Goal: Task Accomplishment & Management: Manage account settings

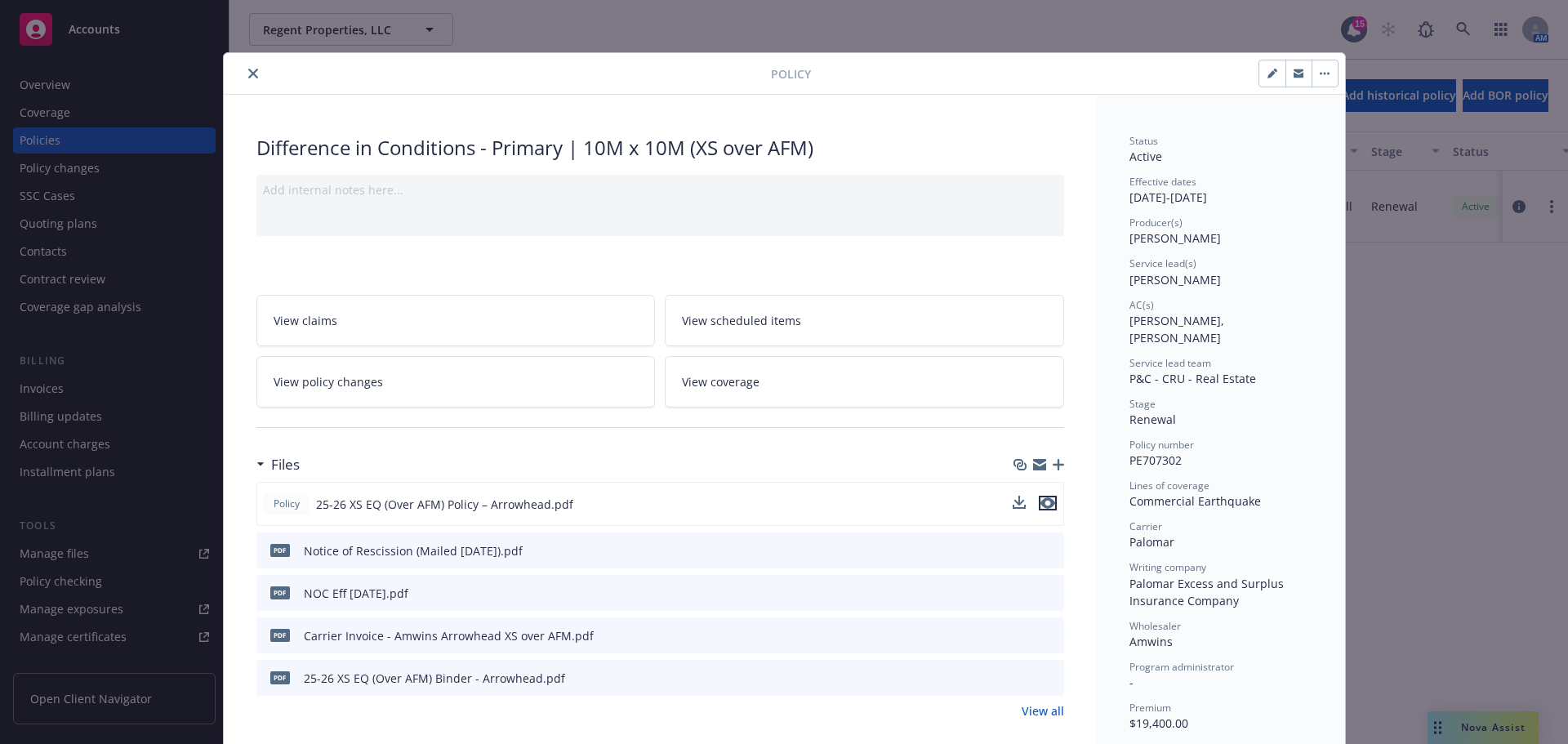
click at [1045, 503] on icon "preview file" at bounding box center [1047, 503] width 15 height 11
click at [317, 37] on div "Policy Difference in Conditions - Primary | 10M x 10M (XS over AFM) Add interna…" at bounding box center [784, 372] width 1568 height 744
click at [248, 69] on icon "close" at bounding box center [253, 73] width 10 height 10
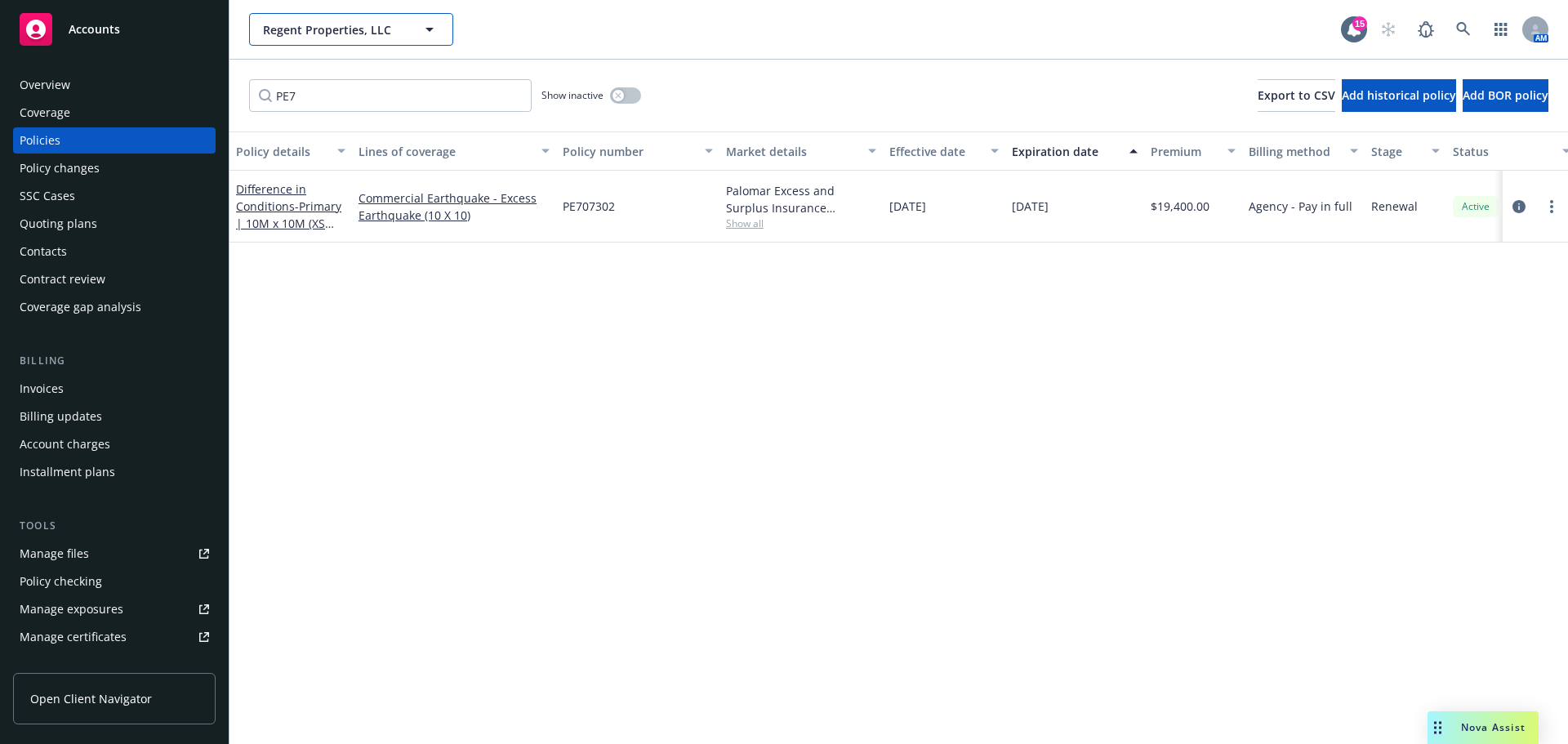
click at [312, 30] on span "Regent Properties, LLC" at bounding box center [333, 30] width 141 height 17
type input "westland"
click at [282, 74] on strong "Westland Real Estate Group" at bounding box center [345, 75] width 156 height 16
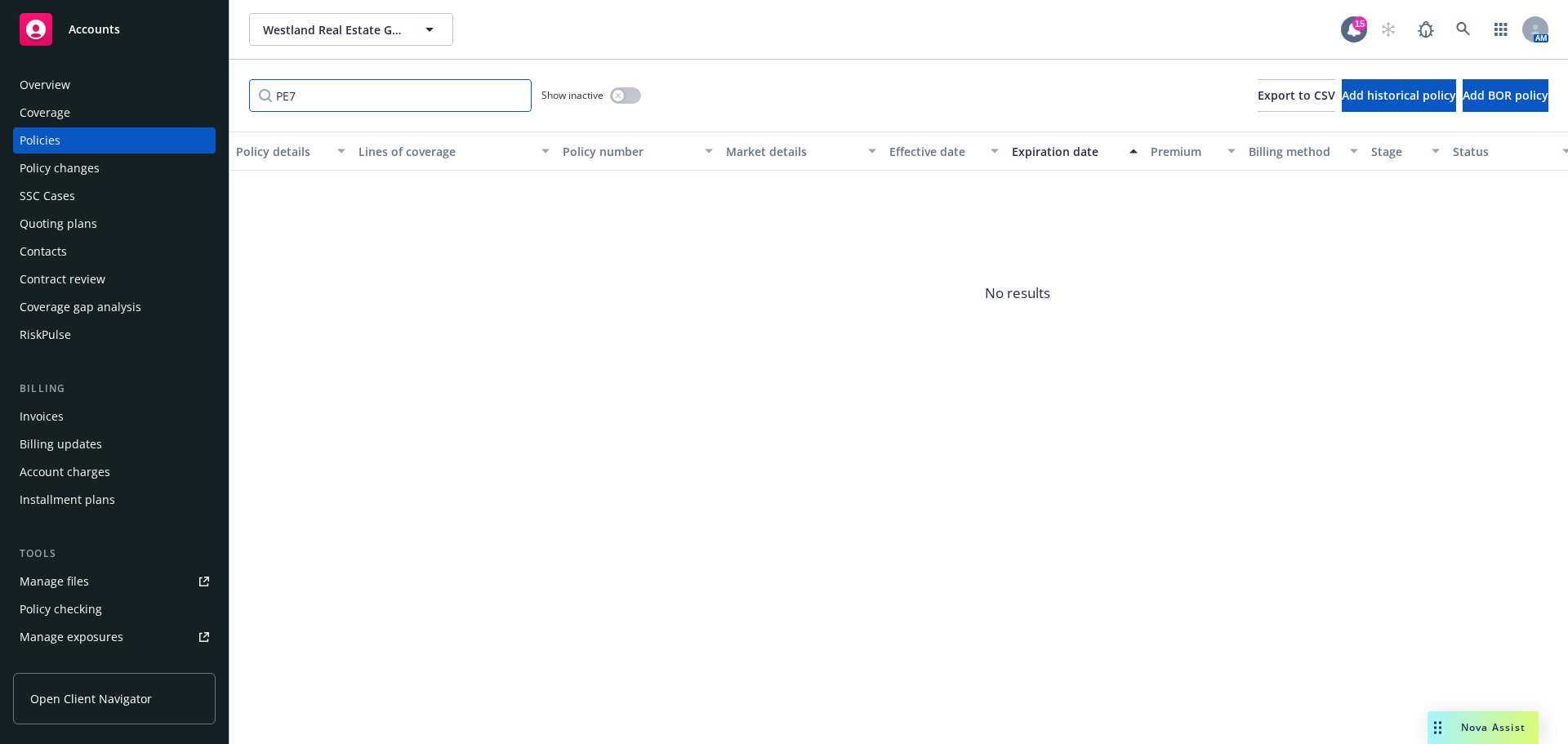
drag, startPoint x: 344, startPoint y: 97, endPoint x: 68, endPoint y: 91, distance: 276.1
click at [68, 91] on div "Accounts Overview Coverage Policies Policy changes SSC Cases Quoting plans Cont…" at bounding box center [784, 372] width 1568 height 744
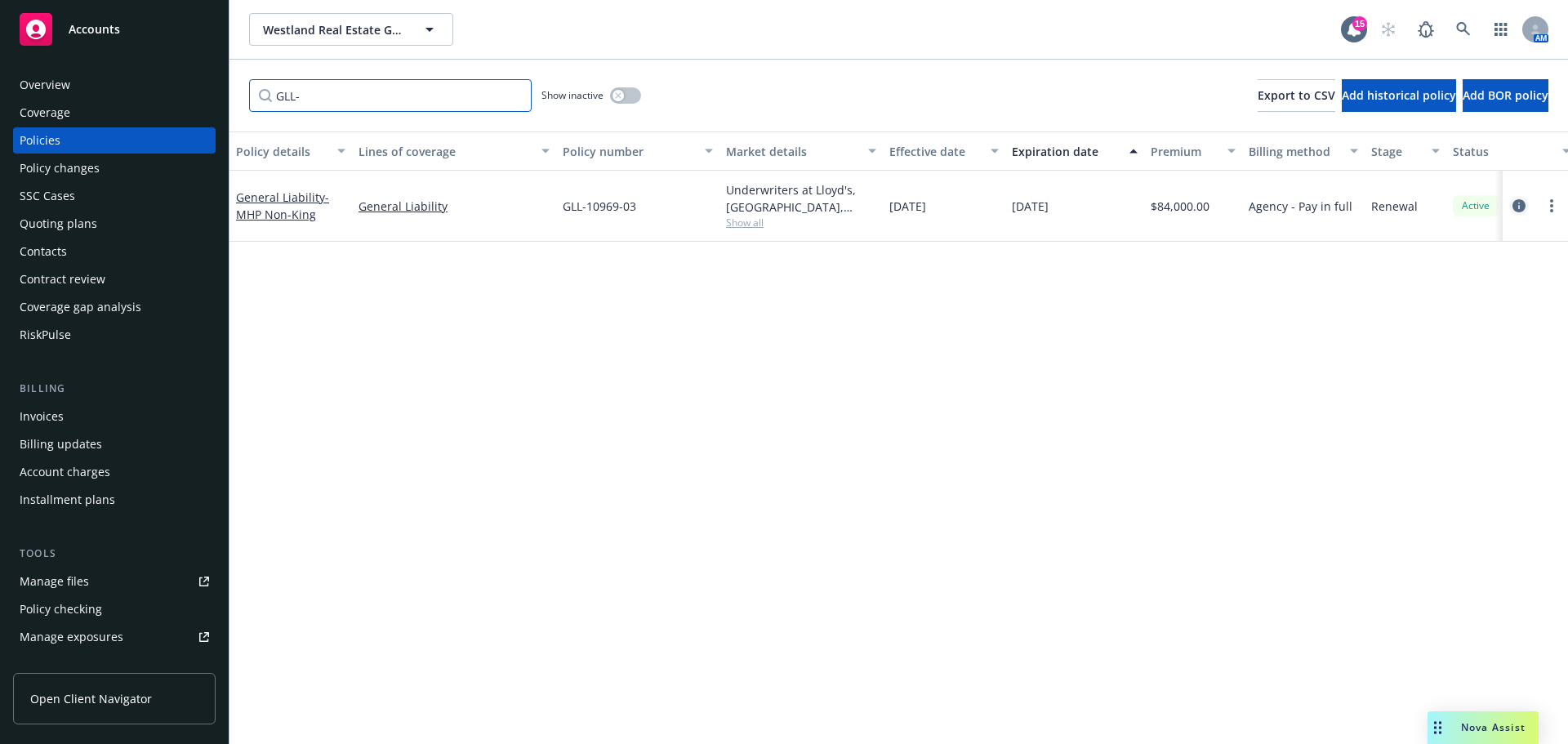
type input "GLL-"
click at [1518, 201] on icon "circleInformation" at bounding box center [1519, 205] width 13 height 13
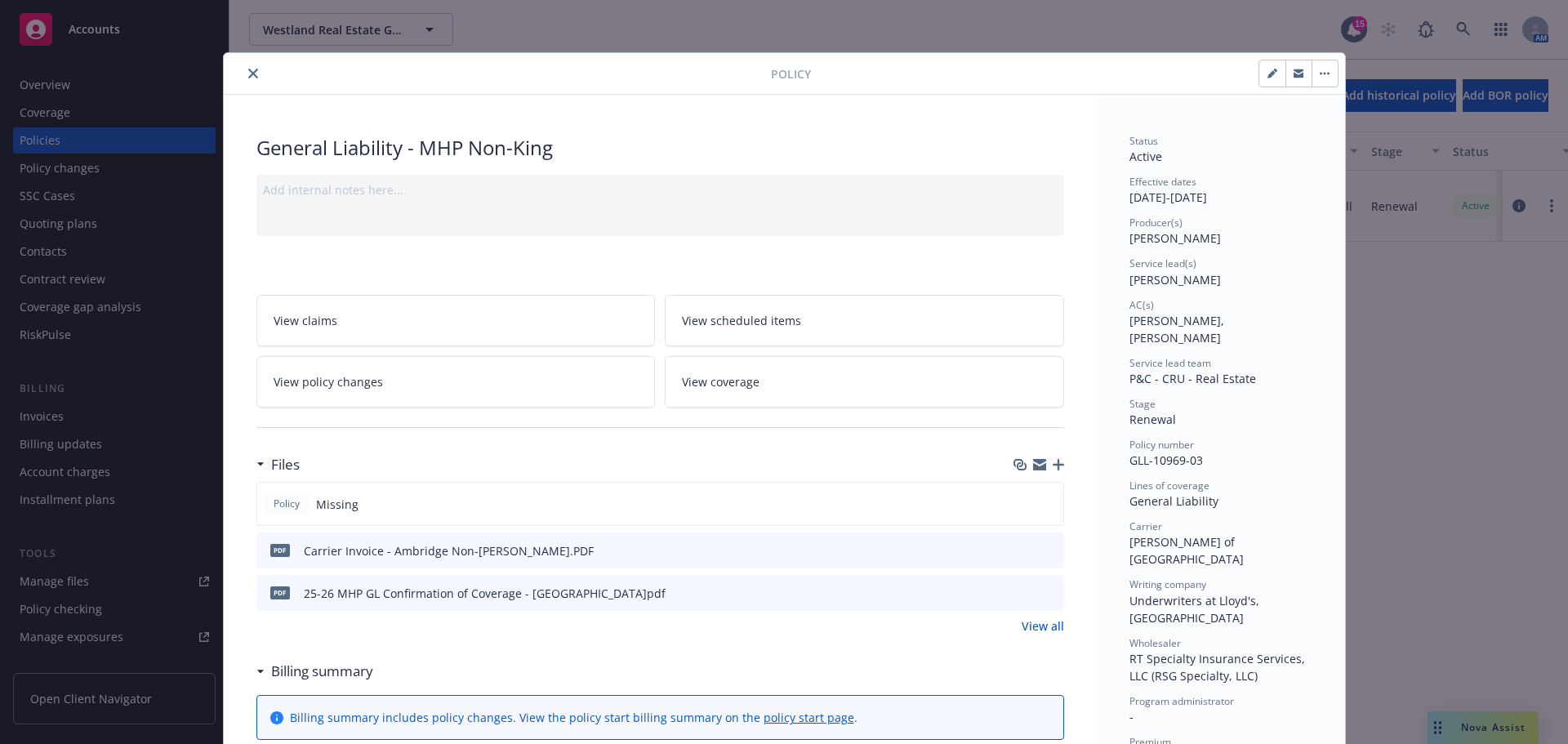
click at [1052, 462] on icon "button" at bounding box center [1057, 464] width 11 height 11
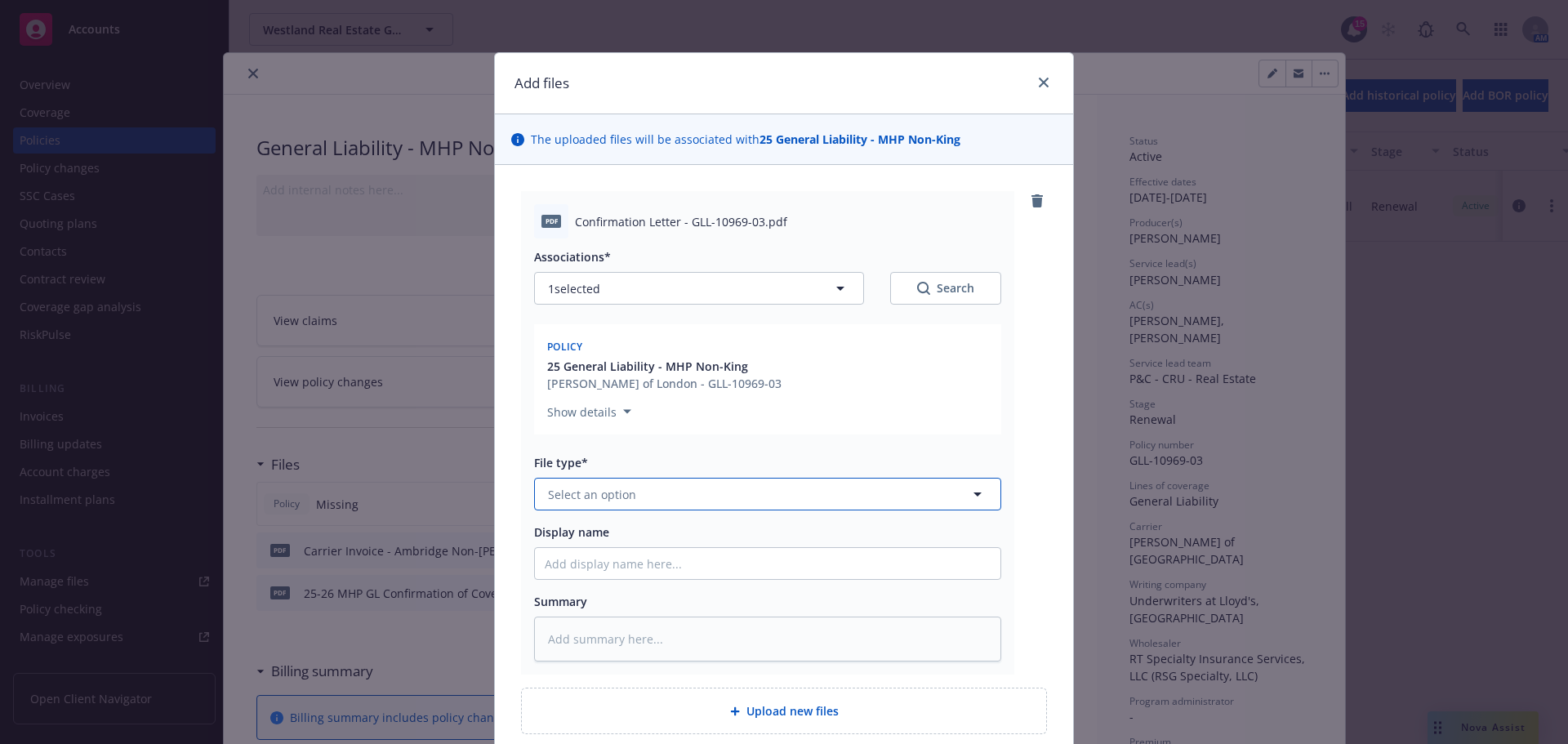
click at [664, 497] on button "Select an option" at bounding box center [768, 494] width 467 height 33
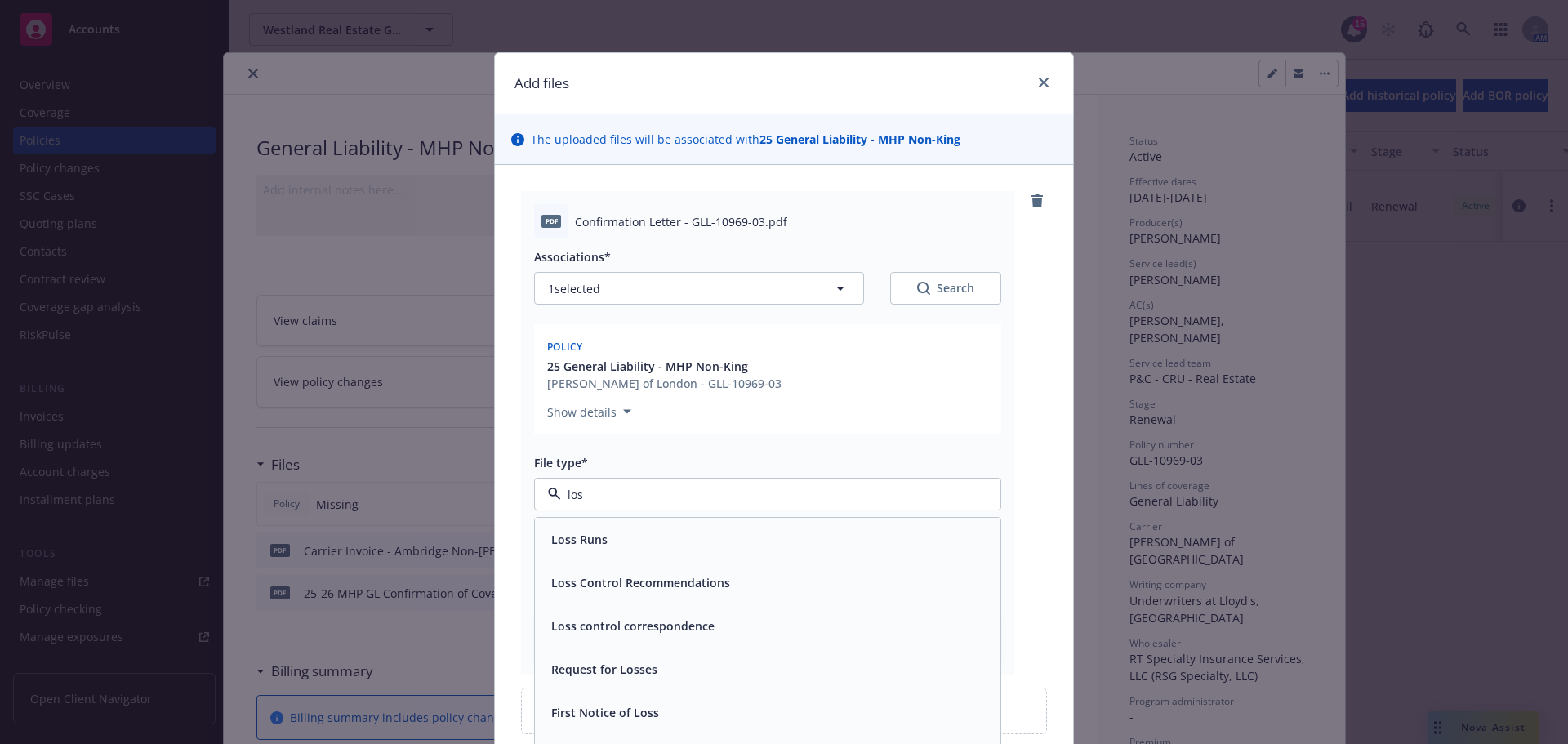
type input "loss"
click at [655, 622] on span "Loss control correspondence" at bounding box center [633, 625] width 164 height 17
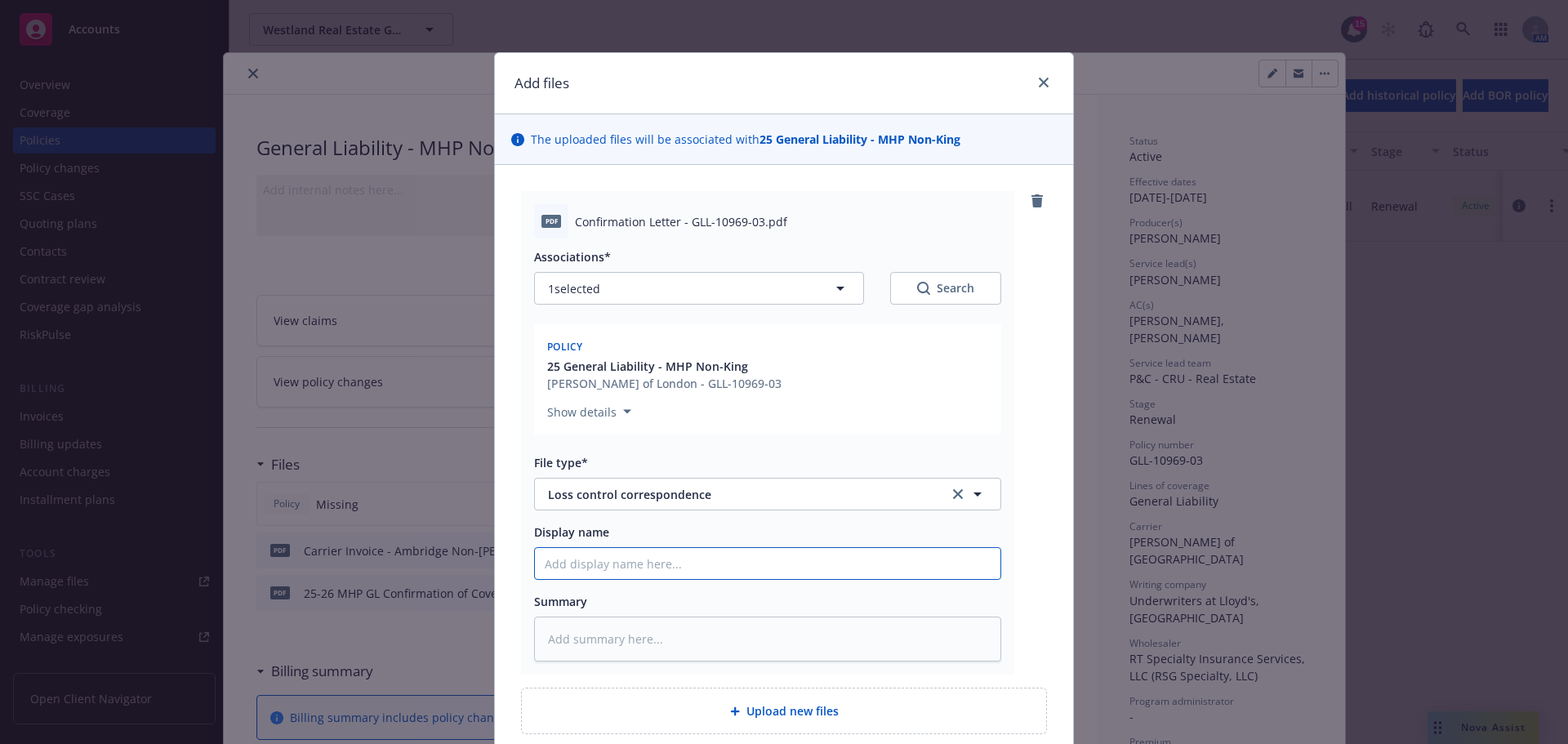
click at [627, 560] on input "Display name" at bounding box center [768, 563] width 466 height 31
click at [658, 559] on input "Display name" at bounding box center [768, 563] width 466 height 31
type textarea "x"
type input "L"
type textarea "x"
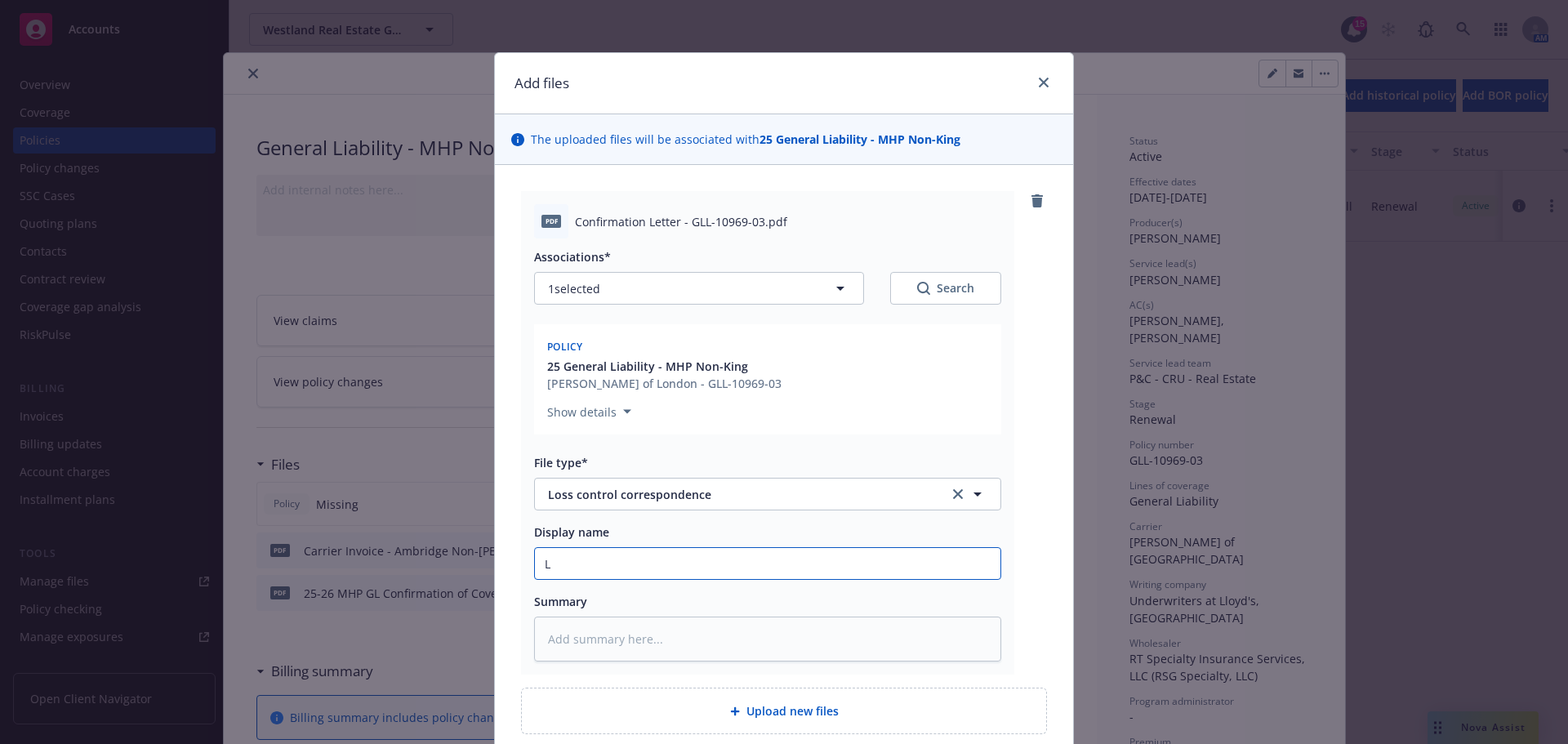
type input "Le"
type textarea "x"
type input "Let"
type textarea "x"
type input "Lett"
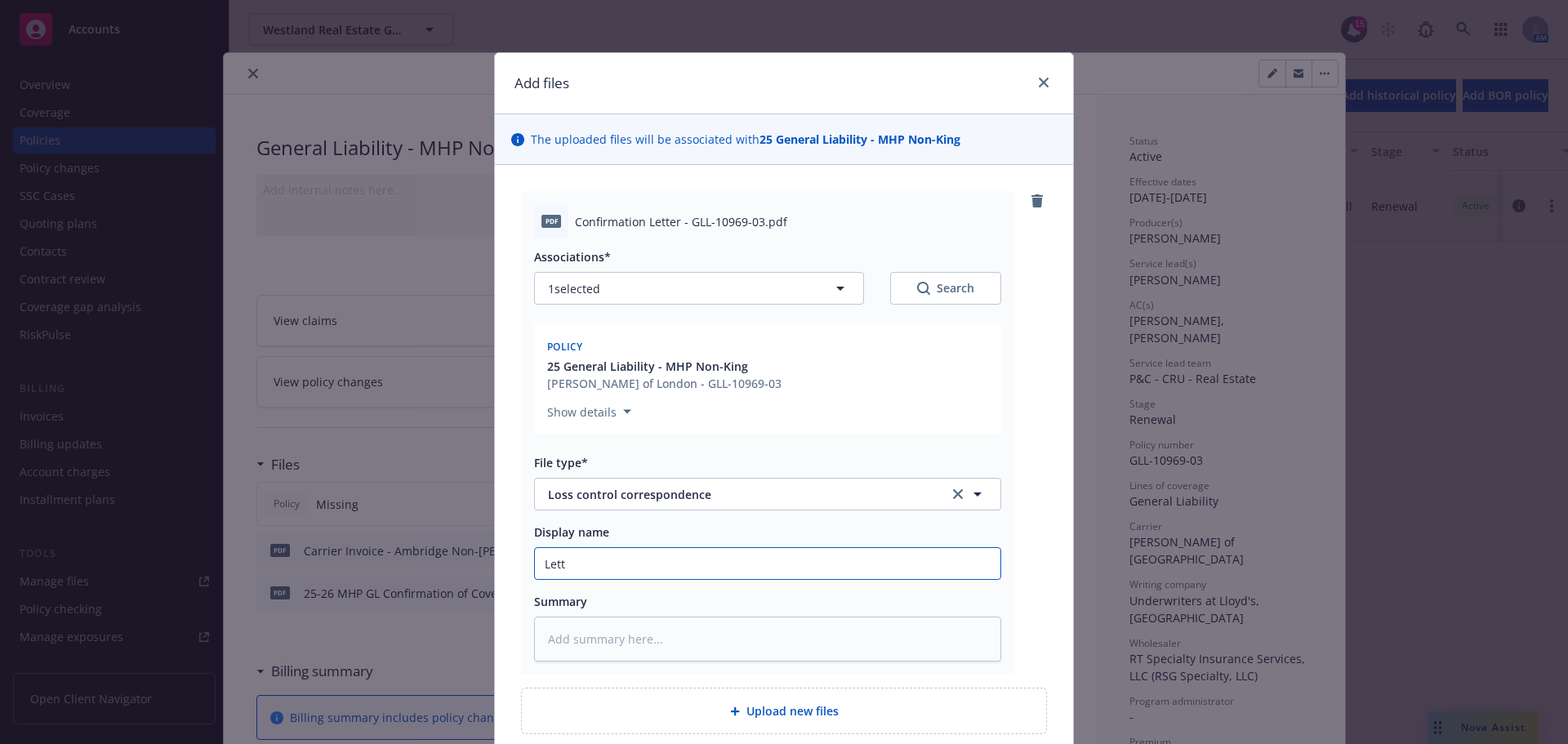
type textarea "x"
type input "Lette"
type textarea "x"
type input "Letter"
type textarea "x"
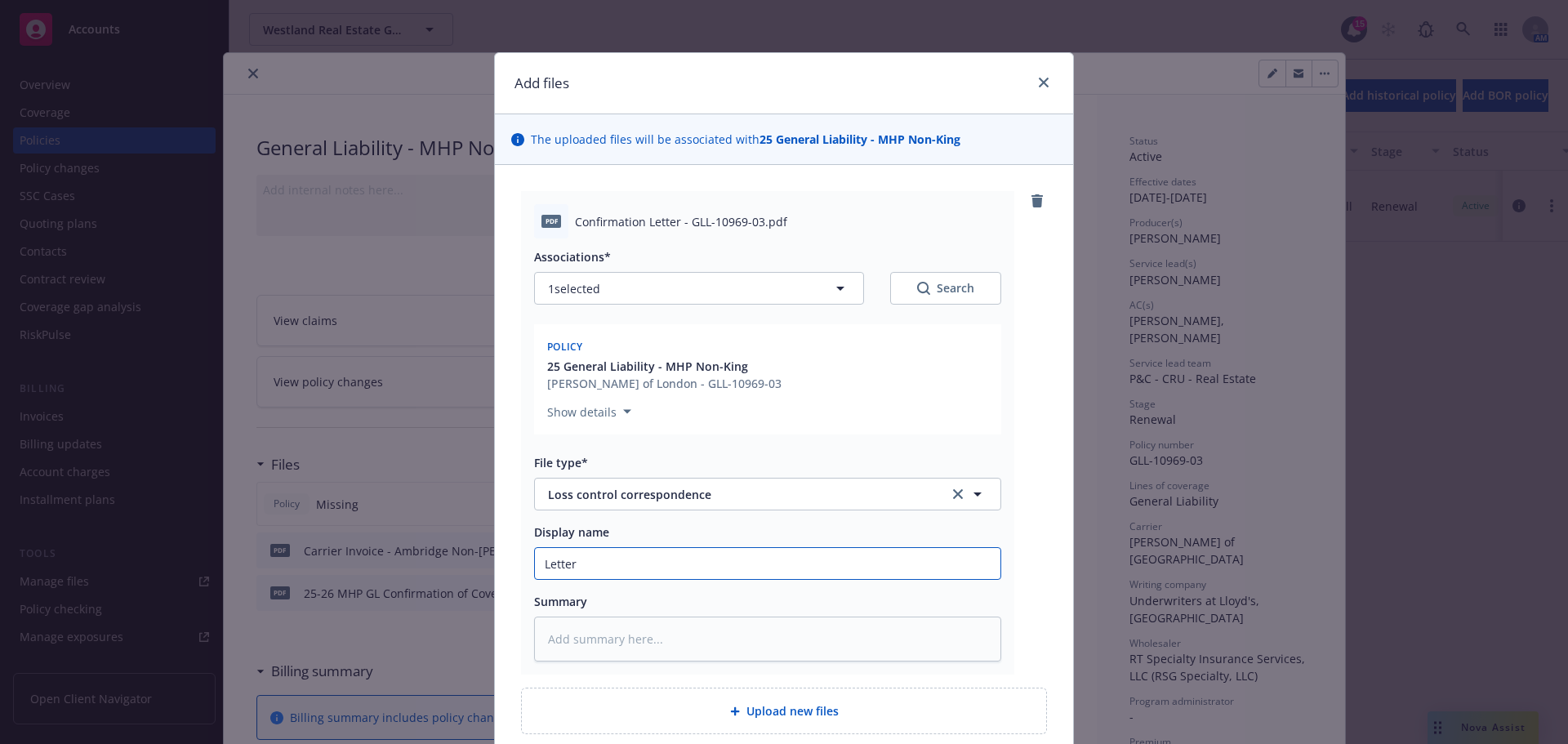
type input "Letter C"
type textarea "x"
type input "Letter Co"
type textarea "x"
type input "Letter Con"
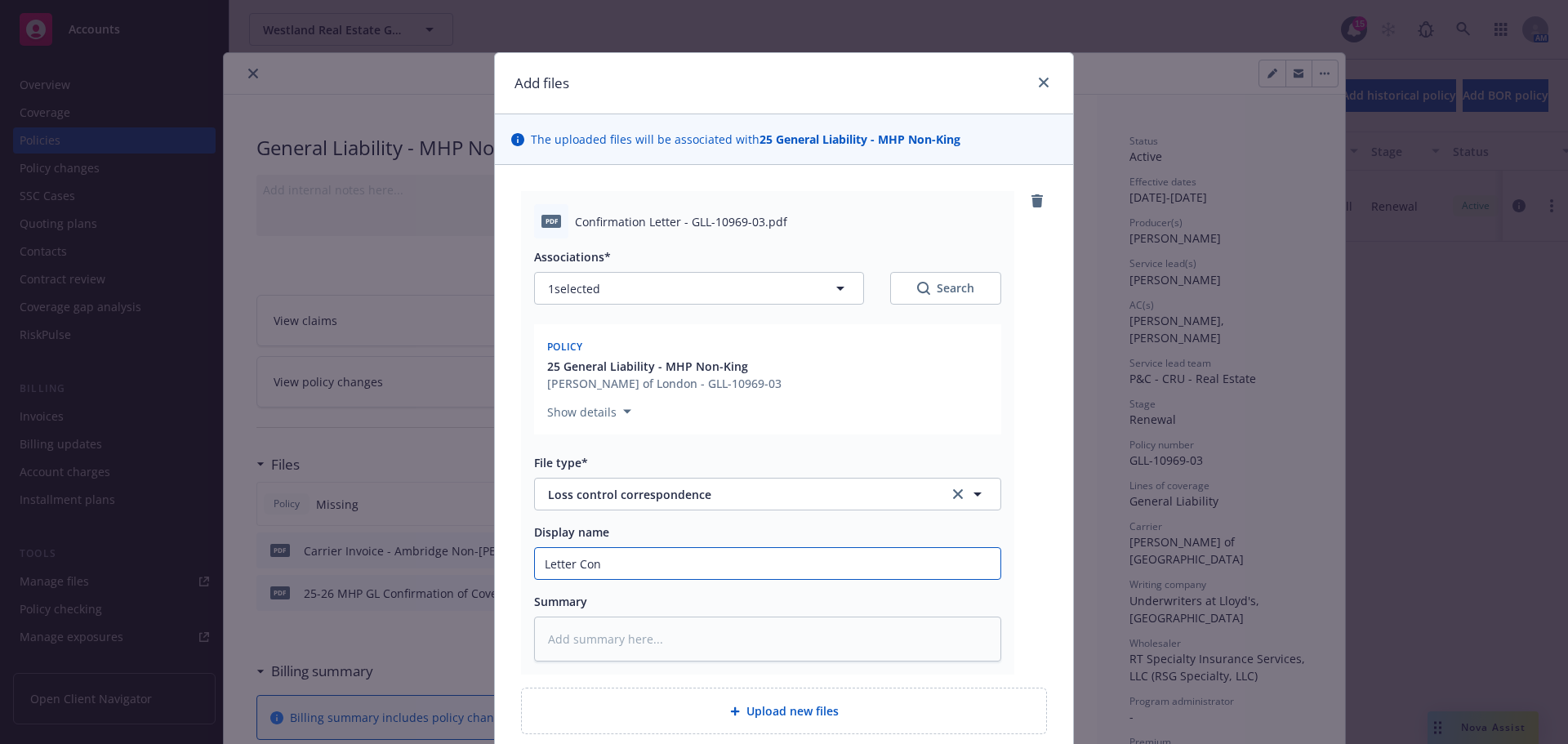
type textarea "x"
type input "Letter Conf"
type textarea "x"
type input "Letter Confi"
type textarea "x"
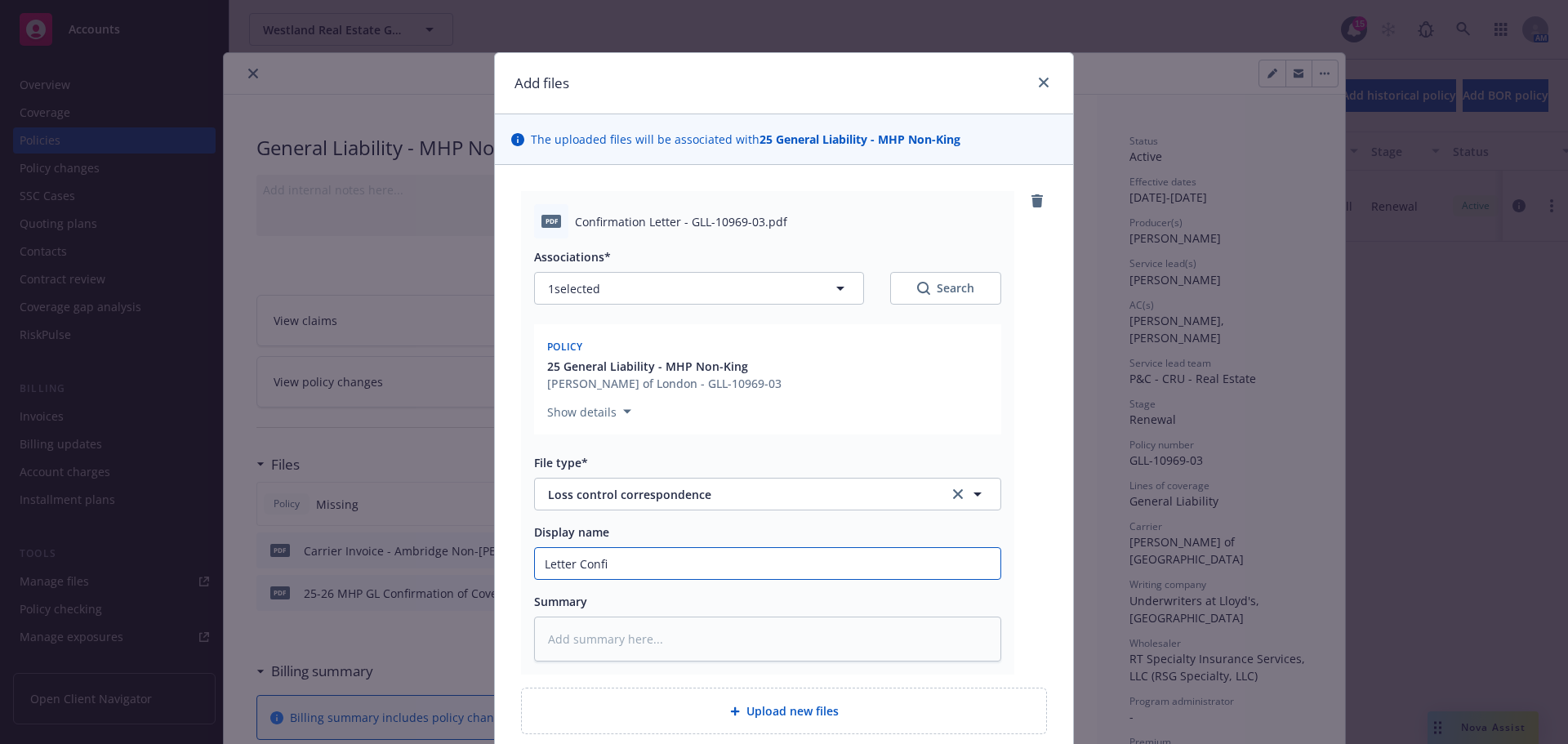
type input "Letter Confir"
type textarea "x"
type input "Letter Confirm"
type textarea "x"
type input "Letter Confirma"
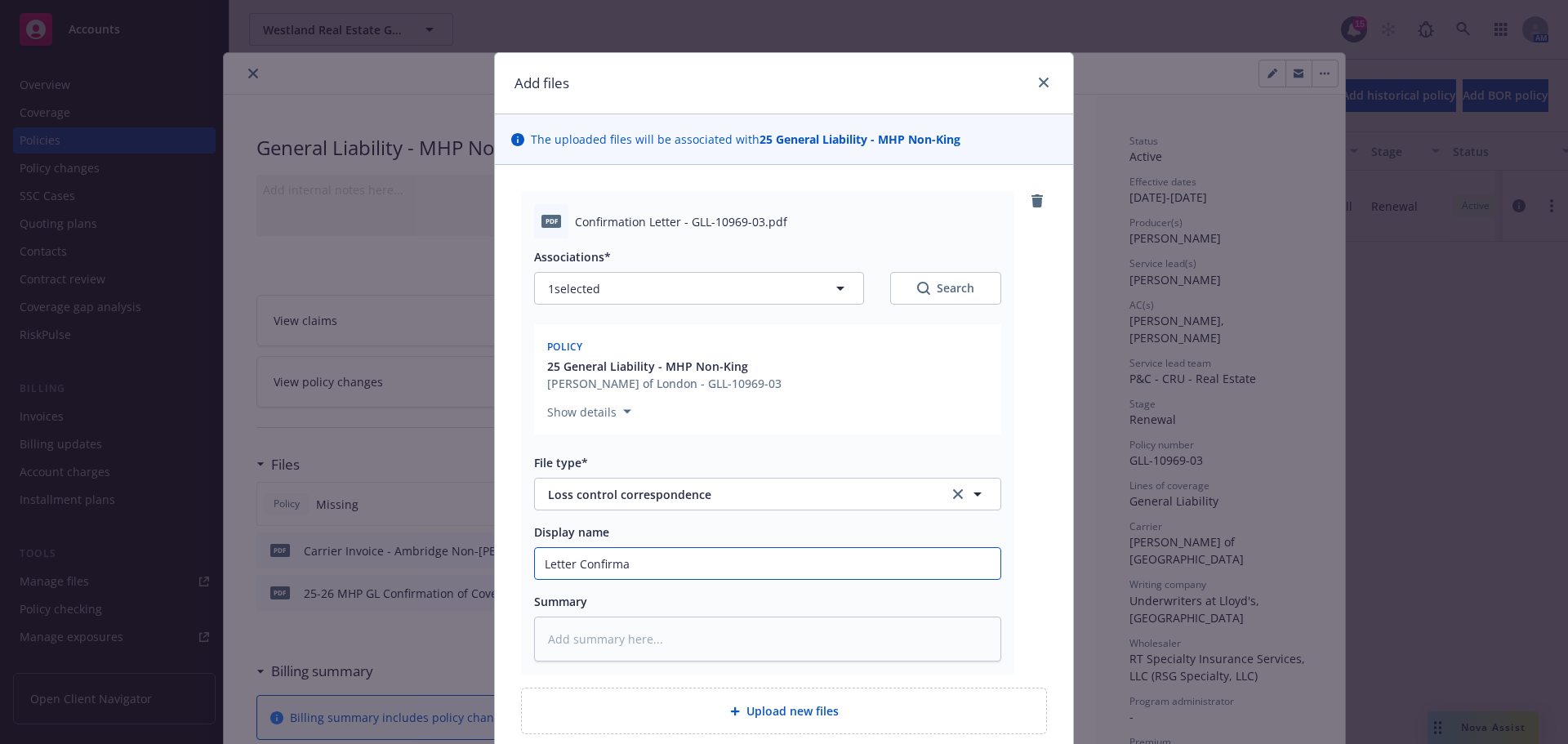
type textarea "x"
type input "Letter Confirmat"
type textarea "x"
type input "Letter Confirmati"
type textarea "x"
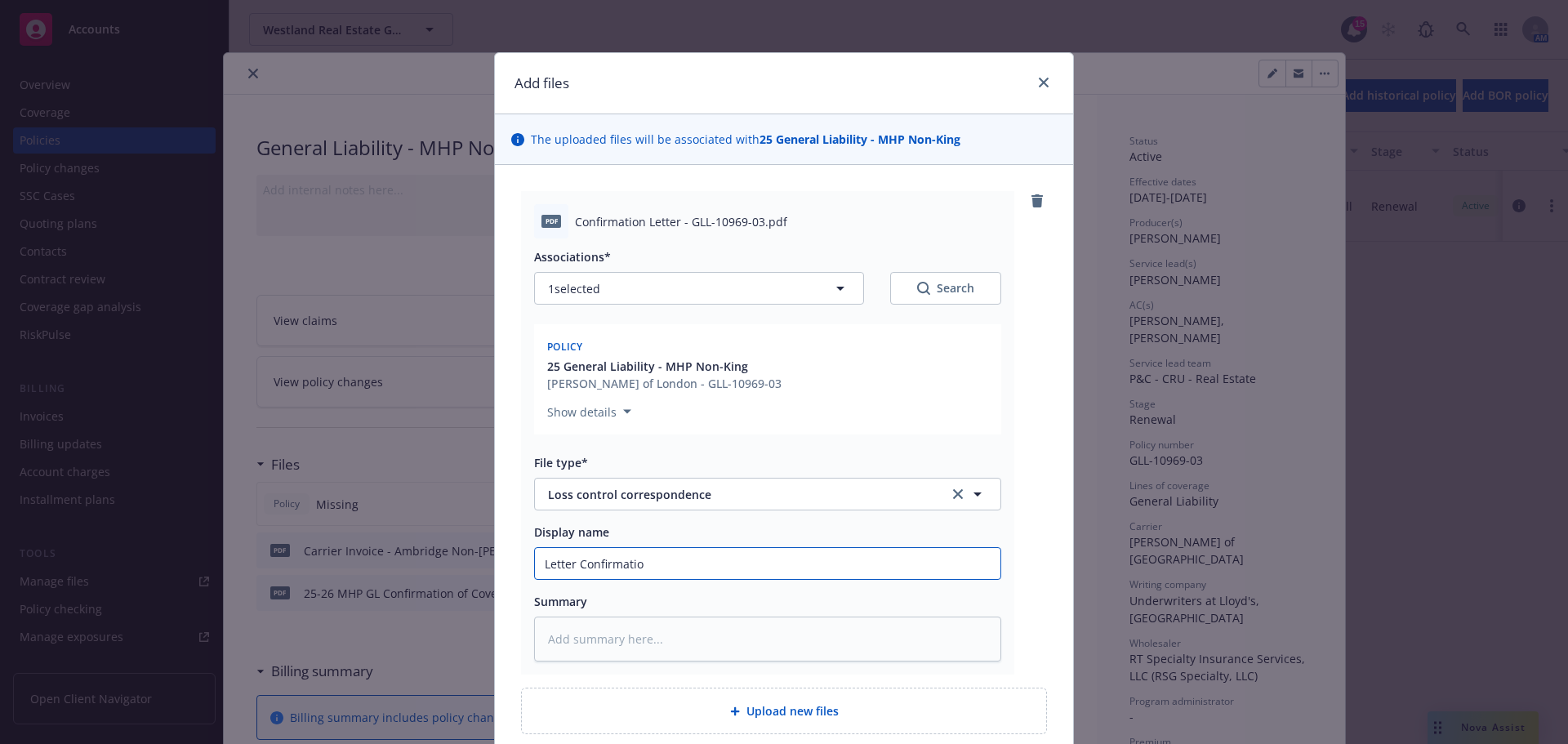
type input "Letter Confirmation"
type textarea "x"
type input "Letter Confirmation"
type textarea "x"
type input "Letter Confirmation -"
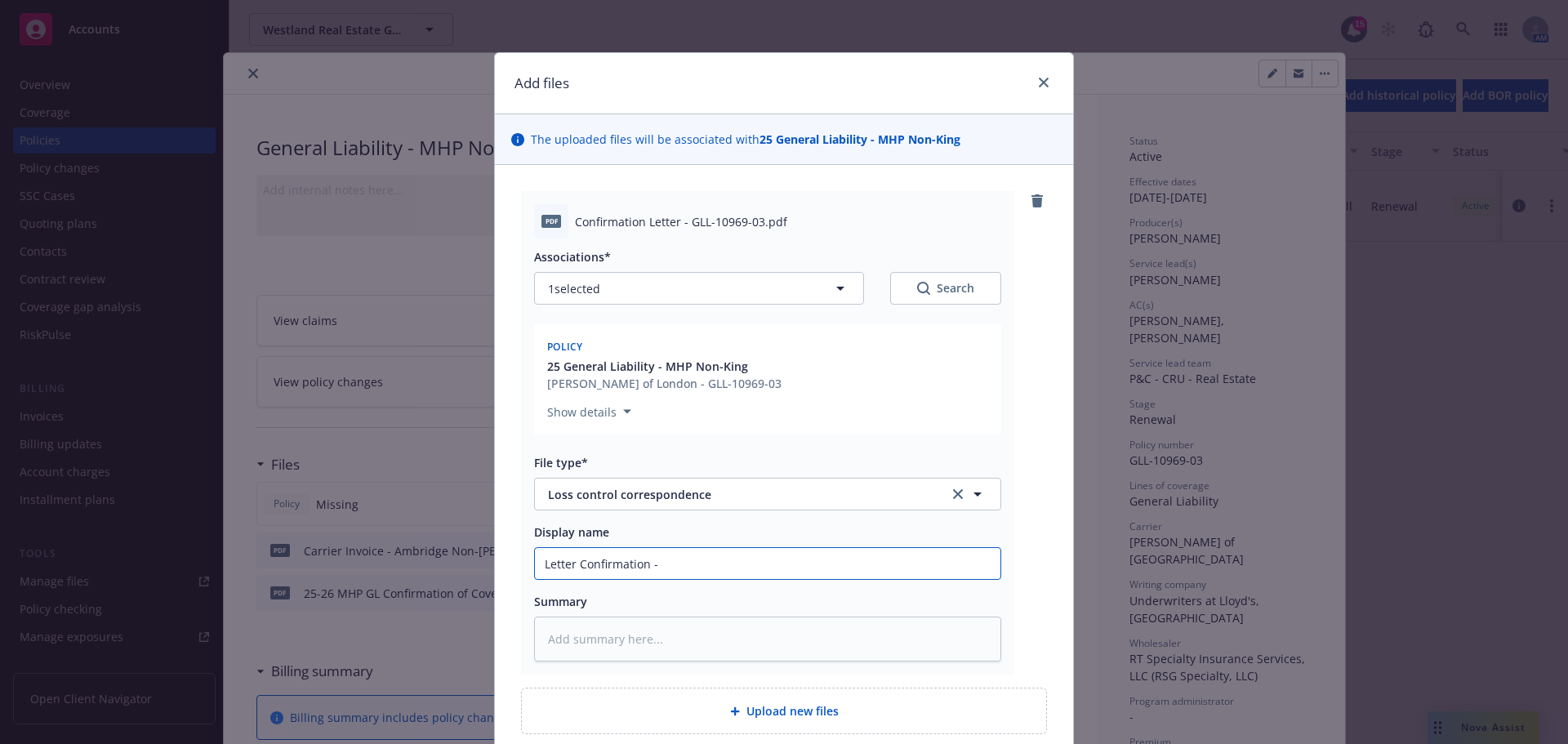
type textarea "x"
type input "Letter Confirmation -"
type textarea "x"
type input "Letter Confirmation - N"
type textarea "x"
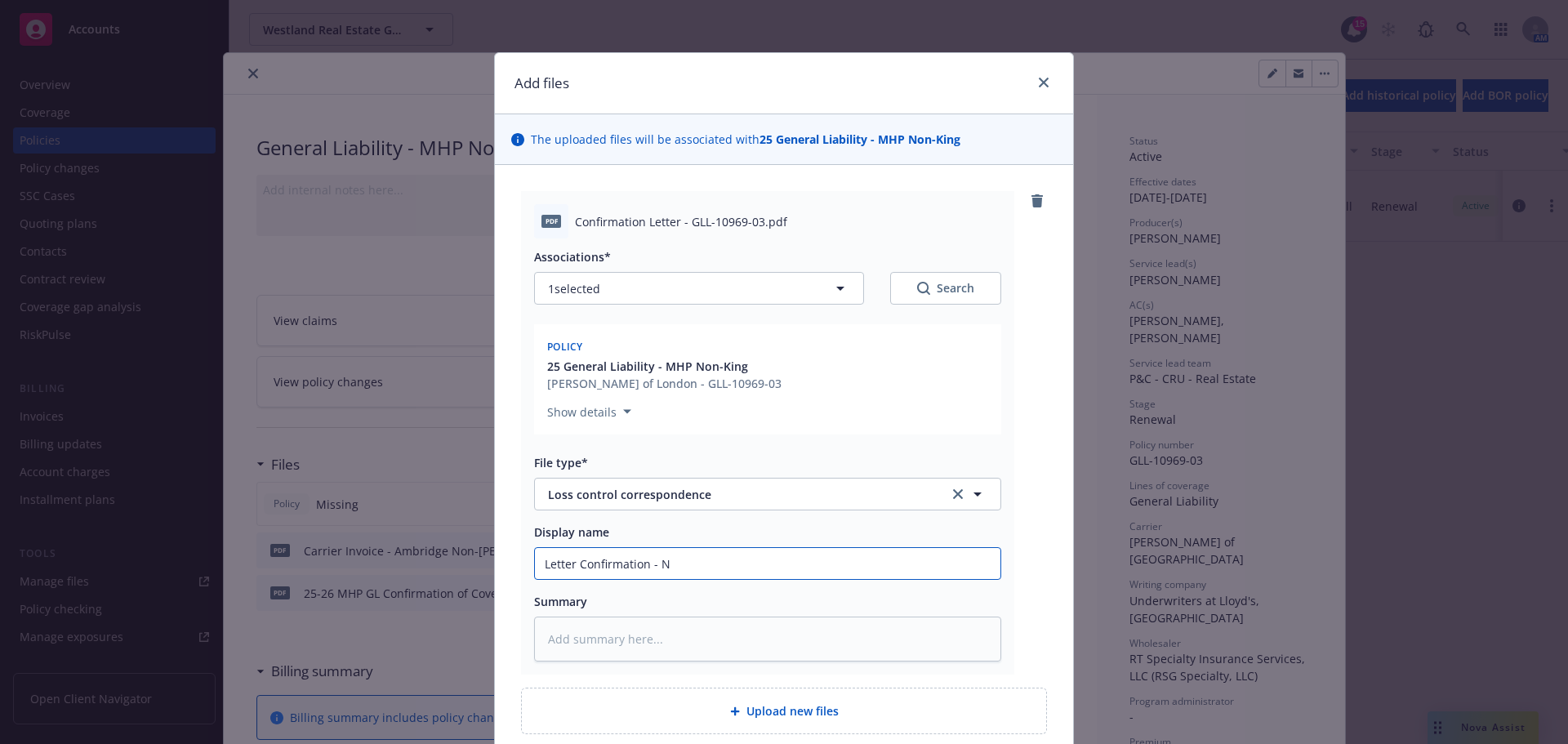
type input "Letter Confirmation - No"
type textarea "x"
type input "Letter Confirmation - No"
type textarea "x"
type input "Letter Confirmation - No R"
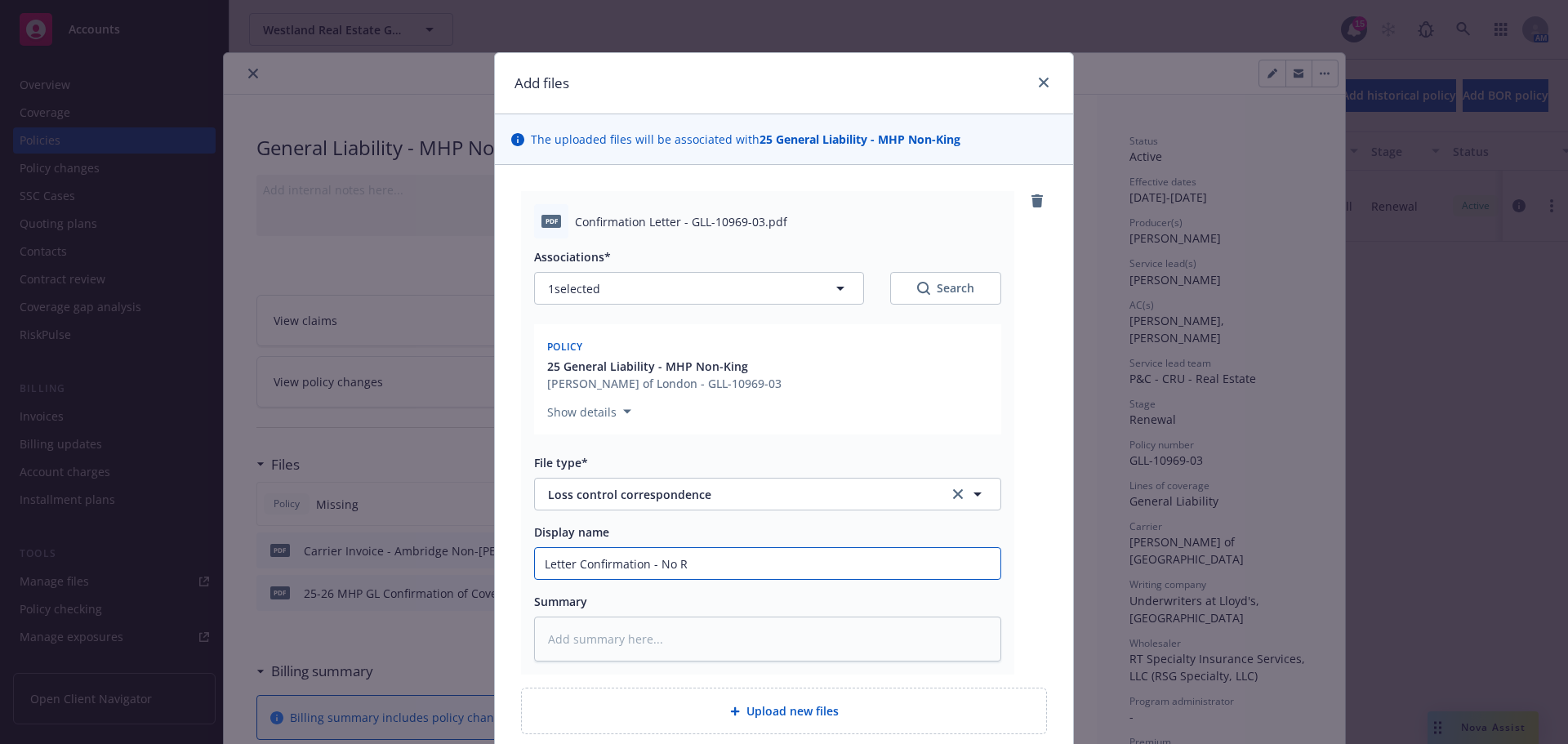
type textarea "x"
type input "Letter Confirmation - No Re"
type textarea "x"
type input "Letter Confirmation - No Rec"
type textarea "x"
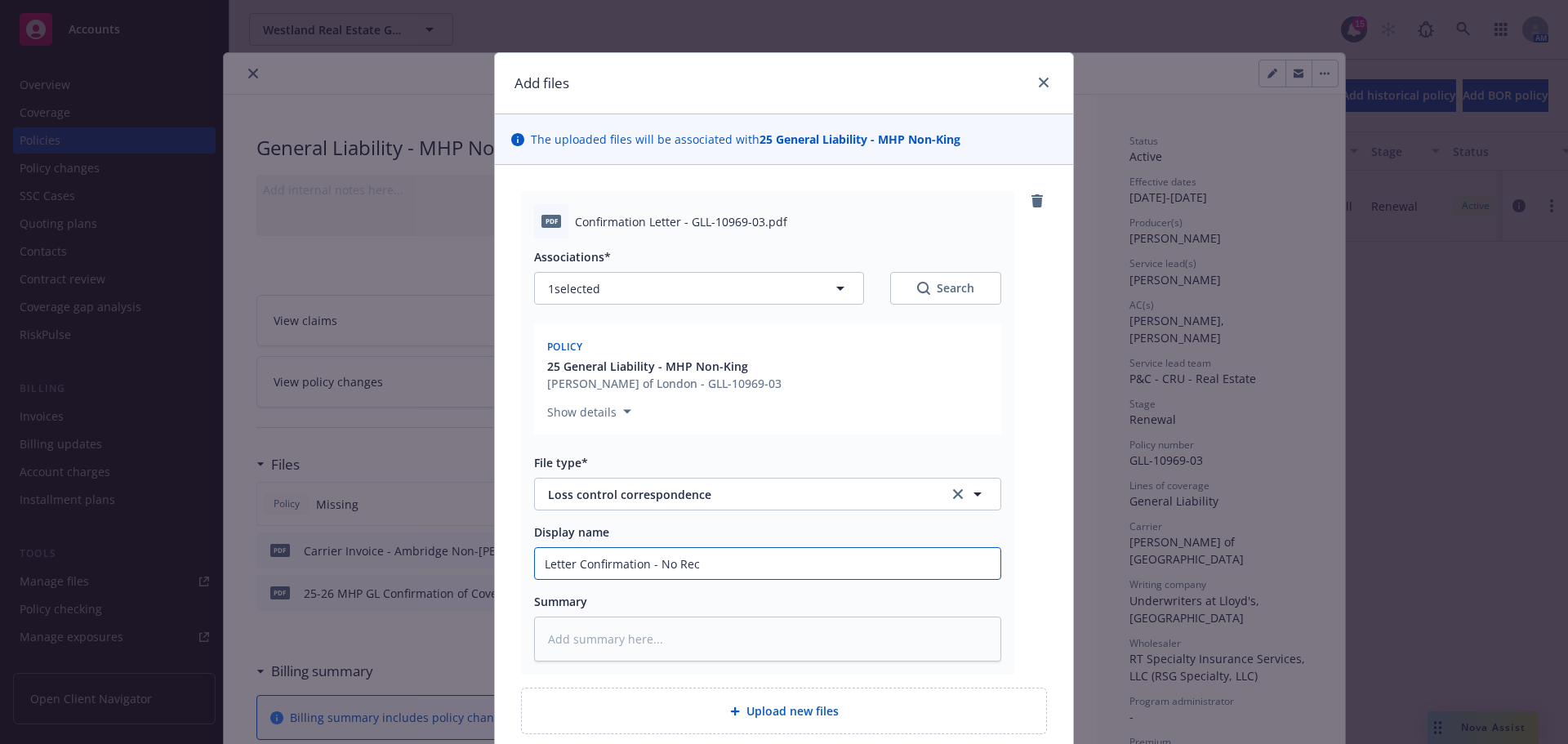
type input "Letter Confirmation - No Recs"
type textarea "x"
type input "Letter Confirmation - No Recs"
type textarea "x"
type input "Letter Confirmation - No Recs f"
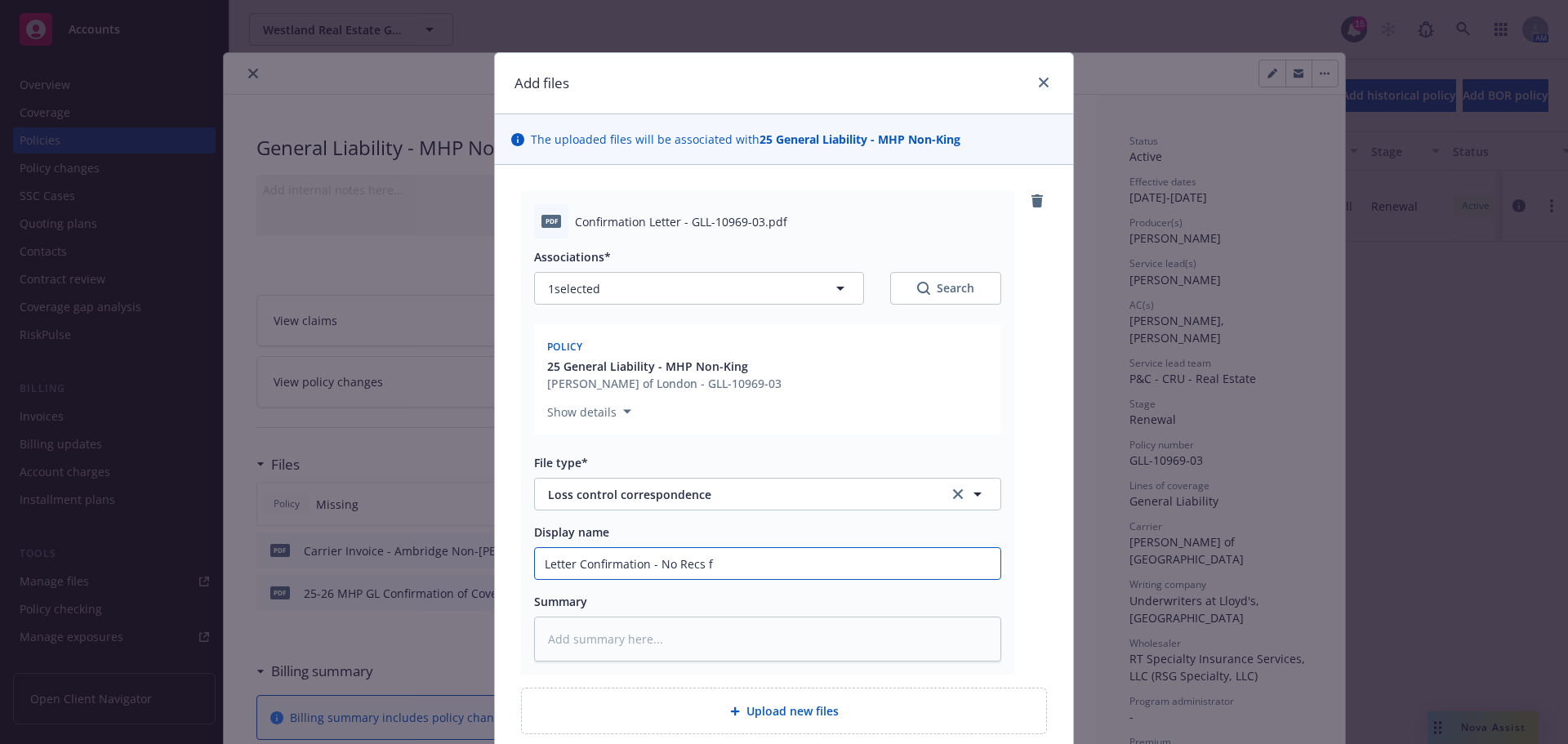
type textarea "x"
type input "Letter Confirmation - No Recs fo"
type textarea "x"
type input "Letter Confirmation - No Recs for"
type textarea "x"
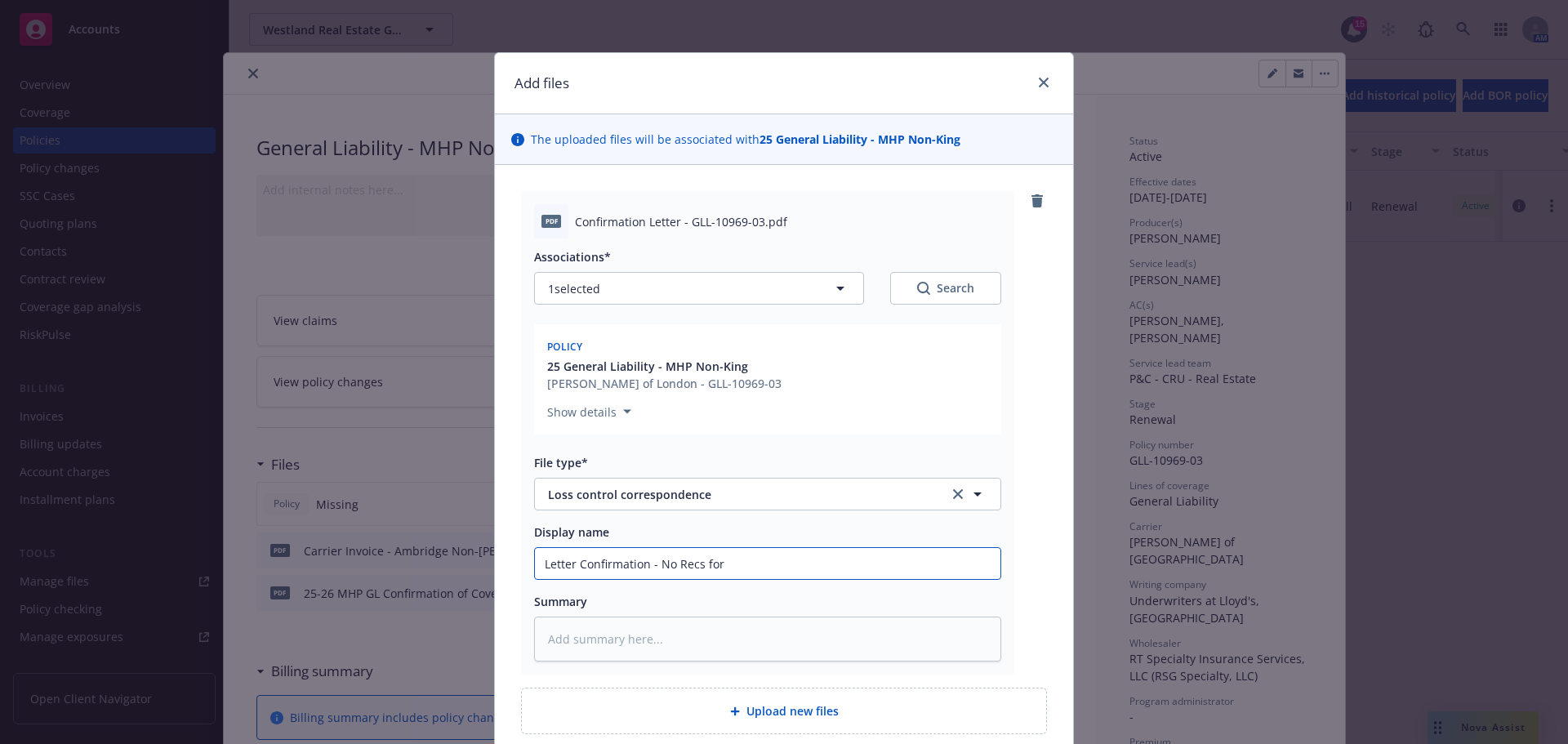
type input "Letter Confirmation - No Recs for"
paste input "GLL-10969-03"
type textarea "x"
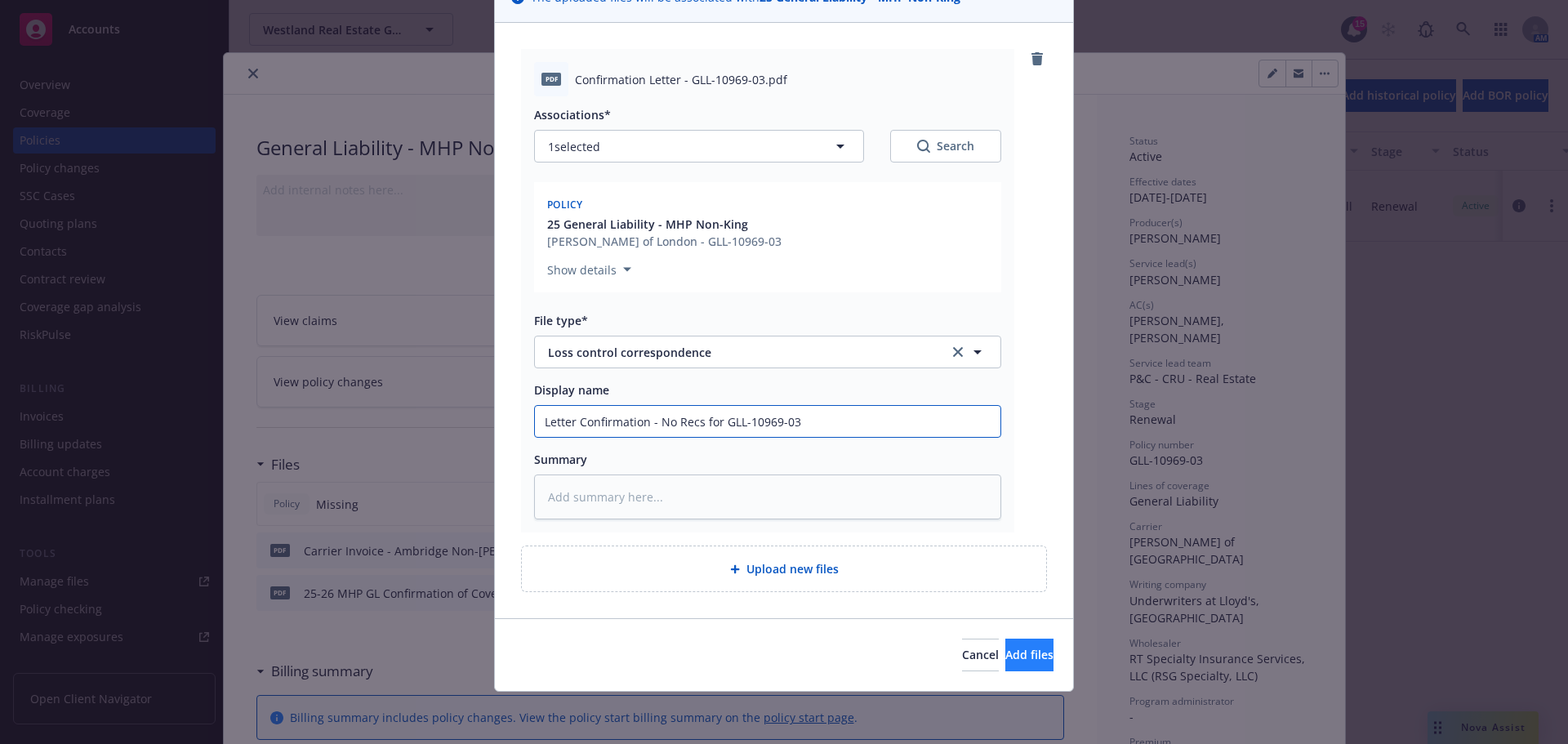
type input "Letter Confirmation - No Recs for GLL-10969-03"
click at [1006, 651] on span "Add files" at bounding box center [1030, 654] width 48 height 16
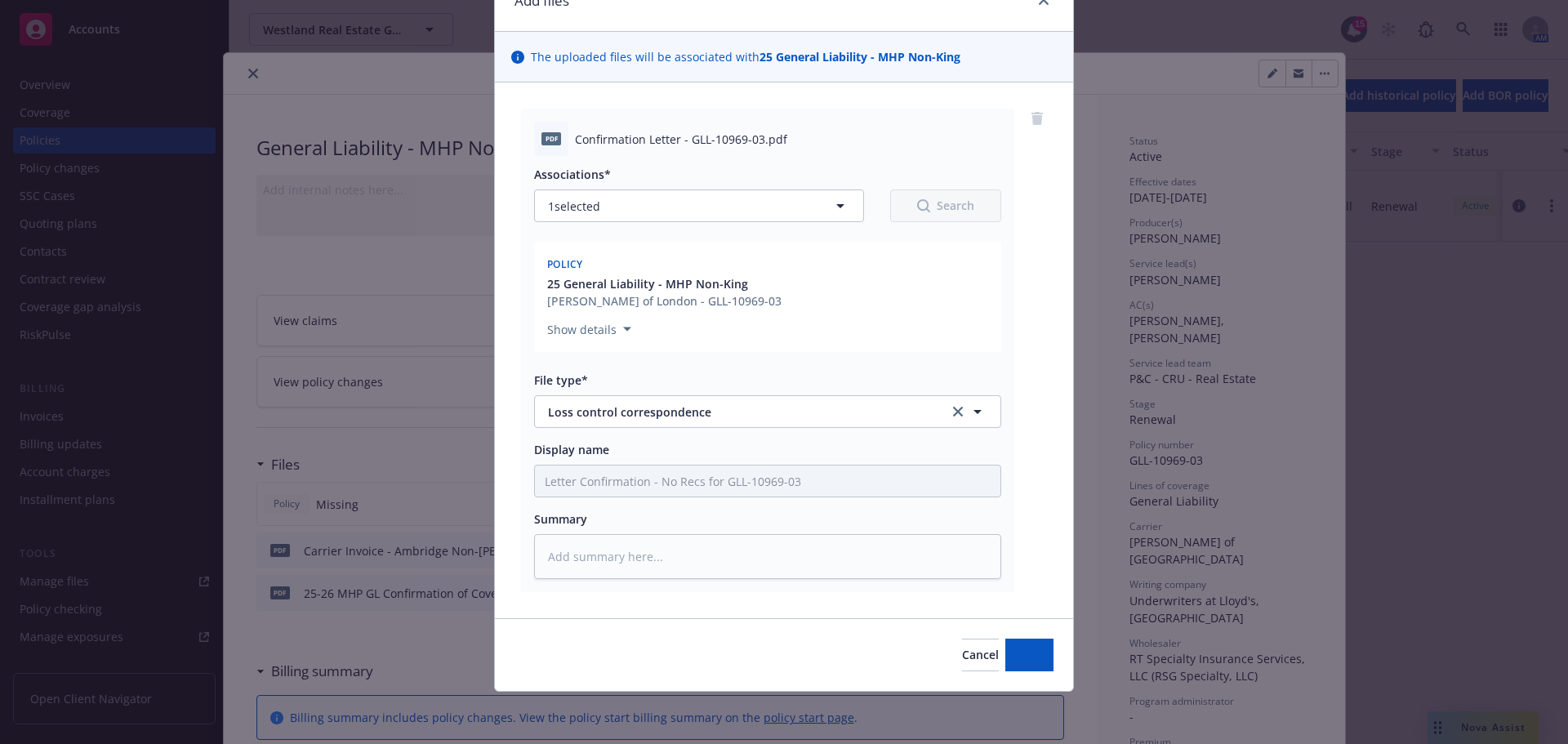
scroll to position [82, 0]
type textarea "x"
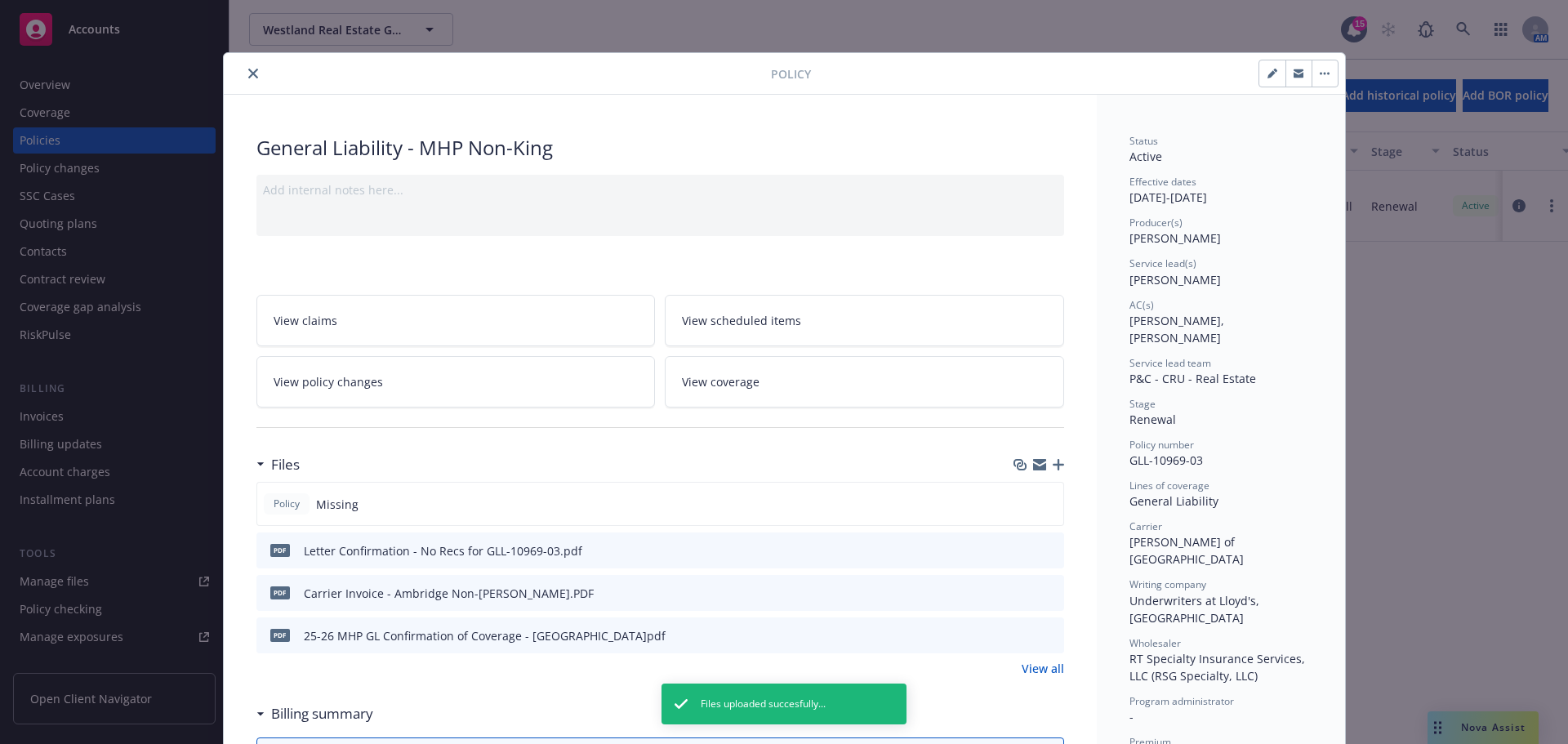
click at [248, 75] on icon "close" at bounding box center [253, 73] width 10 height 10
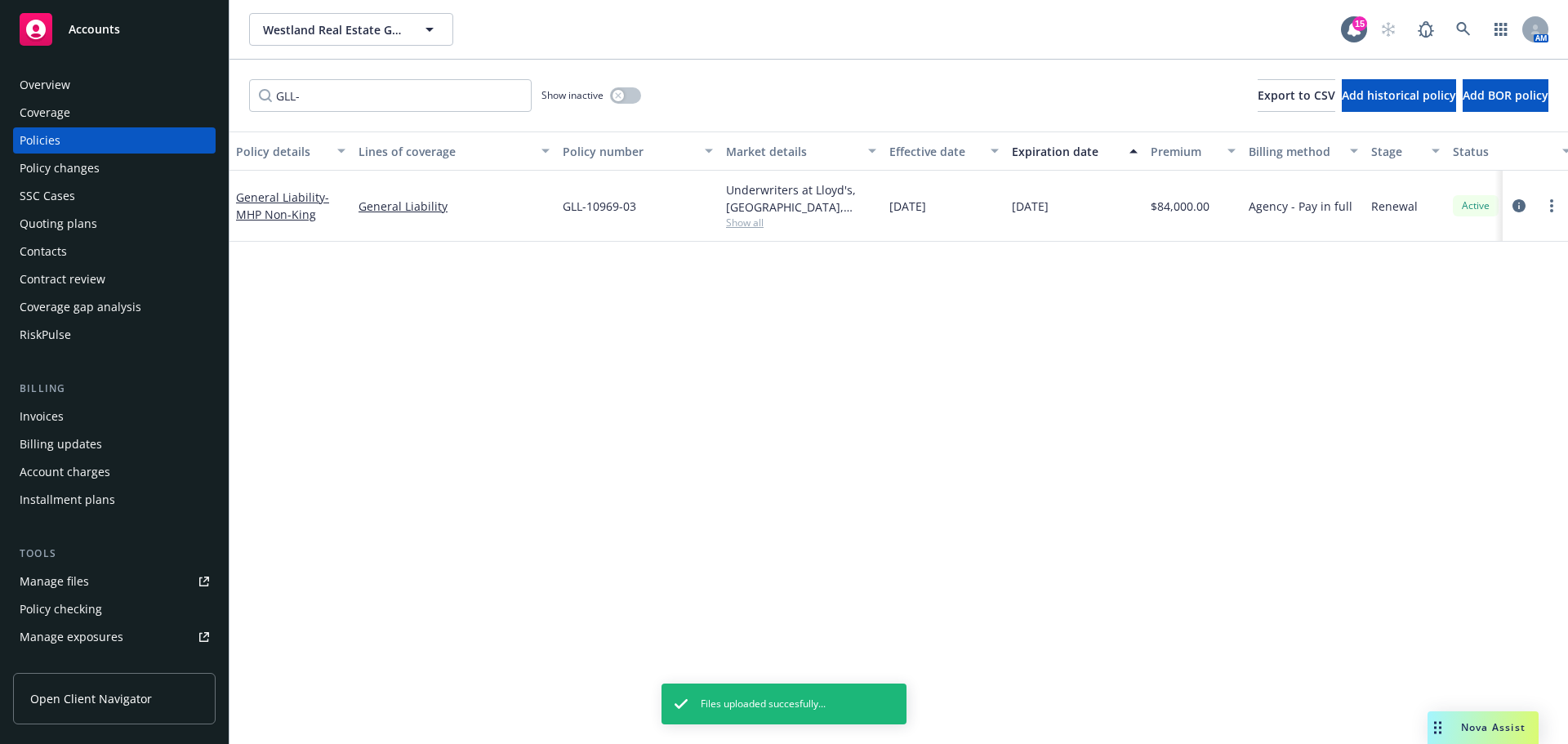
click at [471, 347] on div "Policy details Lines of coverage Policy number Market details Effective date Ex…" at bounding box center [898, 438] width 1339 height 613
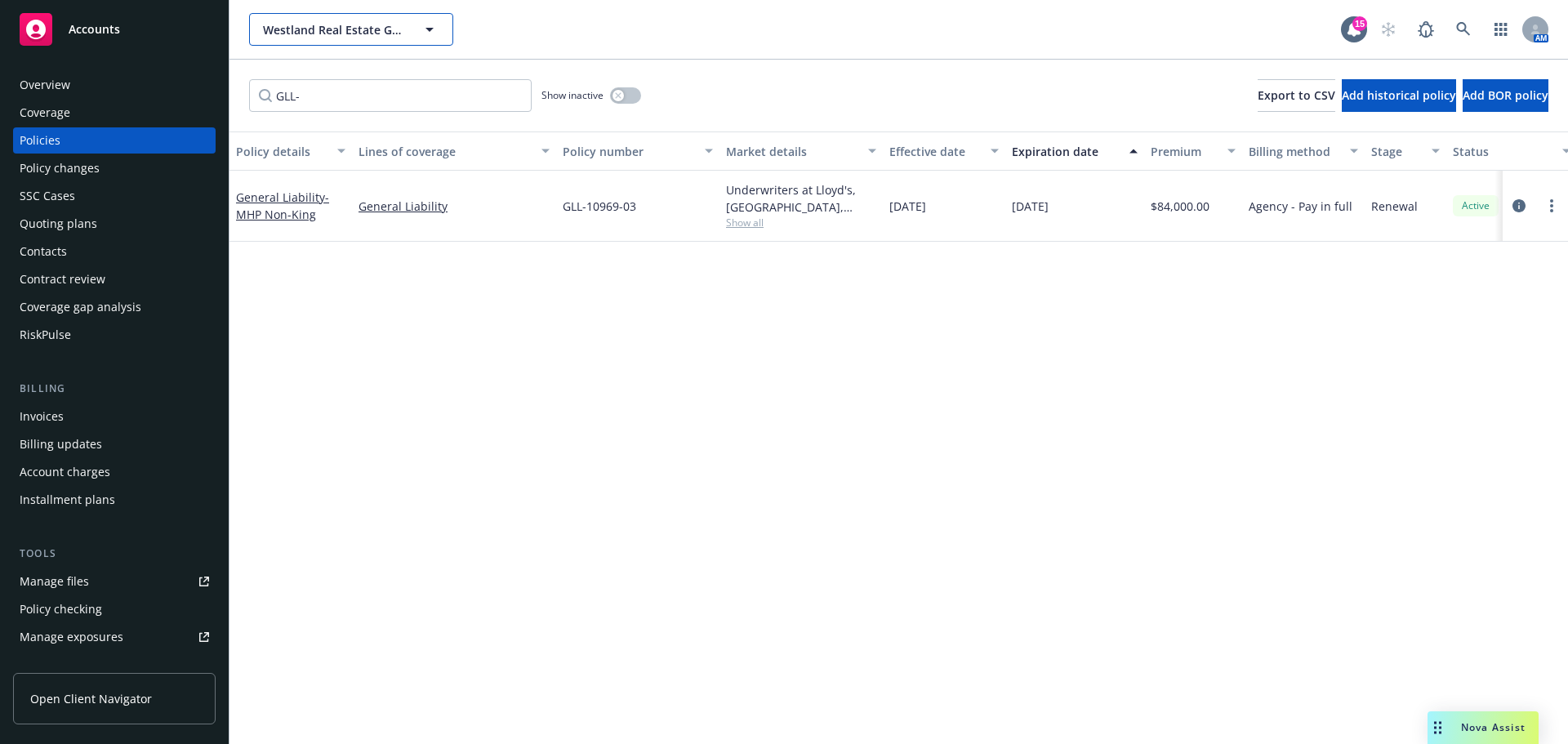
click at [365, 26] on span "Westland Real Estate Group" at bounding box center [333, 30] width 141 height 17
type input "regent"
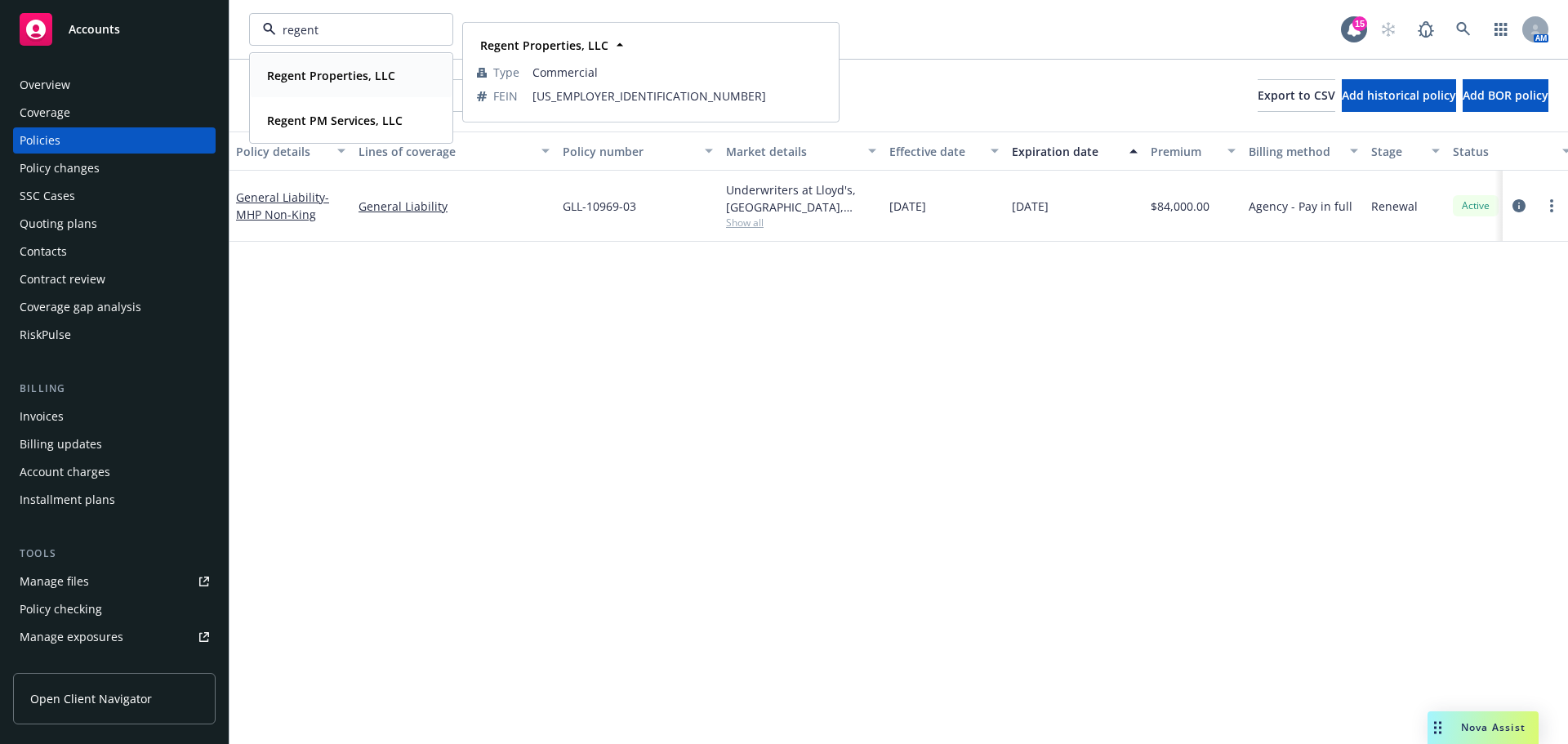
click at [329, 59] on div "Regent Properties, LLC Type Commercial FEIN [US_EMPLOYER_IDENTIFICATION_NUMBER]" at bounding box center [351, 75] width 201 height 43
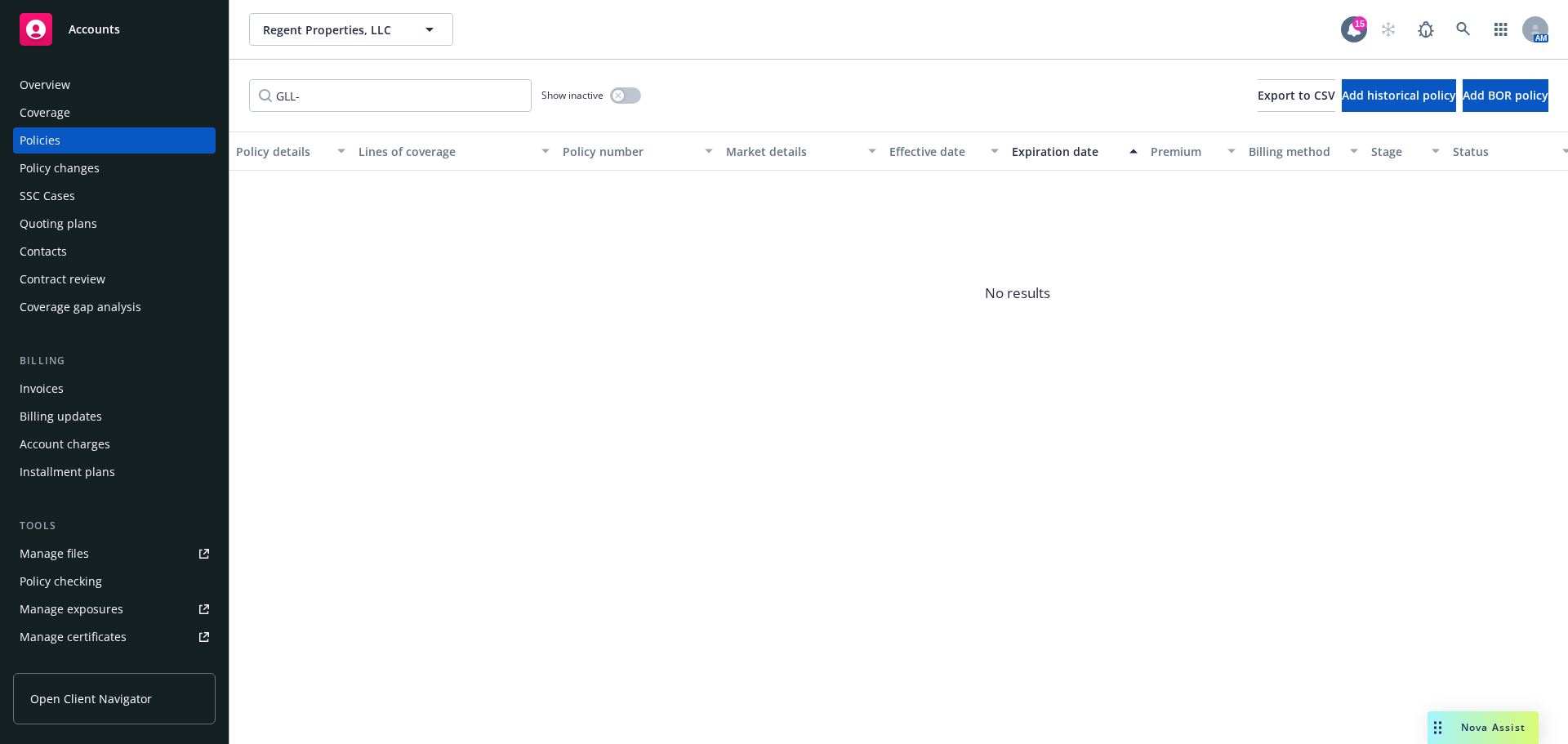
click at [594, 685] on div "Policy details Lines of coverage Policy number Market details Effective date Ex…" at bounding box center [898, 438] width 1339 height 613
click at [334, 83] on input "GLL-" at bounding box center [390, 96] width 283 height 33
click at [337, 57] on div "Regent Properties, LLC Regent Properties, LLC 15 AM" at bounding box center [898, 29] width 1339 height 59
click at [389, 107] on input "GLL-" at bounding box center [390, 96] width 283 height 33
drag, startPoint x: 348, startPoint y: 91, endPoint x: 49, endPoint y: 112, distance: 299.7
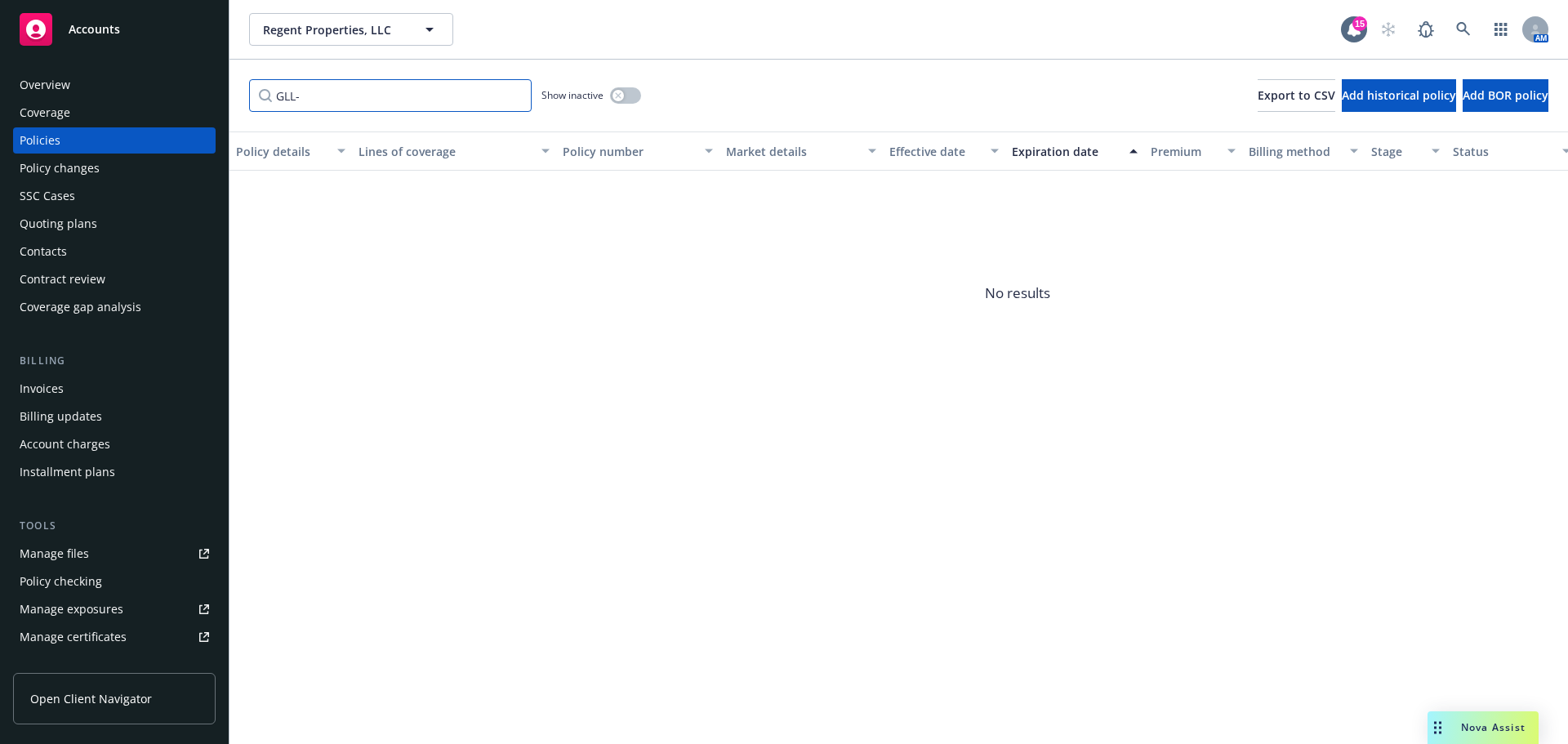
click at [49, 112] on div "Accounts Overview Coverage Policies Policy changes SSC Cases Quoting plans Cont…" at bounding box center [784, 372] width 1568 height 744
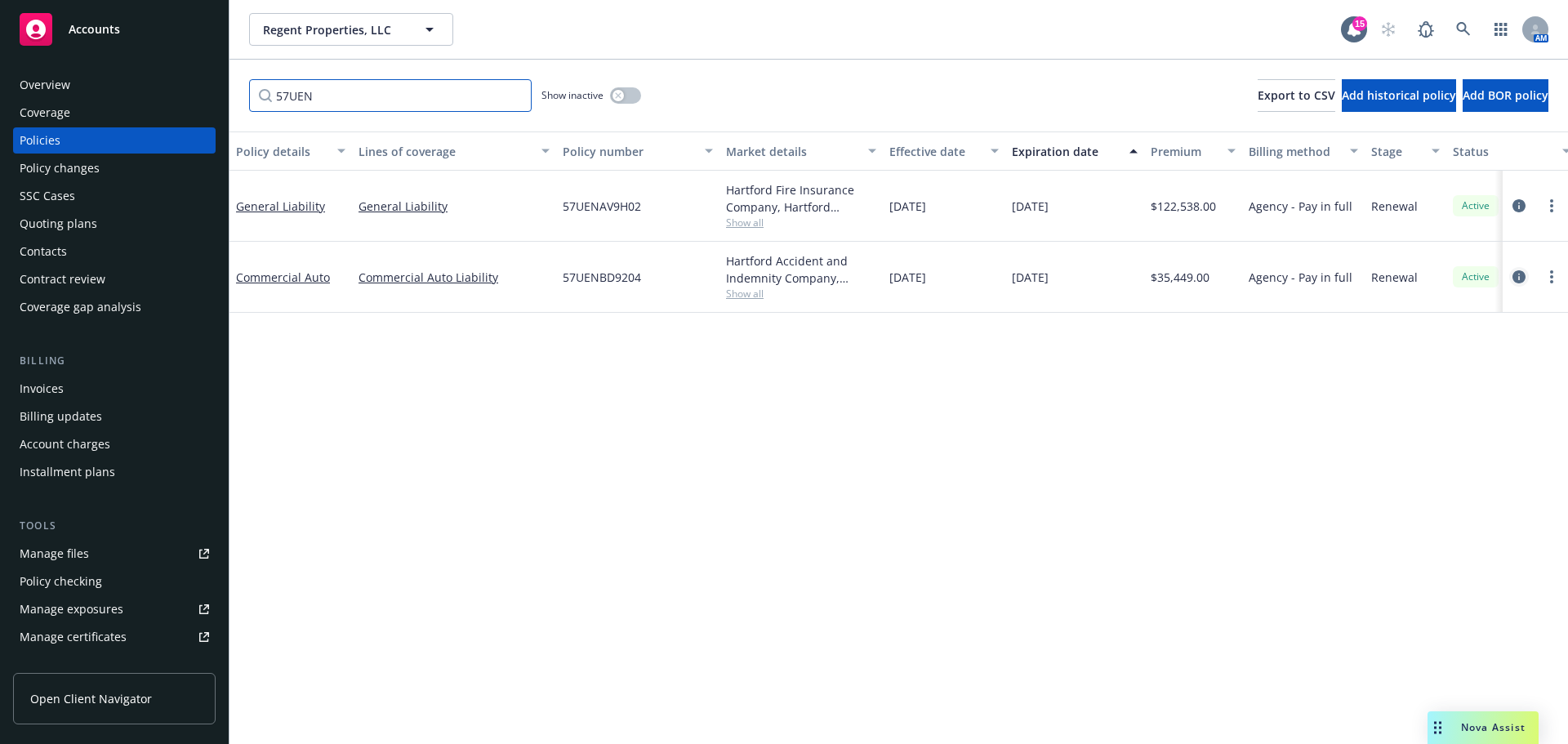
type input "57UEN"
click at [1514, 280] on icon "circleInformation" at bounding box center [1519, 276] width 13 height 13
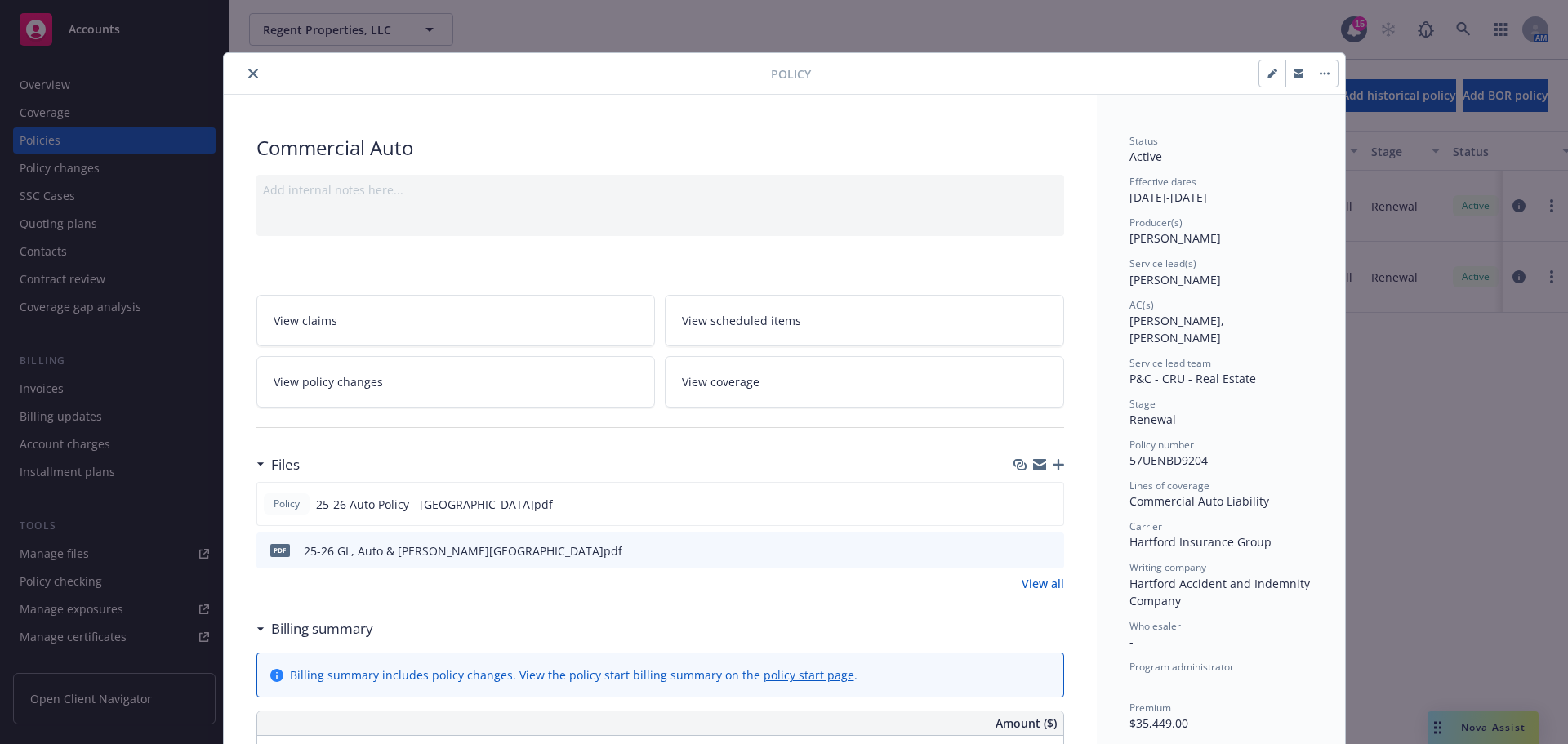
click at [417, 405] on link "View policy changes" at bounding box center [455, 381] width 399 height 51
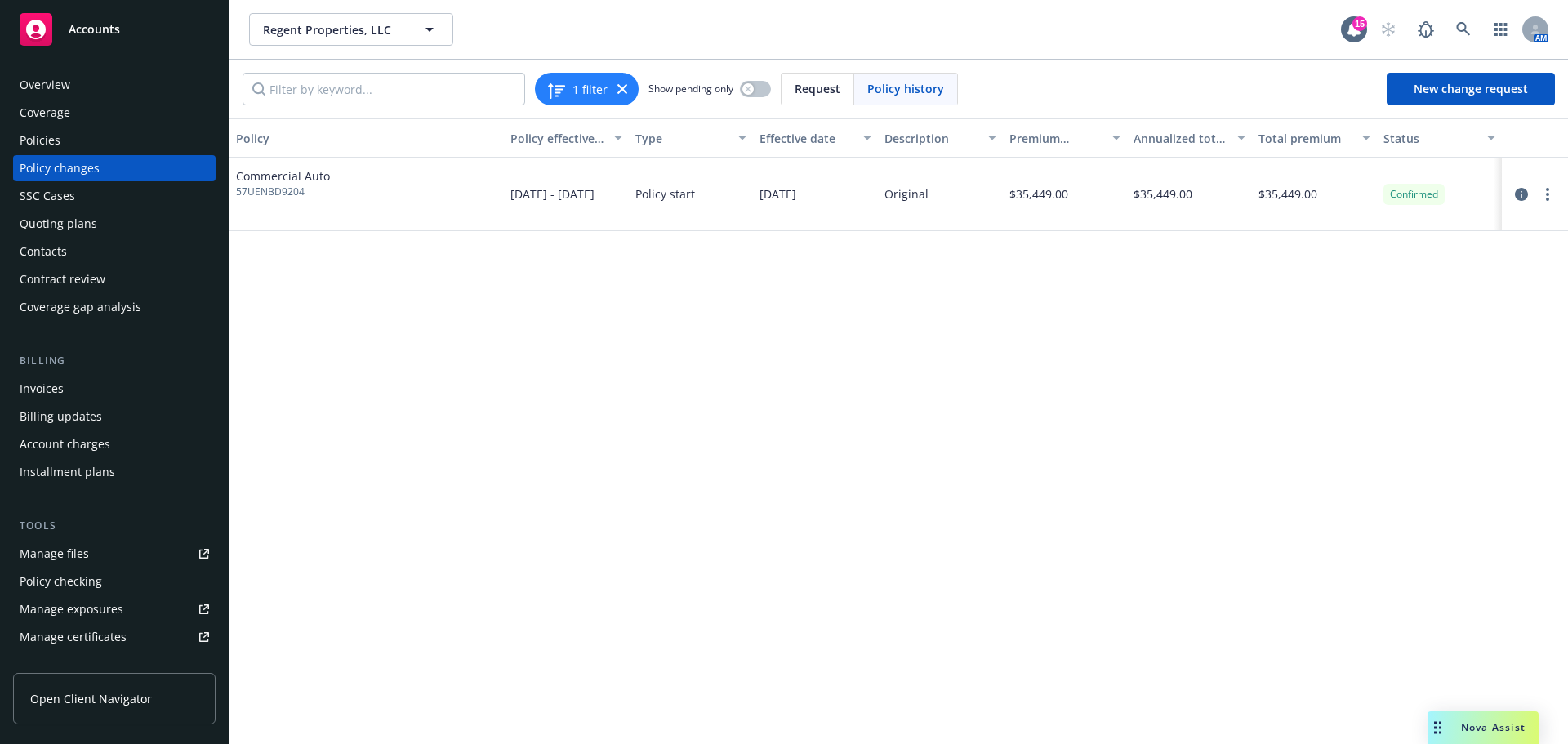
click at [442, 458] on div "Policy Policy effective dates Type Effective date Description Premium change An…" at bounding box center [898, 431] width 1339 height 625
click at [120, 144] on div "Policies" at bounding box center [114, 140] width 190 height 26
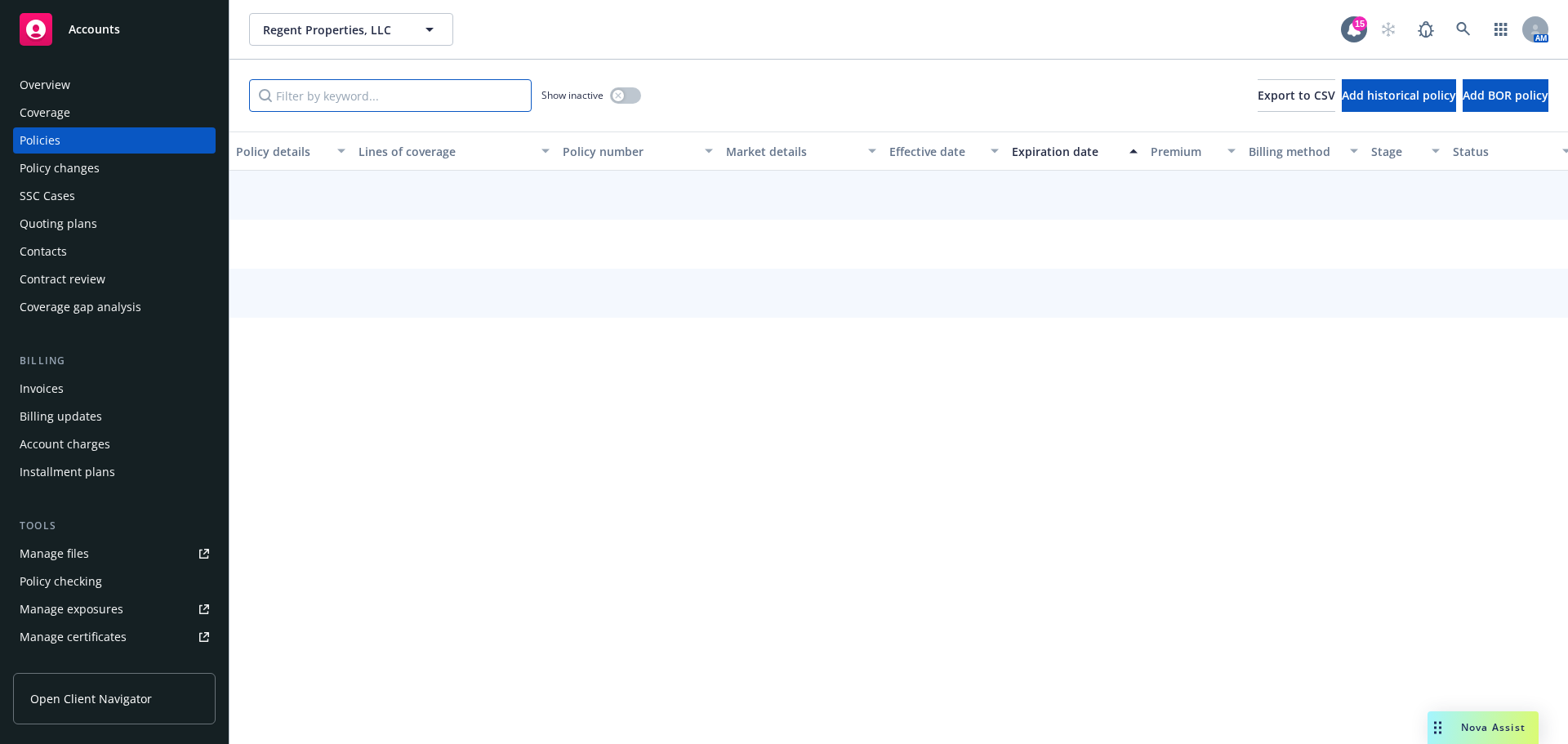
click at [460, 106] on input "Filter by keyword..." at bounding box center [390, 96] width 283 height 33
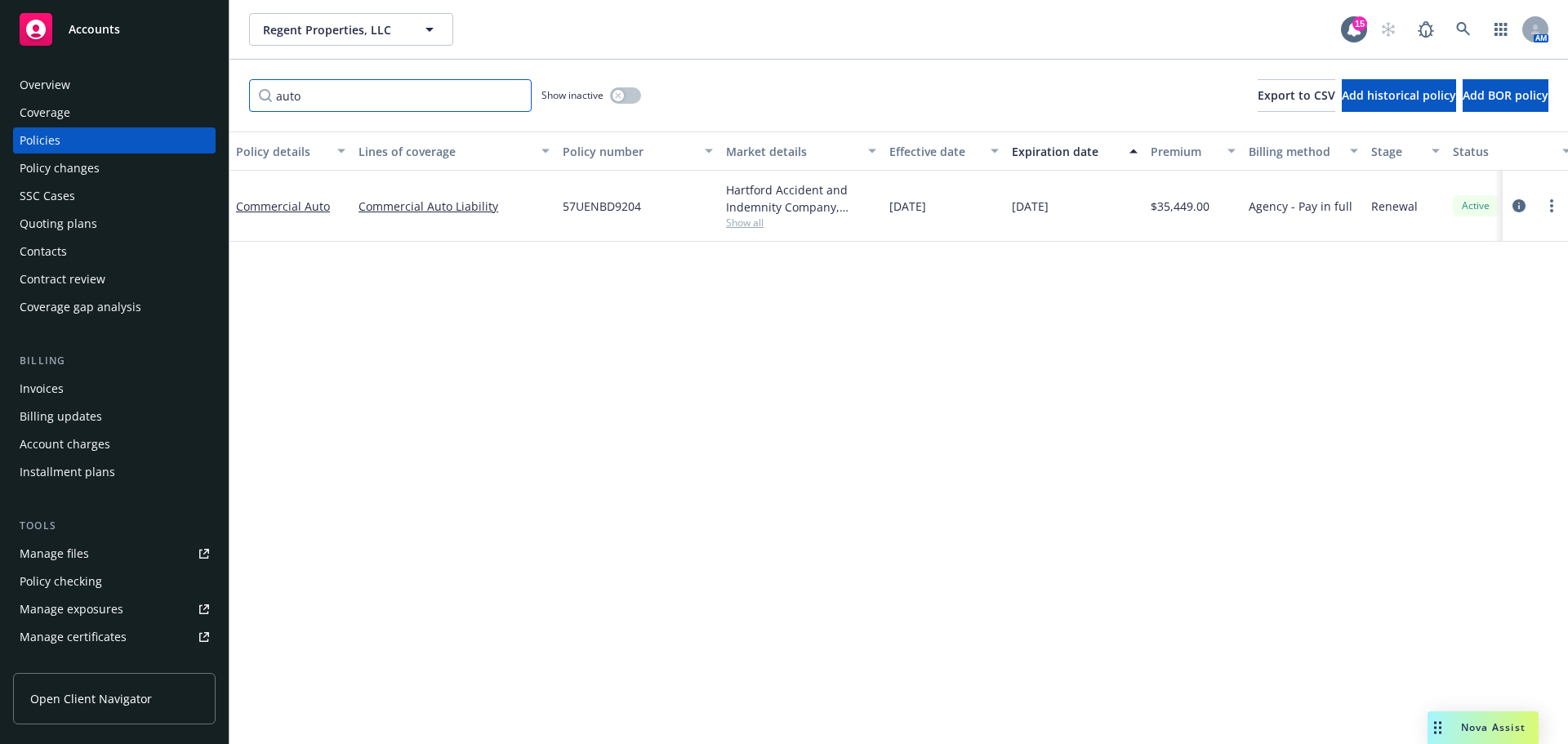
type input "auto"
click at [634, 99] on button "button" at bounding box center [626, 95] width 31 height 16
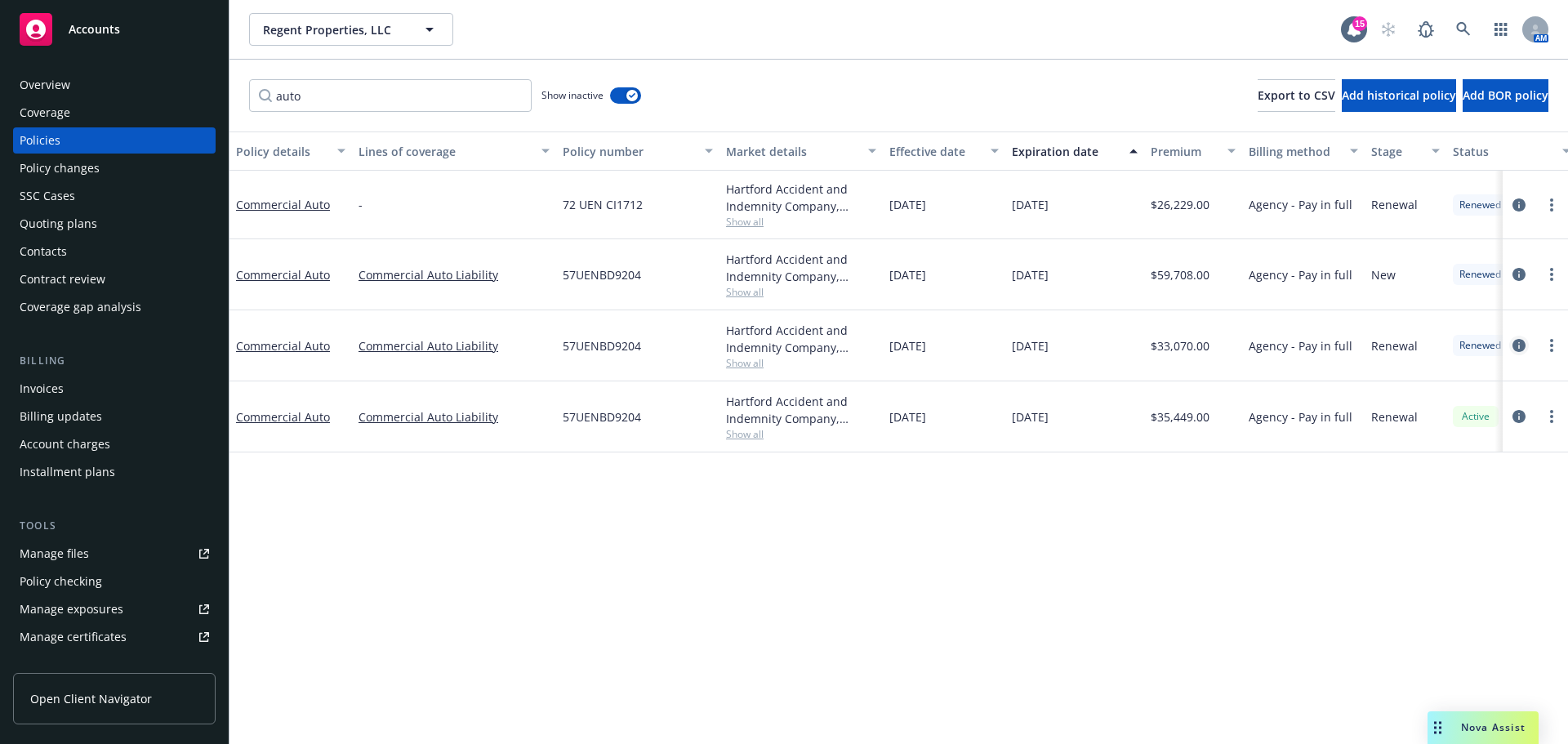
click at [1517, 346] on icon "circleInformation" at bounding box center [1519, 345] width 13 height 13
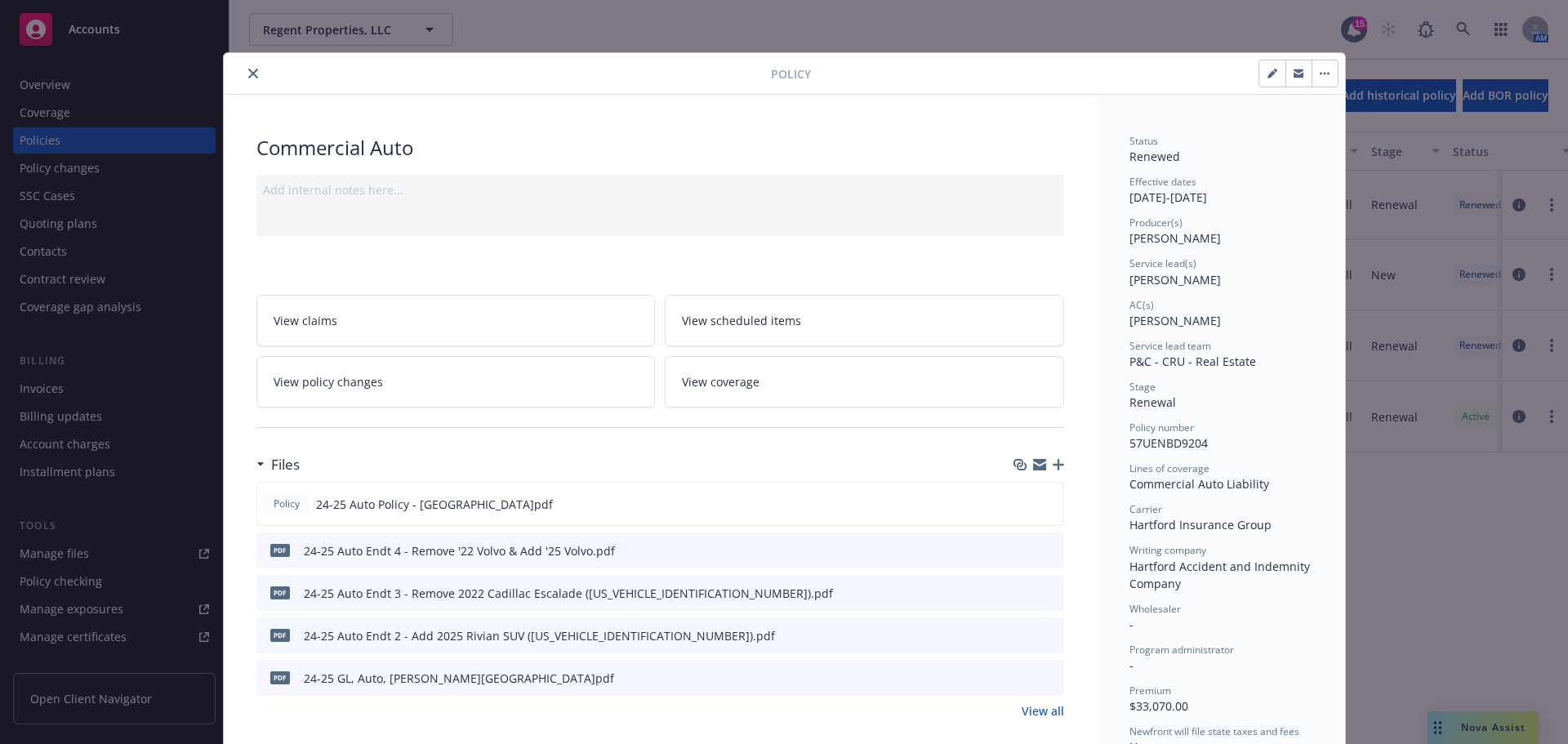
click at [492, 393] on link "View policy changes" at bounding box center [455, 381] width 399 height 51
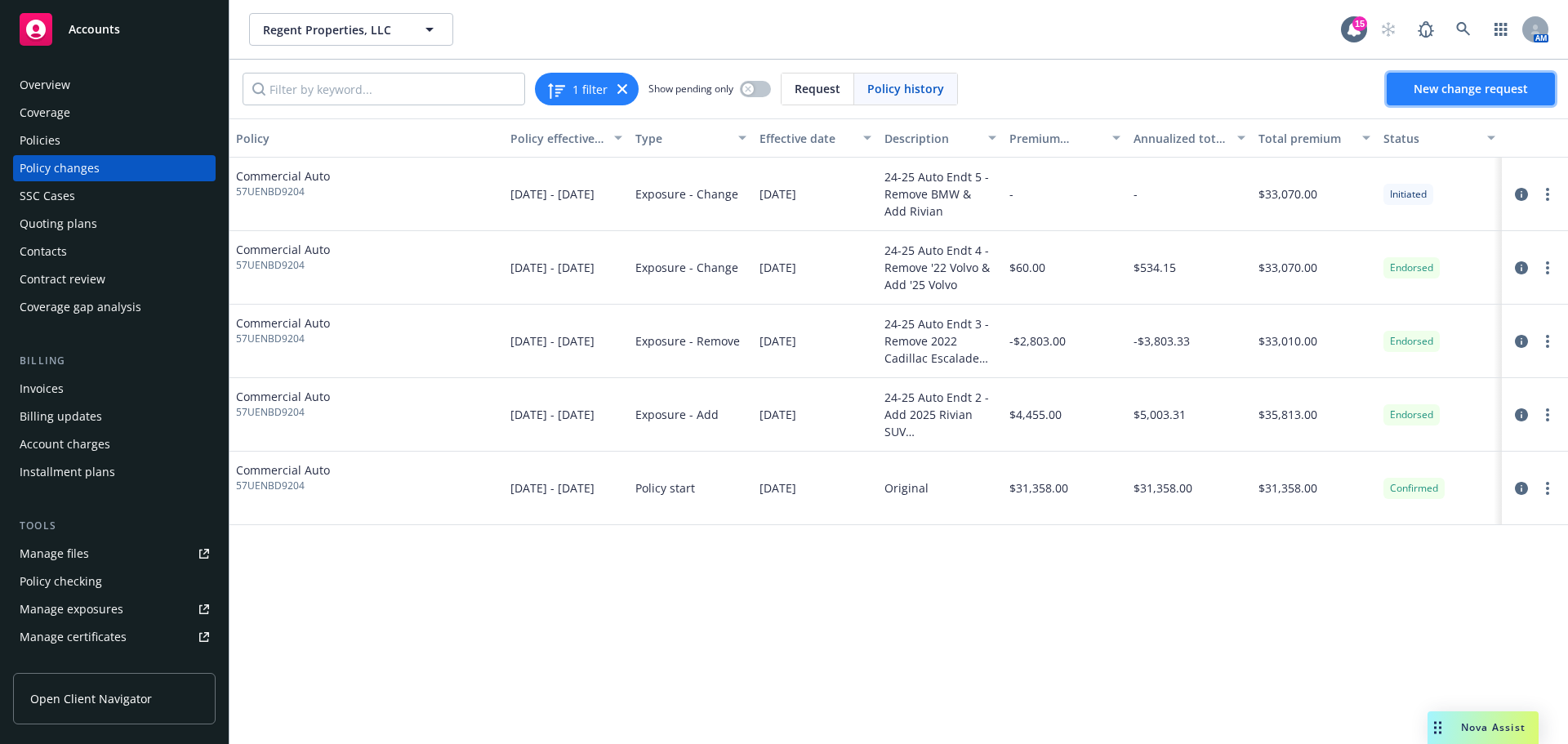
click at [1461, 85] on span "New change request" at bounding box center [1471, 88] width 114 height 16
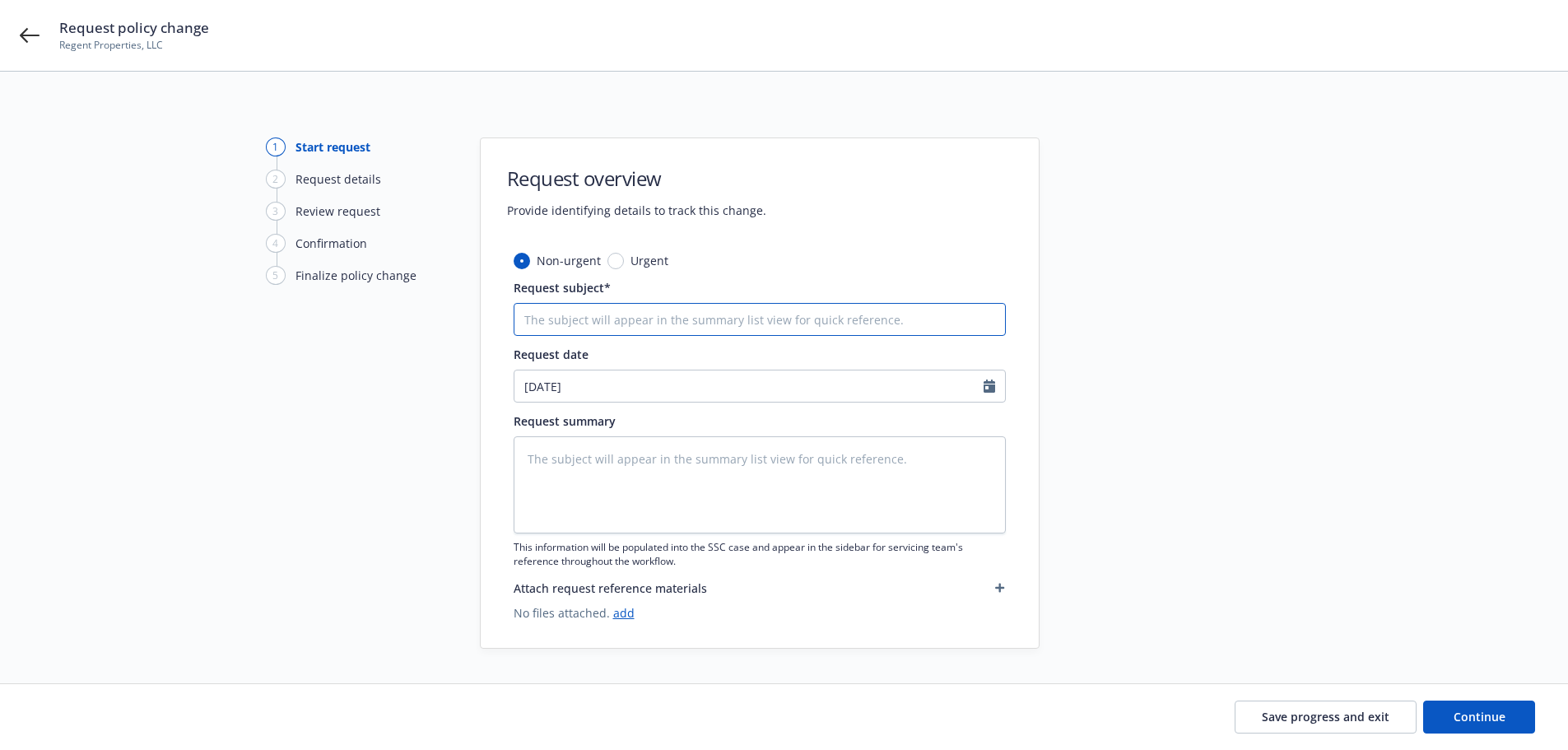
click at [680, 310] on input "Request subject*" at bounding box center [760, 319] width 492 height 33
type textarea "x"
type input "2"
type textarea "x"
type input "24"
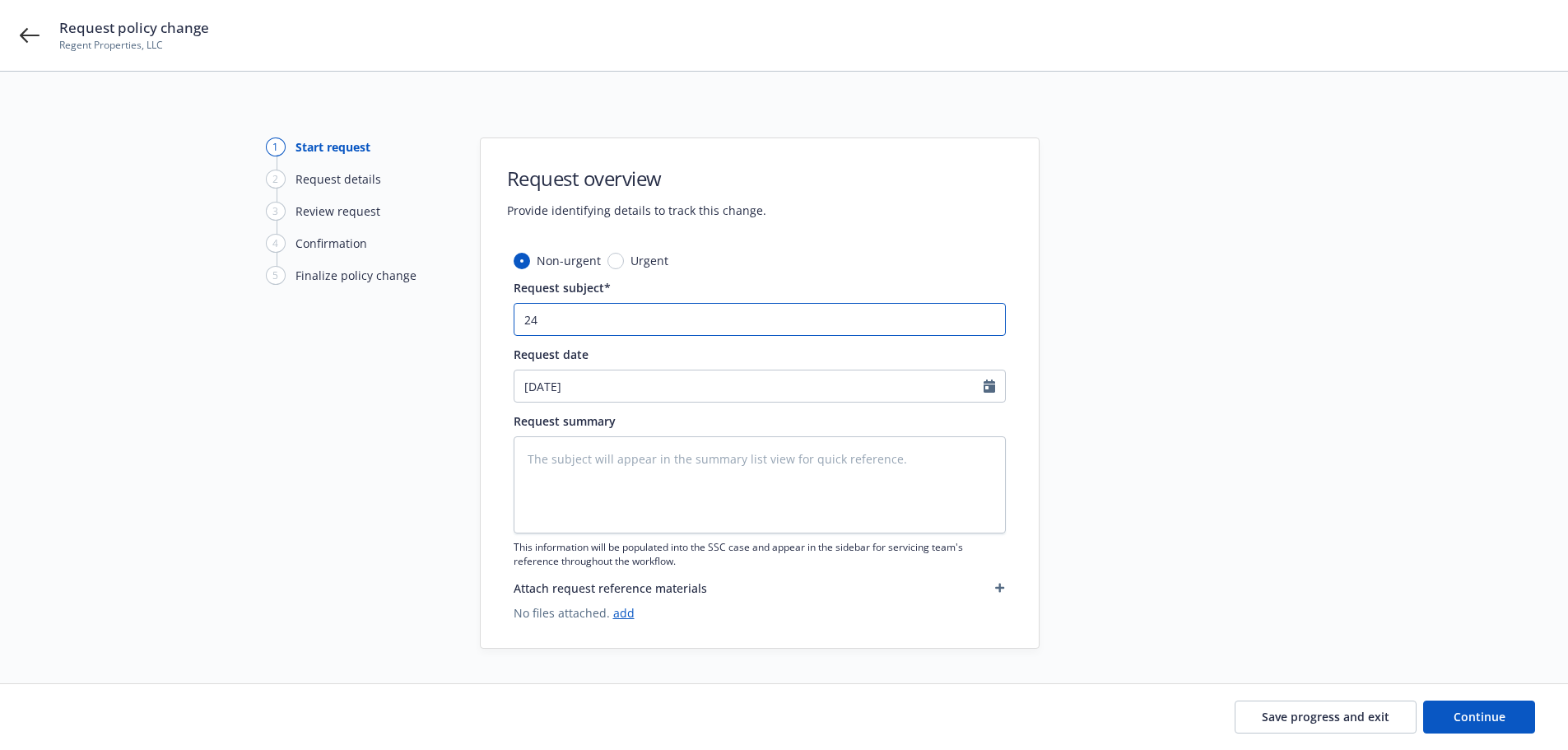
type textarea "x"
type input "24-"
type textarea "x"
type input "24-2"
type textarea "x"
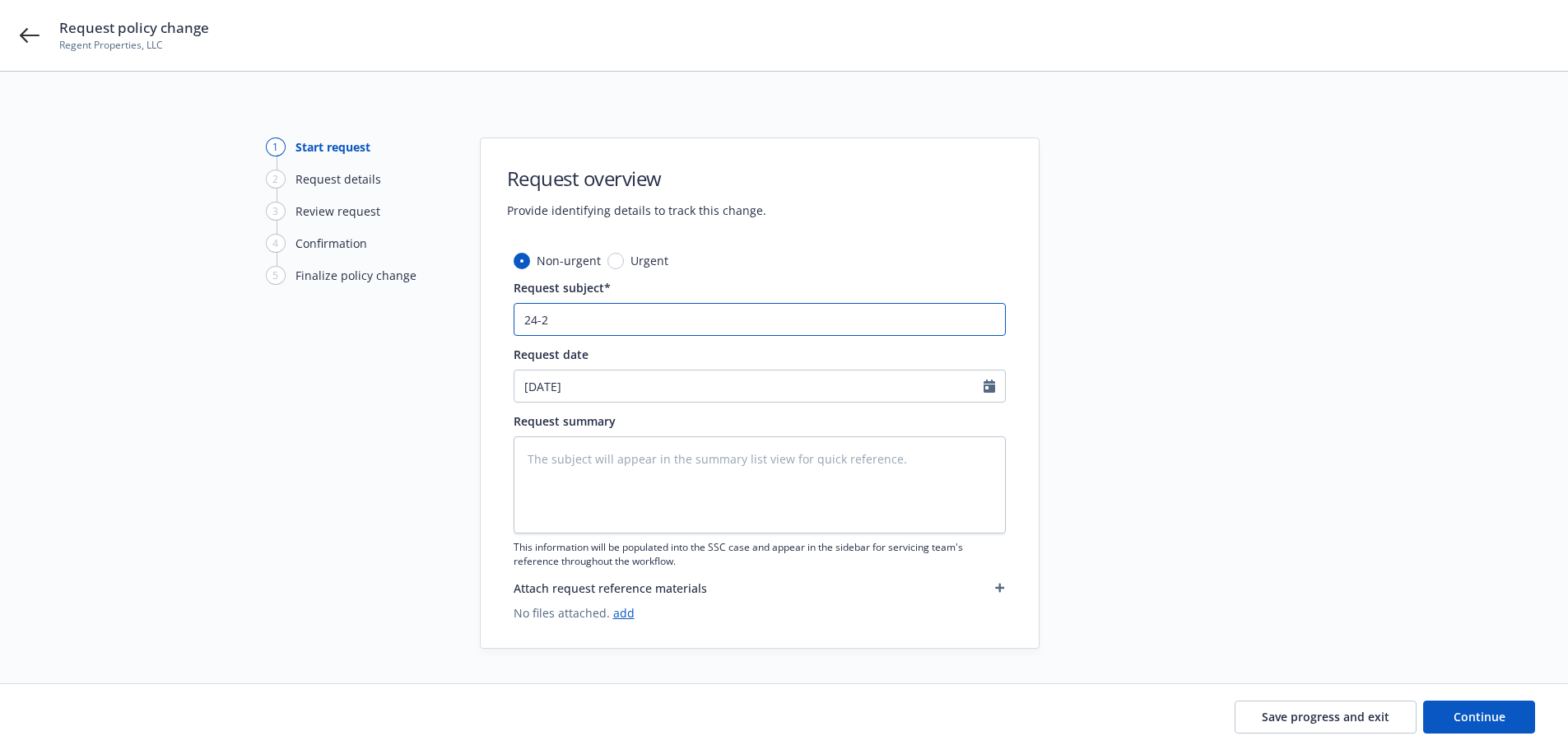
type input "24-26"
type textarea "x"
type input "24-26"
type textarea "x"
type input "24-26 A"
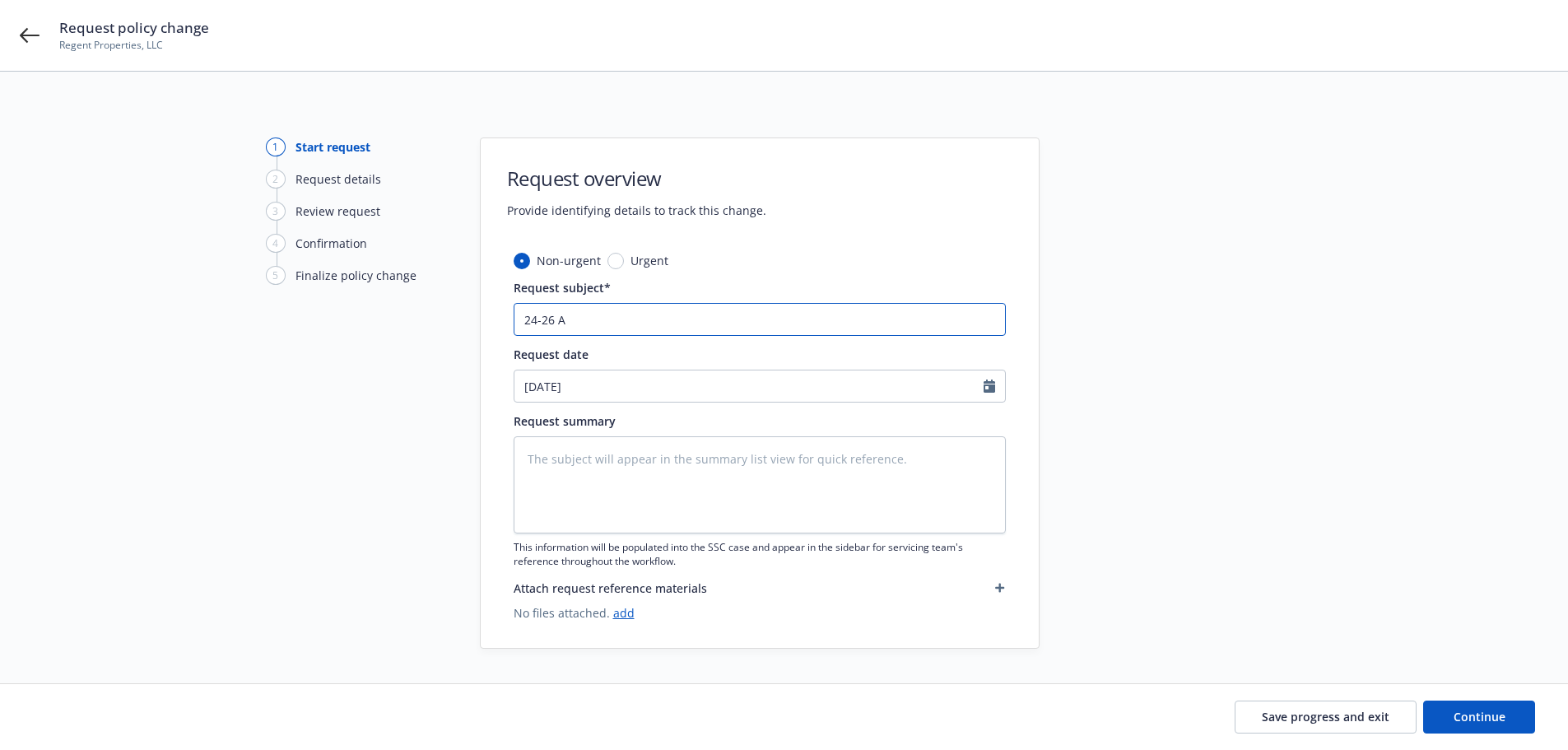
type textarea "x"
type input "24-26 Au"
type textarea "x"
type input "24-26 Aut"
type textarea "x"
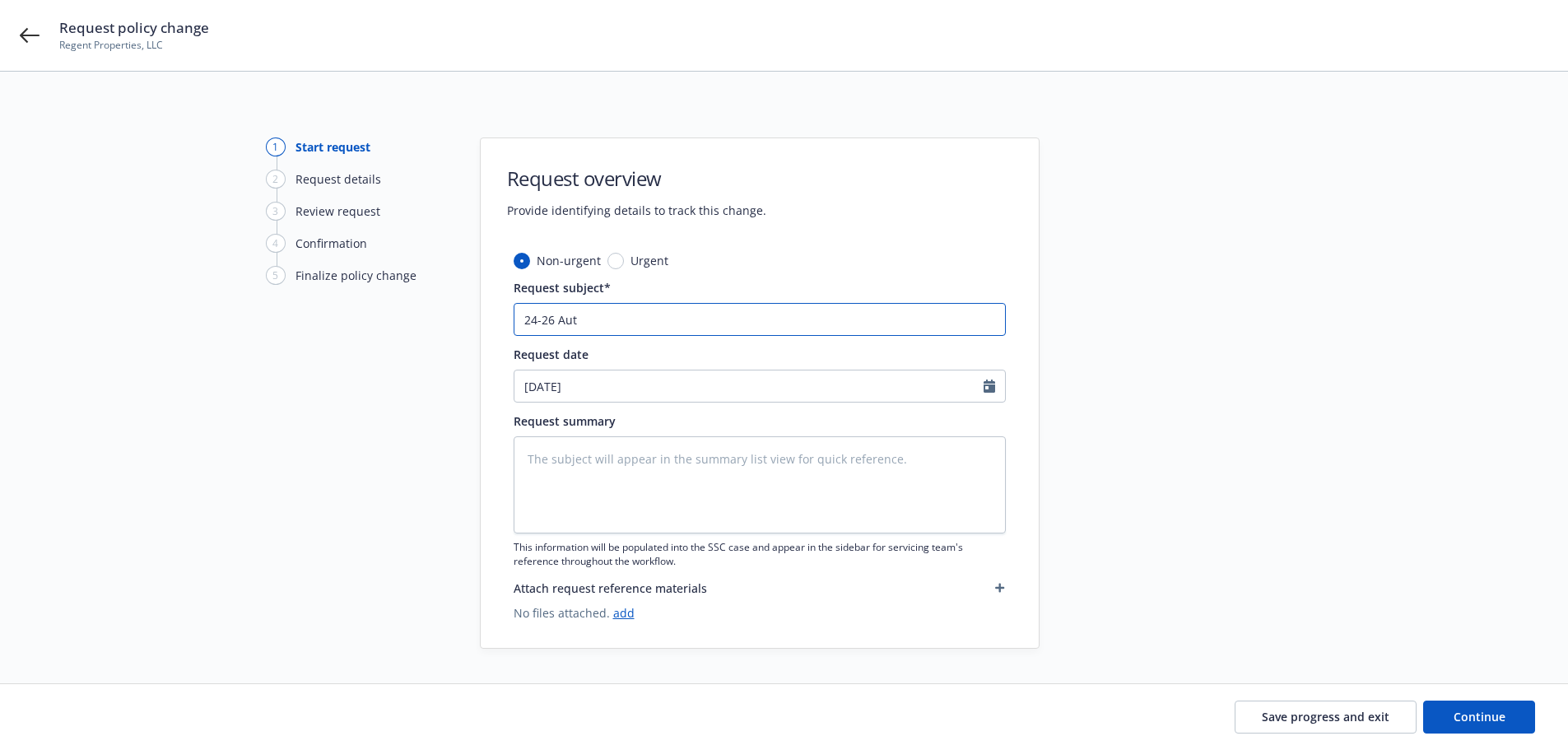
type input "24-26 Auto"
type textarea "x"
type input "24-26 Auto"
type textarea "x"
type input "24-26 Auto E"
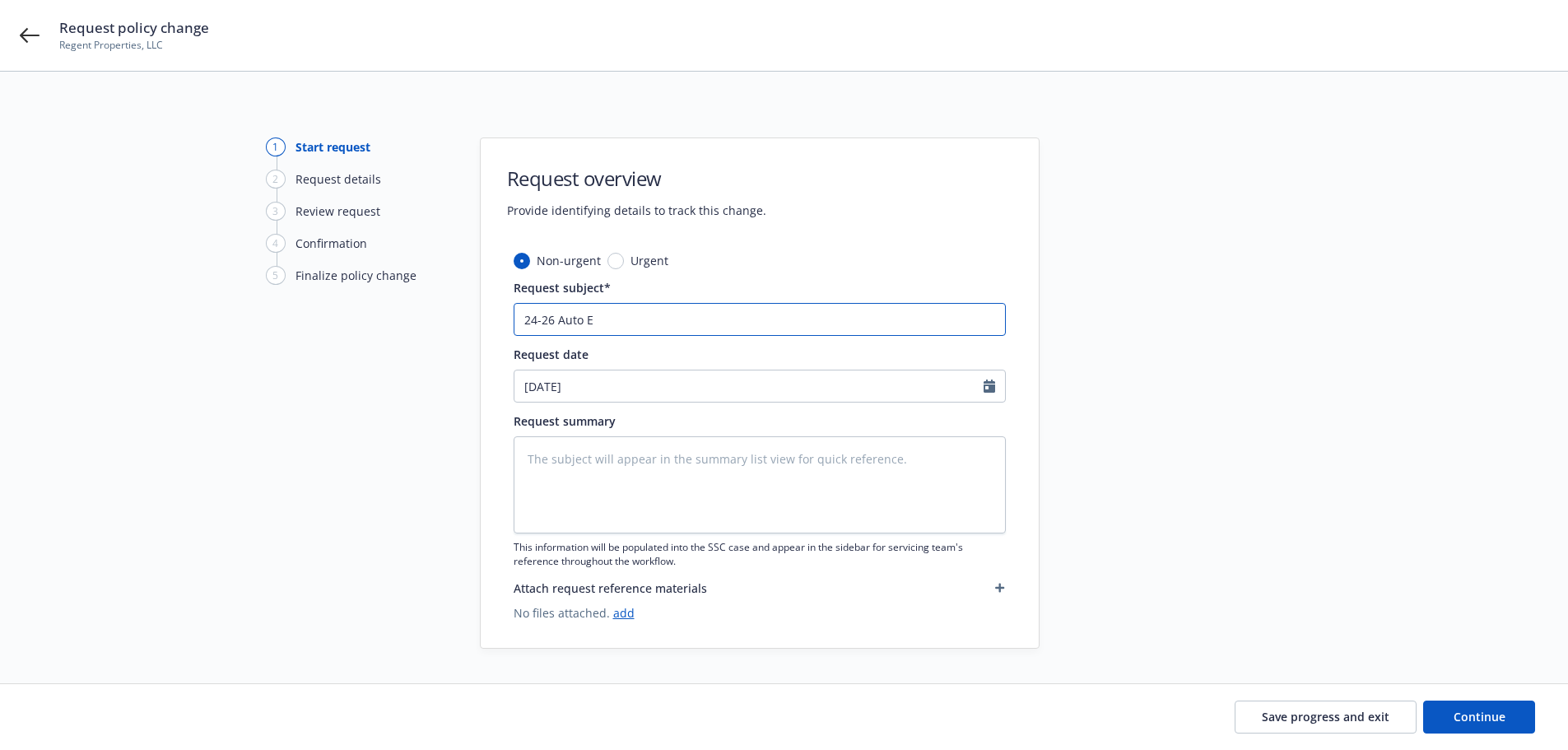
type textarea "x"
type input "24-26 Auto En"
type textarea "x"
type input "24-26 Auto End"
type textarea "x"
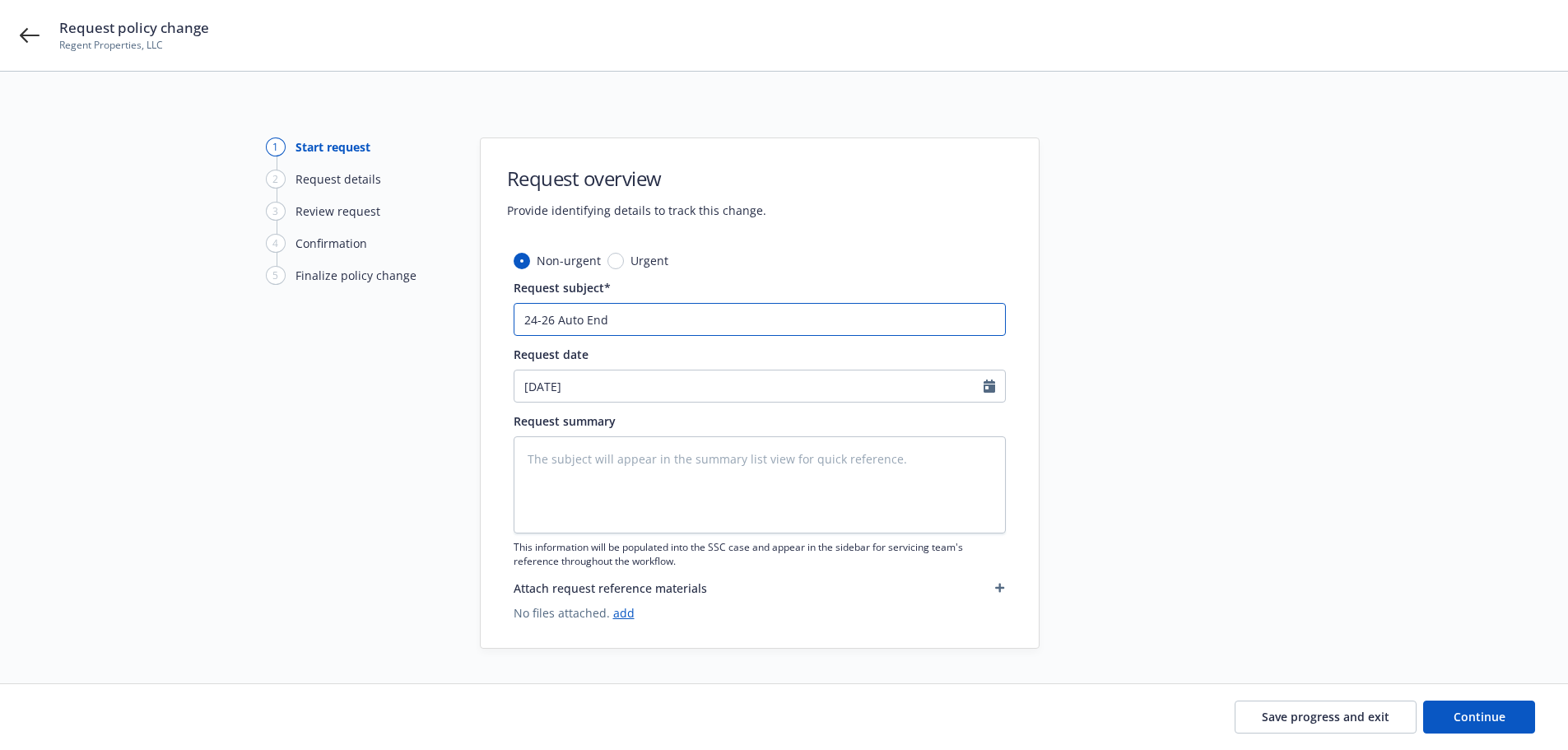
type input "24-26 Auto Endt"
type textarea "x"
type input "2"
type textarea "x"
type input "24"
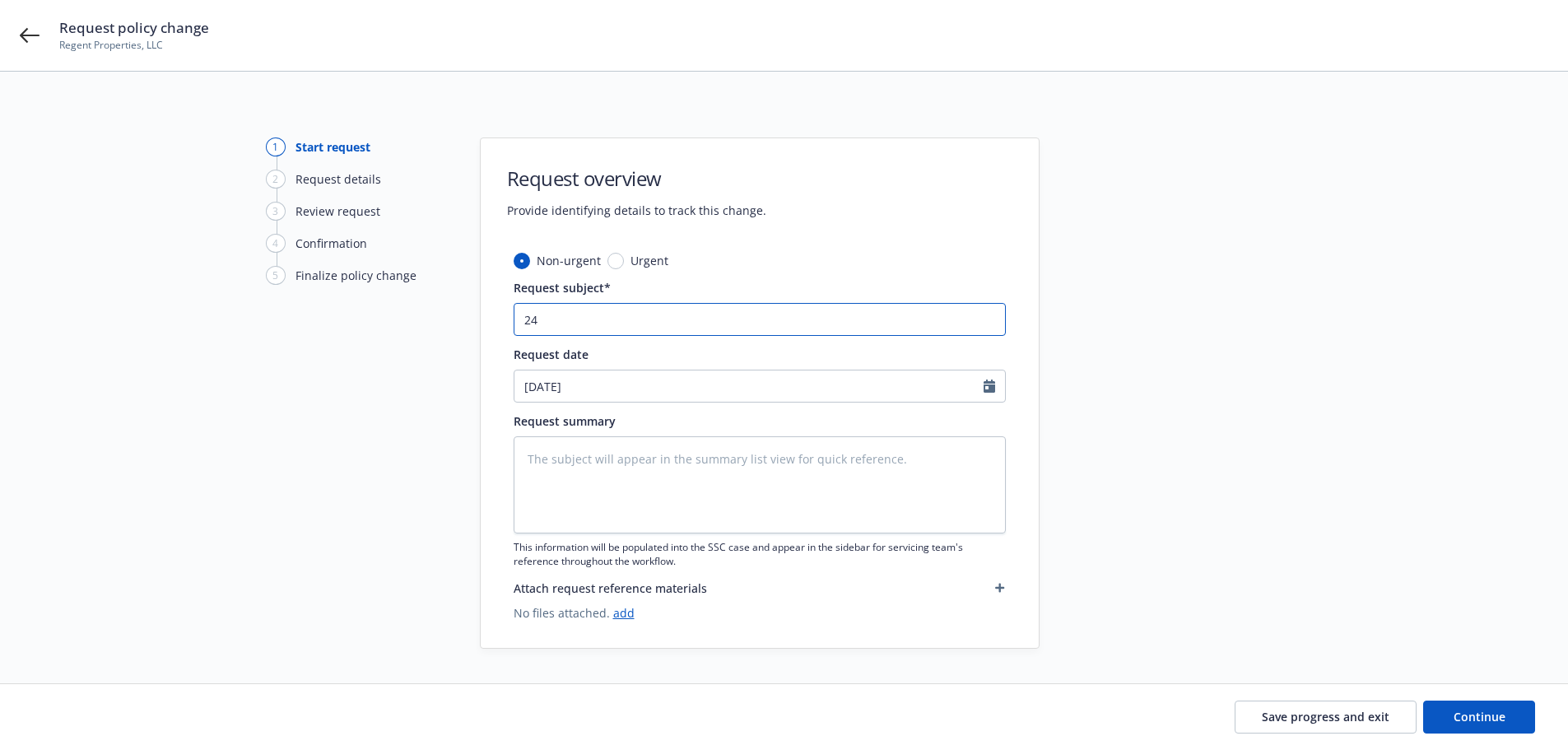
type textarea "x"
type input "24-"
type textarea "x"
type input "24-2"
type textarea "x"
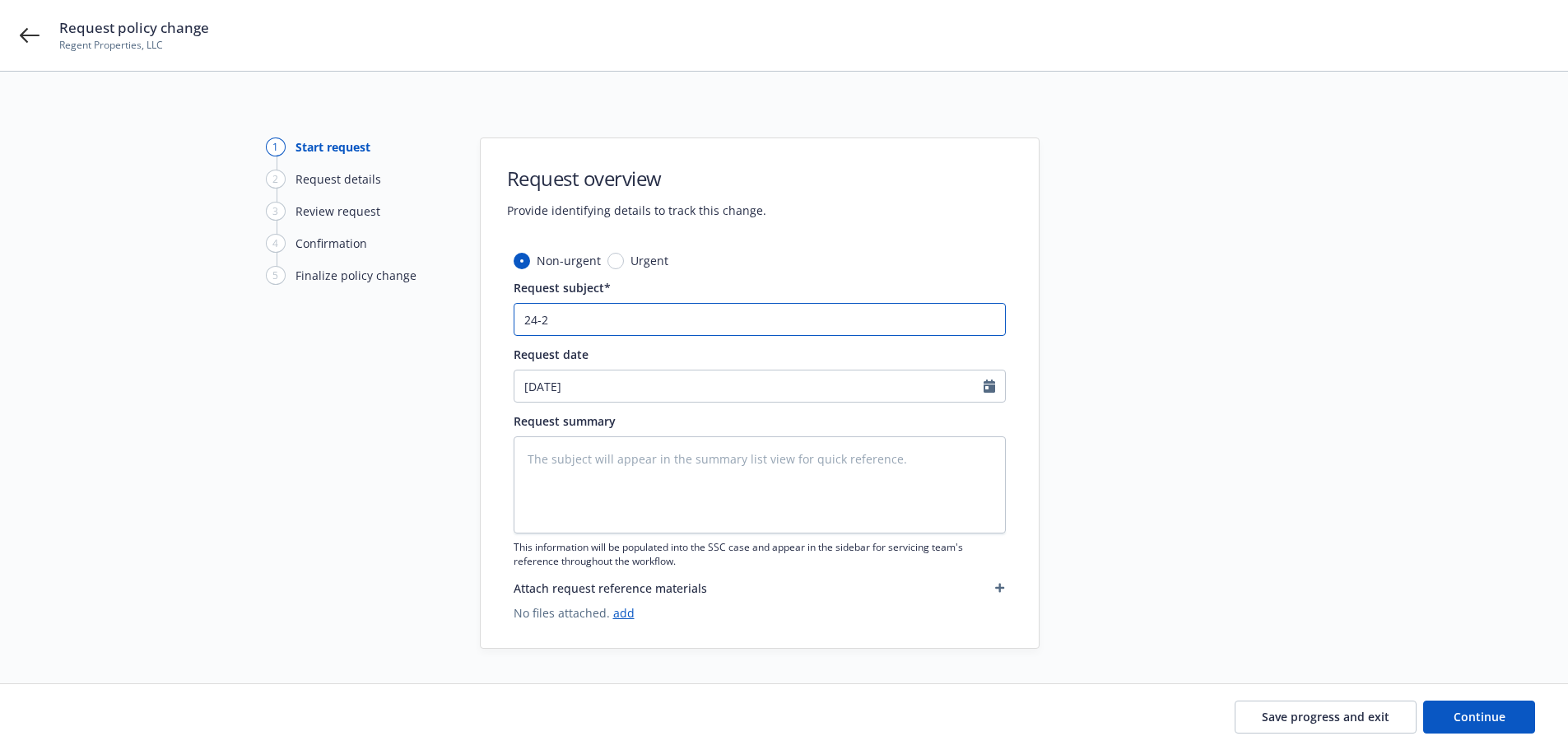
type input "24-25"
type textarea "x"
type input "24-25"
type textarea "x"
type input "24-25 &"
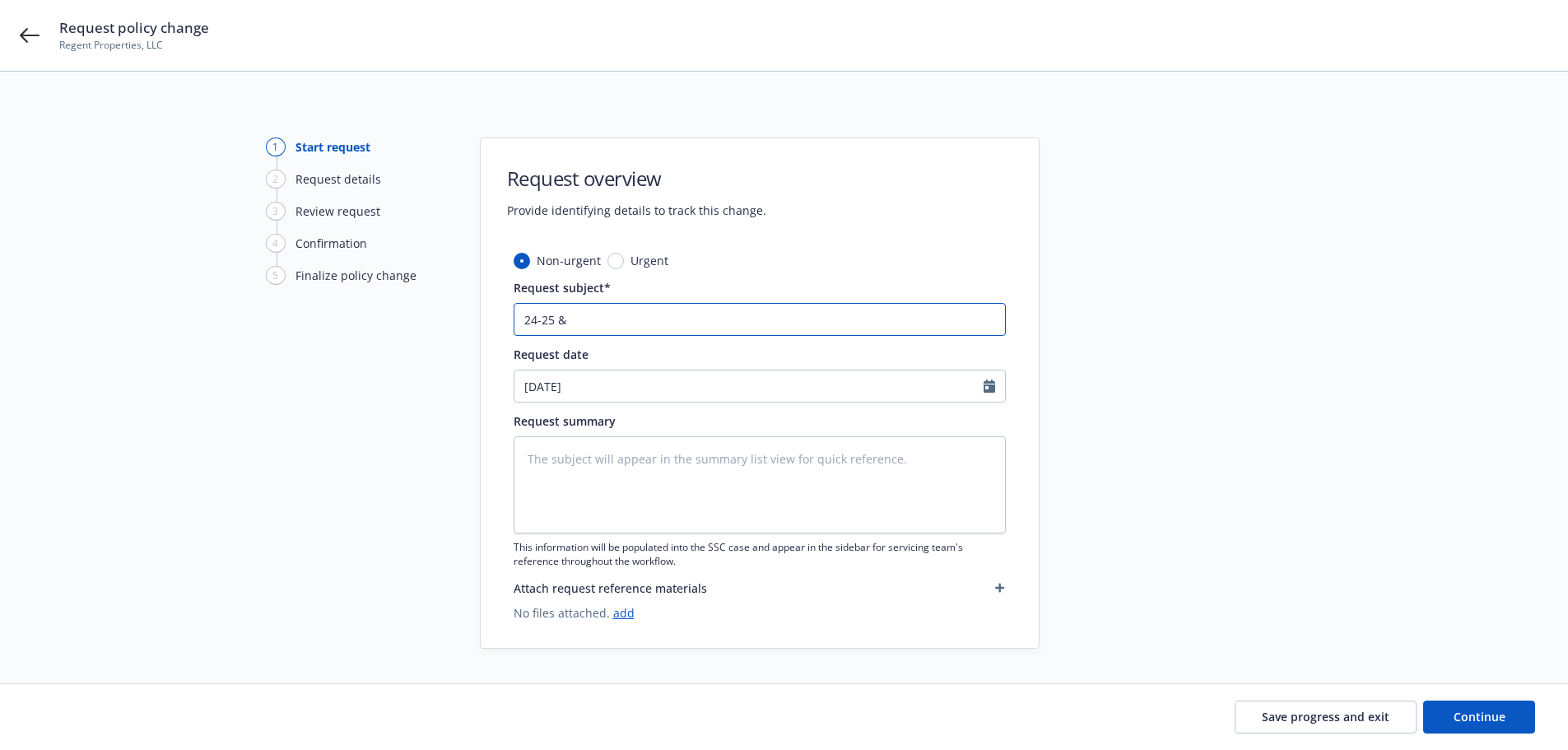
type textarea "x"
type input "24-25 &"
type textarea "x"
type input "24-25 & 2"
type textarea "x"
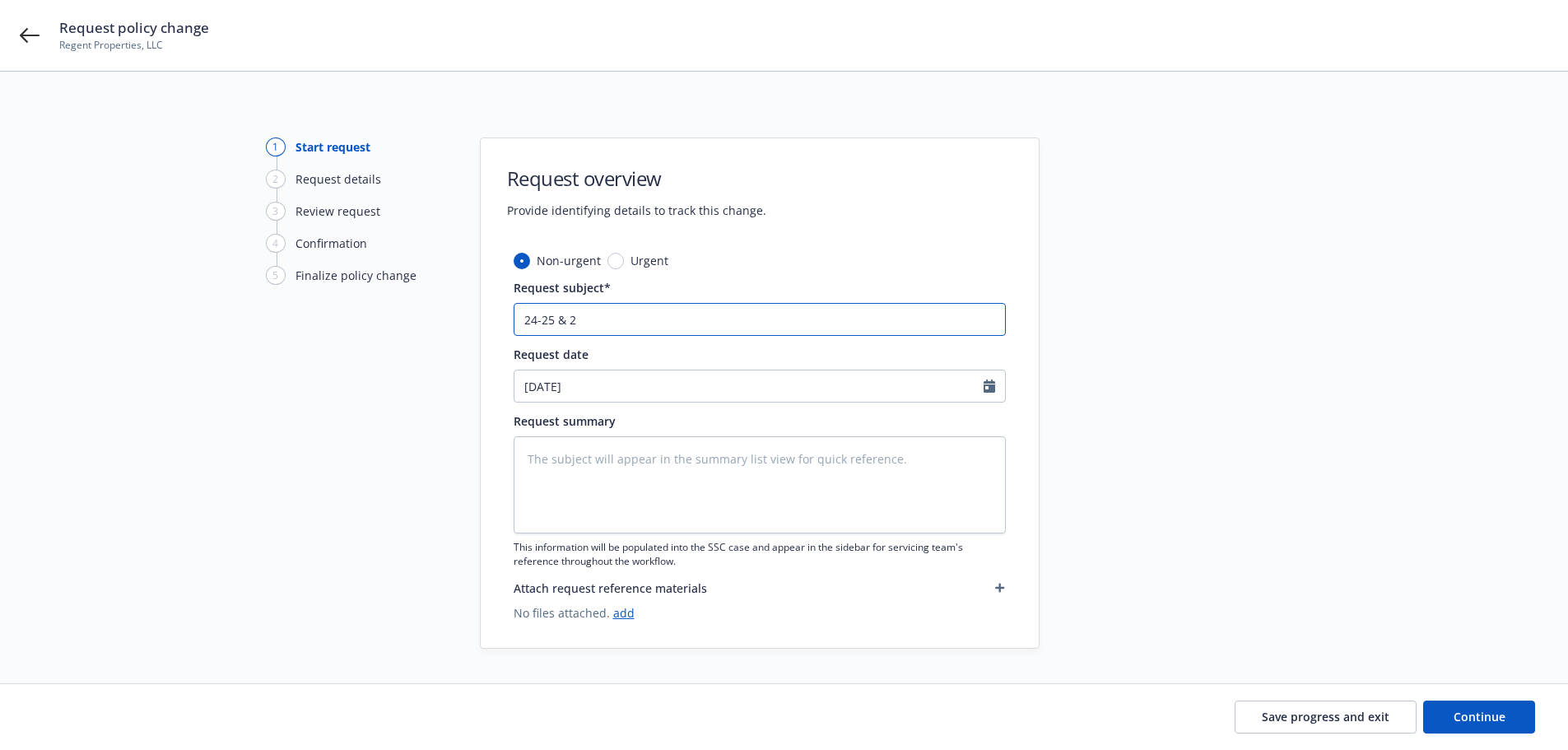
type input "24-25 & 25"
type textarea "x"
type input "24-25 & 25-"
type textarea "x"
type input "24-25 & 25-2"
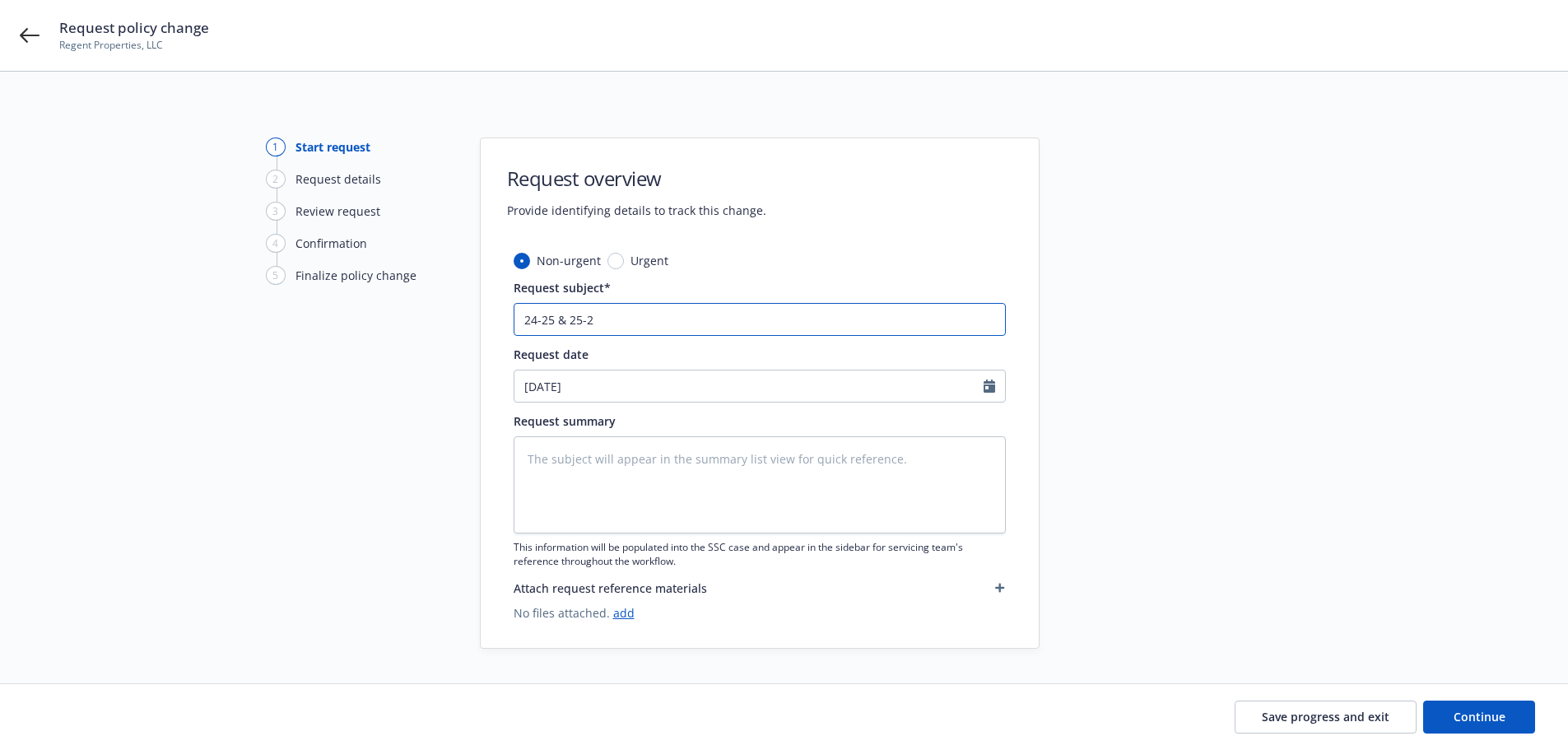
type textarea "x"
type input "24-25 & 25-26"
type textarea "x"
type input "24-25 & 25-26"
type textarea "x"
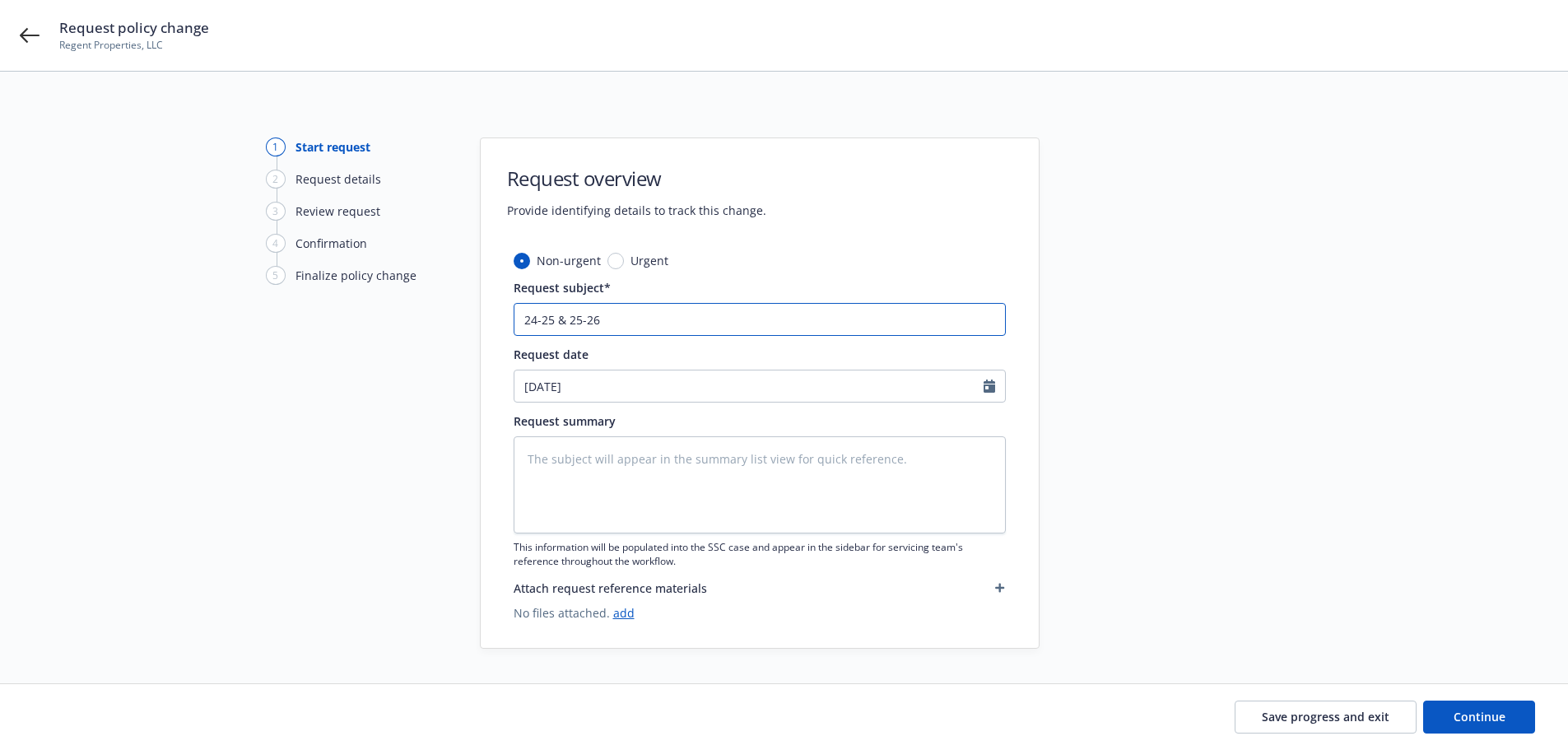
type input "24-25 & 25-26 A"
type textarea "x"
type input "24-25 & 25-26 Au"
type textarea "x"
type input "24-25 & 25-26 Aut"
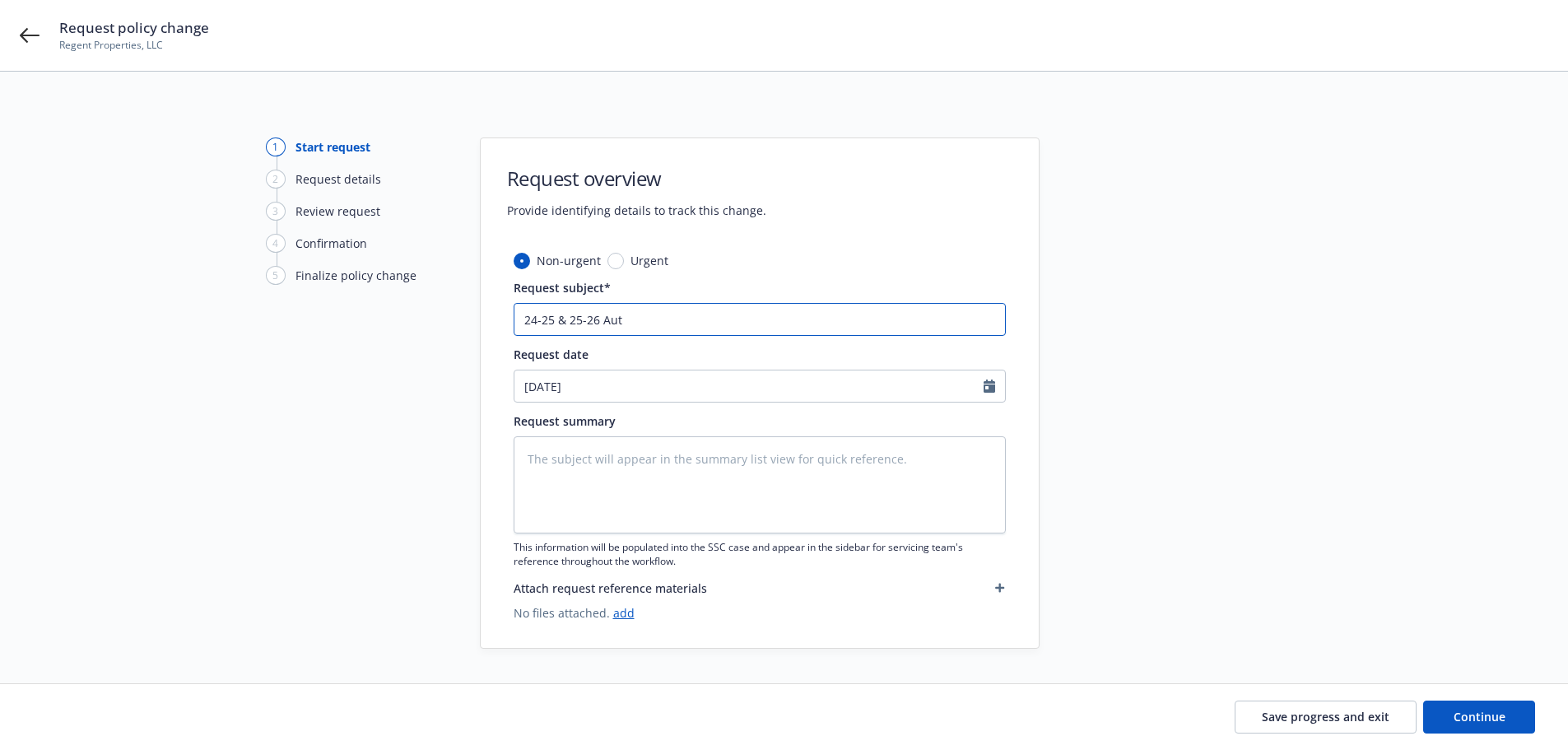
type textarea "x"
type input "24-25 & 25-26 Auto"
type textarea "x"
type input "24-25 & 25-26 Auto"
type textarea "x"
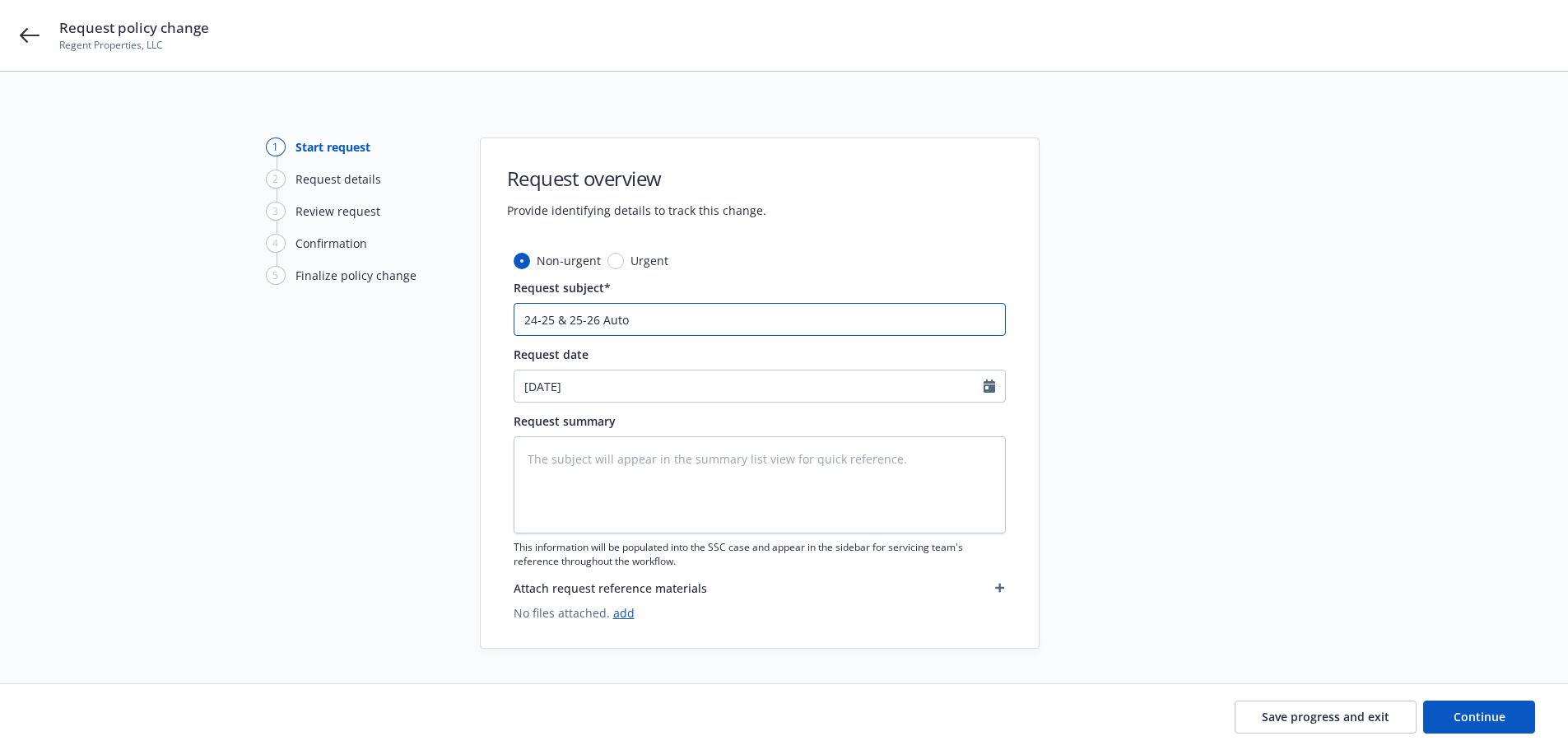
type input "24-25 & 25-26 Auto A"
type textarea "x"
type input "24-25 & 25-26 Auto"
type textarea "x"
type input "24-25 & 25-26 Auto E"
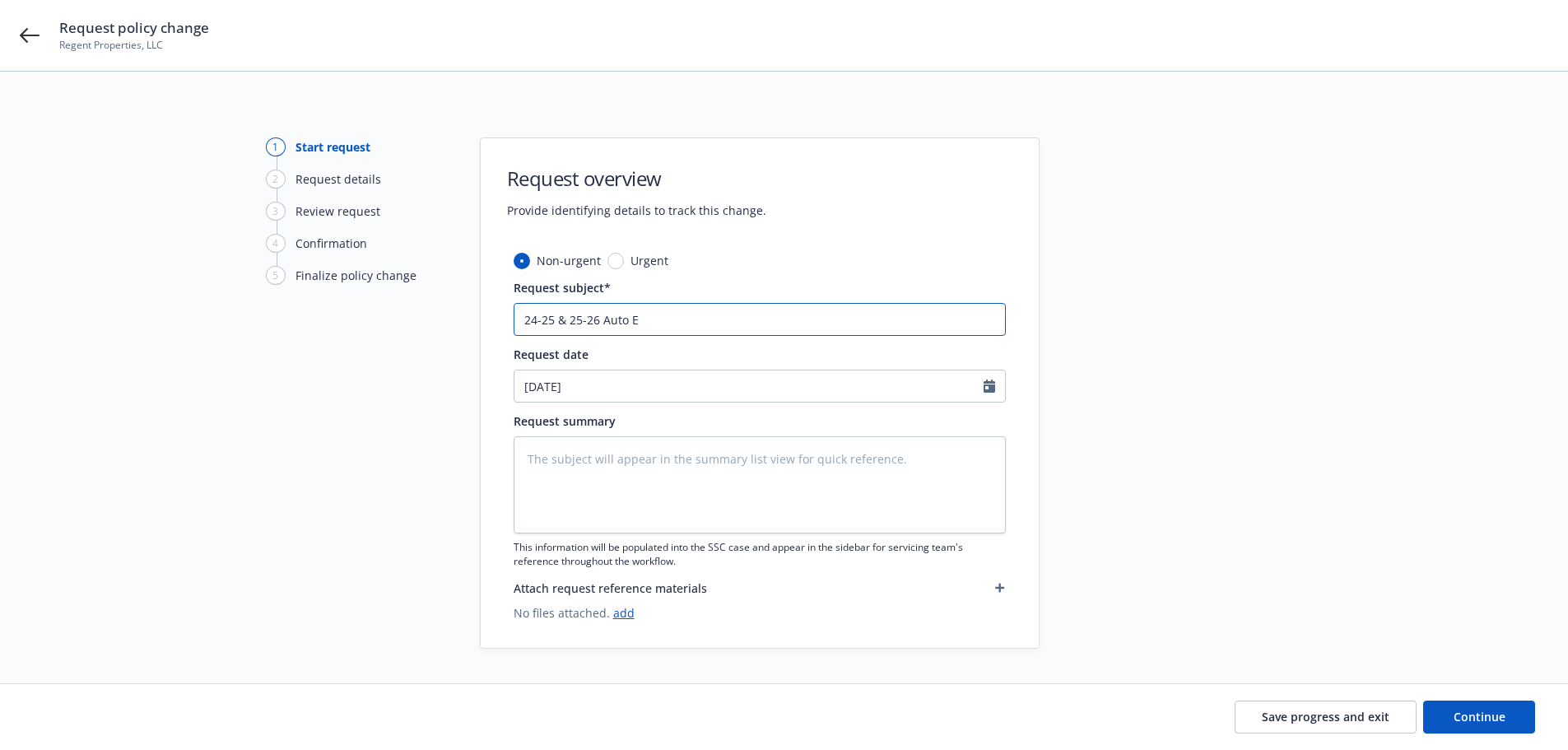
type textarea "x"
type input "24-25 & 25-26 Auto En"
type textarea "x"
type input "24-25 & 25-26 Auto End"
type textarea "x"
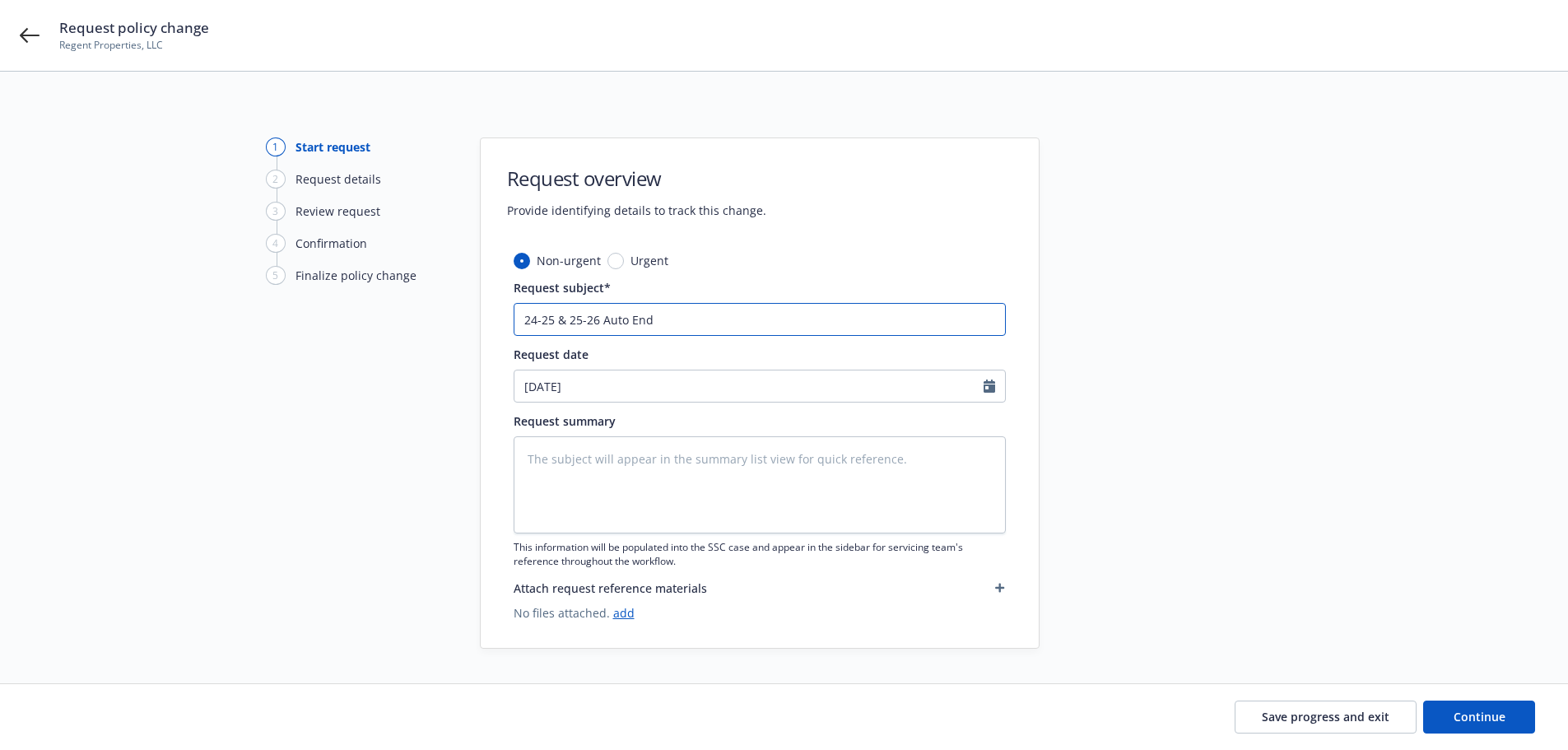
type input "24-25 & 25-26 Auto Endo"
type textarea "x"
type input "24-25 & 25-26 Auto Endor"
type textarea "x"
type input "24-25 & 25-26 Auto Endors"
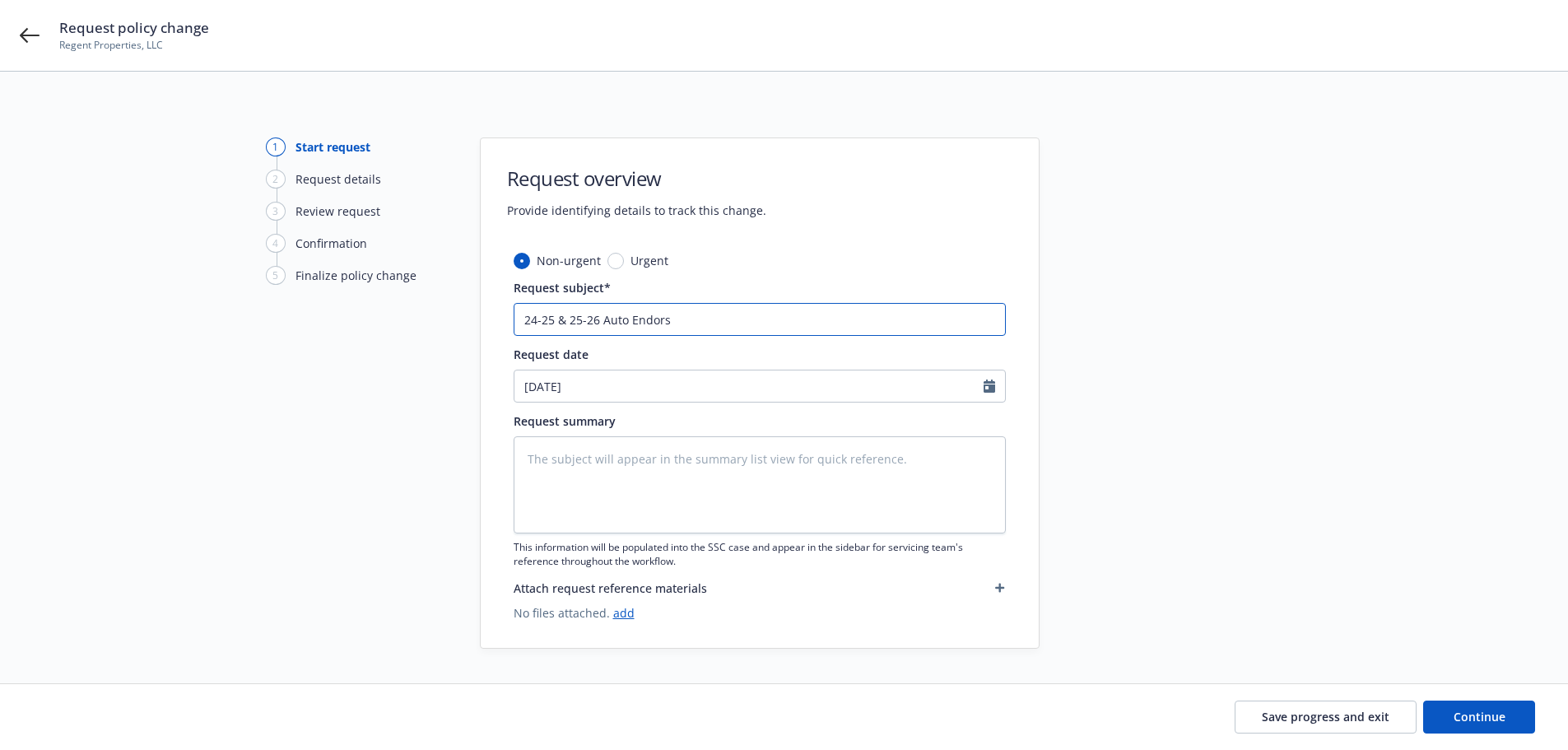
type textarea "x"
type input "24-25 & 25-26 Auto Endorse"
type textarea "x"
type input "24-25 & 25-26 Auto Endorsem"
type textarea "x"
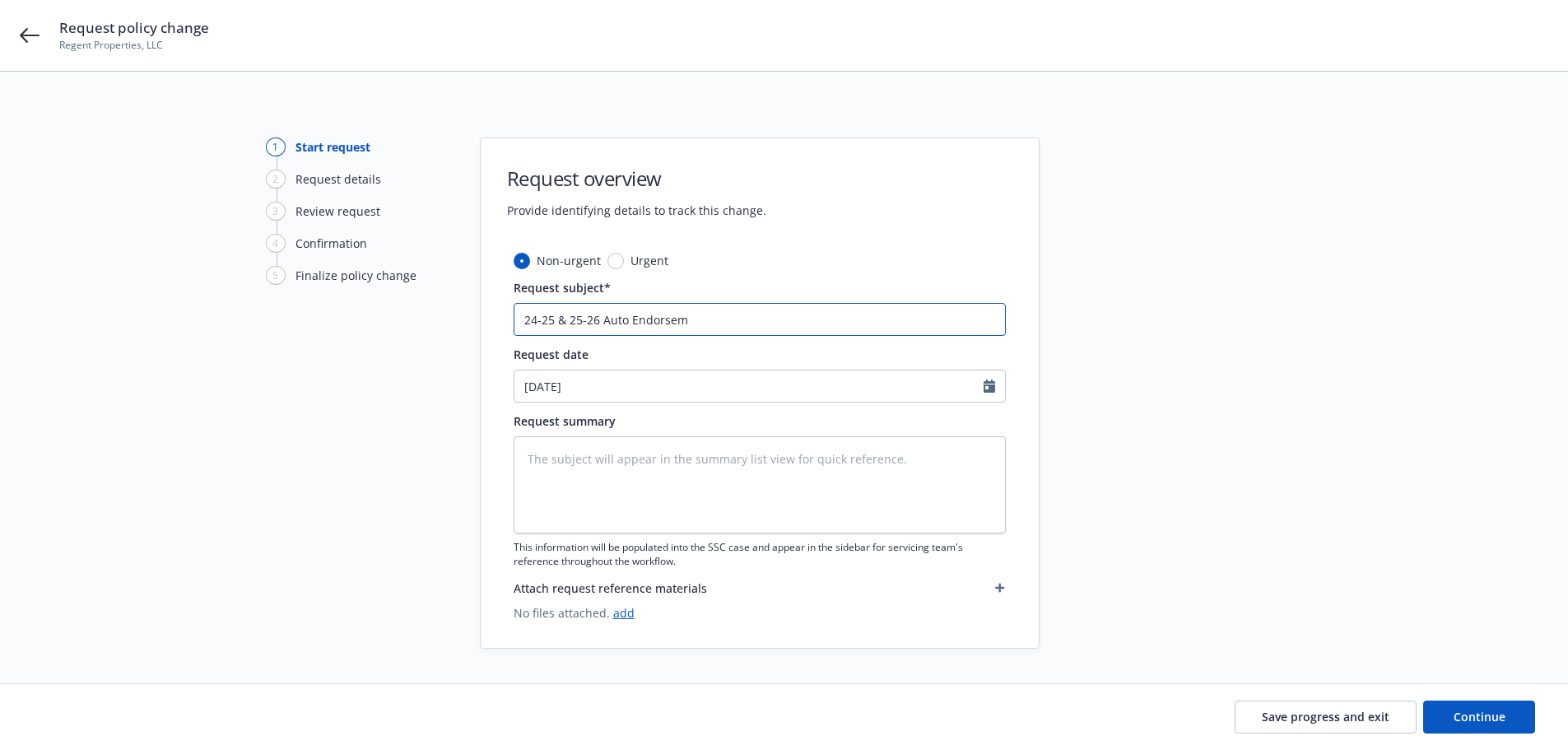
type input "24-25 & 25-26 Auto Endorseme"
type textarea "x"
type input "24-25 & 25-26 Auto Endorsemen"
type textarea "x"
type input "24-25 & 25-26 Auto Endorsement"
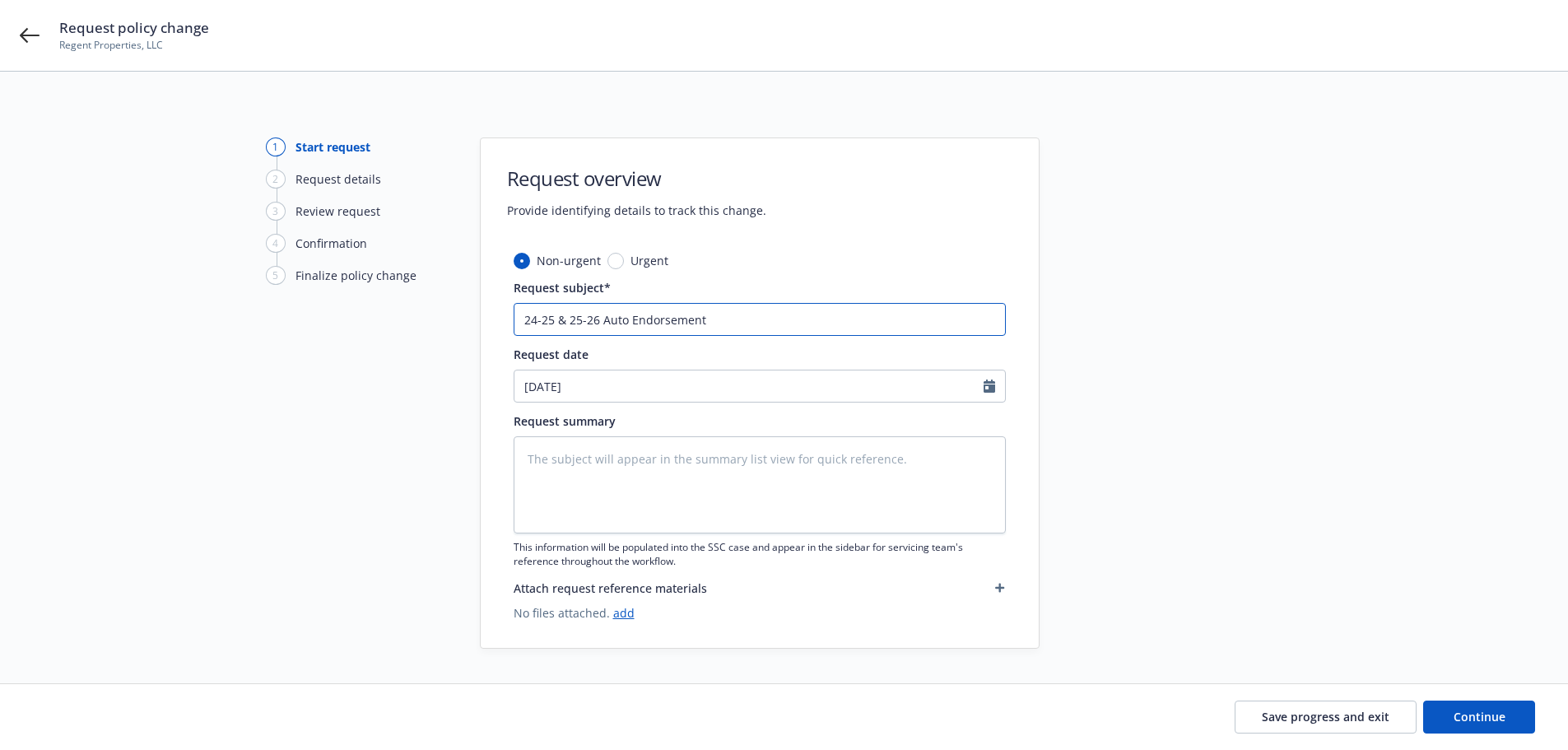
type textarea "x"
type input "24-25 & 25-26 Auto Endorsements"
type textarea "x"
type input "24-25 & 25-26 Auto Endorsements"
type textarea "x"
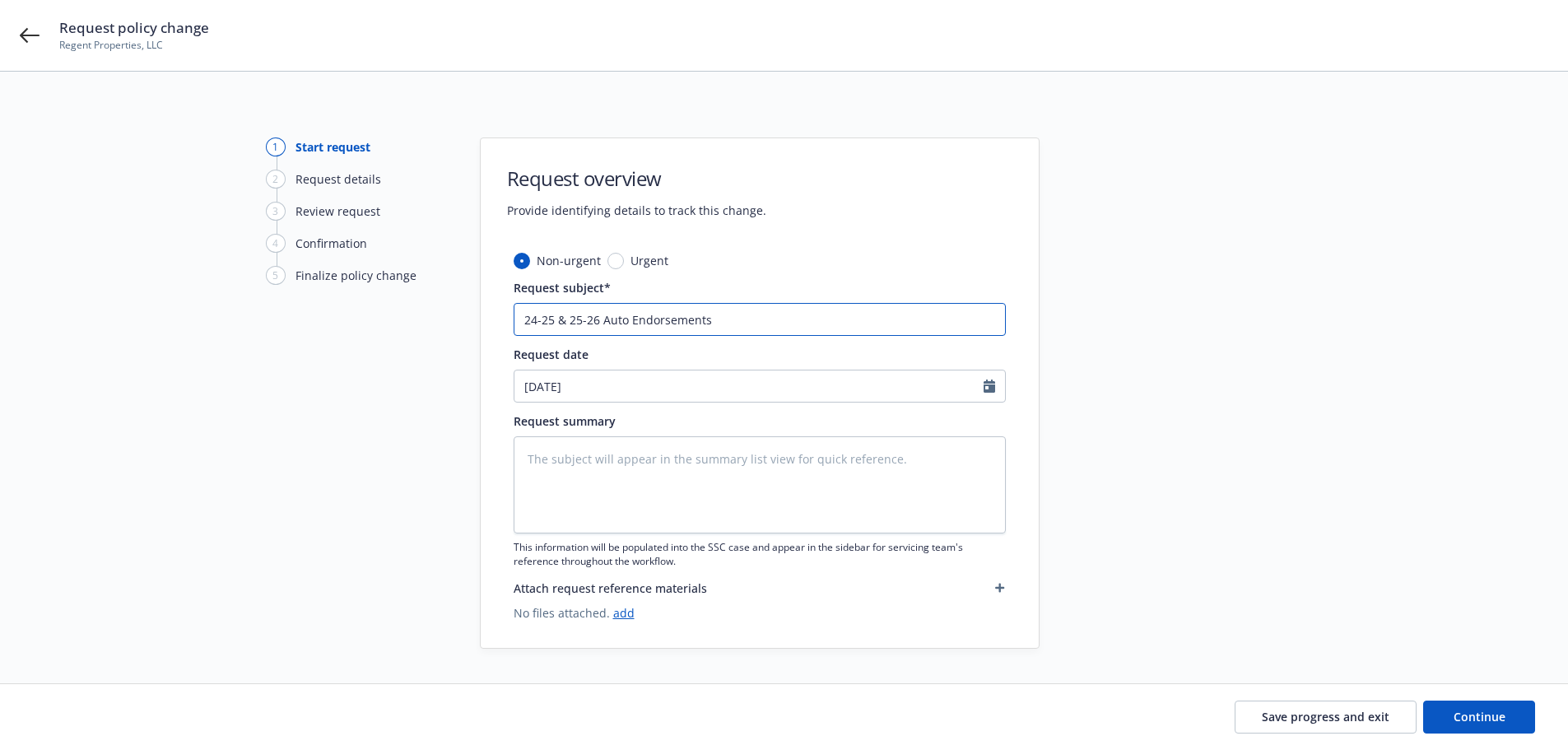
type input "24-25 & 25-26 Auto Endorsements ("
type textarea "x"
type input "24-25 & 25-26 Auto Endorsements (H"
type textarea "x"
type input "24-25 & 25-26 Auto Endorsements (Ha"
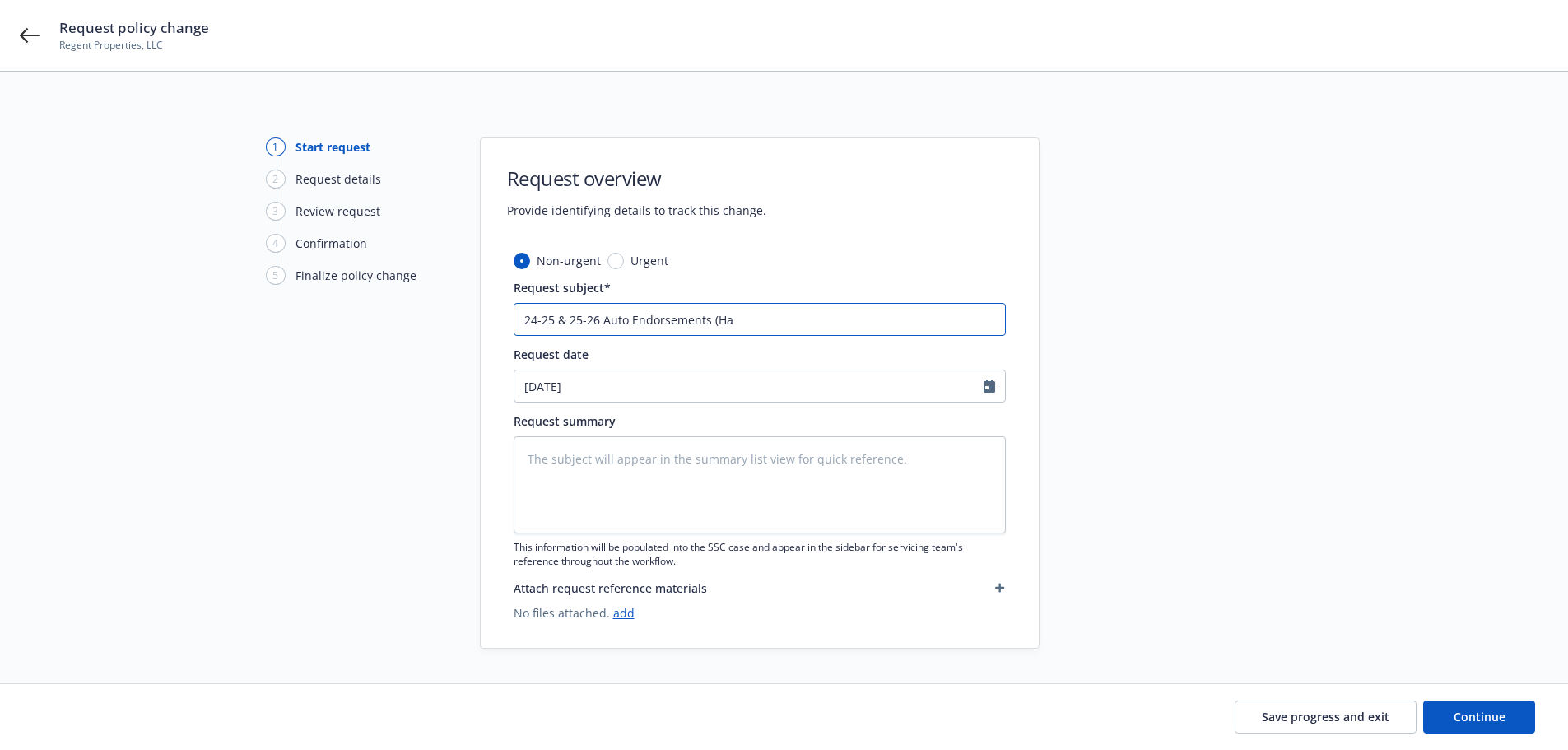
type textarea "x"
type input "24-25 & 25-26 Auto Endorsements (Har"
type textarea "x"
type input "24-25 & 25-26 Auto Endorsements ([PERSON_NAME]"
type textarea "x"
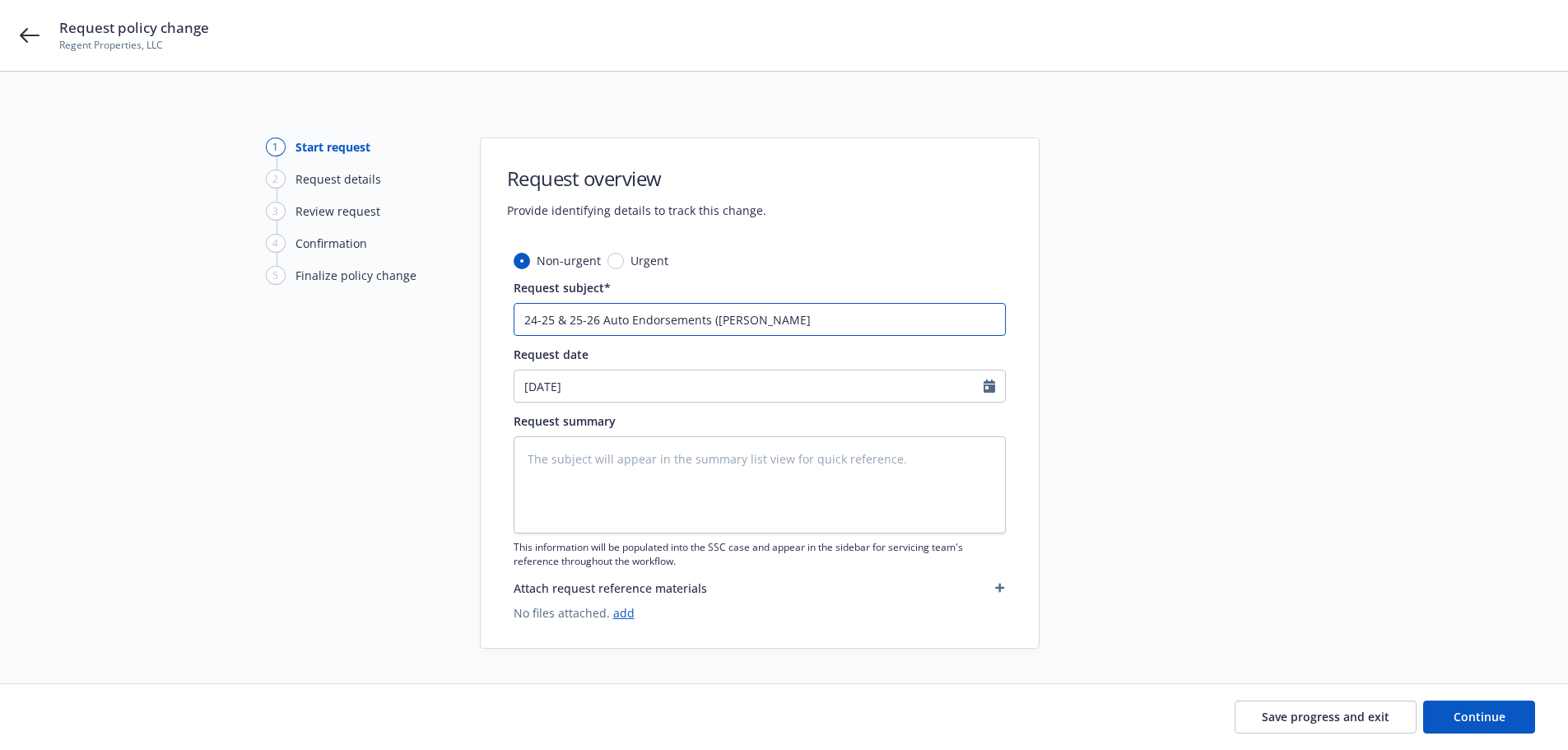
type input "24-25 & 25-26 Auto Endorsements (Hartf"
type textarea "x"
type input "24-25 & 25-26 Auto Endorsements (Hartfo"
type textarea "x"
type input "24-25 & 25-26 Auto Endorsements (Hartfor"
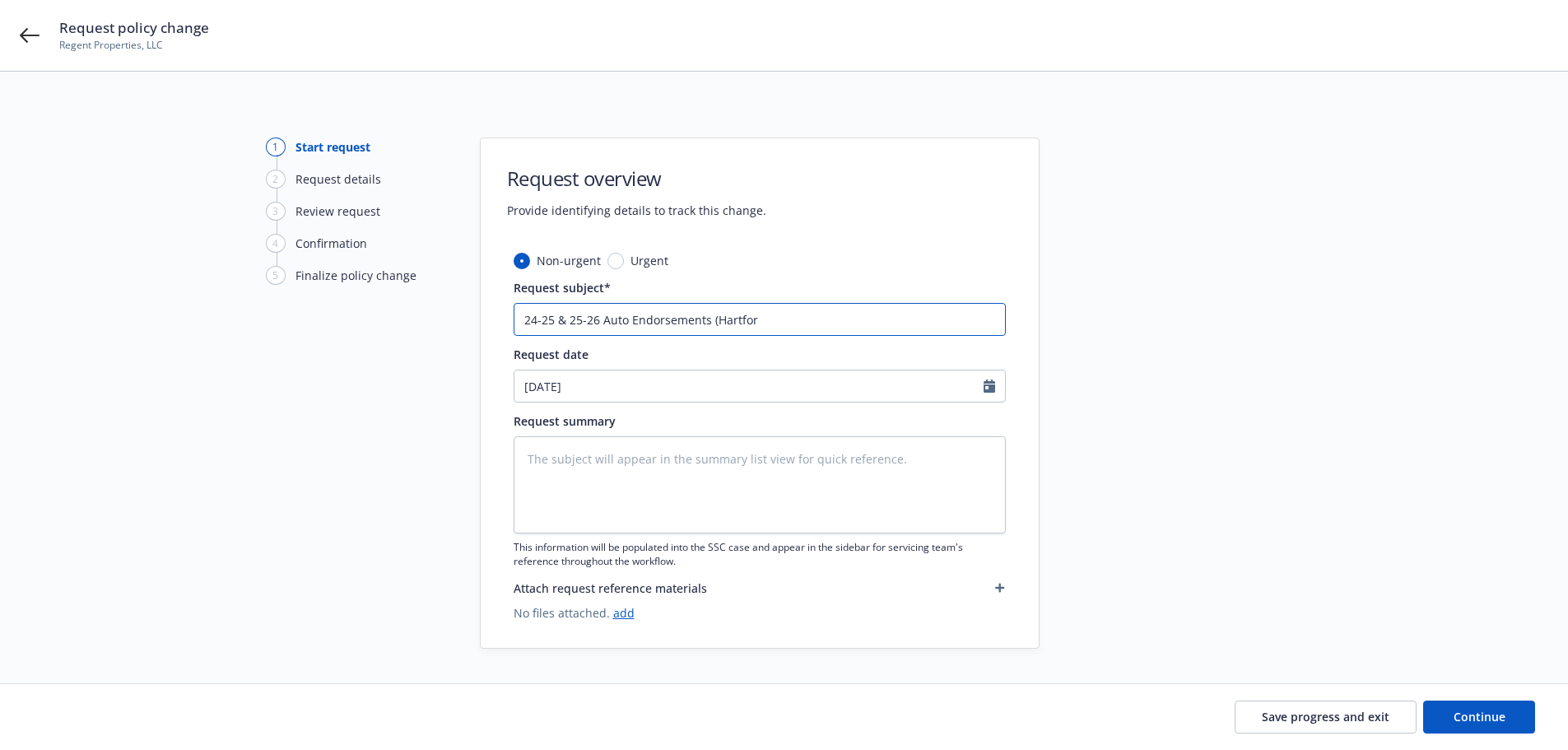
type textarea "x"
type input "24-25 & 25-26 Auto Endorsements ([GEOGRAPHIC_DATA]"
type textarea "x"
type input "24-25 & 25-26 Auto Endorsements ([GEOGRAPHIC_DATA])"
click at [656, 496] on textarea at bounding box center [760, 484] width 492 height 97
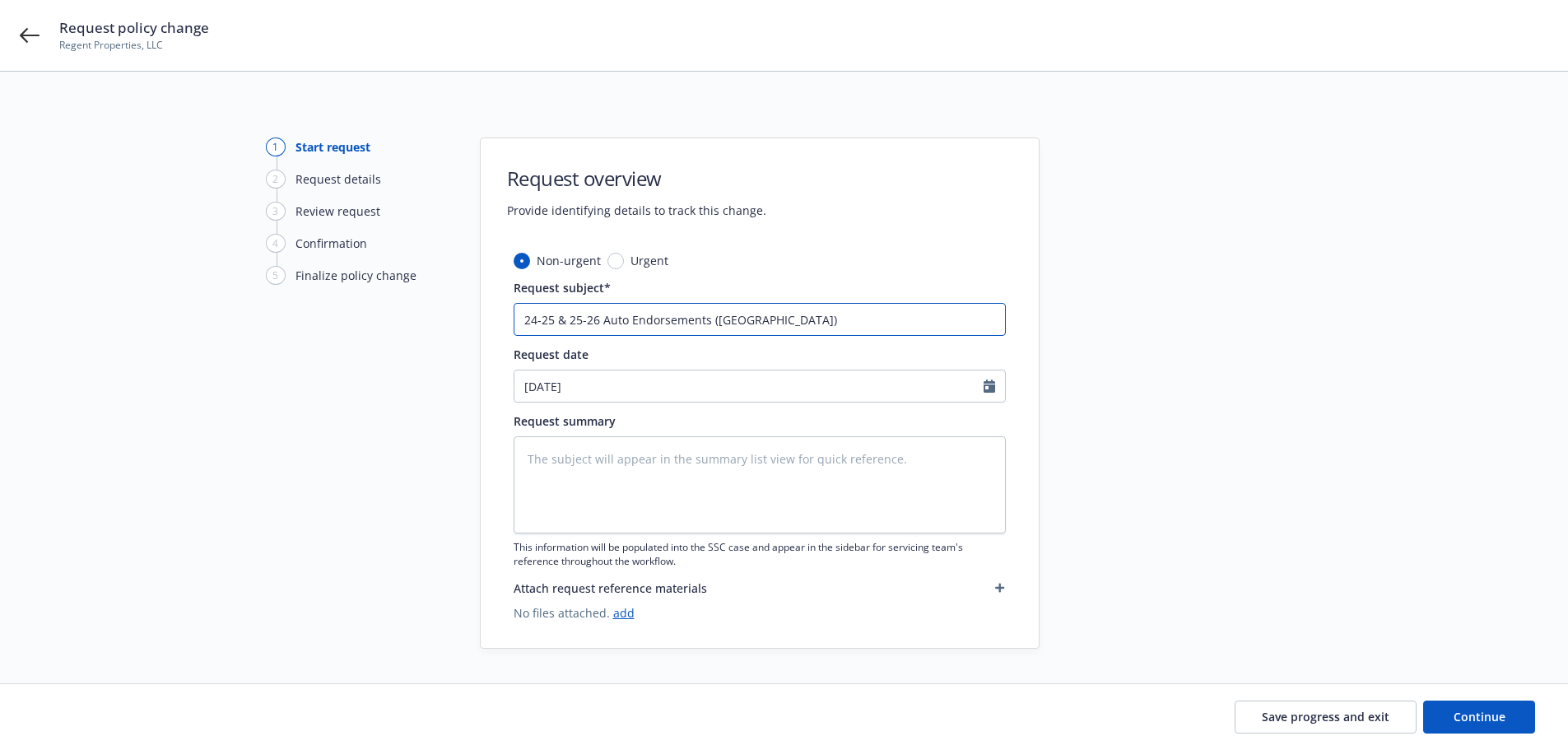
click at [808, 324] on input "24-25 & 25-26 Auto Endorsements ([GEOGRAPHIC_DATA])" at bounding box center [760, 319] width 492 height 33
click at [1463, 726] on button "Continue" at bounding box center [1479, 717] width 112 height 33
type textarea "x"
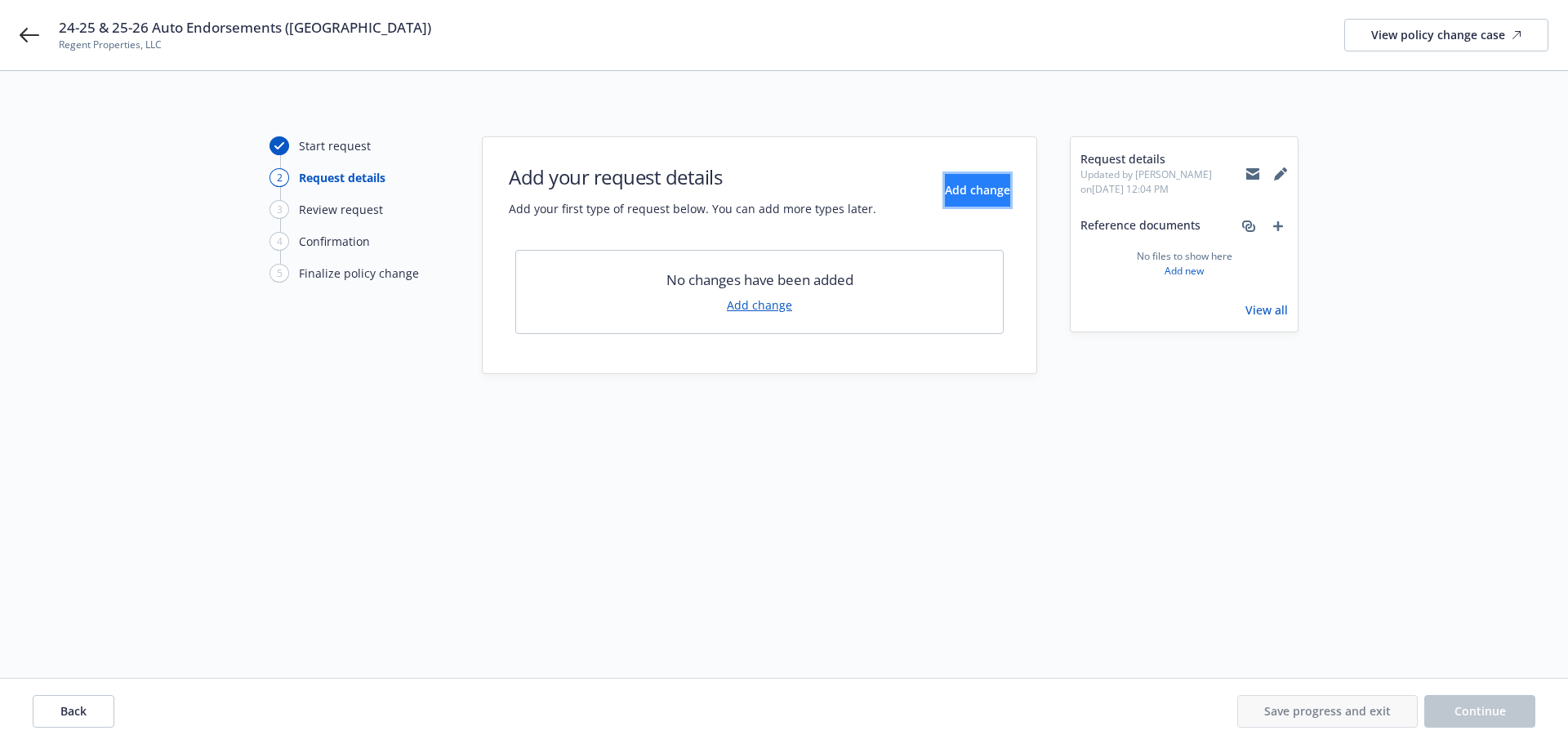
click at [953, 185] on span "Add change" at bounding box center [977, 189] width 65 height 16
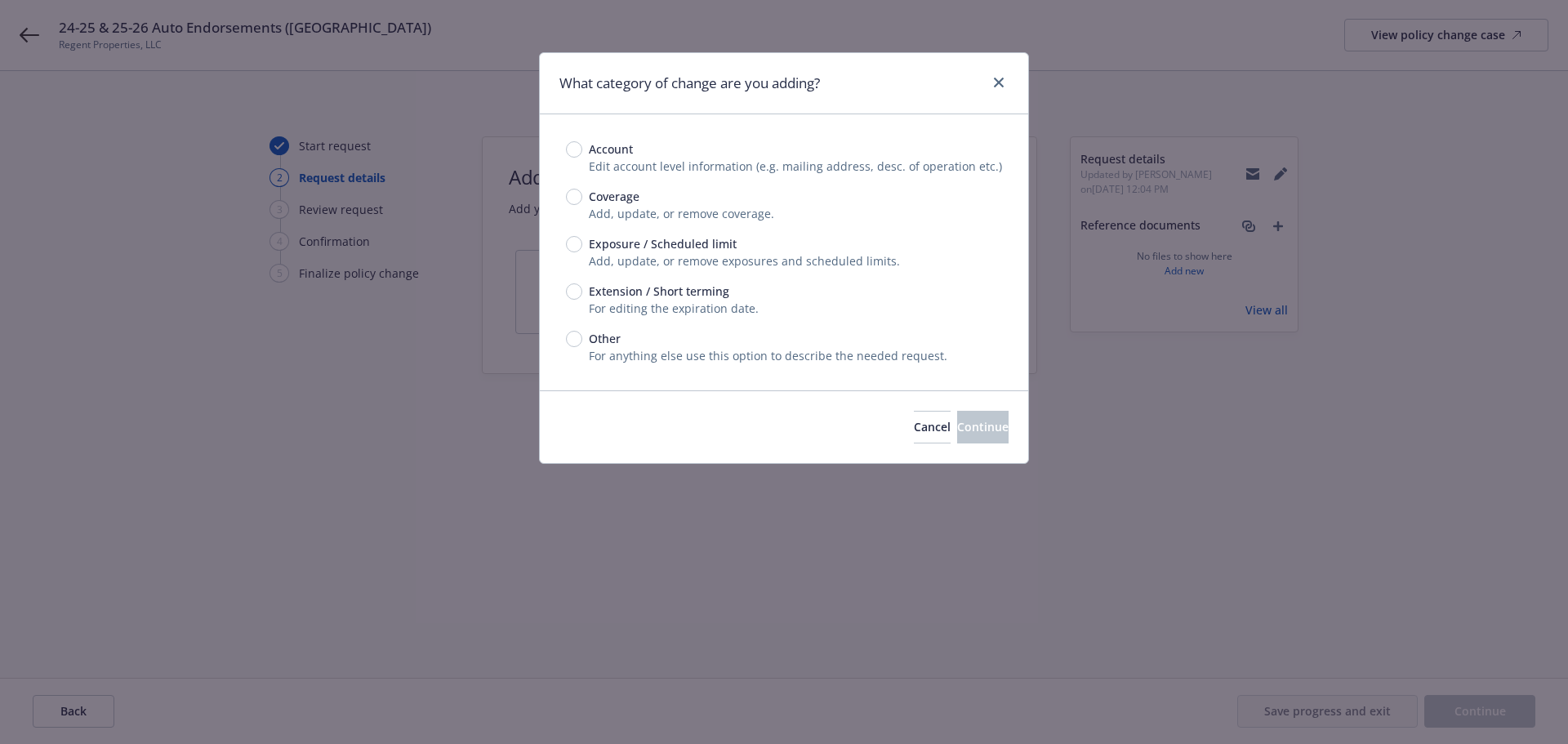
click at [735, 252] on div "Exposure / Scheduled limit" at bounding box center [784, 244] width 436 height 17
click at [582, 252] on input "Exposure / Scheduled limit" at bounding box center [574, 244] width 16 height 16
radio input "true"
click at [681, 242] on span "Exposure / Scheduled limit" at bounding box center [662, 244] width 148 height 17
click at [582, 242] on input "Exposure / Scheduled limit" at bounding box center [574, 244] width 16 height 16
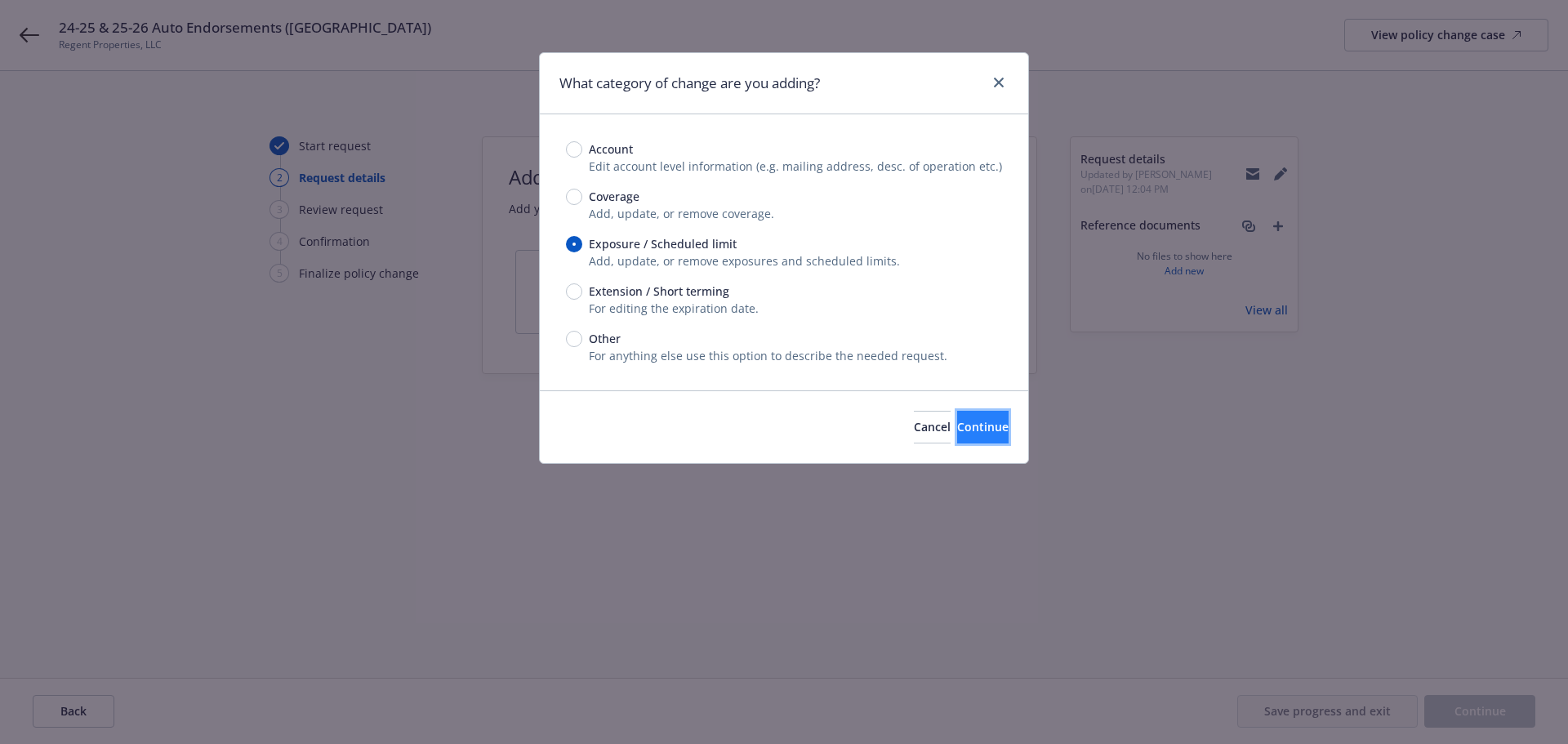
click at [957, 430] on span "Continue" at bounding box center [982, 427] width 51 height 16
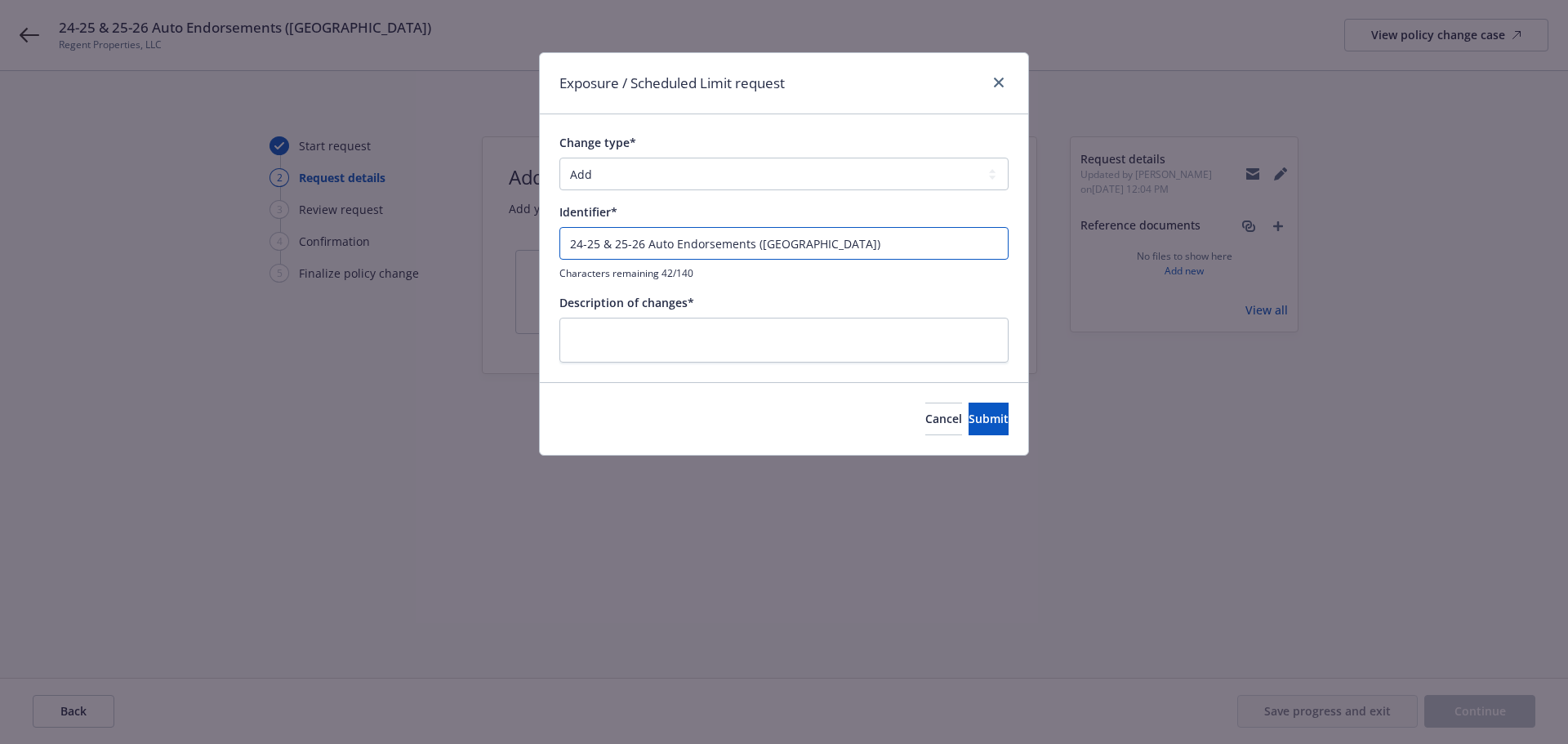
click at [855, 244] on input "24-25 & 25-26 Auto Endorsements ([GEOGRAPHIC_DATA])" at bounding box center [783, 243] width 449 height 33
paste input "5-26 Auto Endt 1 - Add 2025 AUDI S E-TRON ([US_VEHICLE_IDENTIFICATION_NUMBER]) …"
type input "25-26 Auto Endt 1 - Add 2025 AUDI S E-TRON ([US_VEHICLE_IDENTIFICATION_NUMBER])…"
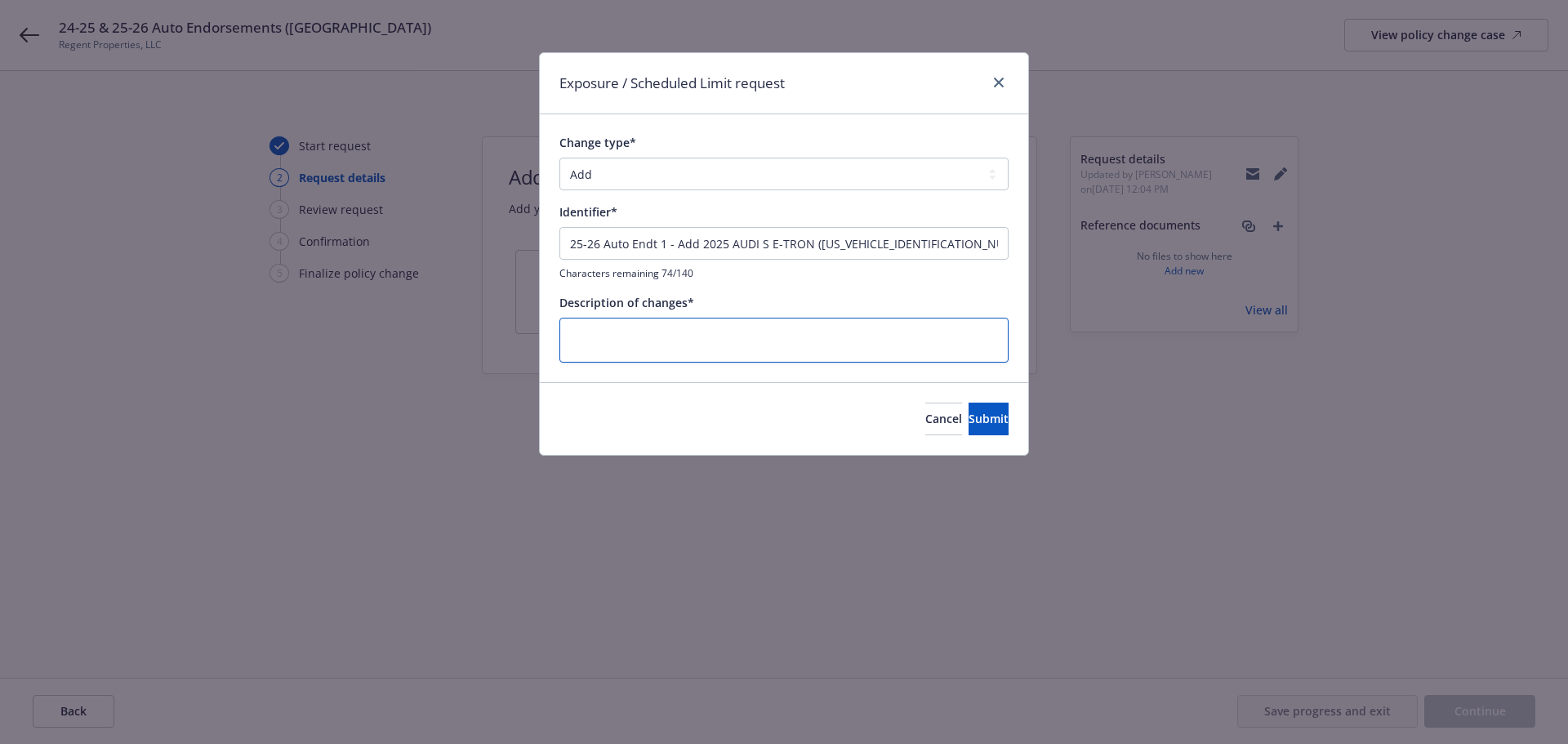
click at [796, 352] on textarea at bounding box center [783, 340] width 449 height 45
paste textarea "25-26 Auto Endt 1 - Add 2025 AUDI S E-TRON ([US_VEHICLE_IDENTIFICATION_NUMBER])…"
type textarea "x"
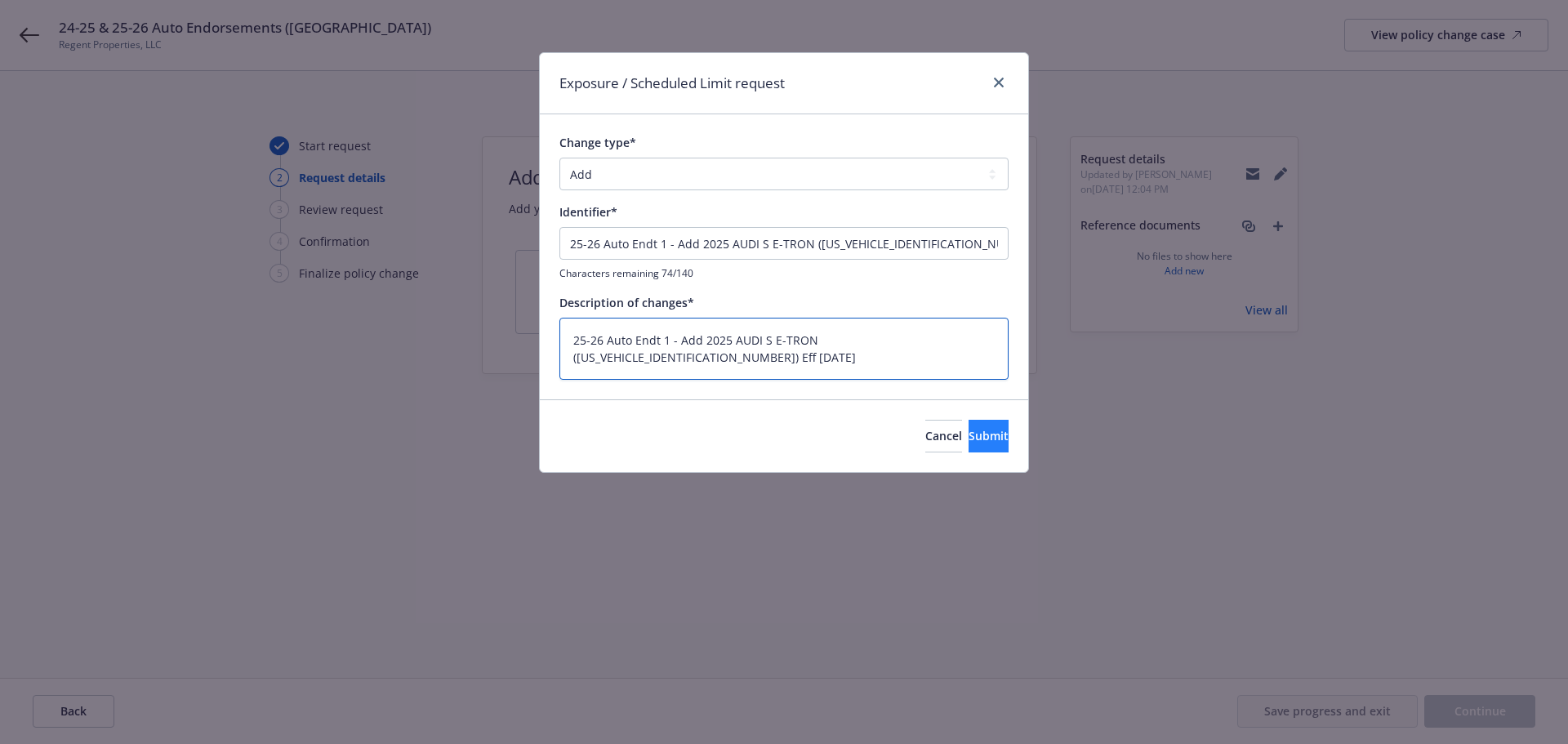
type textarea "25-26 Auto Endt 1 - Add 2025 AUDI S E-TRON ([US_VEHICLE_IDENTIFICATION_NUMBER])…"
click at [968, 432] on span "Submit" at bounding box center [988, 436] width 40 height 16
type textarea "x"
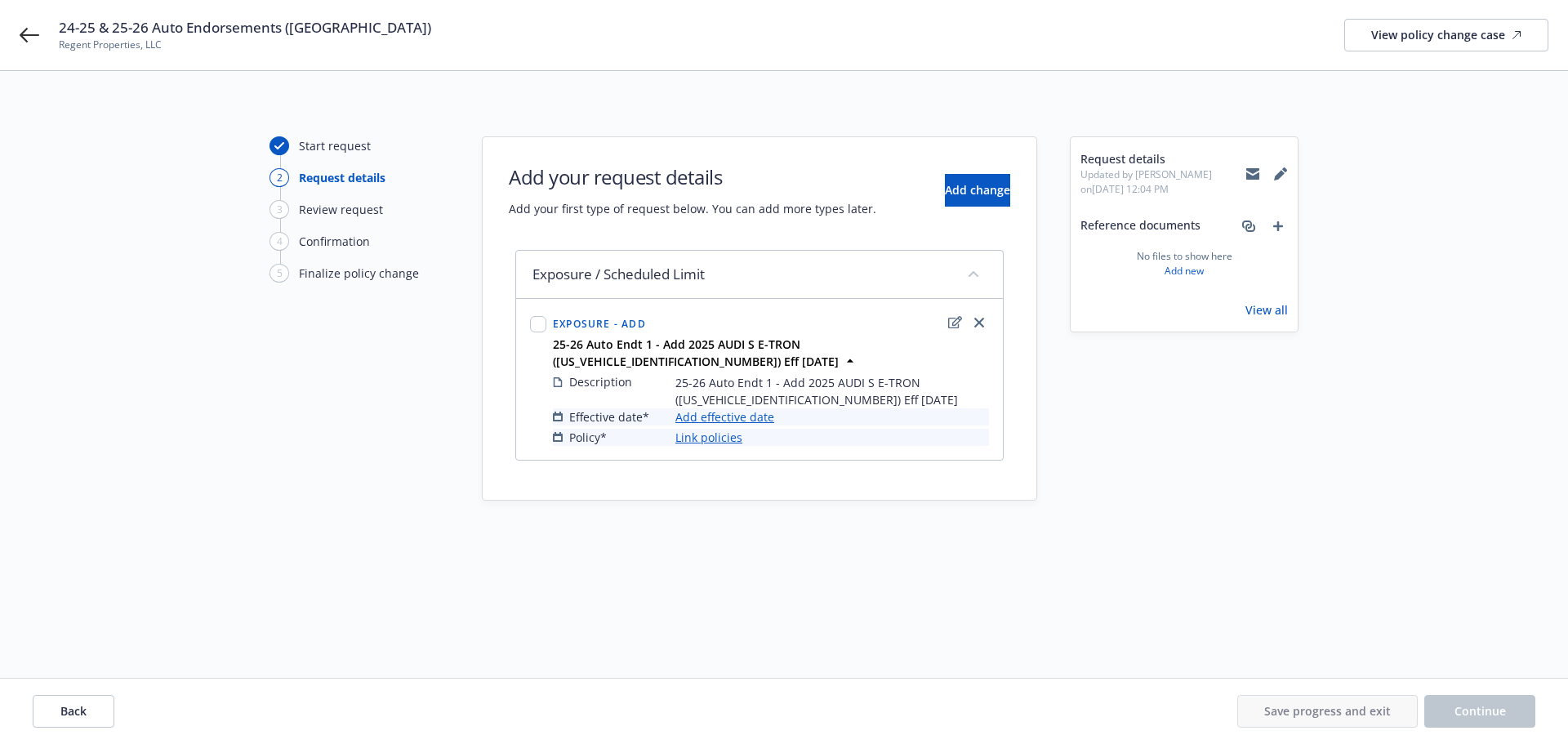
click at [748, 408] on link "Add effective date" at bounding box center [724, 417] width 99 height 17
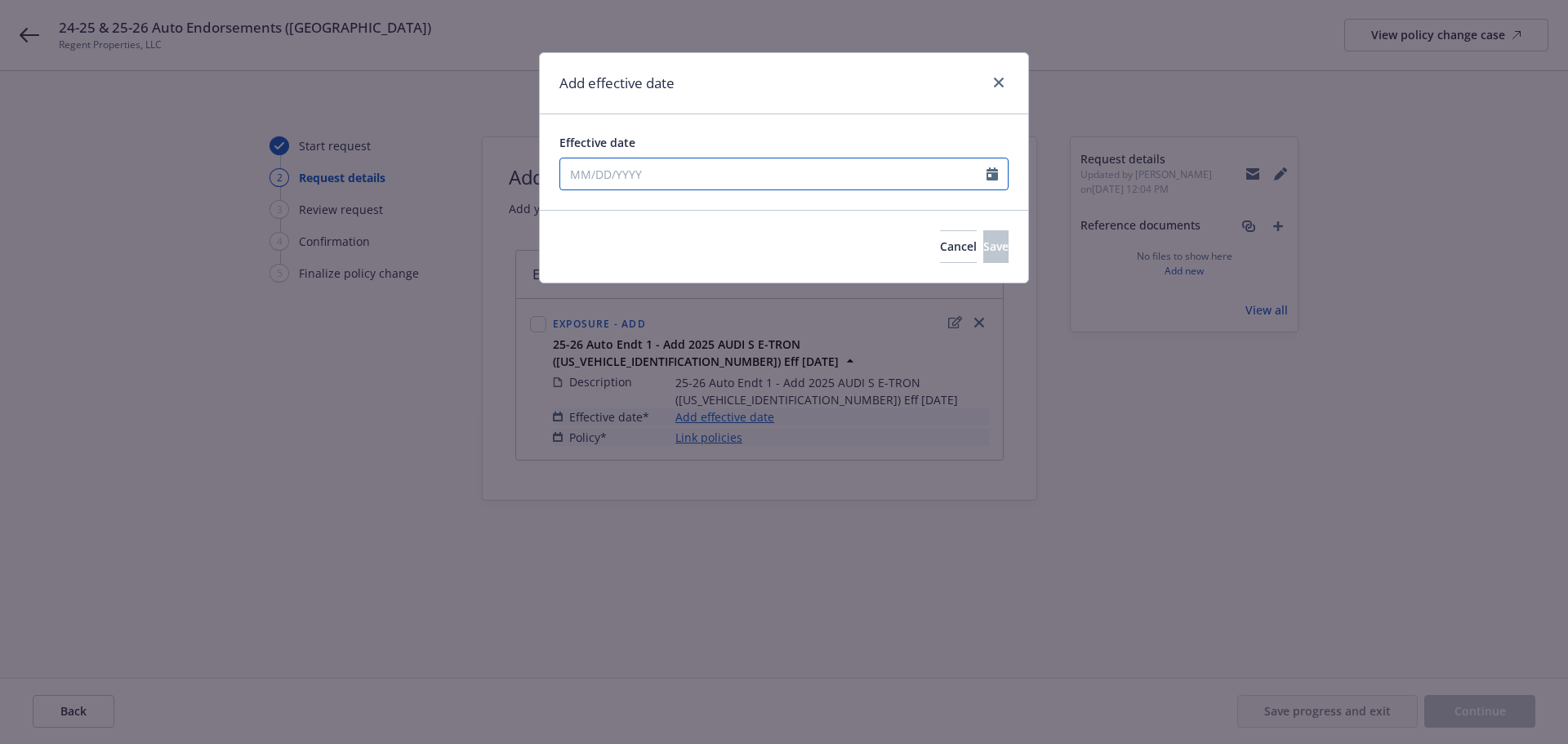
click at [692, 164] on input "Effective date" at bounding box center [773, 174] width 427 height 31
select select "9"
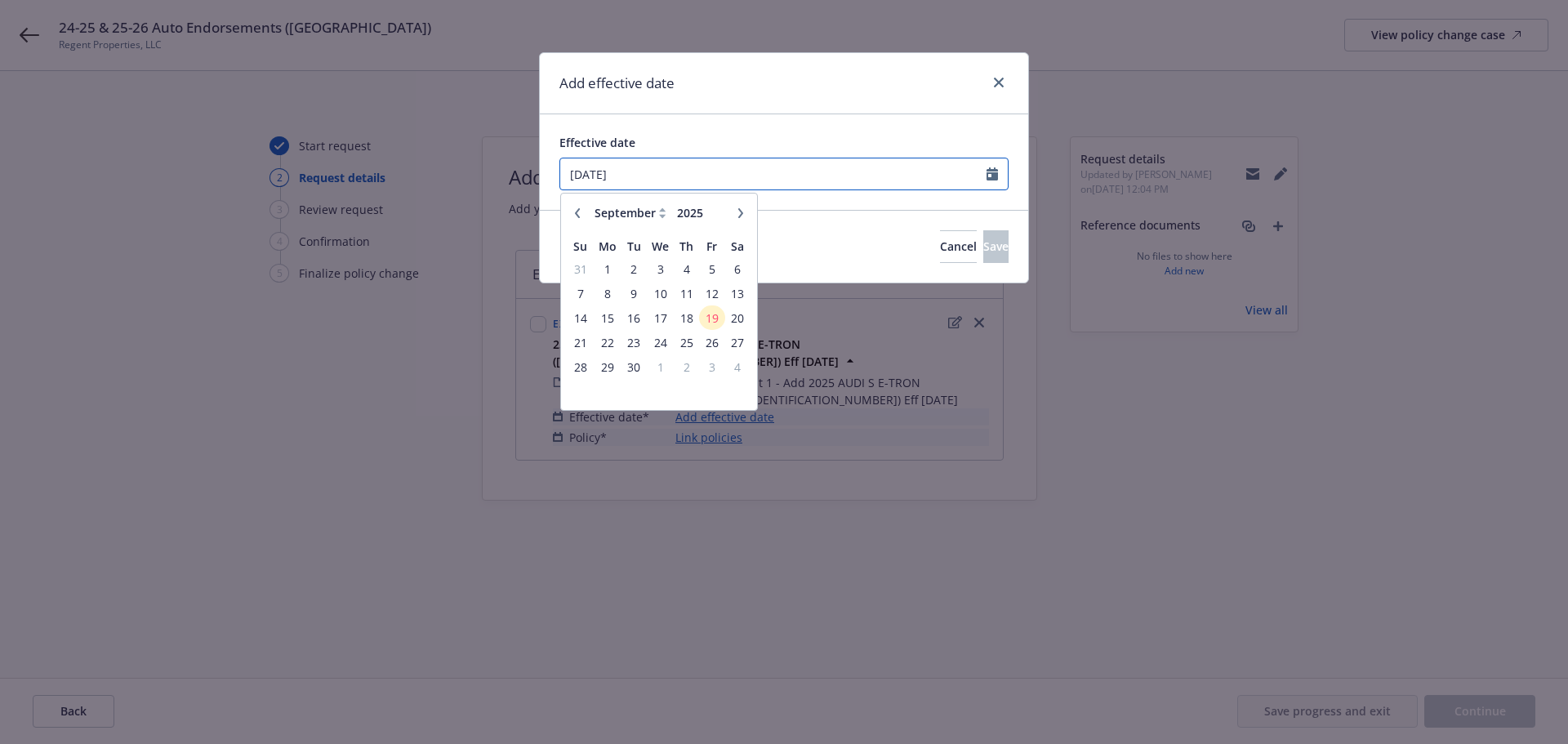
type input "[DATE]"
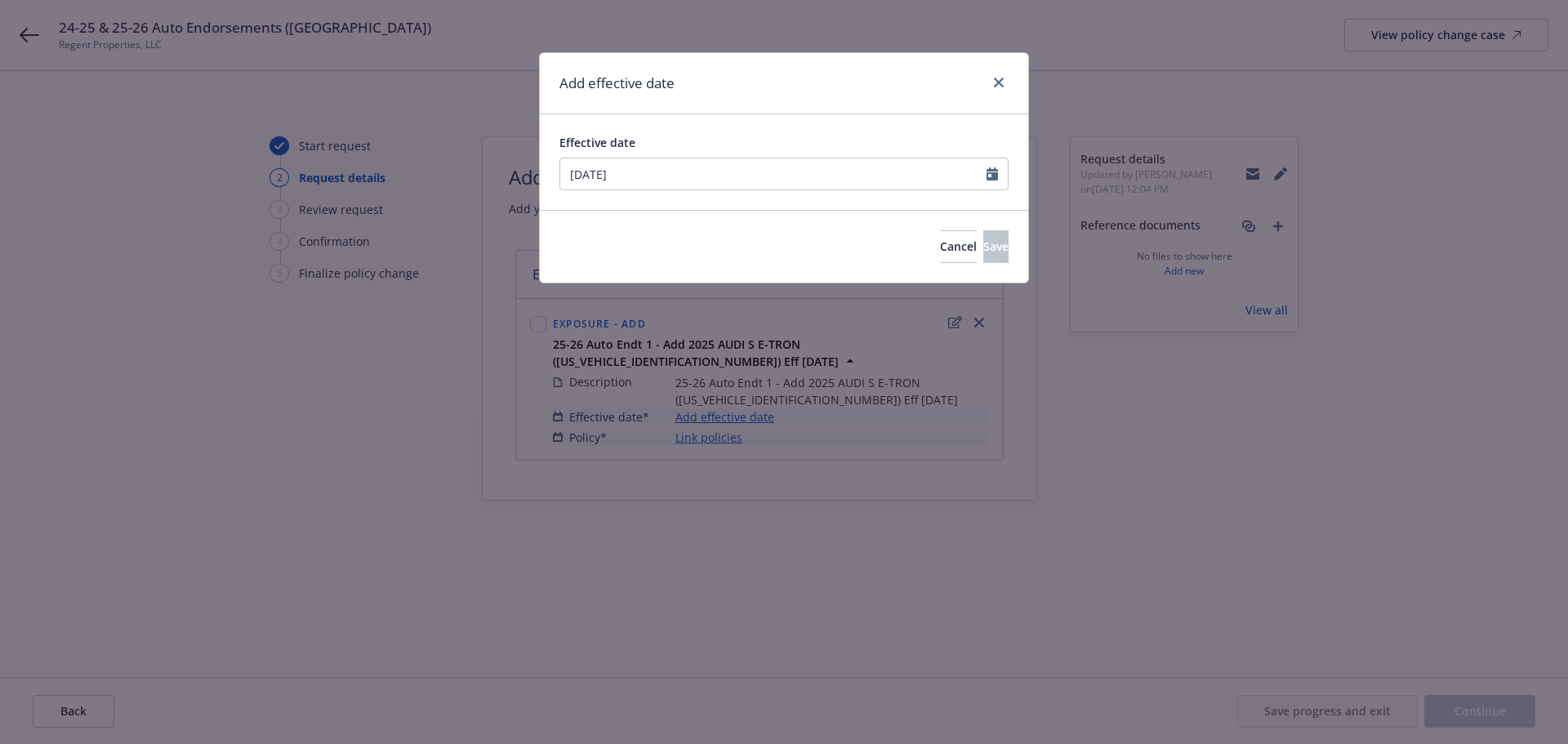
click at [731, 132] on div "Effective date [DATE] January February March April May June July August Septemb…" at bounding box center [784, 162] width 488 height 95
click at [983, 239] on button "Save" at bounding box center [995, 247] width 25 height 33
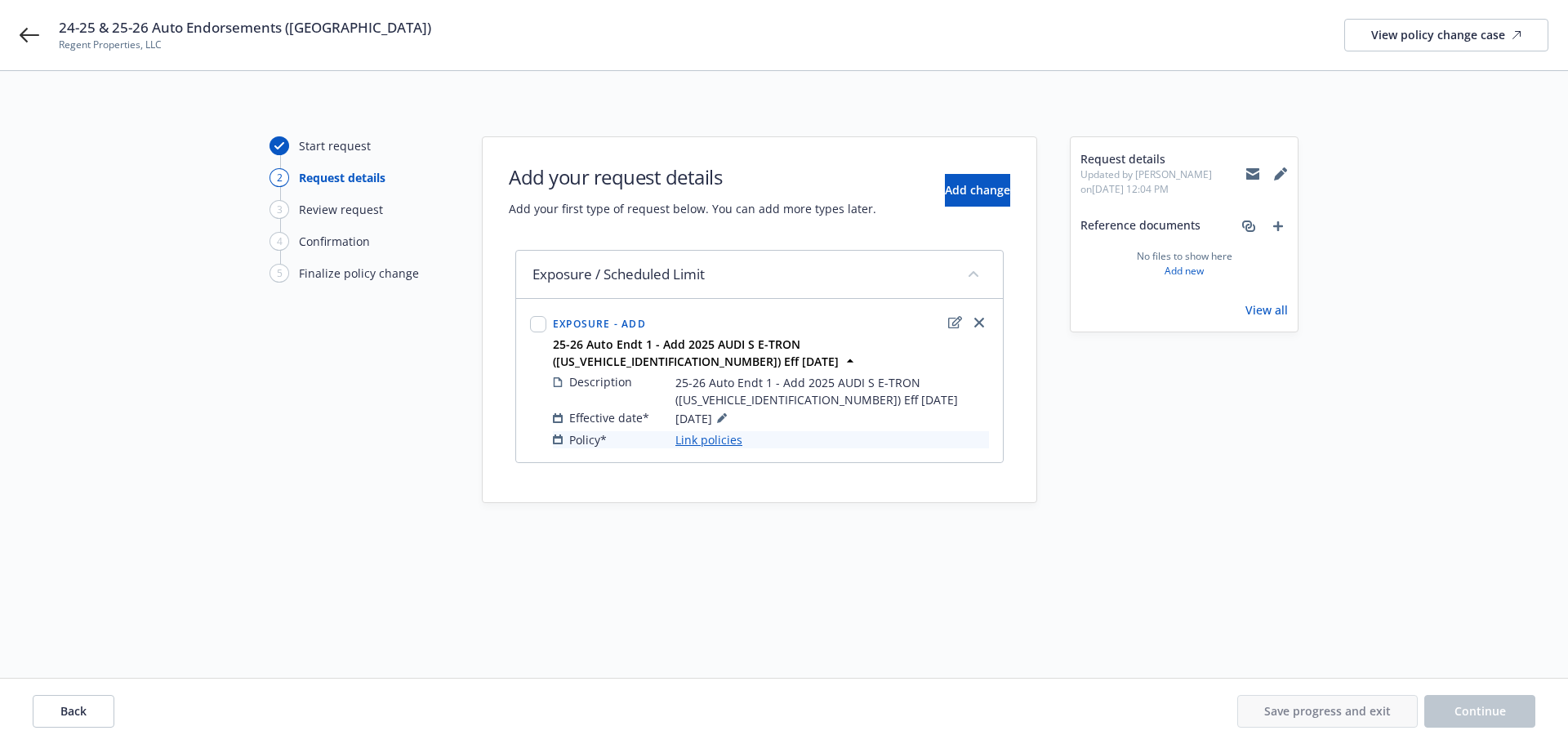
click at [702, 431] on link "Link policies" at bounding box center [708, 439] width 67 height 17
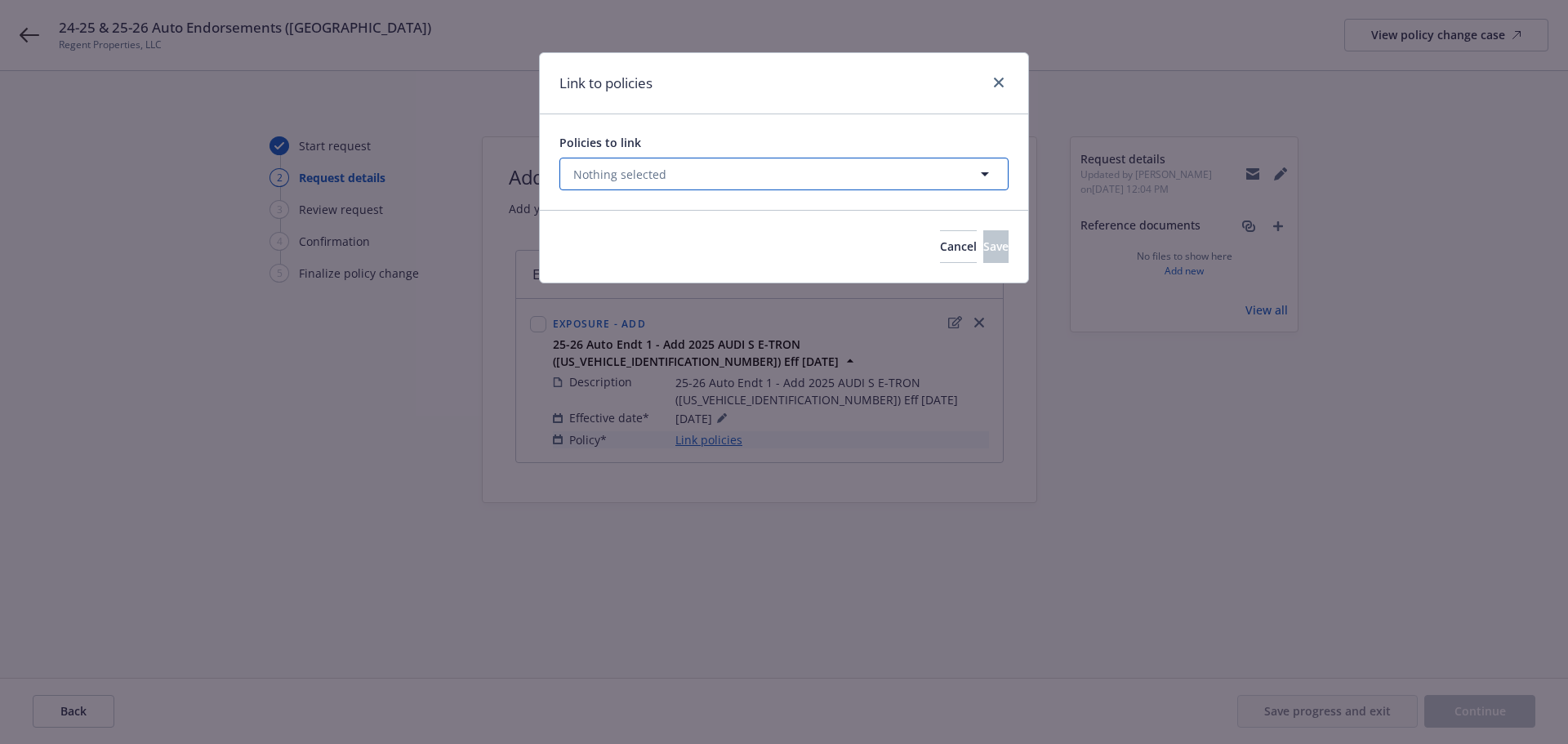
click at [688, 182] on button "Nothing selected" at bounding box center [783, 174] width 449 height 33
select select "ACTIVE"
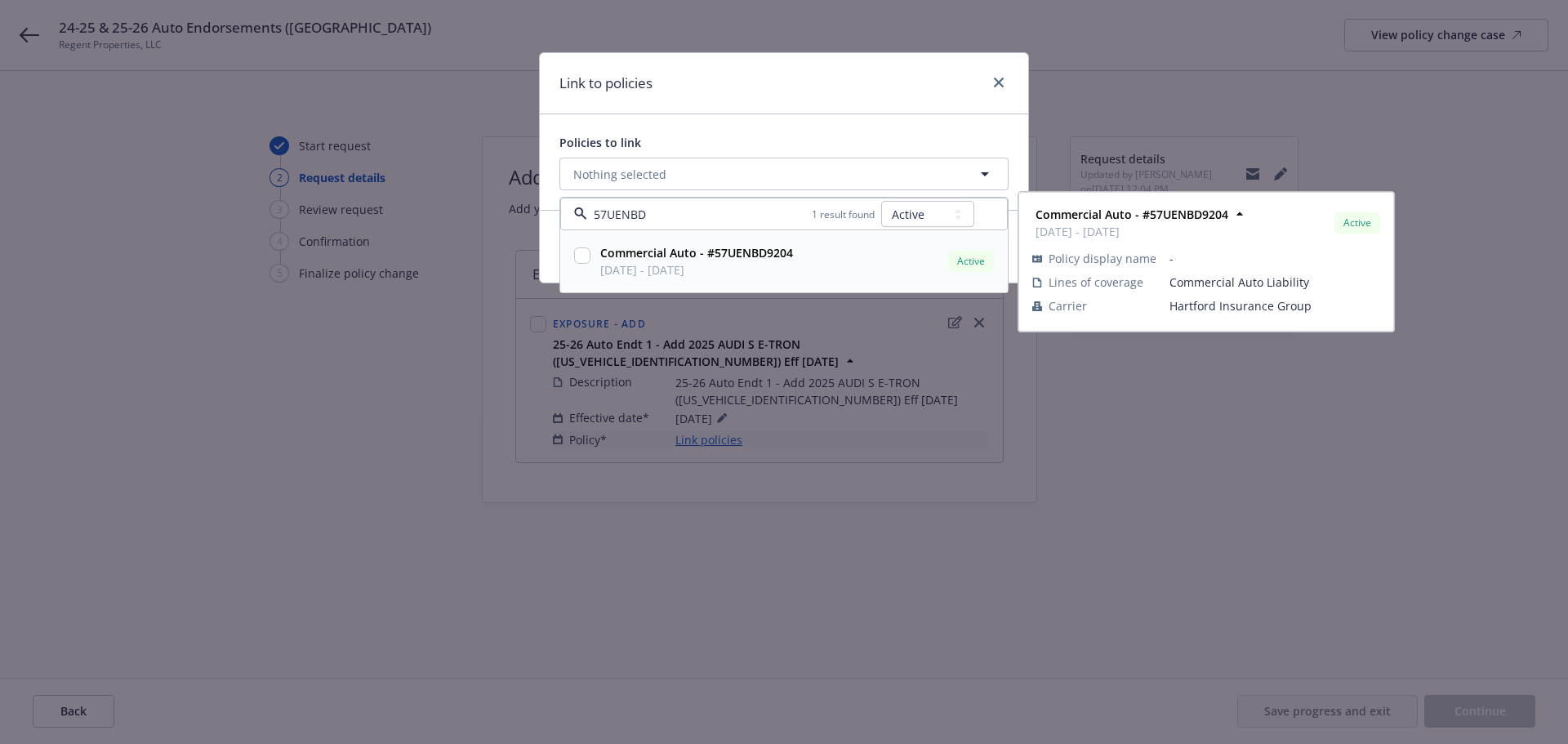
click at [577, 253] on input "checkbox" at bounding box center [582, 255] width 16 height 16
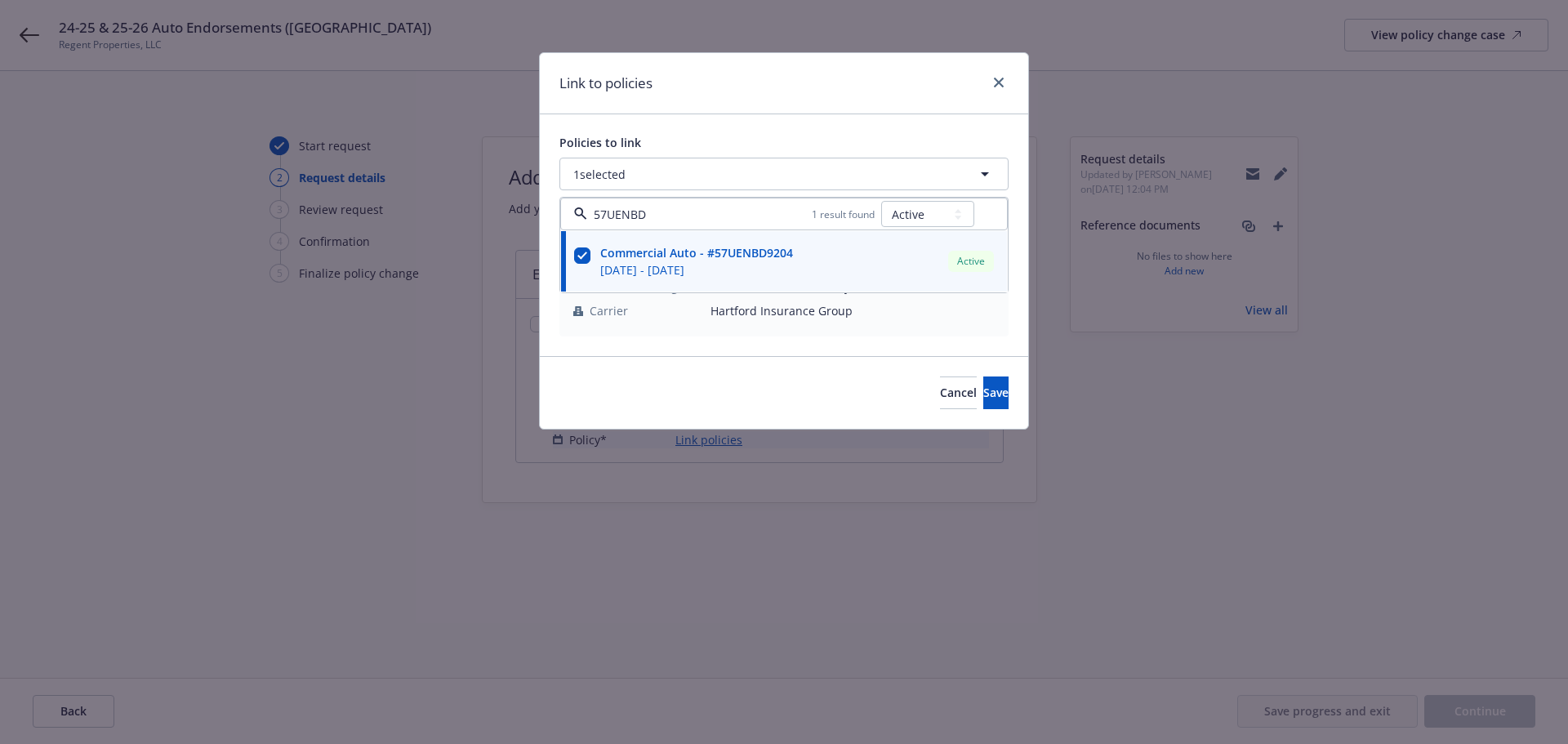
click at [754, 96] on div "Link to policies" at bounding box center [784, 83] width 488 height 61
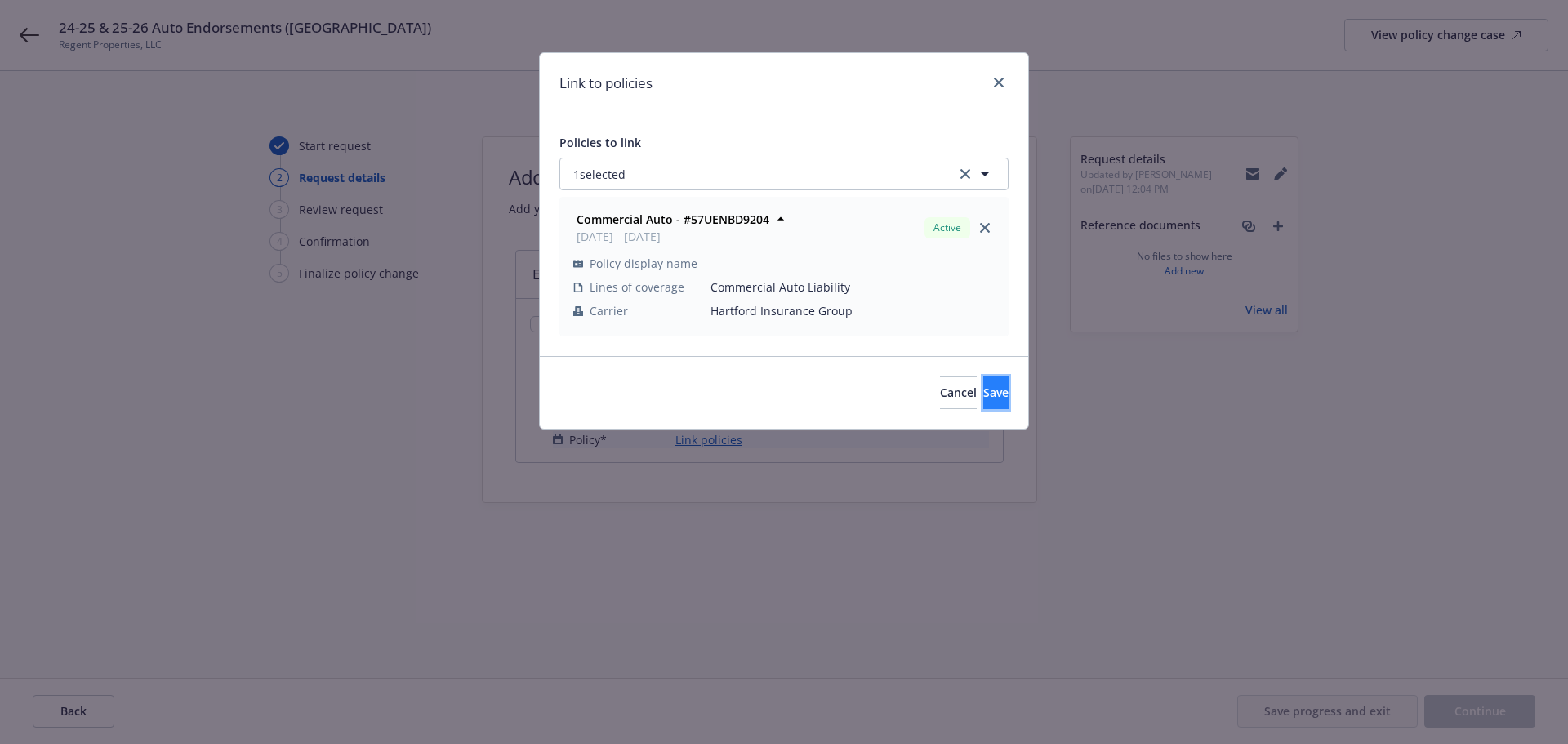
click at [983, 383] on button "Save" at bounding box center [995, 393] width 25 height 33
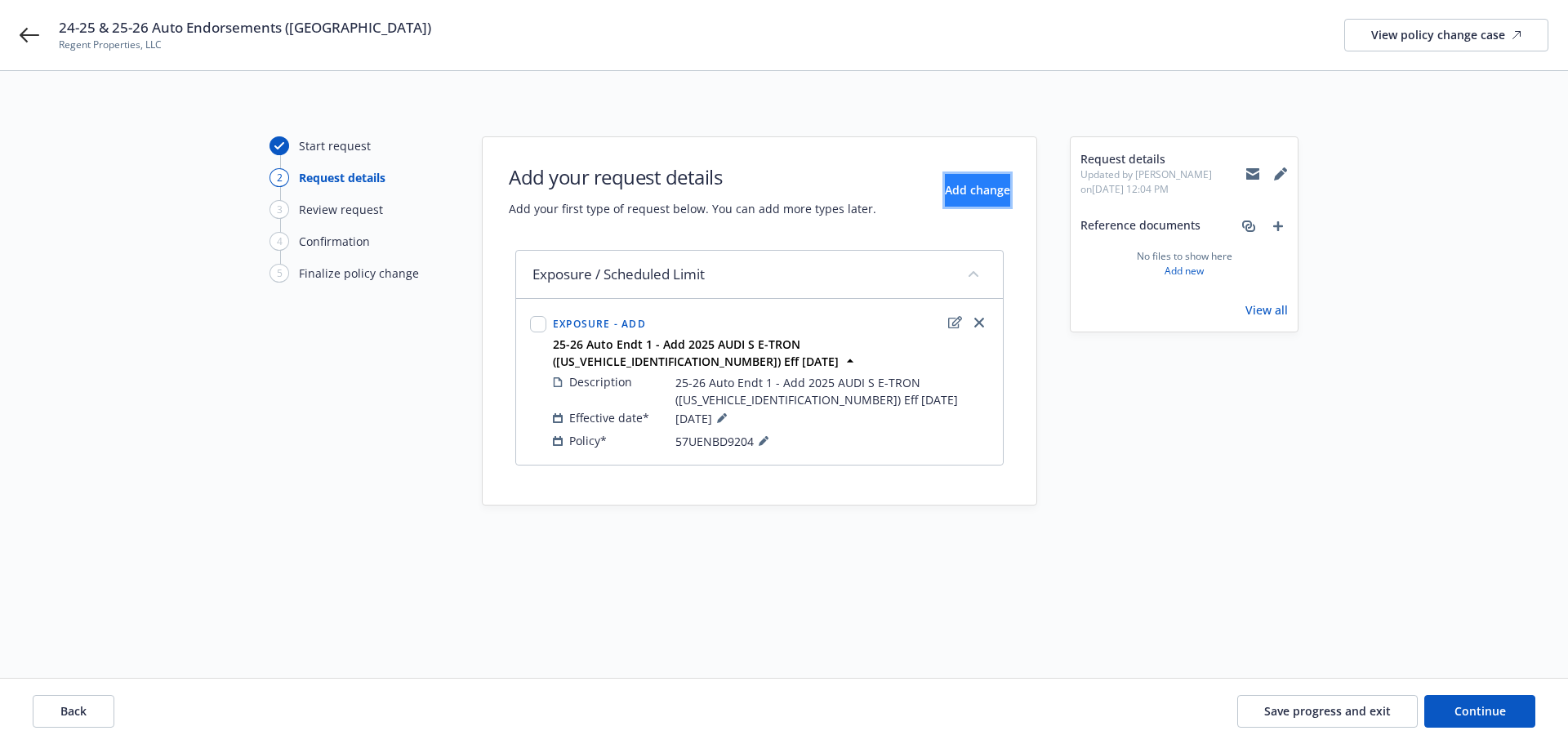
click at [949, 191] on span "Add change" at bounding box center [977, 189] width 65 height 16
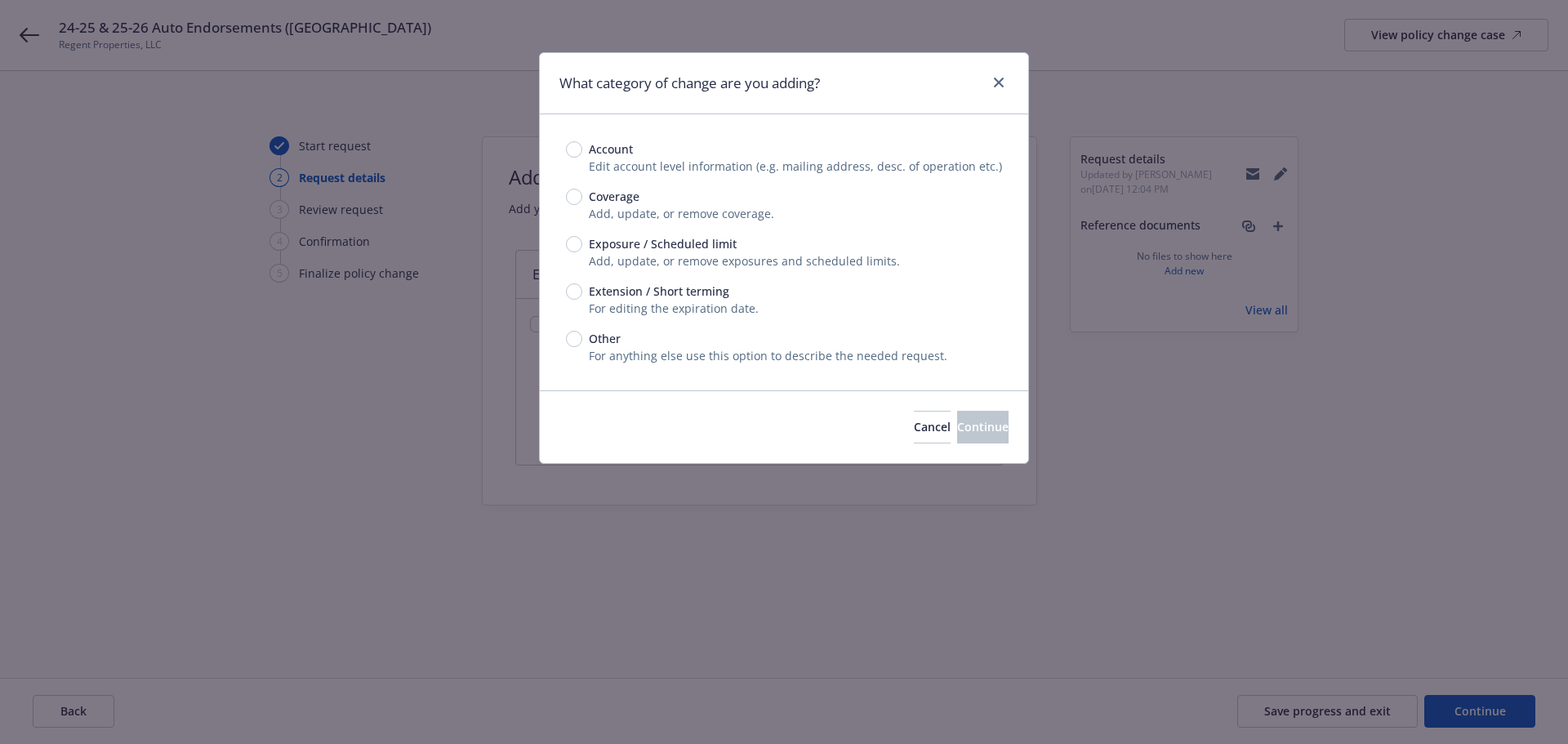
click at [680, 253] on span "Add, update, or remove exposures and scheduled limits." at bounding box center [744, 261] width 312 height 16
click at [670, 243] on span "Exposure / Scheduled limit" at bounding box center [662, 244] width 148 height 17
click at [582, 243] on input "Exposure / Scheduled limit" at bounding box center [574, 244] width 16 height 16
click at [957, 422] on button "Continue" at bounding box center [982, 427] width 51 height 33
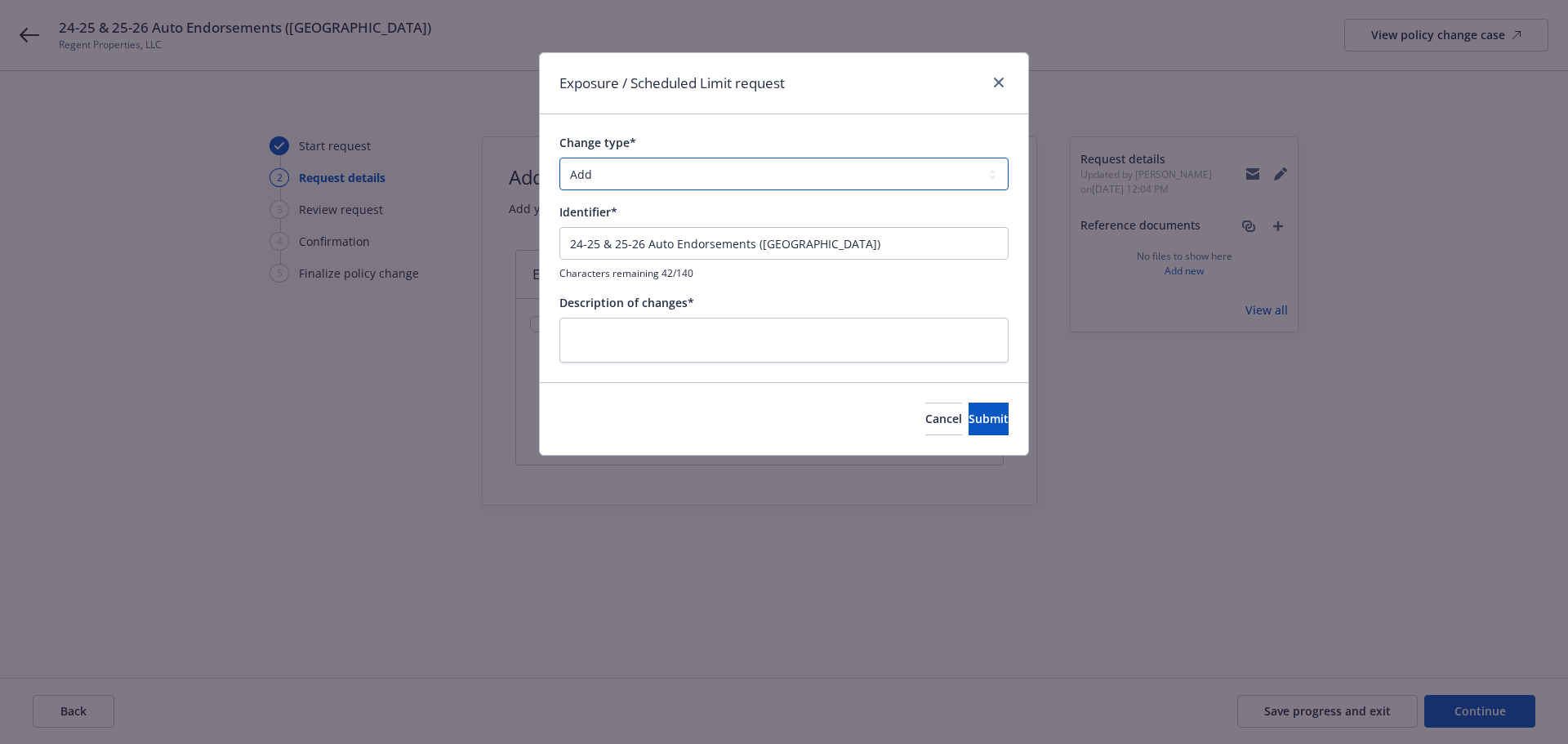
click at [717, 182] on select "Add Audit Change Remove" at bounding box center [783, 174] width 449 height 33
click at [559, 157] on select "Add Audit Change Remove" at bounding box center [783, 174] width 449 height 33
click at [940, 229] on input "24-25 & 25-26 Auto Endorsements ([GEOGRAPHIC_DATA])" at bounding box center [783, 243] width 449 height 33
click at [907, 237] on input "24-25 & 25-26 Auto Endorsements ([GEOGRAPHIC_DATA])" at bounding box center [783, 243] width 449 height 33
paste input "5-26 Auto Endt 2 - Remove 2022 Tesla Model Y ([US_VEHICLE_IDENTIFICATION_NUMBER…"
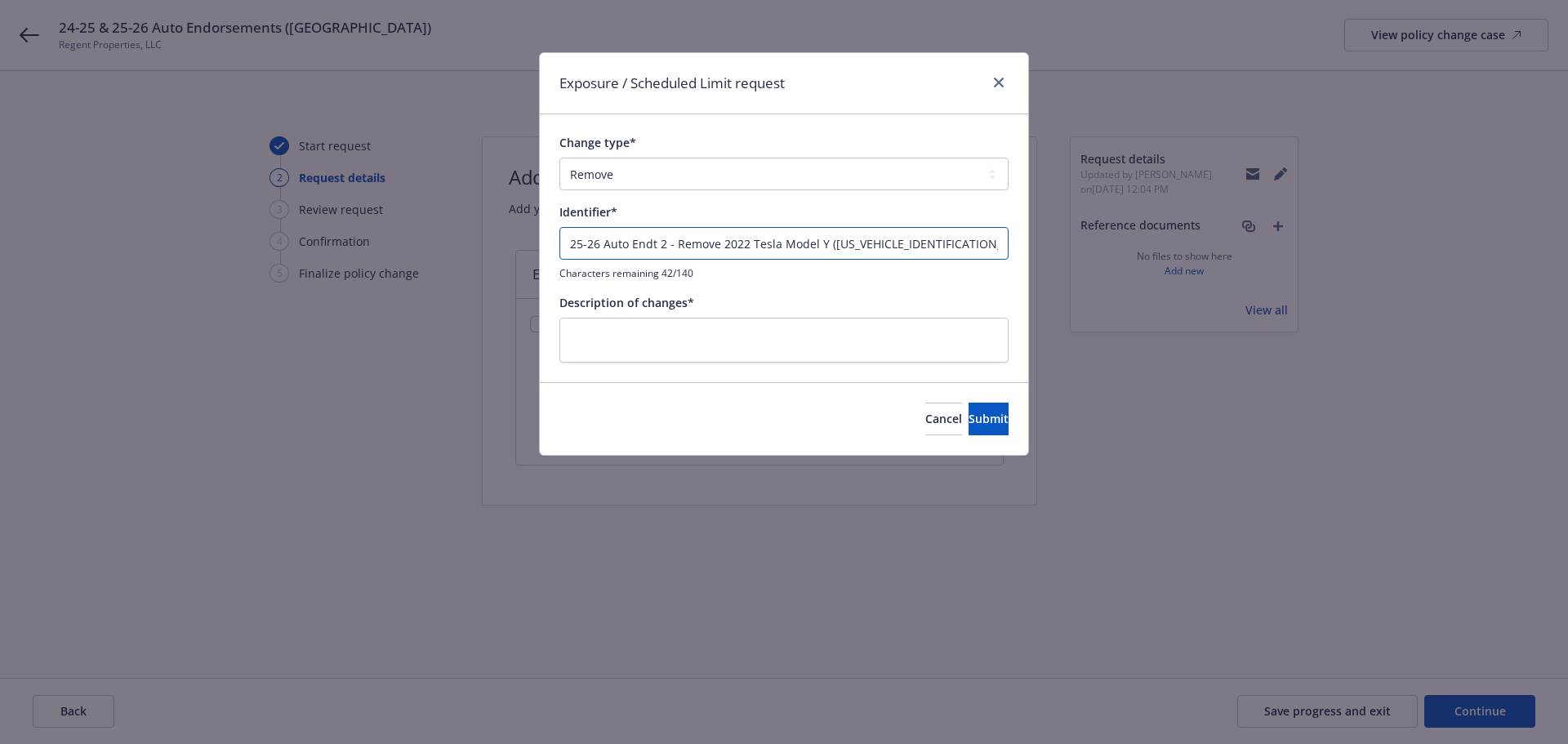
scroll to position [0, 8]
click at [787, 345] on textarea at bounding box center [783, 340] width 449 height 45
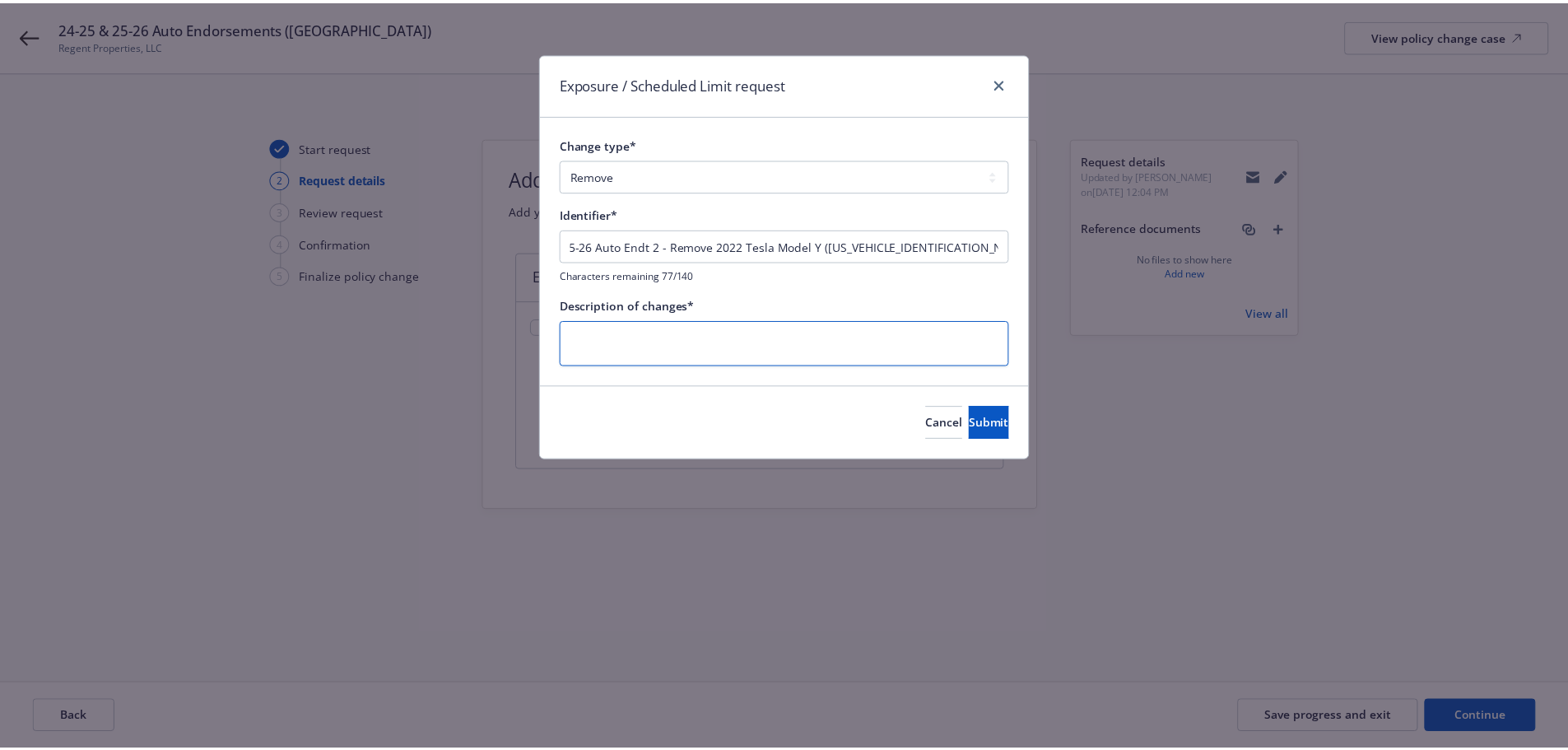
scroll to position [0, 0]
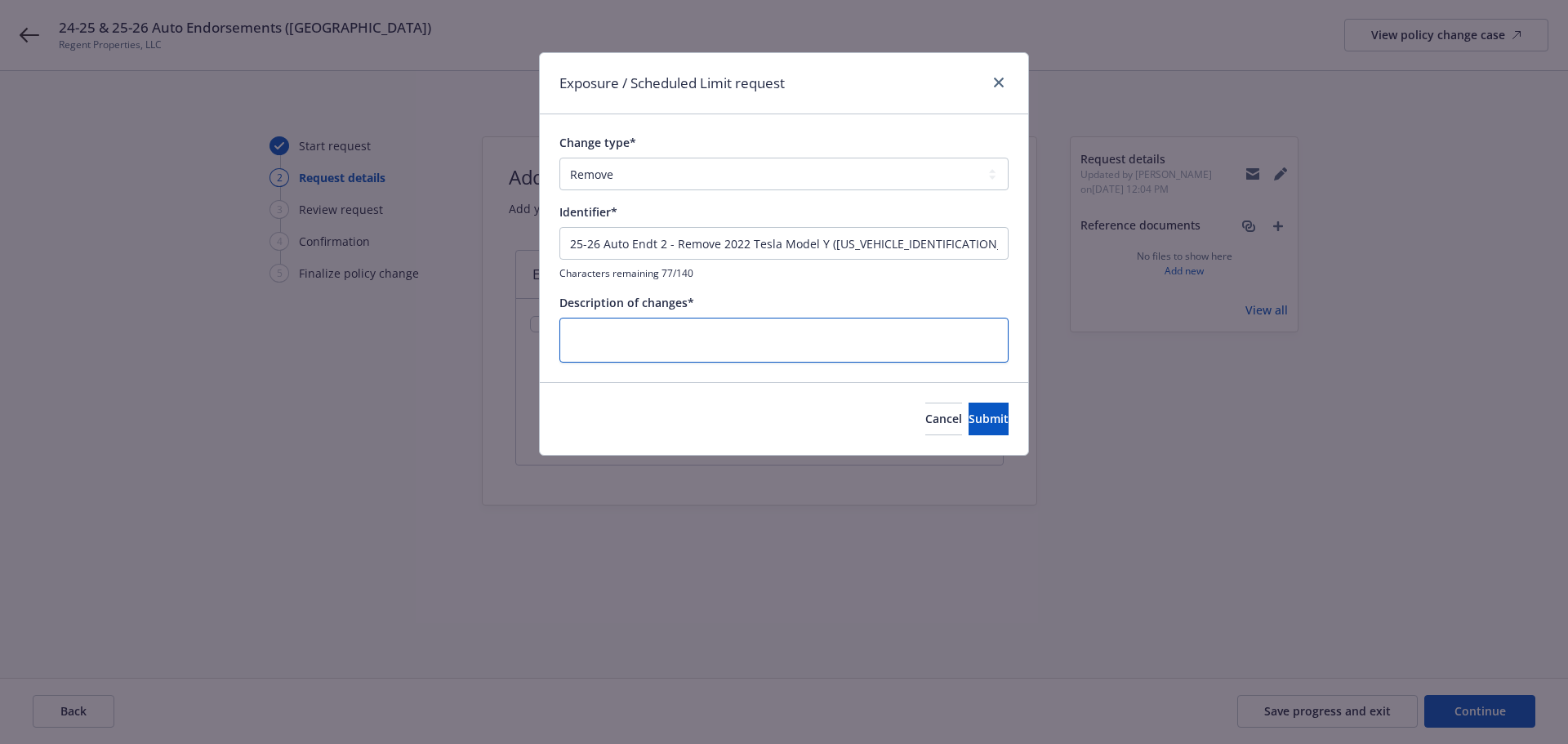
paste textarea "25-26 Auto Endt 2 - Remove 2022 Tesla Model Y ([US_VEHICLE_IDENTIFICATION_NUMBE…"
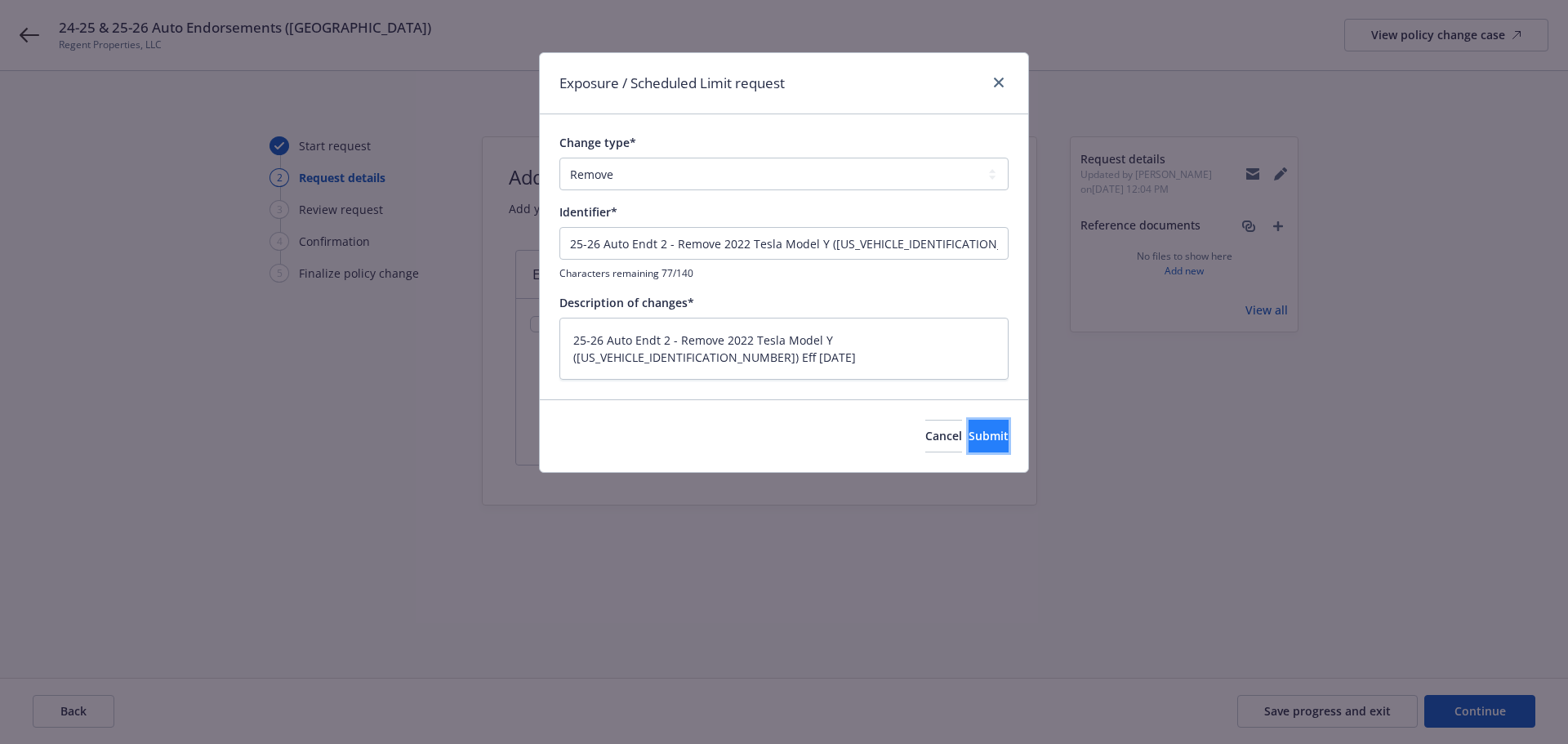
click at [968, 425] on button "Submit" at bounding box center [988, 436] width 40 height 33
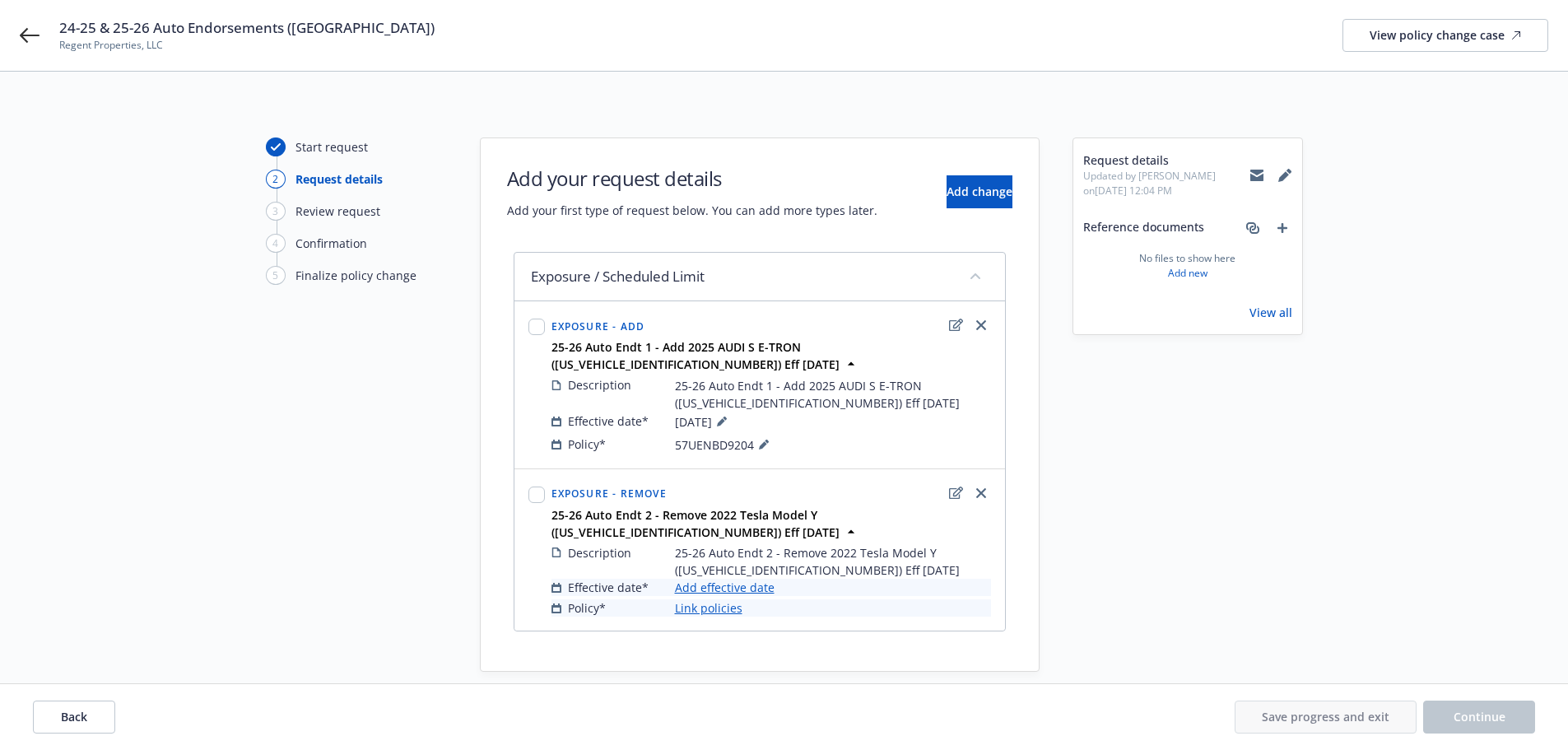
click at [707, 578] on link "Add effective date" at bounding box center [725, 587] width 99 height 17
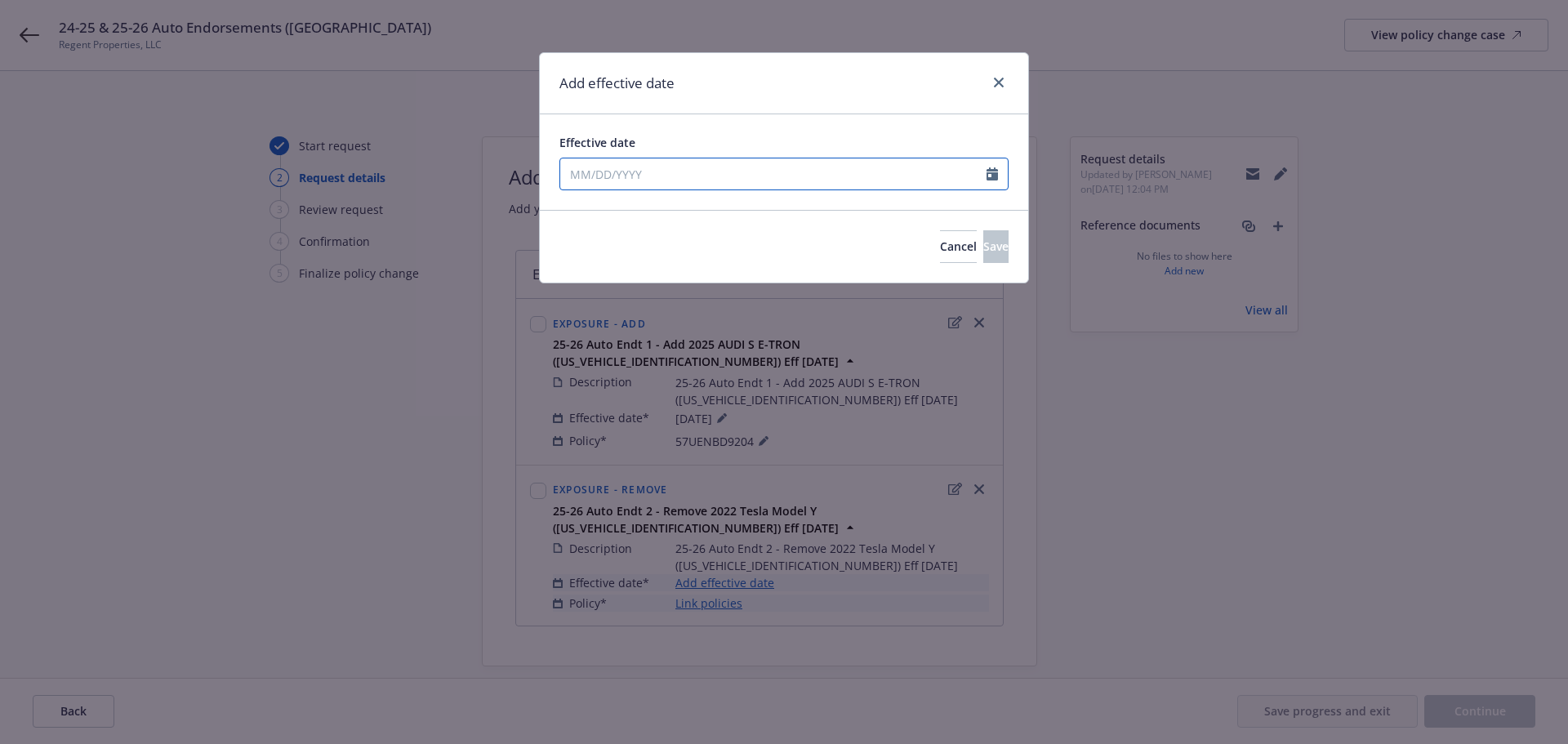
click at [663, 159] on input "Effective date" at bounding box center [773, 174] width 427 height 31
click at [687, 138] on div "Effective date" at bounding box center [783, 143] width 449 height 17
click at [983, 257] on button "Save" at bounding box center [995, 247] width 25 height 33
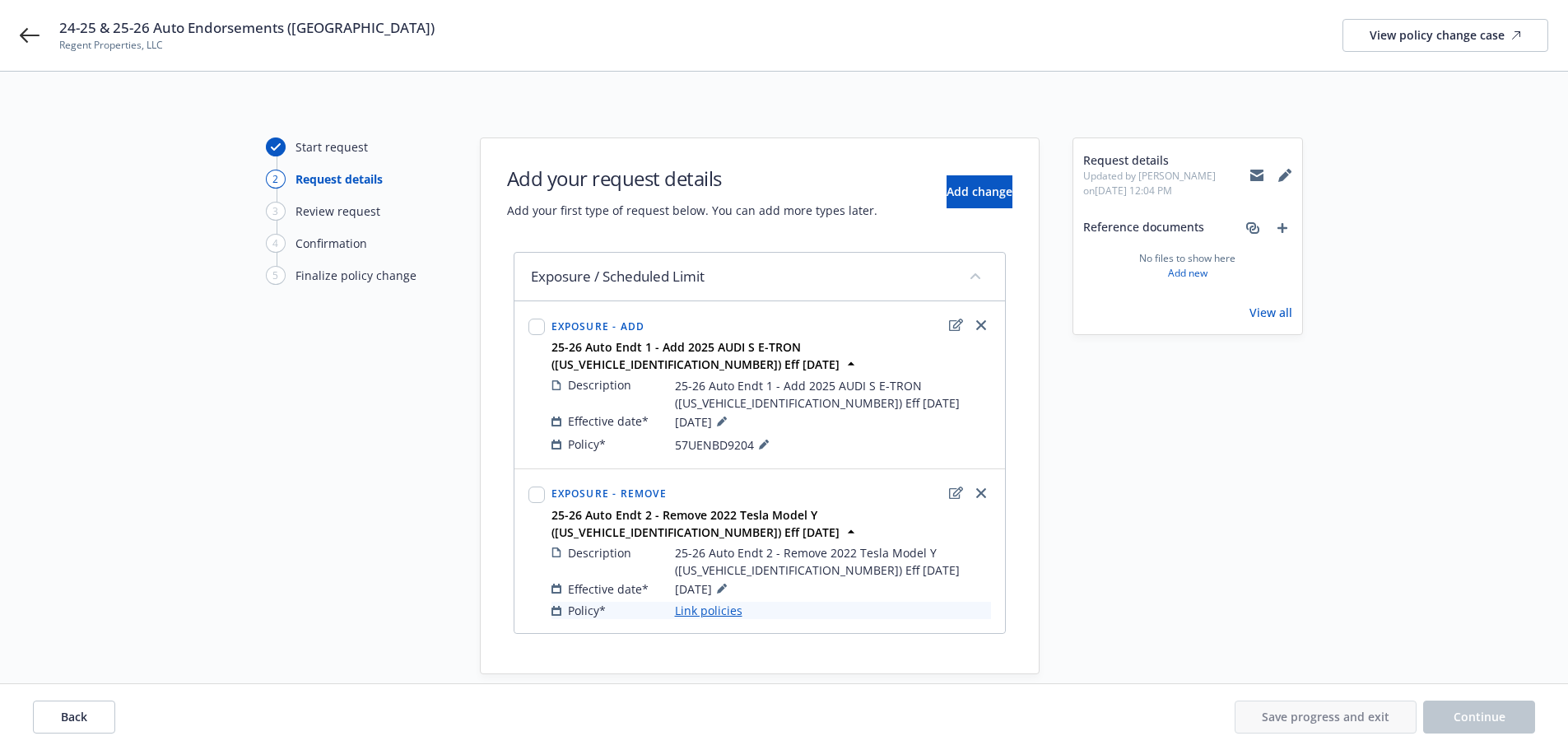
click at [724, 602] on link "Link policies" at bounding box center [708, 610] width 67 height 17
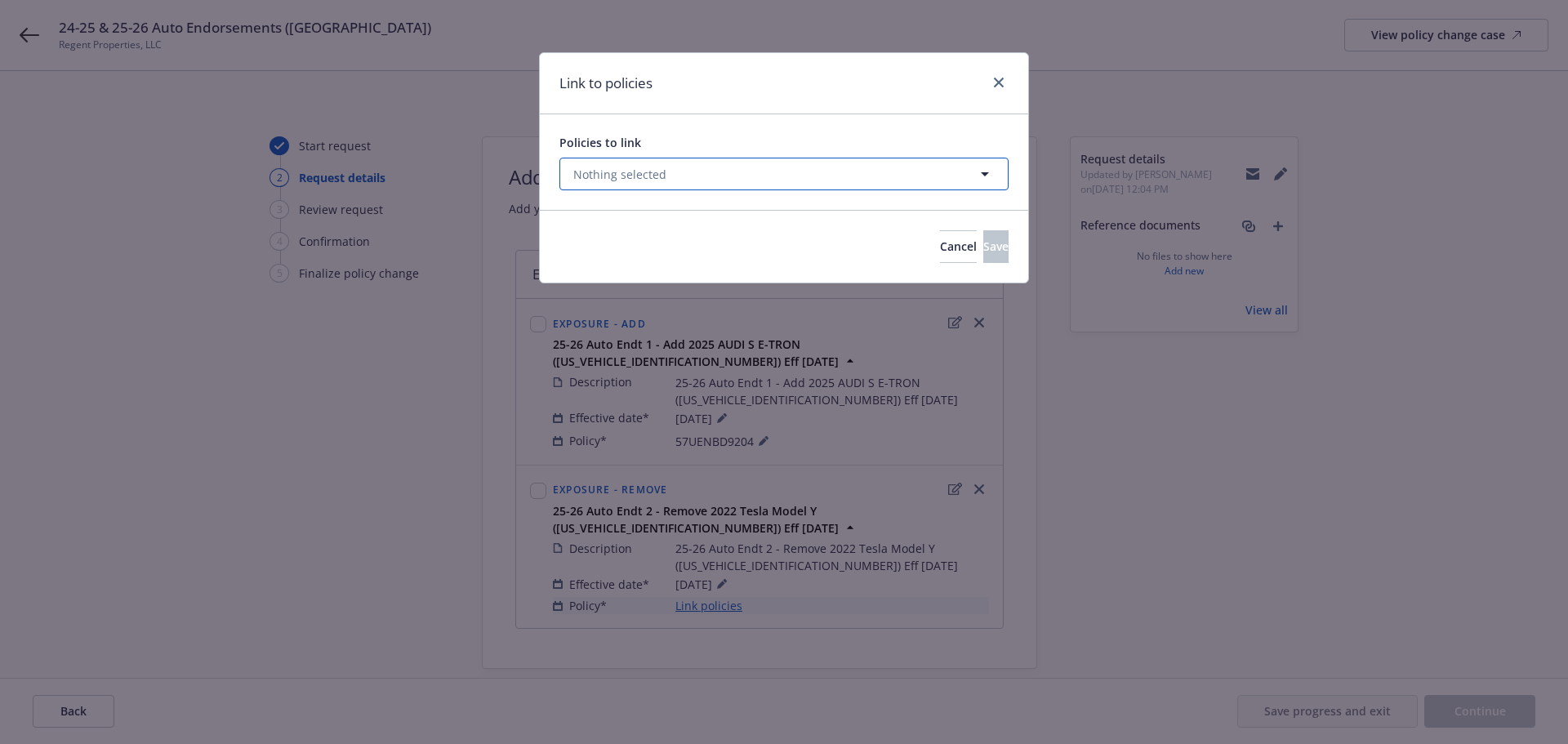
click at [700, 184] on button "Nothing selected" at bounding box center [783, 174] width 449 height 33
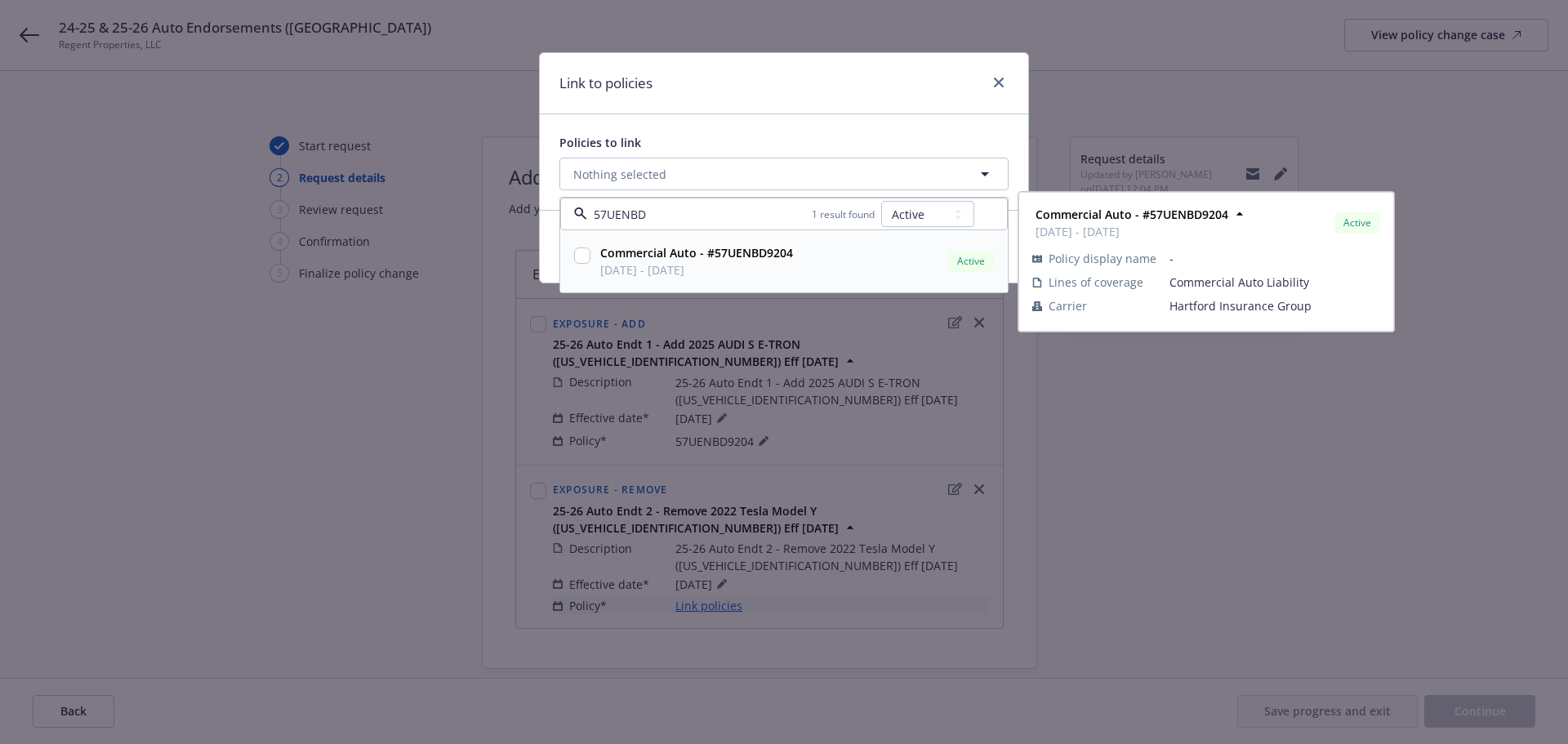
click at [573, 253] on div at bounding box center [582, 260] width 22 height 41
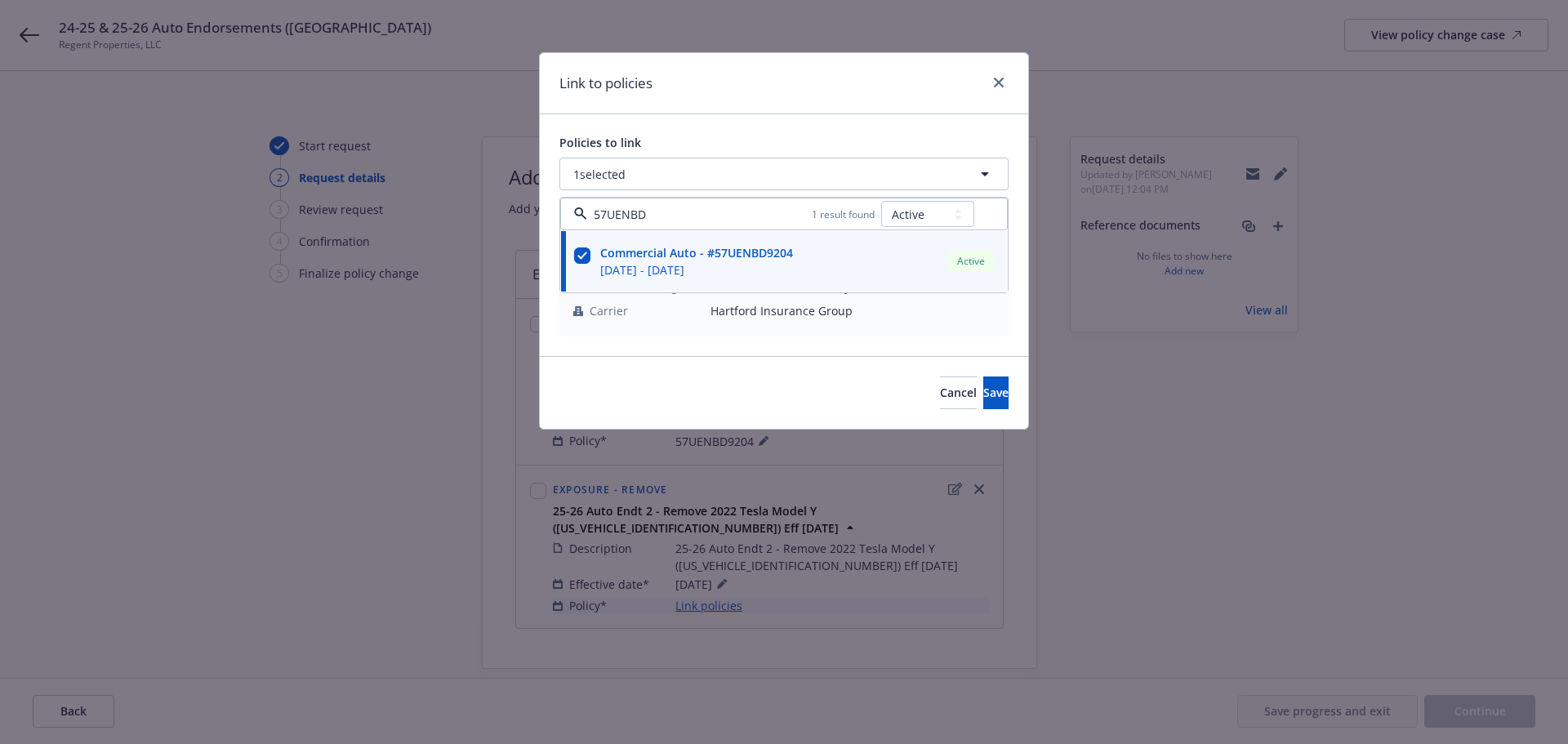
click at [683, 123] on div "Policies to link 1 selected 57UENBD 1 result found All Active Upcoming Expired …" at bounding box center [784, 234] width 488 height 241
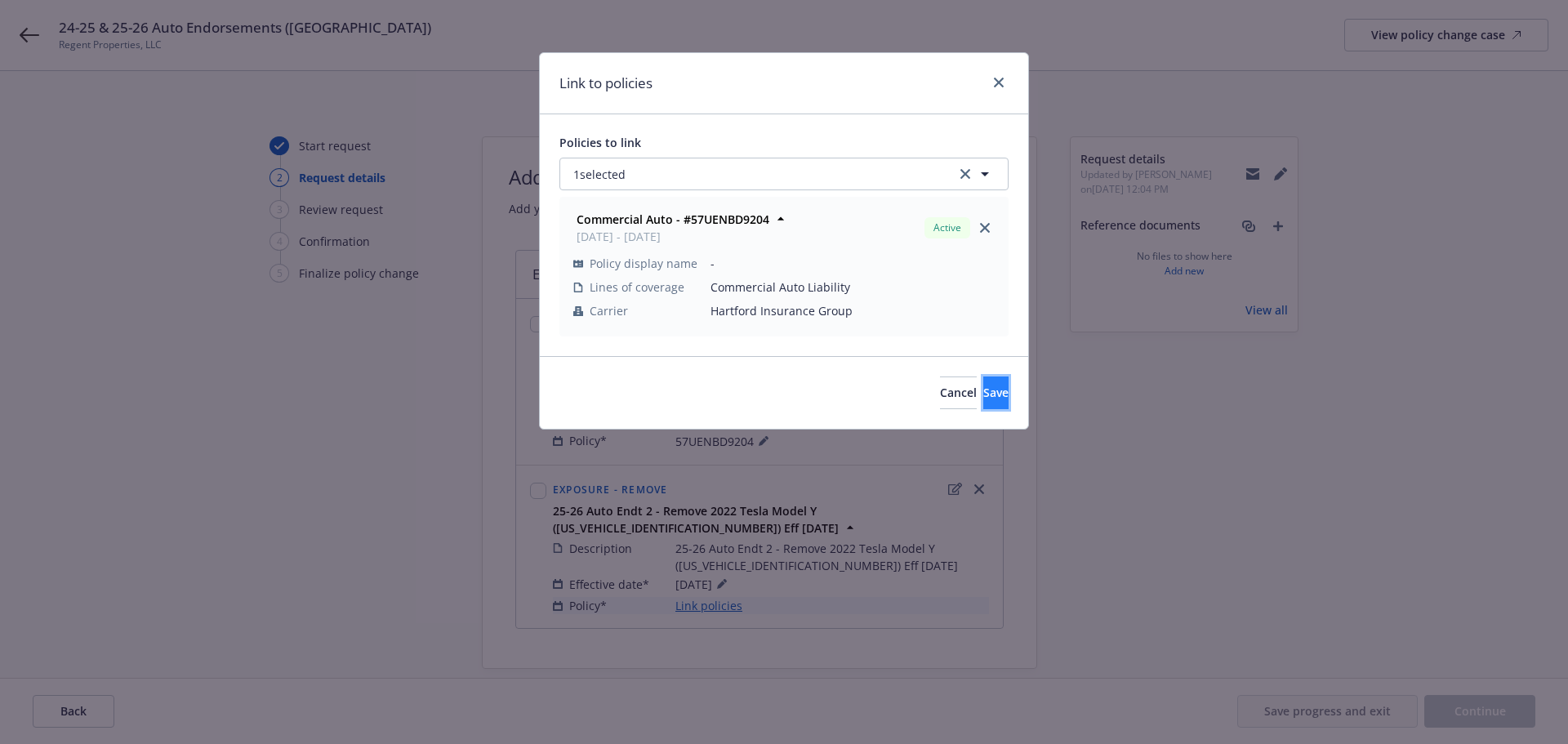
click at [983, 382] on button "Save" at bounding box center [995, 393] width 25 height 33
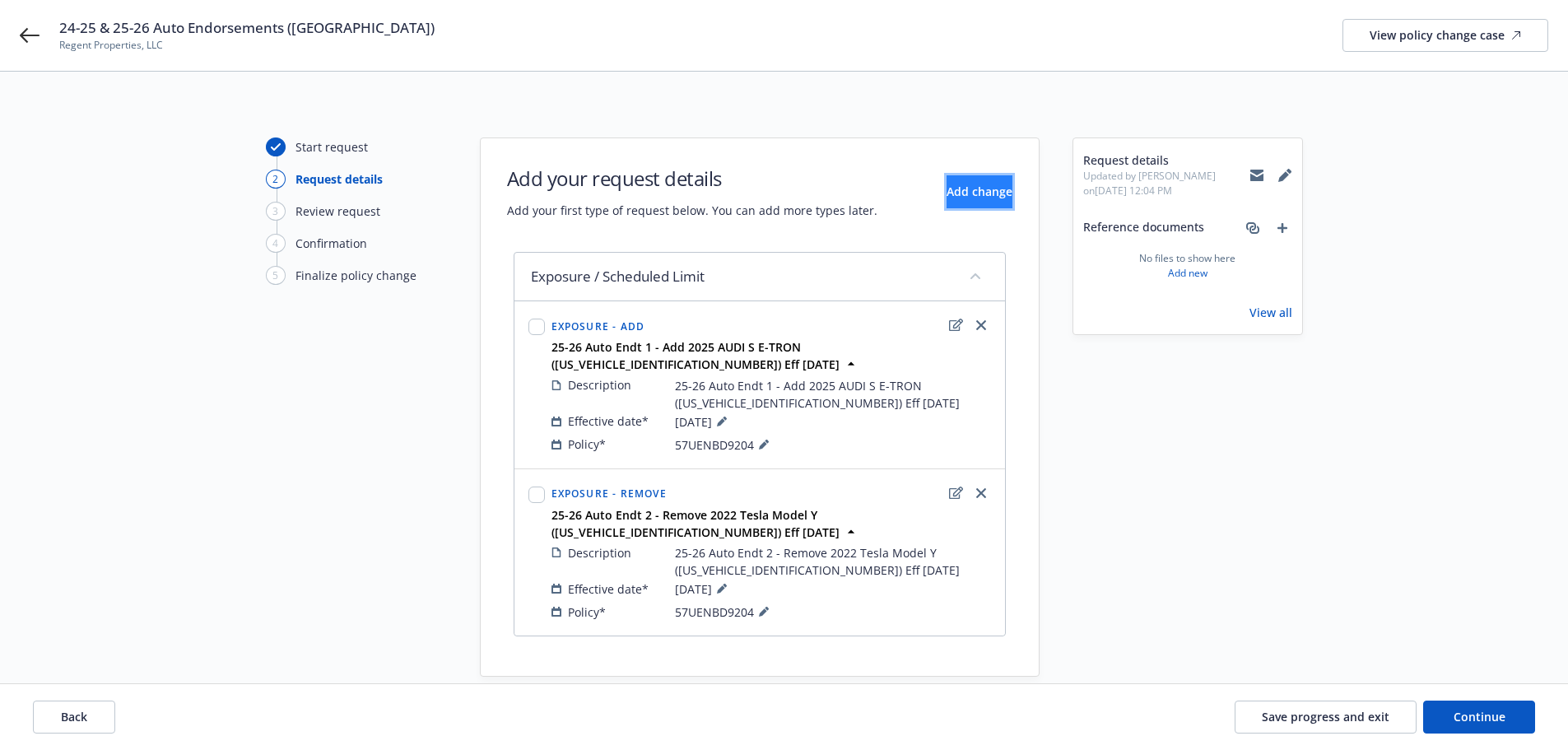
click at [972, 177] on button "Add change" at bounding box center [978, 192] width 65 height 33
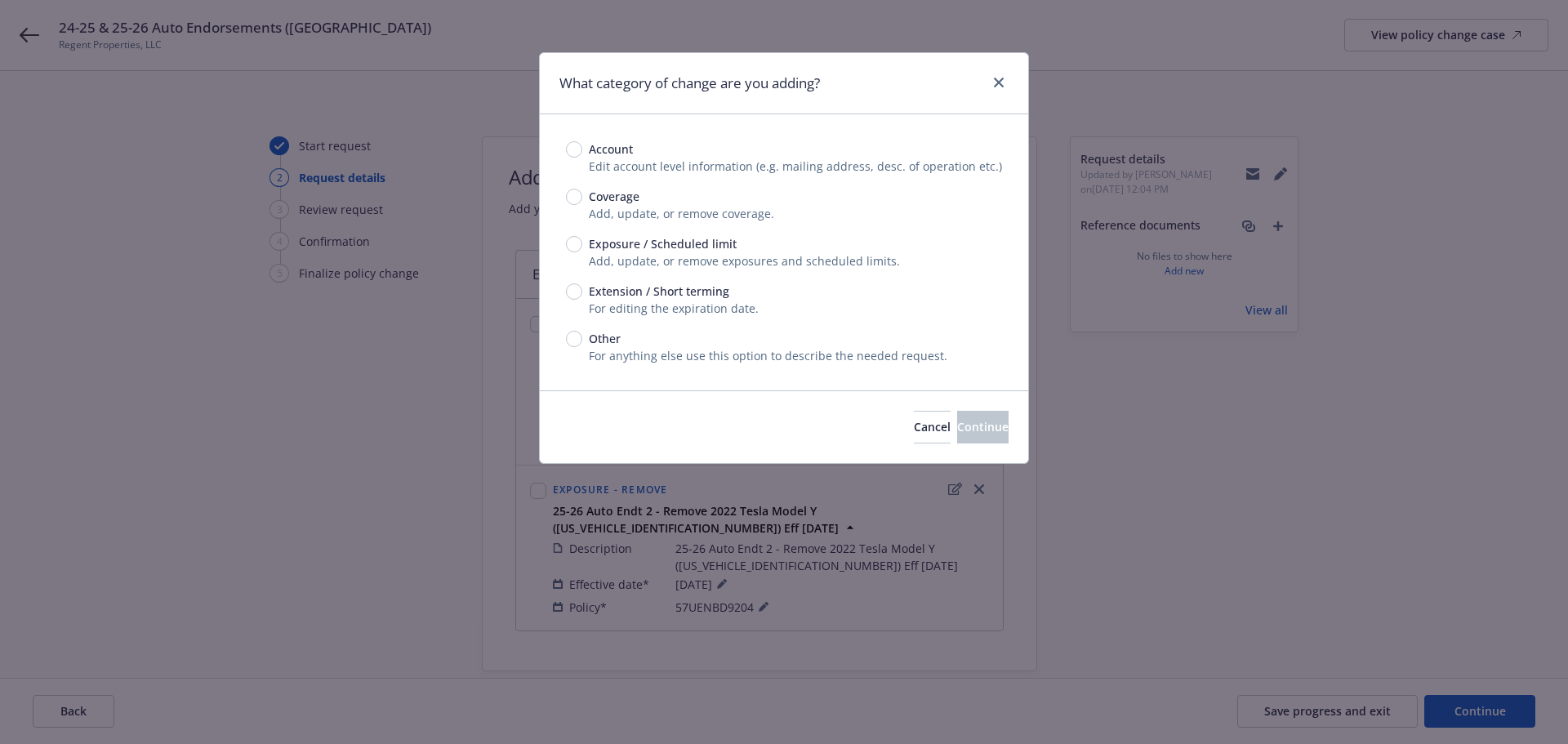
click at [668, 259] on span "Add, update, or remove exposures and scheduled limits." at bounding box center [744, 261] width 312 height 16
click at [660, 249] on span "Exposure / Scheduled limit" at bounding box center [662, 244] width 148 height 17
click at [582, 249] on input "Exposure / Scheduled limit" at bounding box center [574, 244] width 16 height 16
click at [972, 426] on span "Continue" at bounding box center [982, 427] width 51 height 16
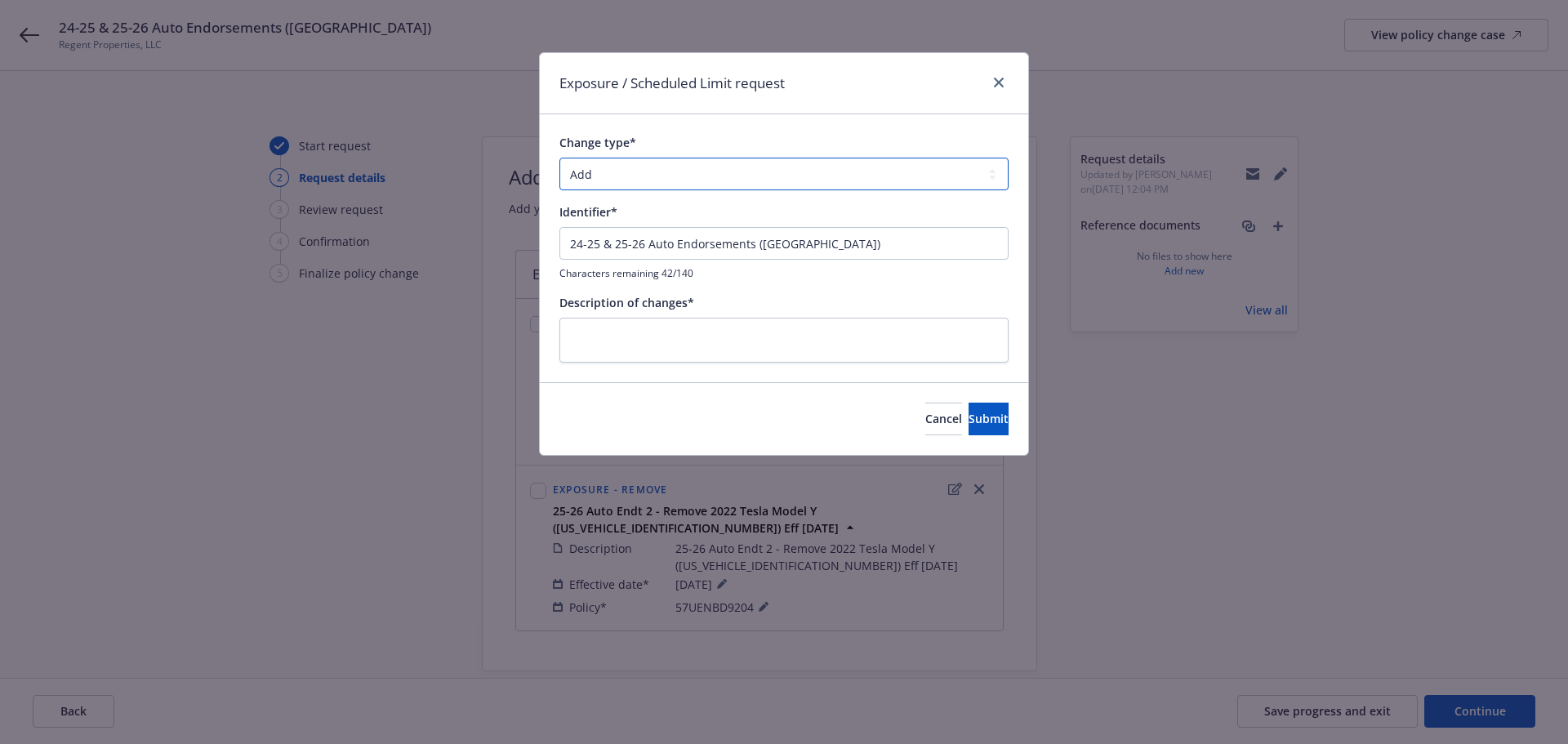
click at [755, 168] on select "Add Audit Change Remove" at bounding box center [783, 174] width 449 height 33
click at [695, 387] on div "Cancel Submit" at bounding box center [784, 419] width 488 height 73
click at [721, 230] on input "24-25 & 25-26 Auto Endorsements ([GEOGRAPHIC_DATA])" at bounding box center [783, 243] width 449 height 33
paste input "Auto Endt 4 - Remove '22 Volvo & Add '25 Volvo ([US_VEHICLE_IDENTIFICATION_NUMB…"
click at [718, 347] on textarea at bounding box center [783, 340] width 449 height 45
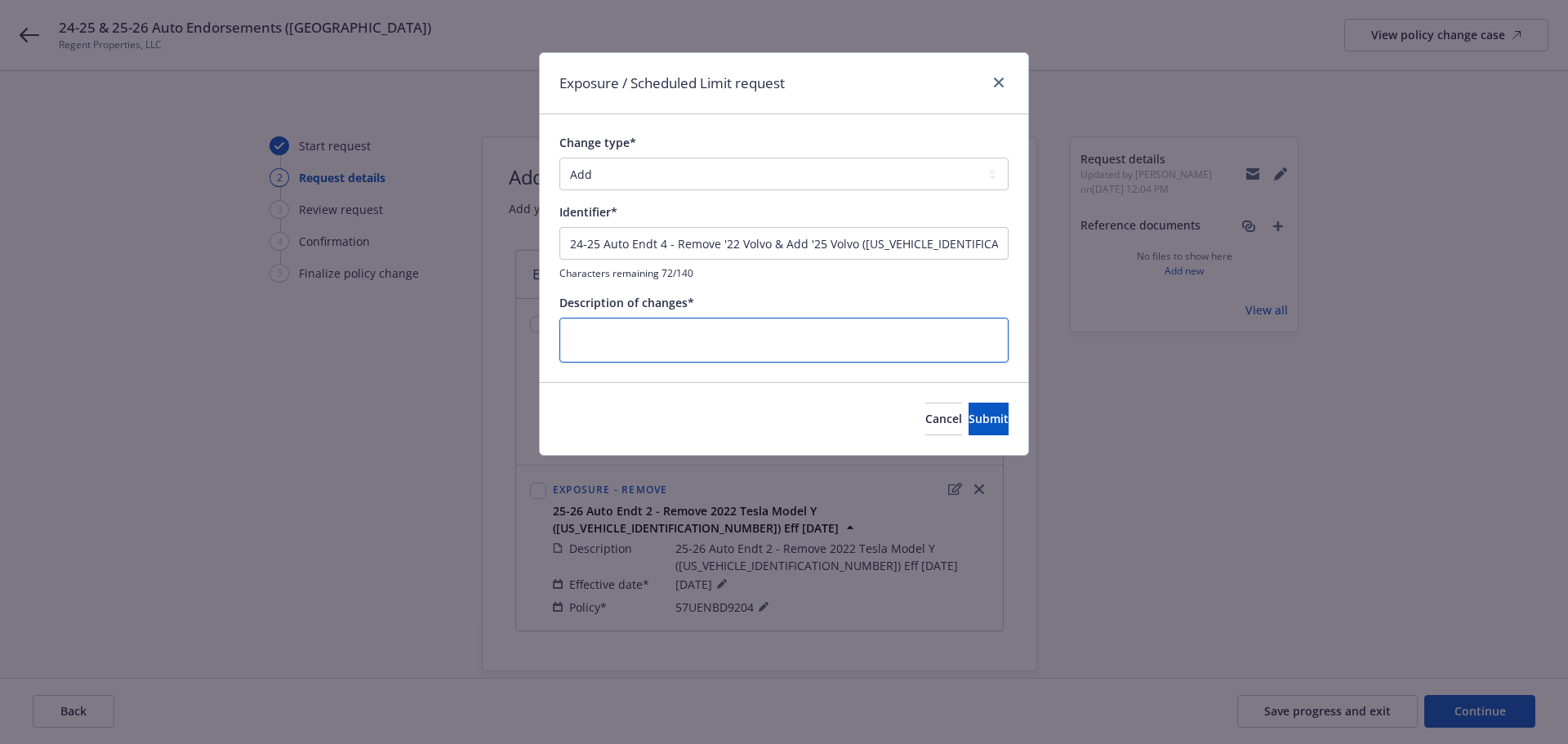
paste textarea "24-25 Auto Endt 4 - Remove '22 Volvo & Add '25 Volvo ([US_VEHICLE_IDENTIFICATIO…"
drag, startPoint x: 969, startPoint y: 414, endPoint x: 939, endPoint y: 414, distance: 30.0
click at [969, 414] on span "Submit" at bounding box center [988, 419] width 40 height 16
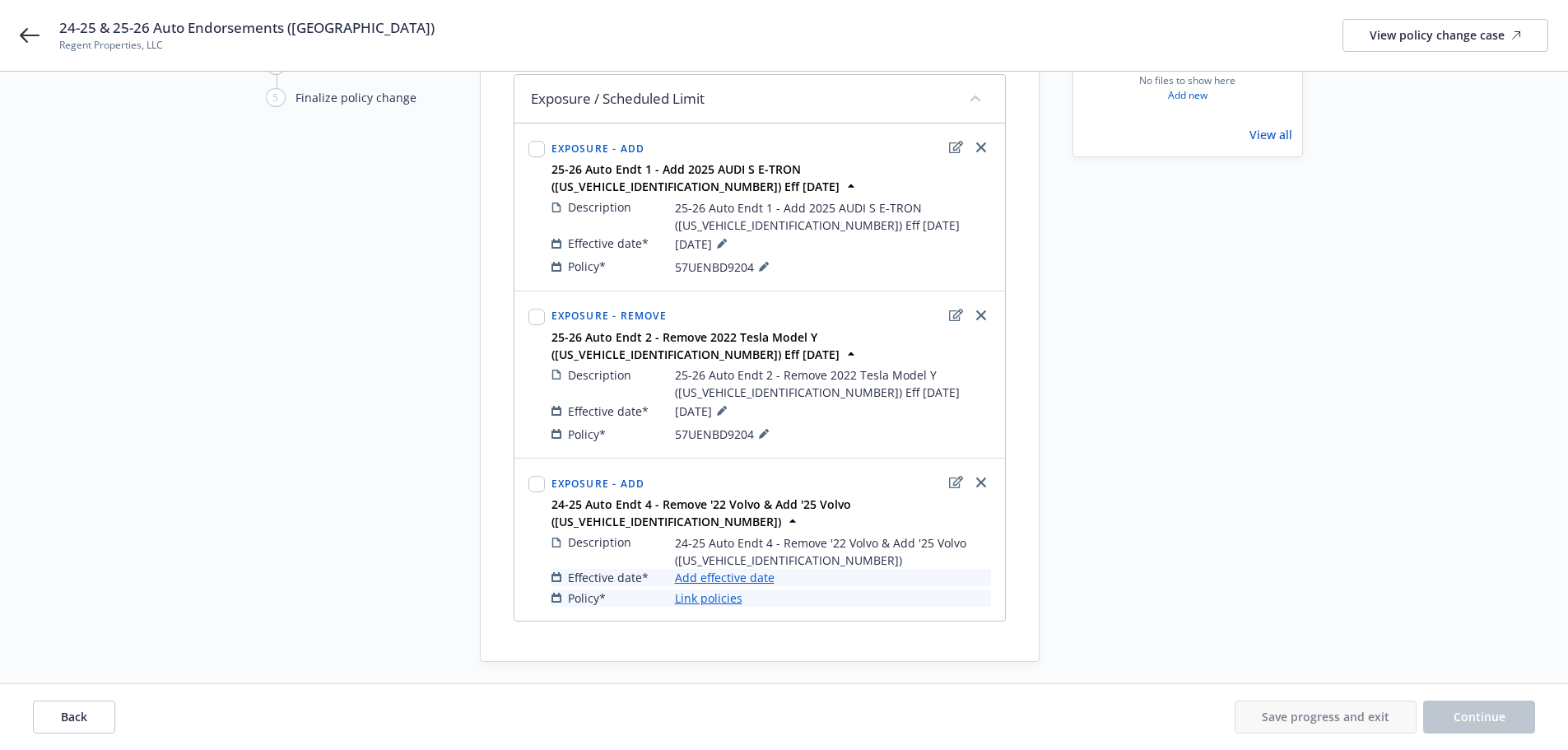
scroll to position [188, 0]
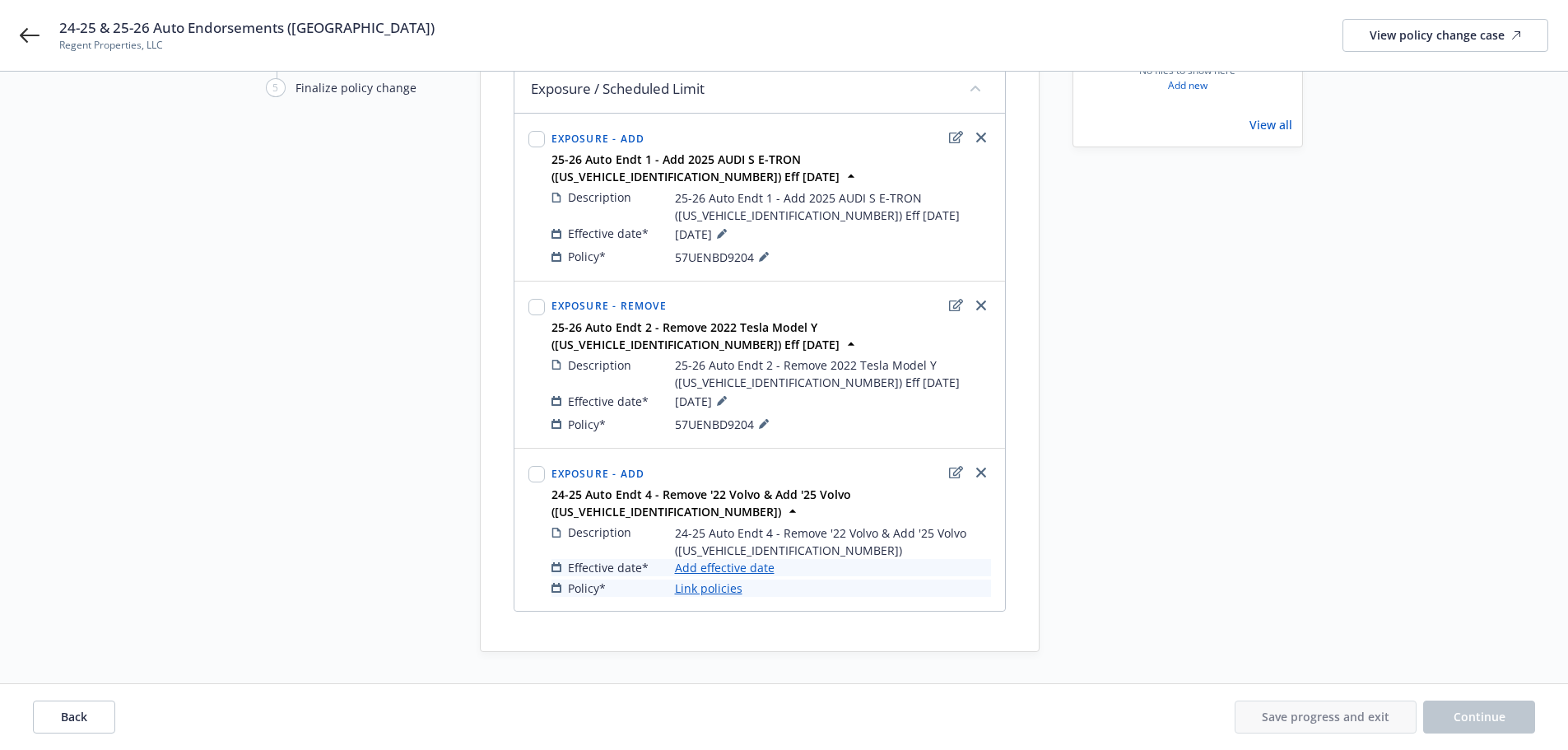
click at [727, 559] on link "Add effective date" at bounding box center [725, 568] width 99 height 17
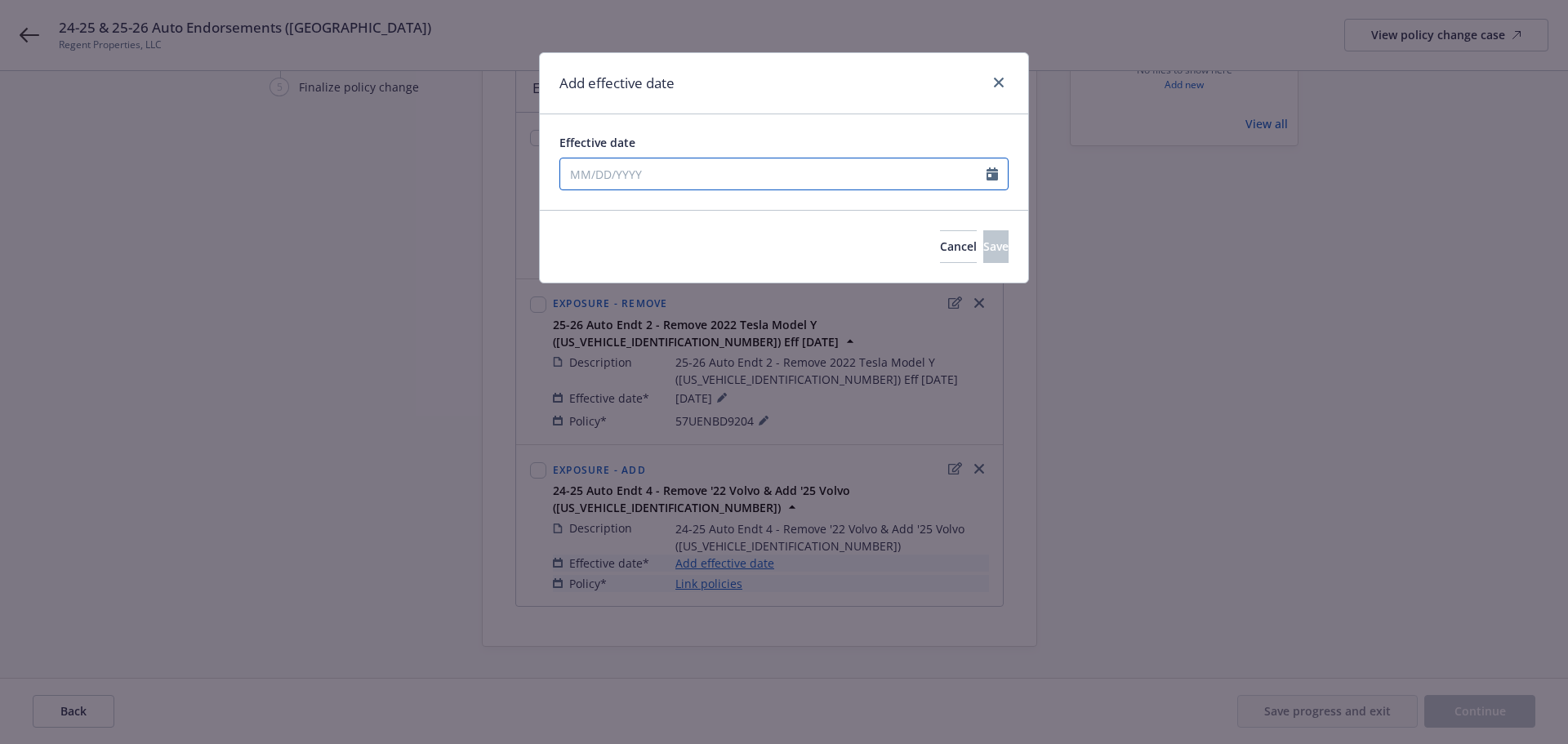
click at [800, 166] on input "Effective date" at bounding box center [773, 174] width 427 height 31
click at [858, 124] on div "Effective date [DATE] January February March April May June July August Septemb…" at bounding box center [784, 162] width 488 height 95
click at [983, 234] on button "Save" at bounding box center [995, 247] width 25 height 33
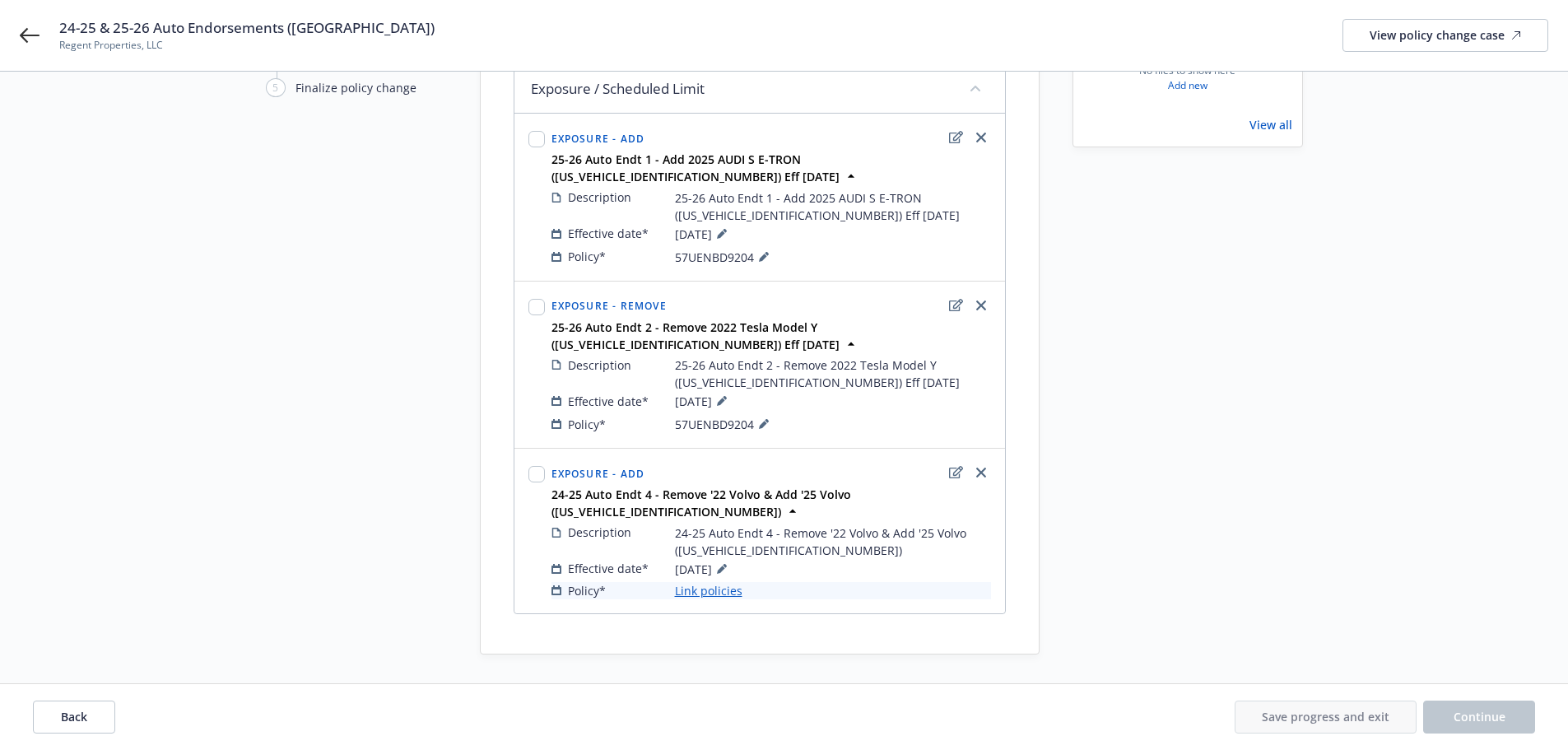
click at [704, 582] on link "Link policies" at bounding box center [708, 590] width 67 height 17
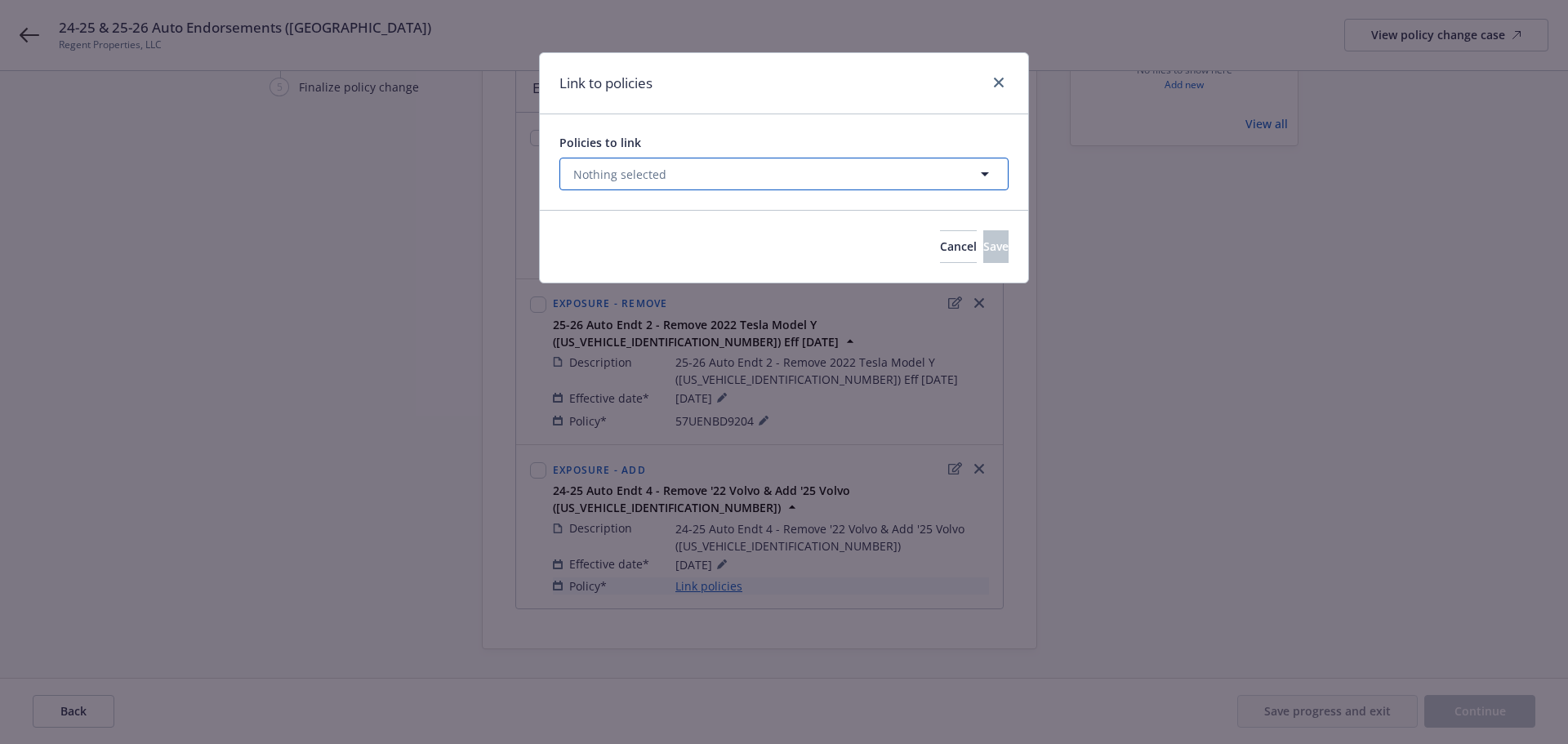
click at [655, 173] on span "Nothing selected" at bounding box center [620, 175] width 93 height 17
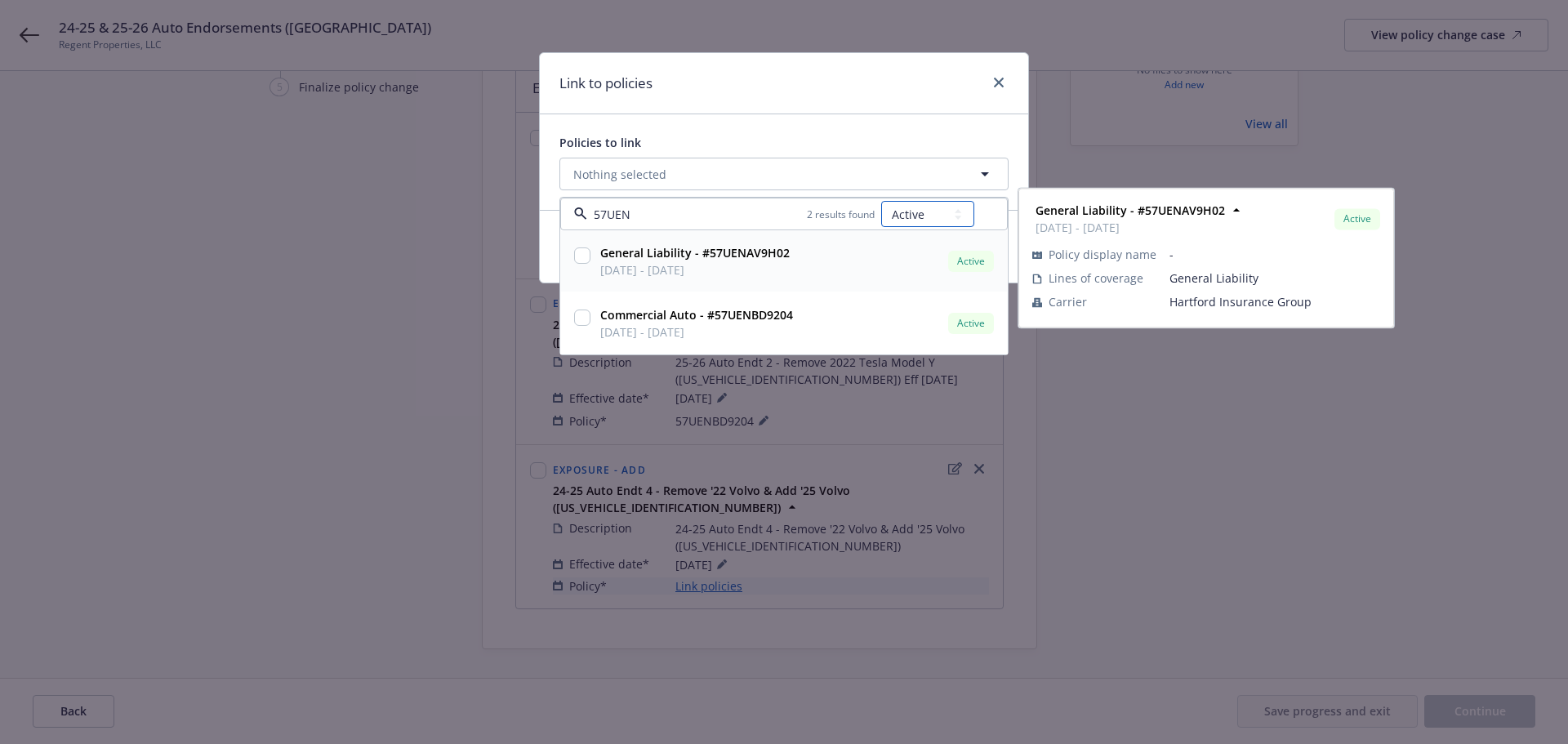
click at [933, 216] on select "All Active Upcoming Expired Cancelled" at bounding box center [928, 214] width 93 height 26
click at [882, 201] on select "All Active Upcoming Expired Cancelled" at bounding box center [928, 214] width 93 height 26
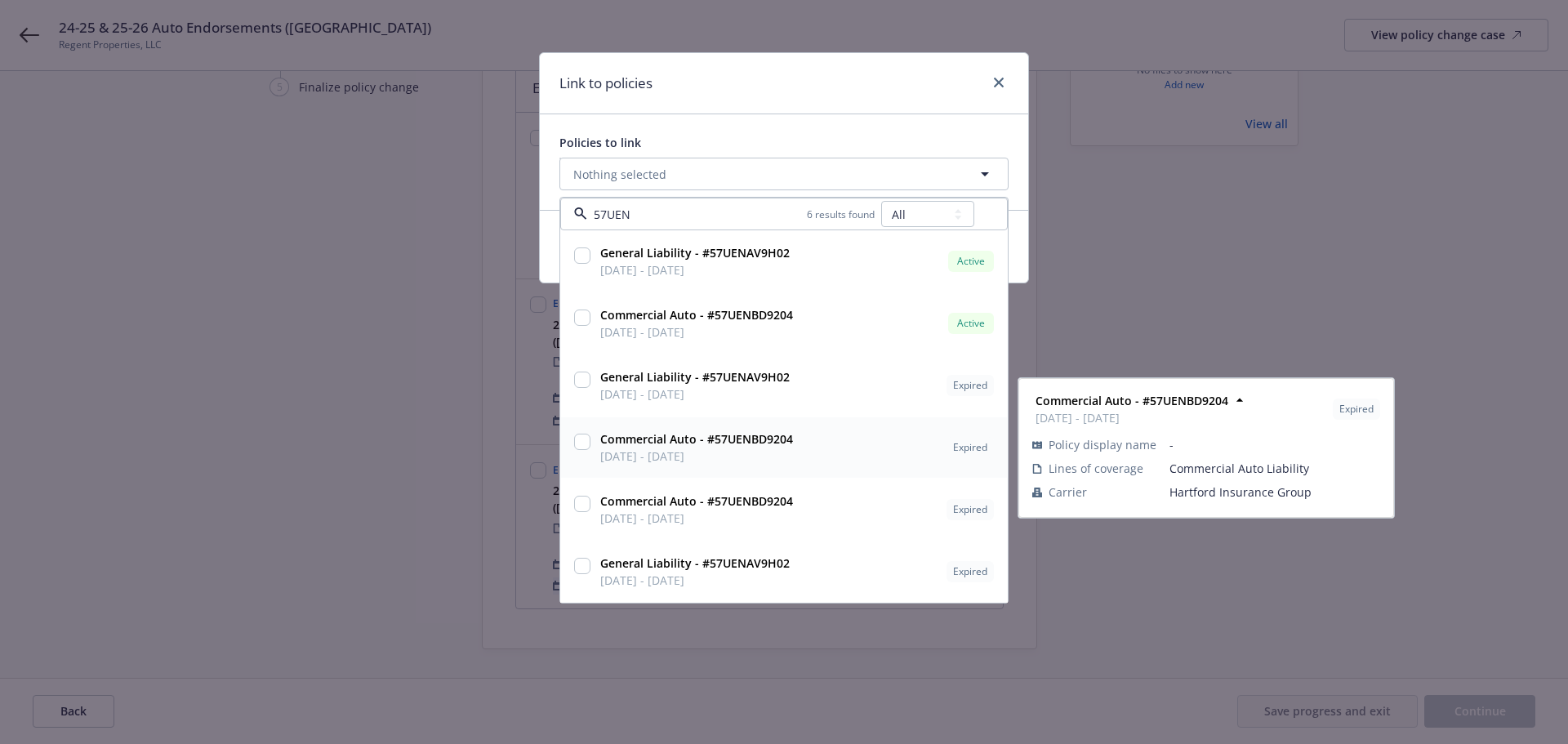
click at [650, 449] on span "[DATE] - [DATE]" at bounding box center [697, 456] width 193 height 17
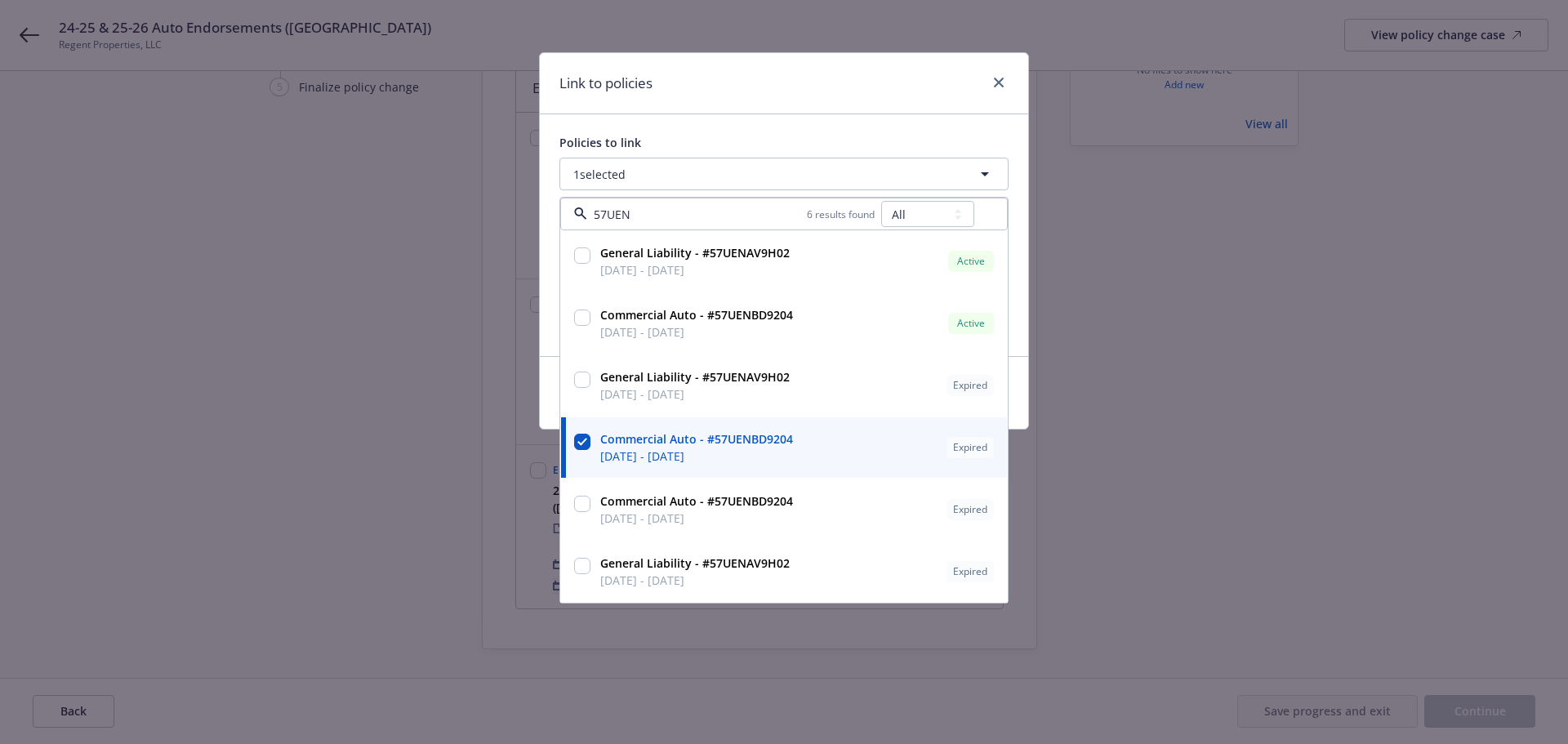
click at [790, 99] on div "Link to policies" at bounding box center [784, 83] width 488 height 61
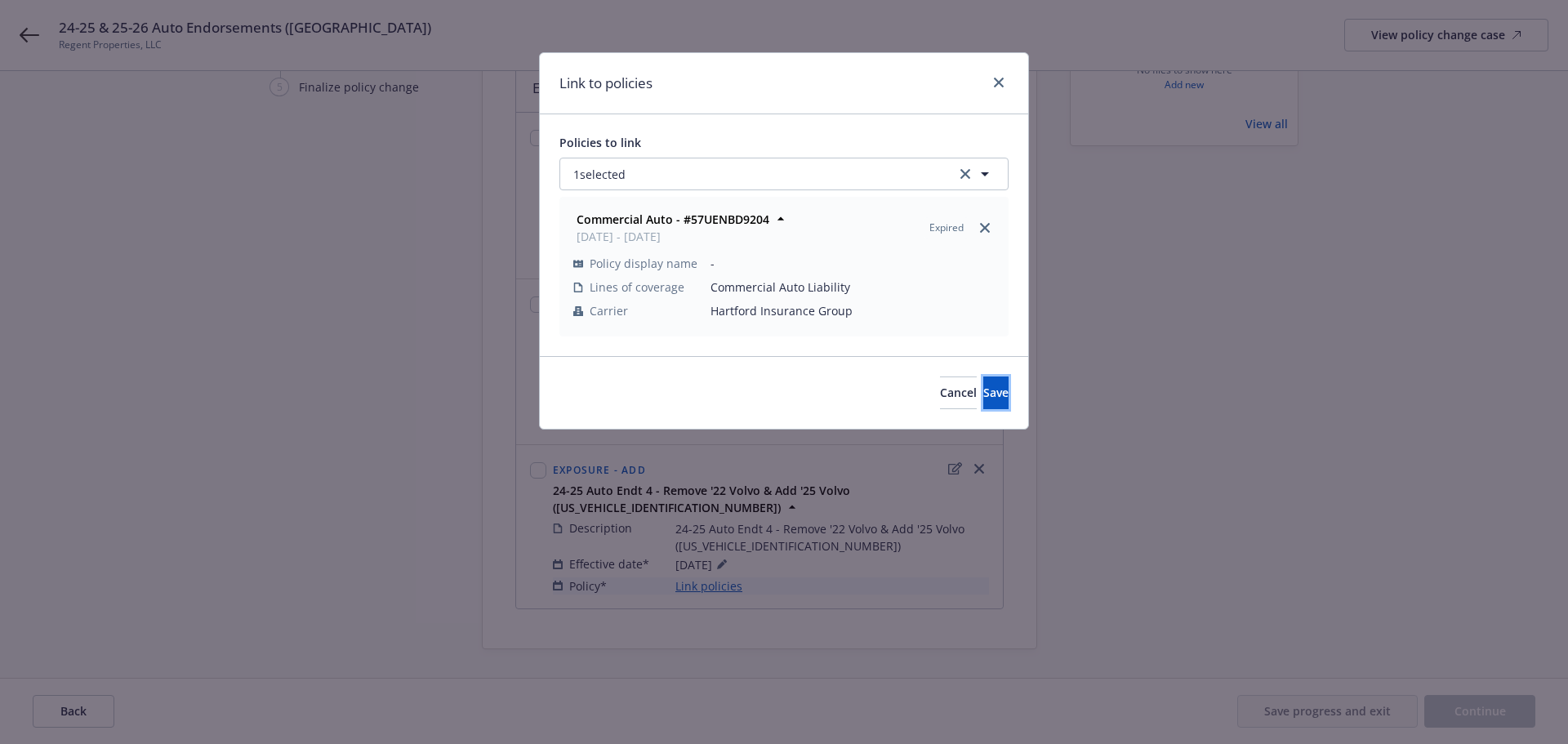
click at [983, 394] on button "Save" at bounding box center [995, 393] width 25 height 33
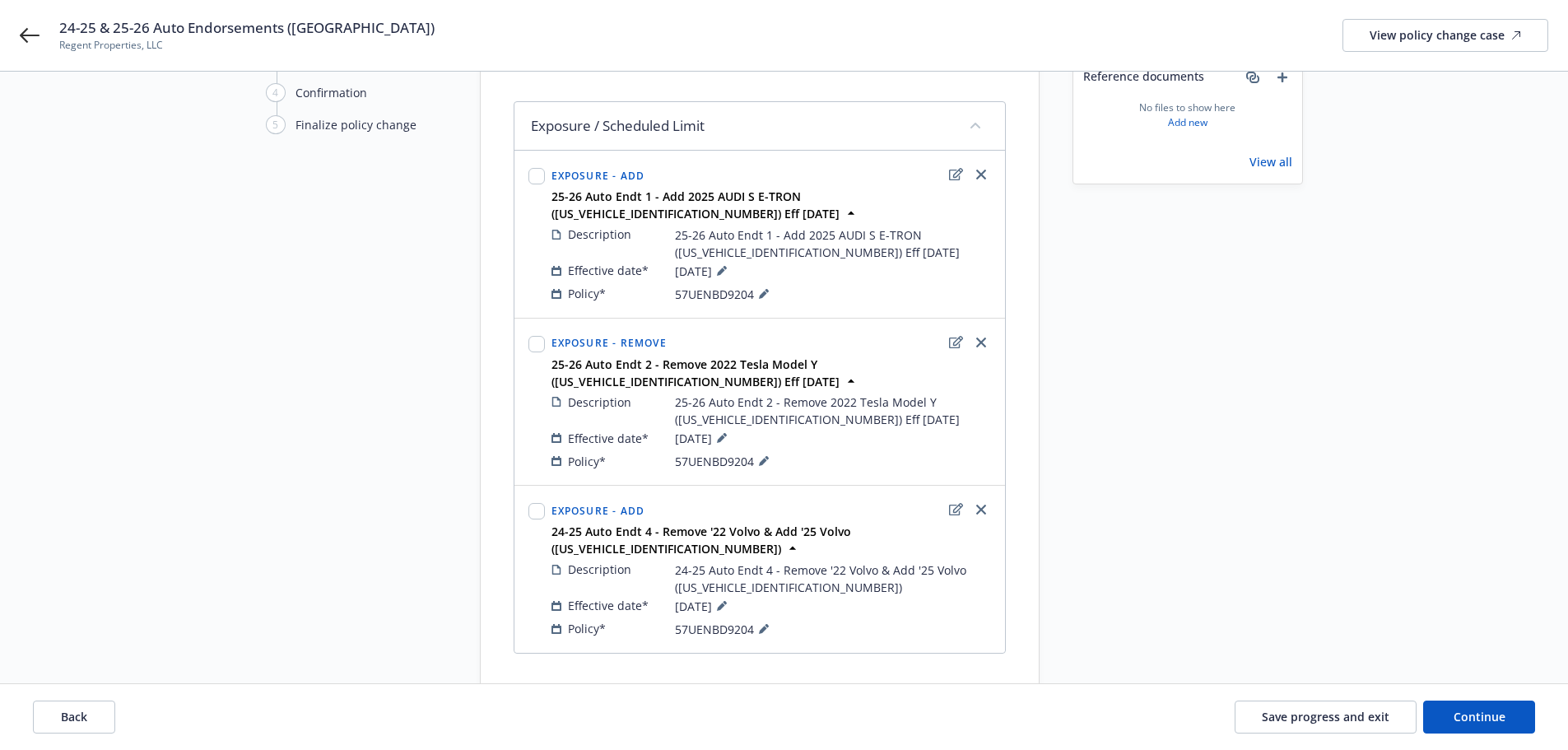
scroll to position [106, 0]
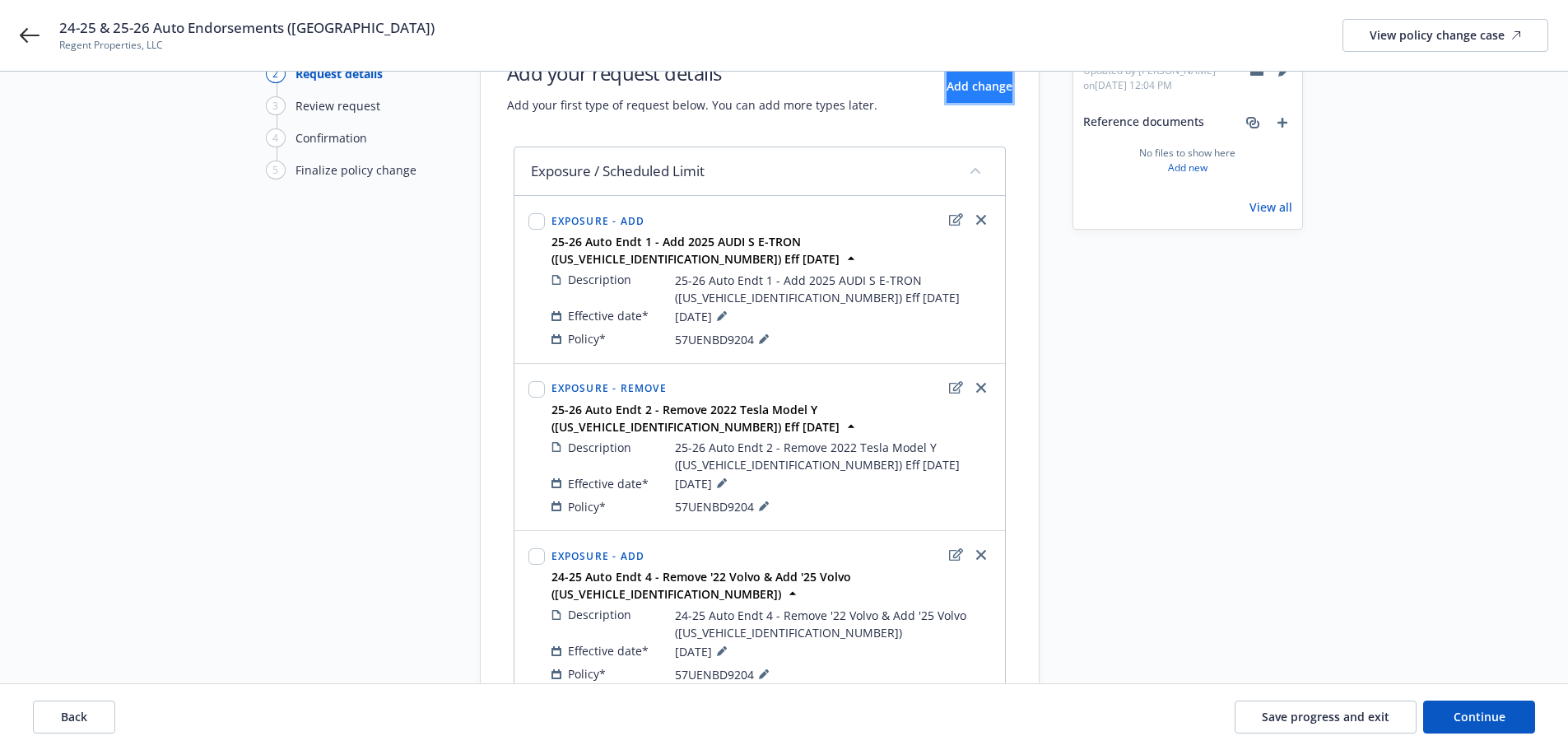
click at [951, 99] on button "Add change" at bounding box center [978, 86] width 65 height 33
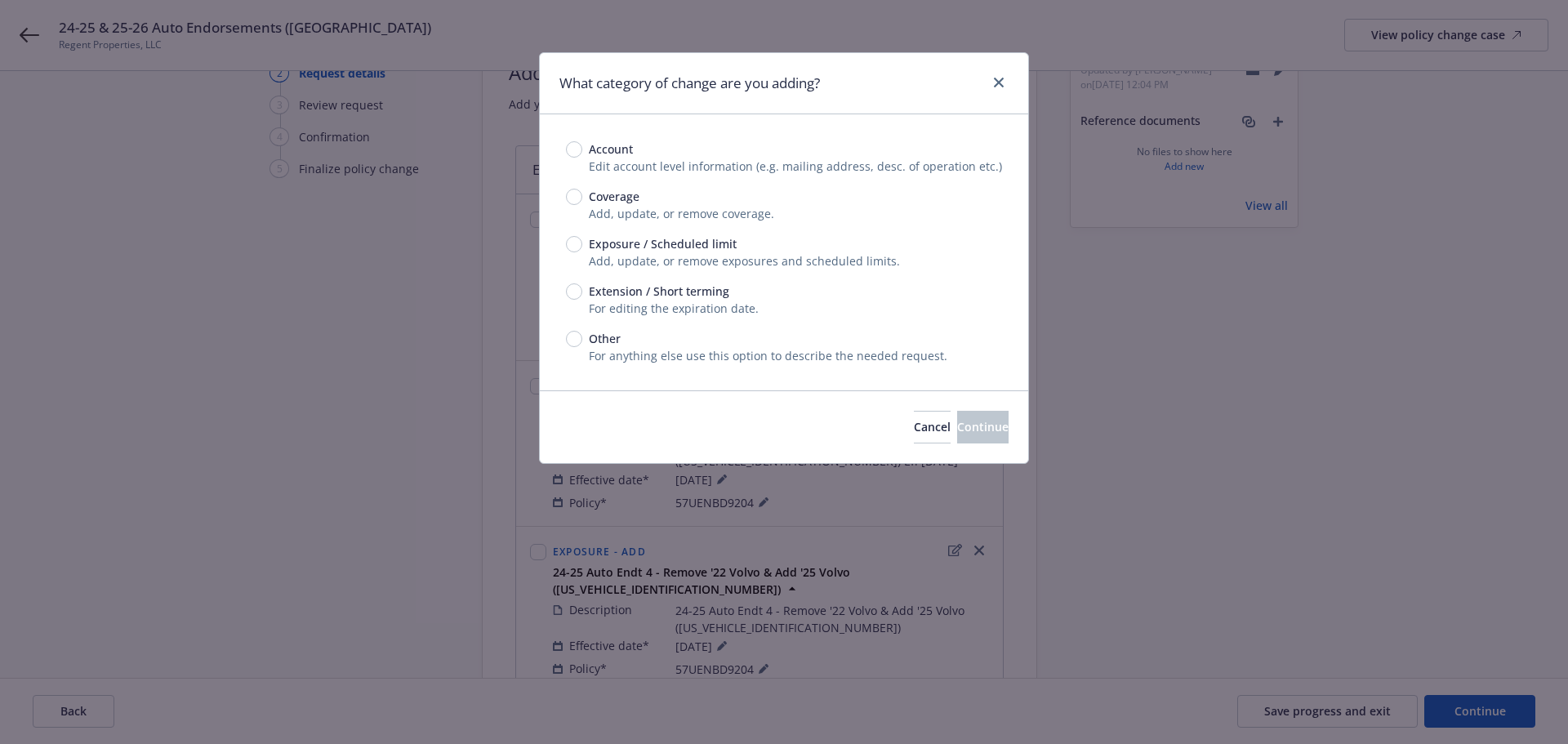
click at [663, 241] on span "Exposure / Scheduled limit" at bounding box center [662, 244] width 148 height 17
click at [582, 241] on input "Exposure / Scheduled limit" at bounding box center [574, 244] width 16 height 16
click at [957, 422] on span "Continue" at bounding box center [982, 427] width 51 height 16
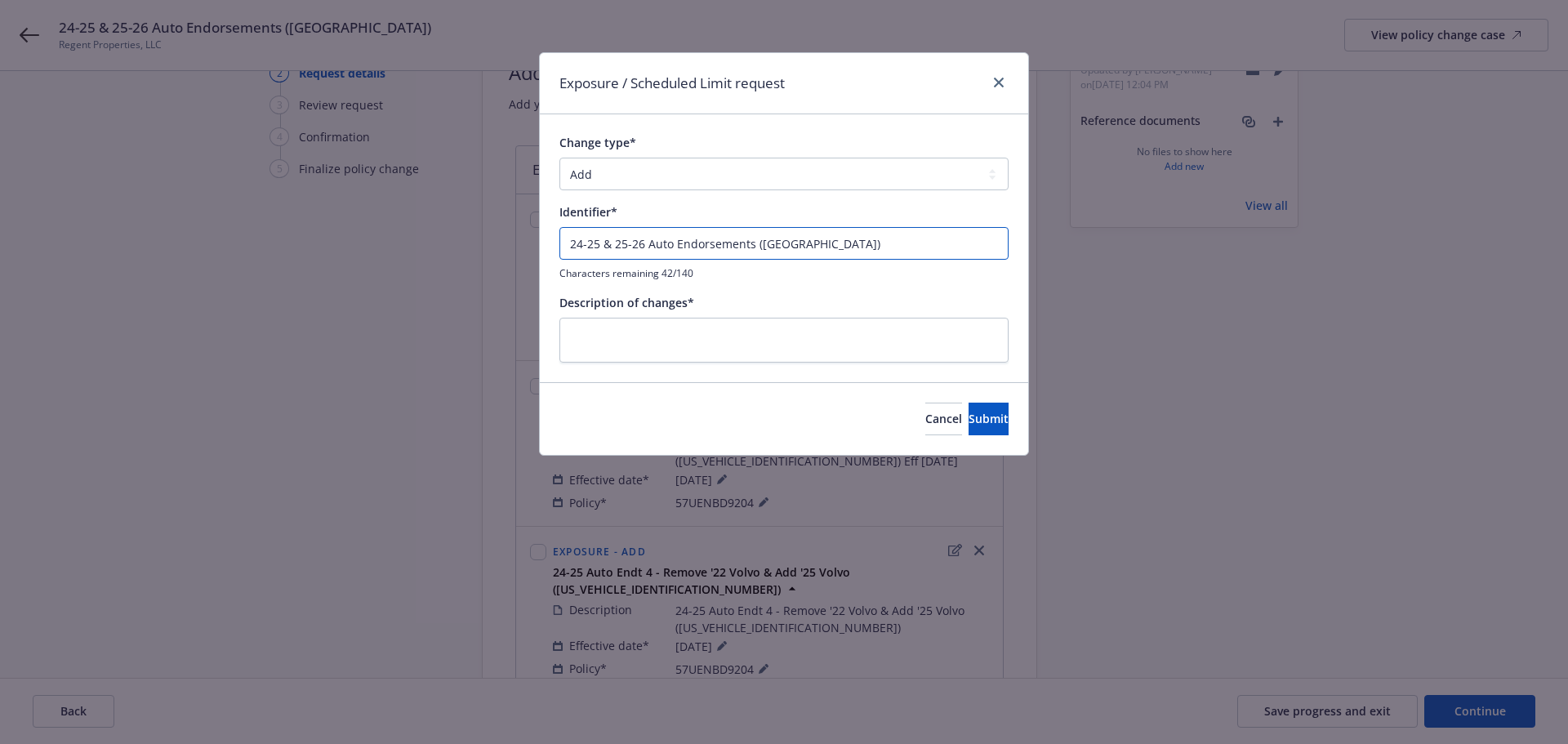
click at [789, 242] on input "24-25 & 25-26 Auto Endorsements ([GEOGRAPHIC_DATA])" at bounding box center [783, 243] width 449 height 33
paste input "Auto Endt 5 - Remove '22 BMW & Add '25 Riva ([US_VEHICLE_IDENTIFICATION_NUMBER]"
click at [774, 337] on textarea at bounding box center [783, 340] width 449 height 45
paste textarea "24-25 Auto Endt 5 - Remove '22 BMW & Add '25 Riva ([US_VEHICLE_IDENTIFICATION_N…"
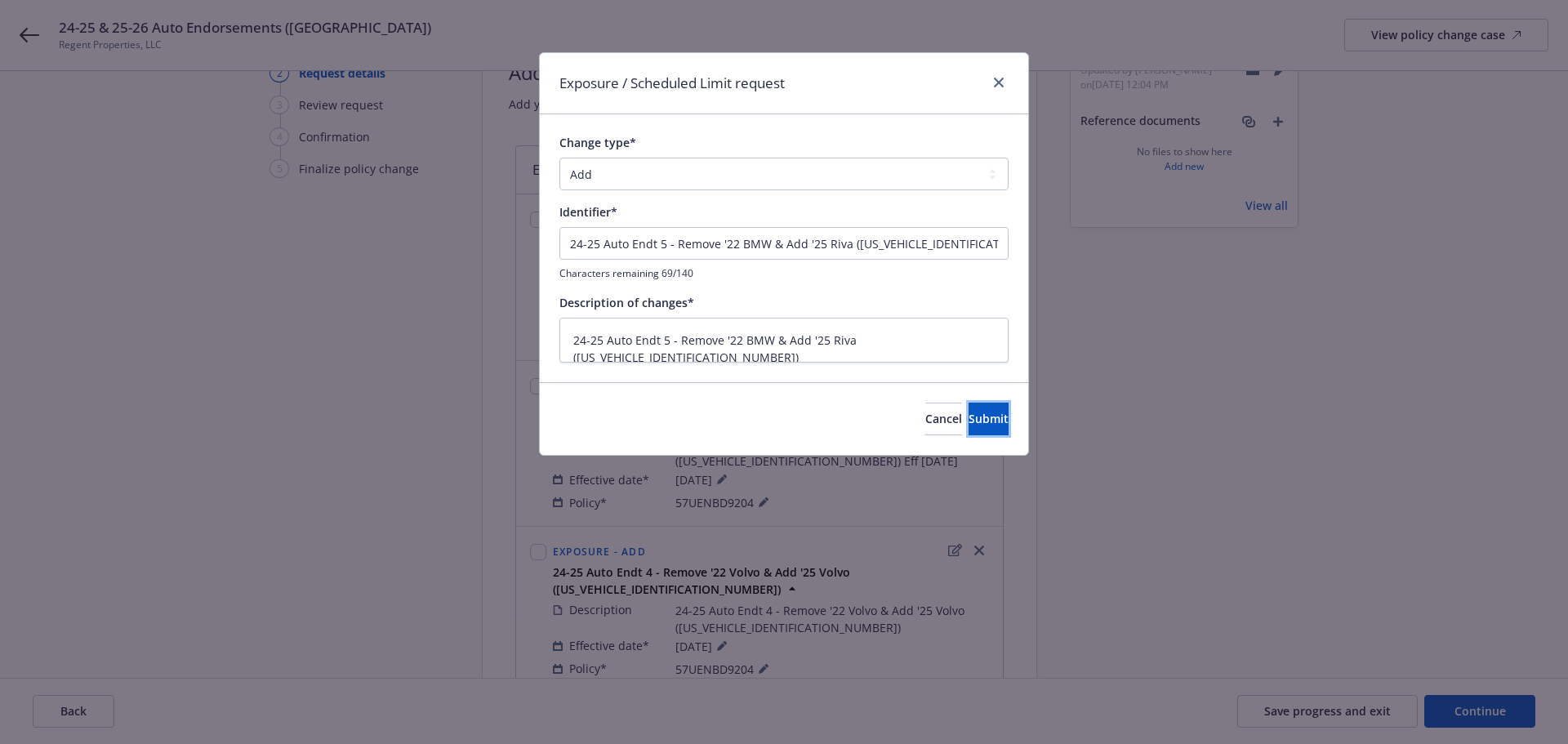
drag, startPoint x: 955, startPoint y: 416, endPoint x: 921, endPoint y: 461, distance: 56.4
click at [968, 416] on span "Submit" at bounding box center [988, 419] width 40 height 16
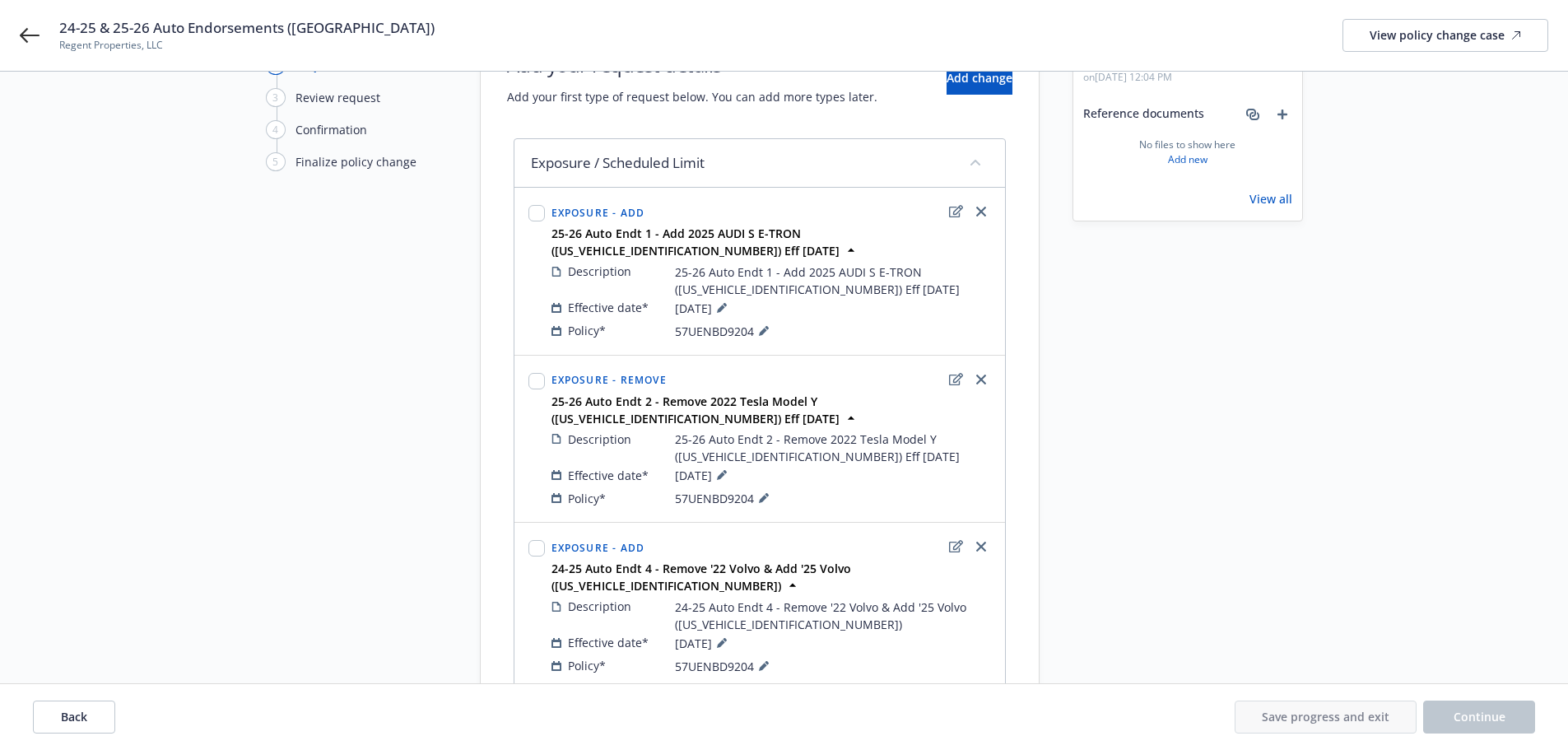
scroll to position [338, 0]
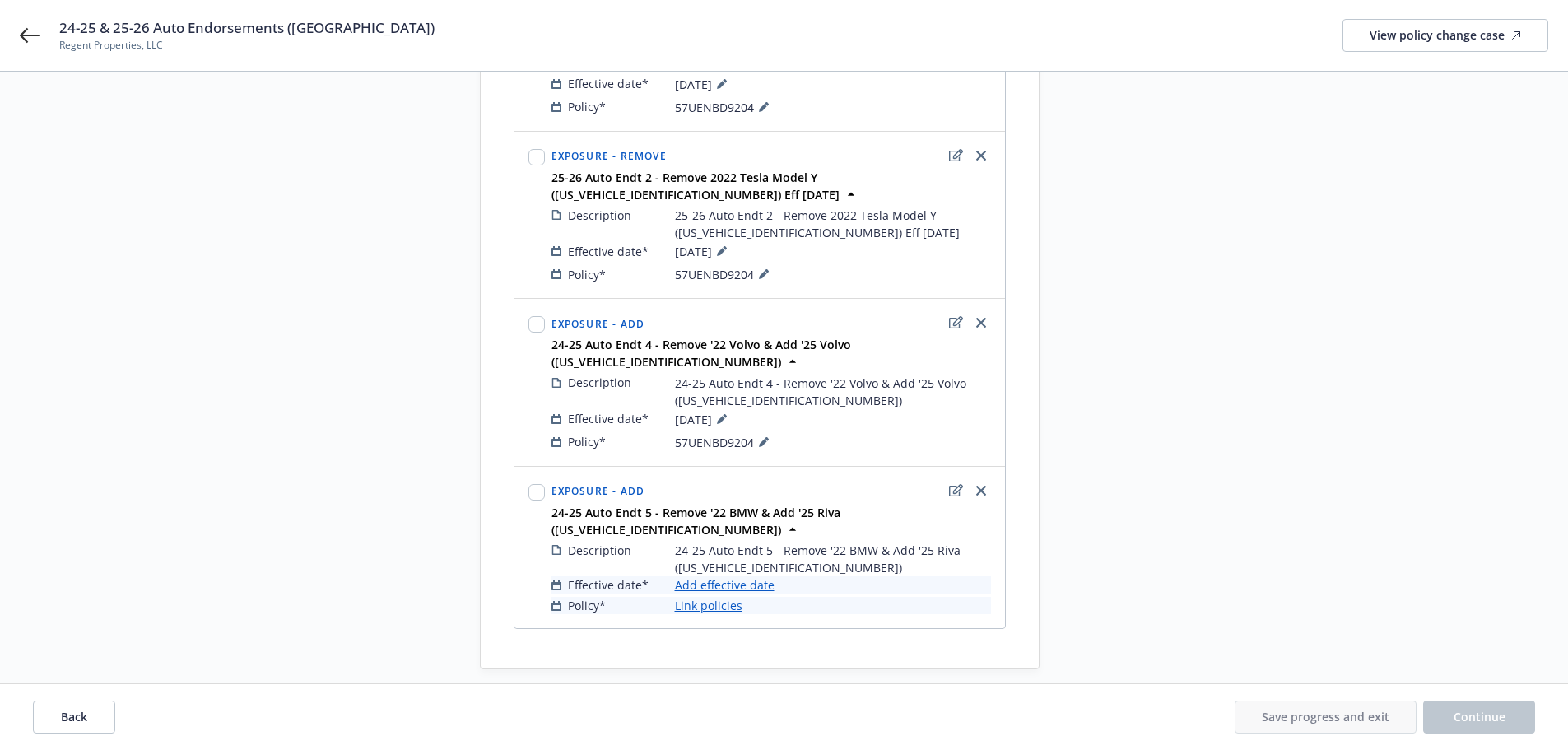
click at [726, 576] on link "Add effective date" at bounding box center [725, 585] width 99 height 17
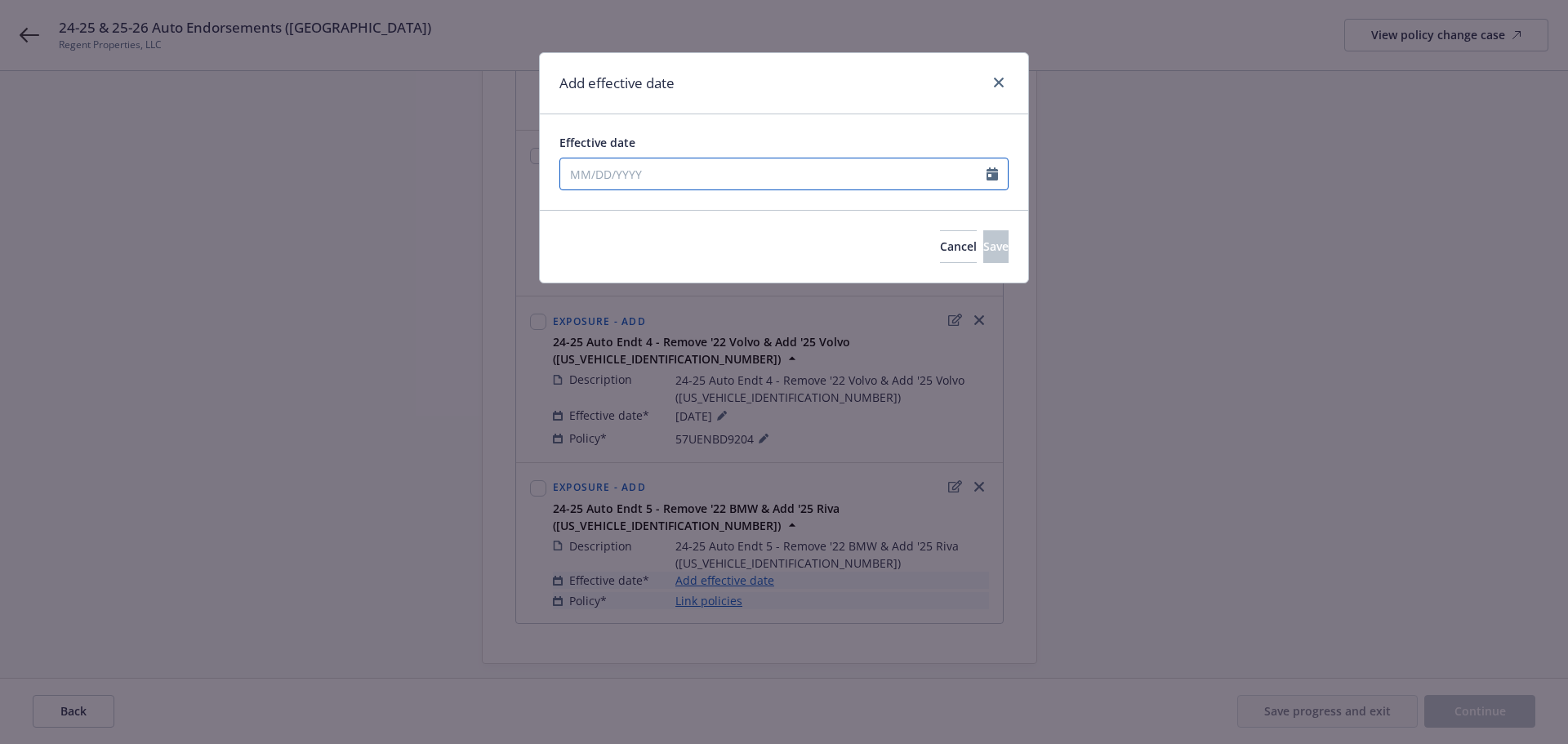
click at [727, 180] on input "Effective date" at bounding box center [773, 174] width 427 height 31
click at [749, 104] on div "Add effective date" at bounding box center [784, 83] width 488 height 61
click at [983, 235] on button "Save" at bounding box center [995, 247] width 25 height 33
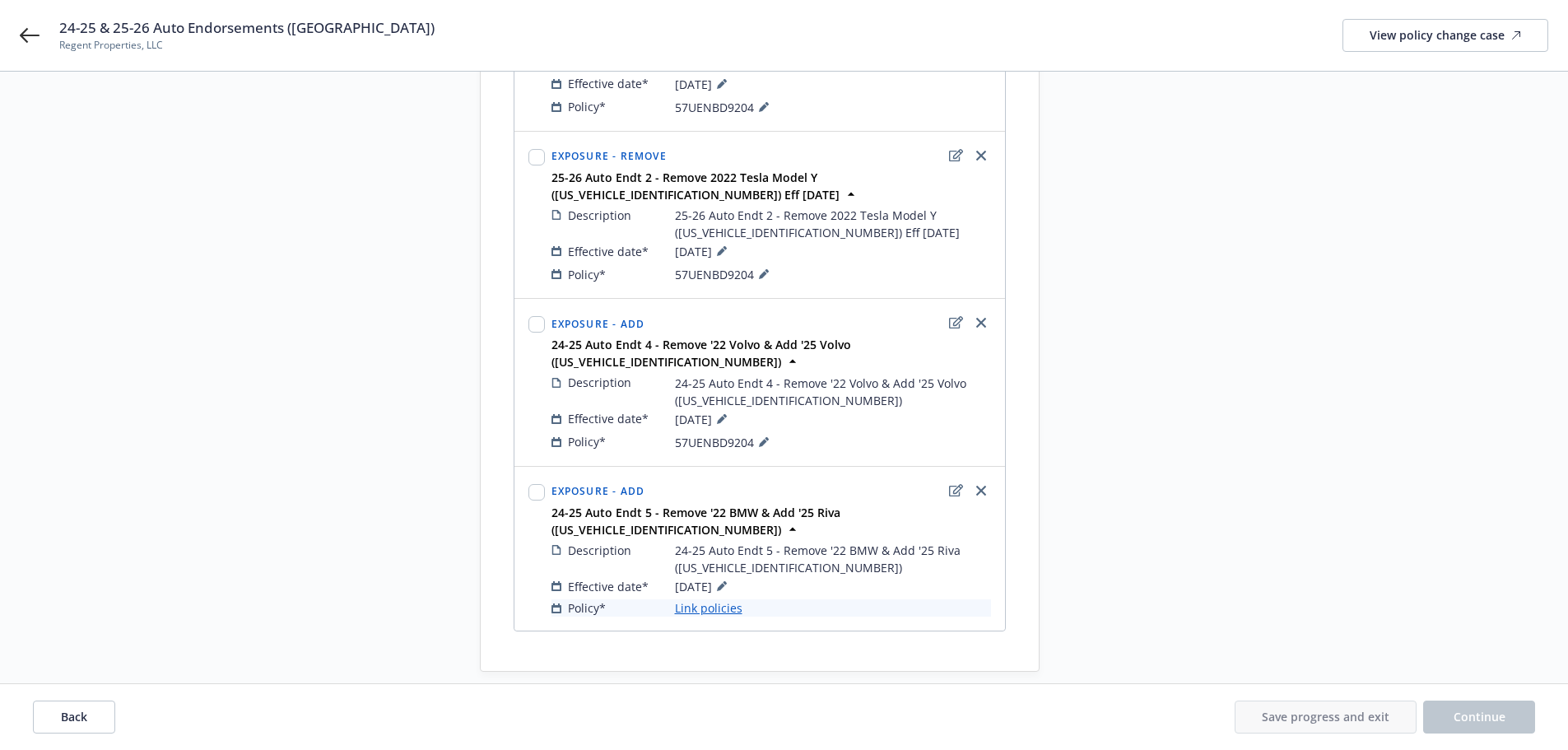
click at [724, 599] on link "Link policies" at bounding box center [708, 608] width 67 height 17
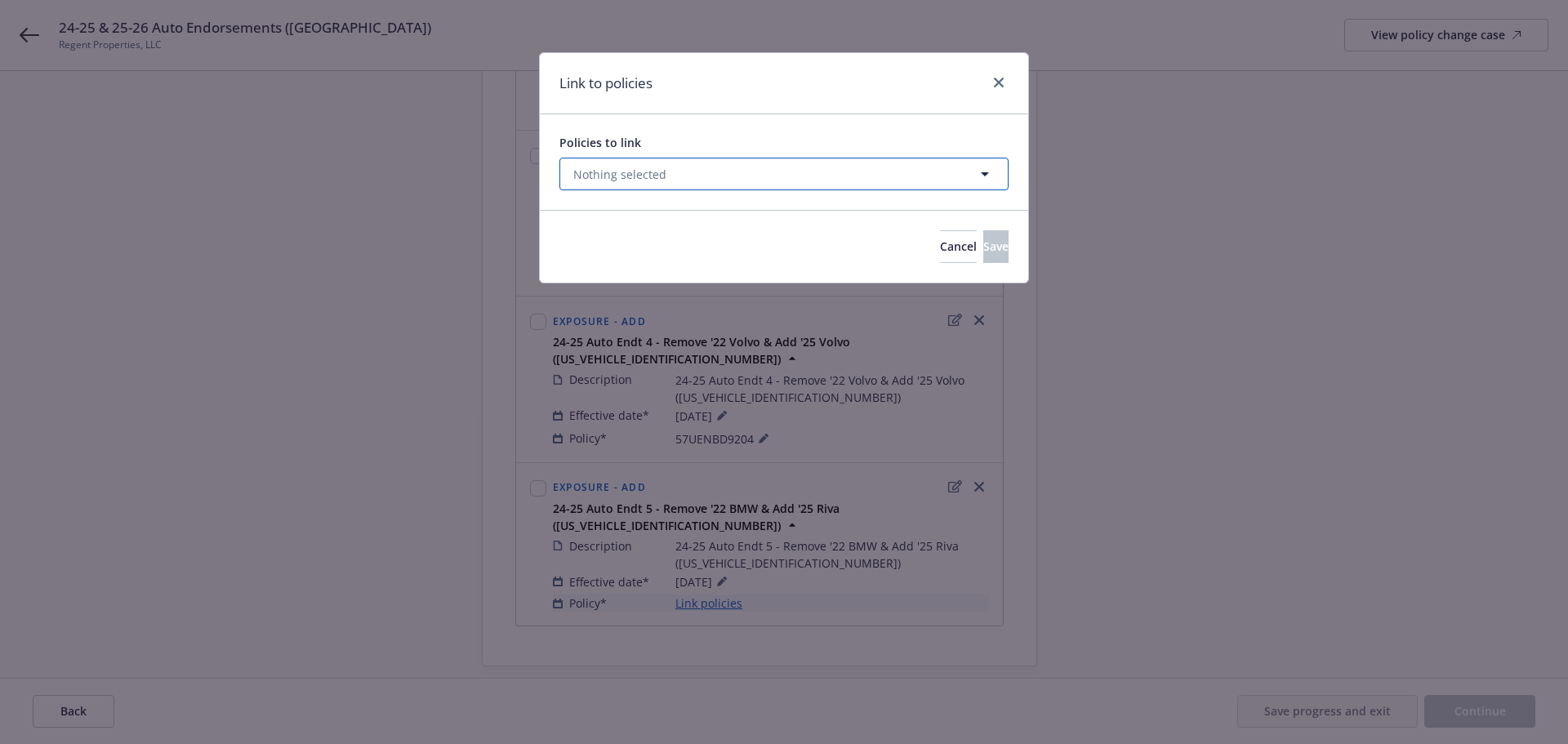
click at [688, 176] on button "Nothing selected" at bounding box center [783, 174] width 449 height 33
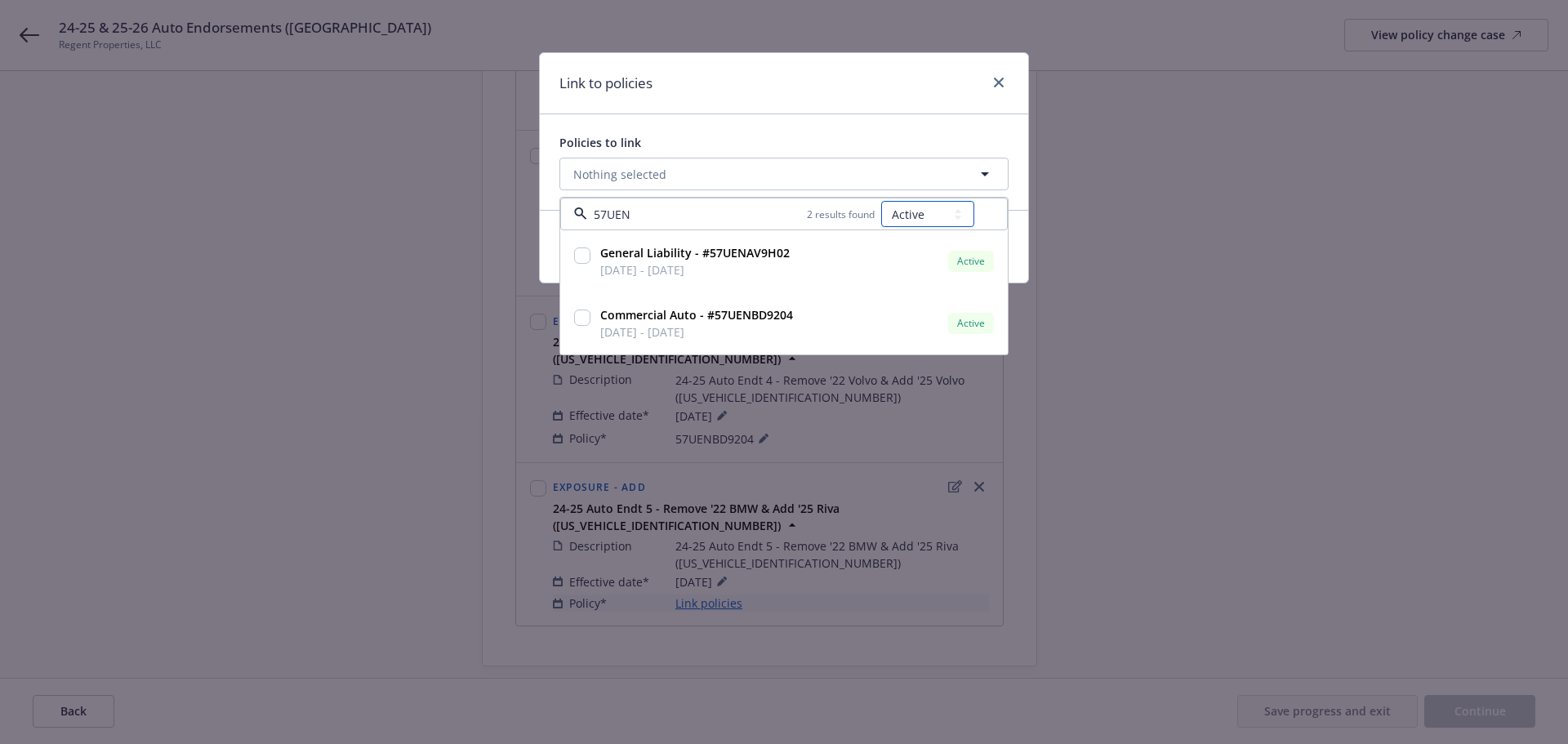
click at [939, 209] on select "All Active Upcoming Expired Cancelled" at bounding box center [928, 214] width 93 height 26
click at [882, 201] on select "All Active Upcoming Expired Cancelled" at bounding box center [928, 214] width 93 height 26
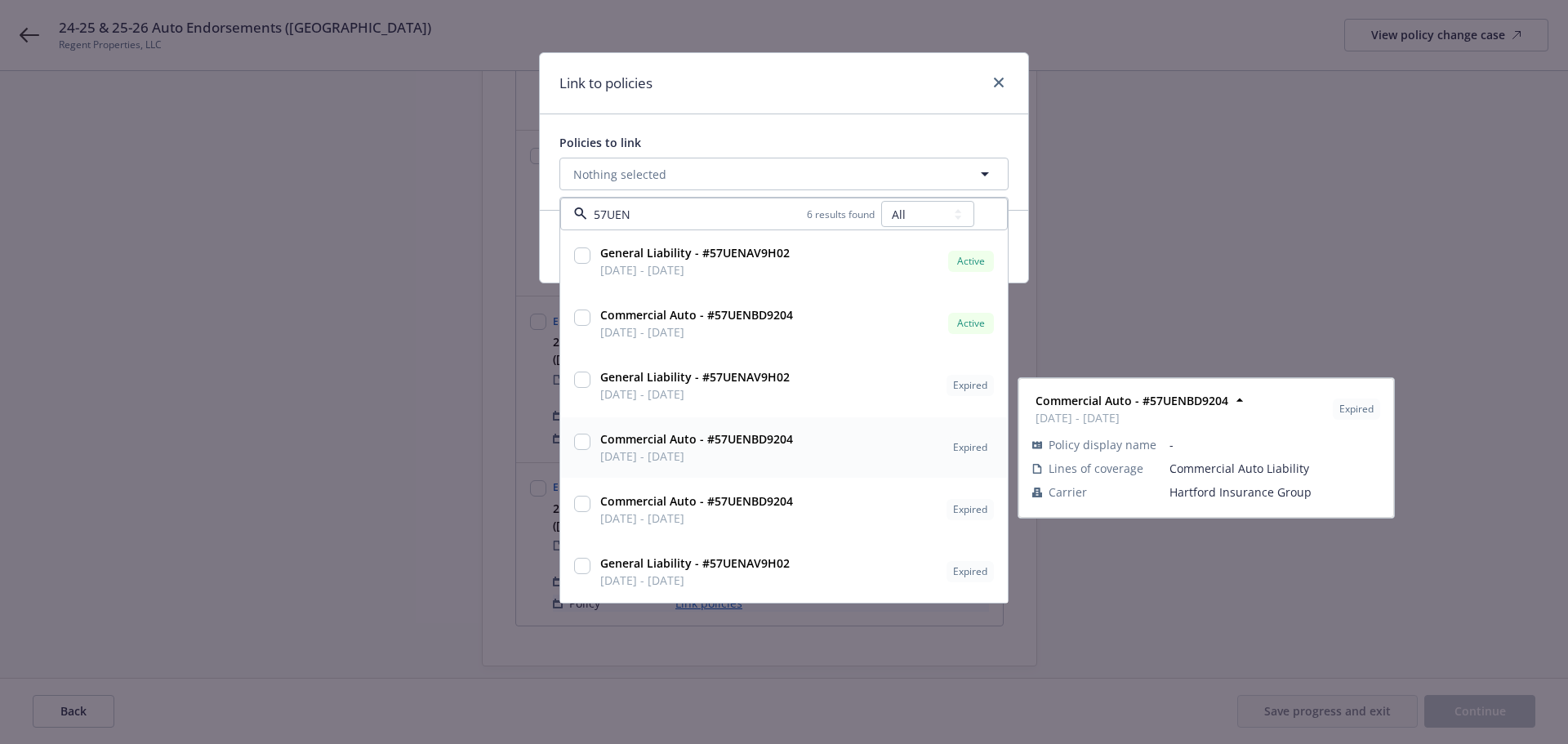
click at [699, 454] on span "[DATE] - [DATE]" at bounding box center [697, 456] width 193 height 17
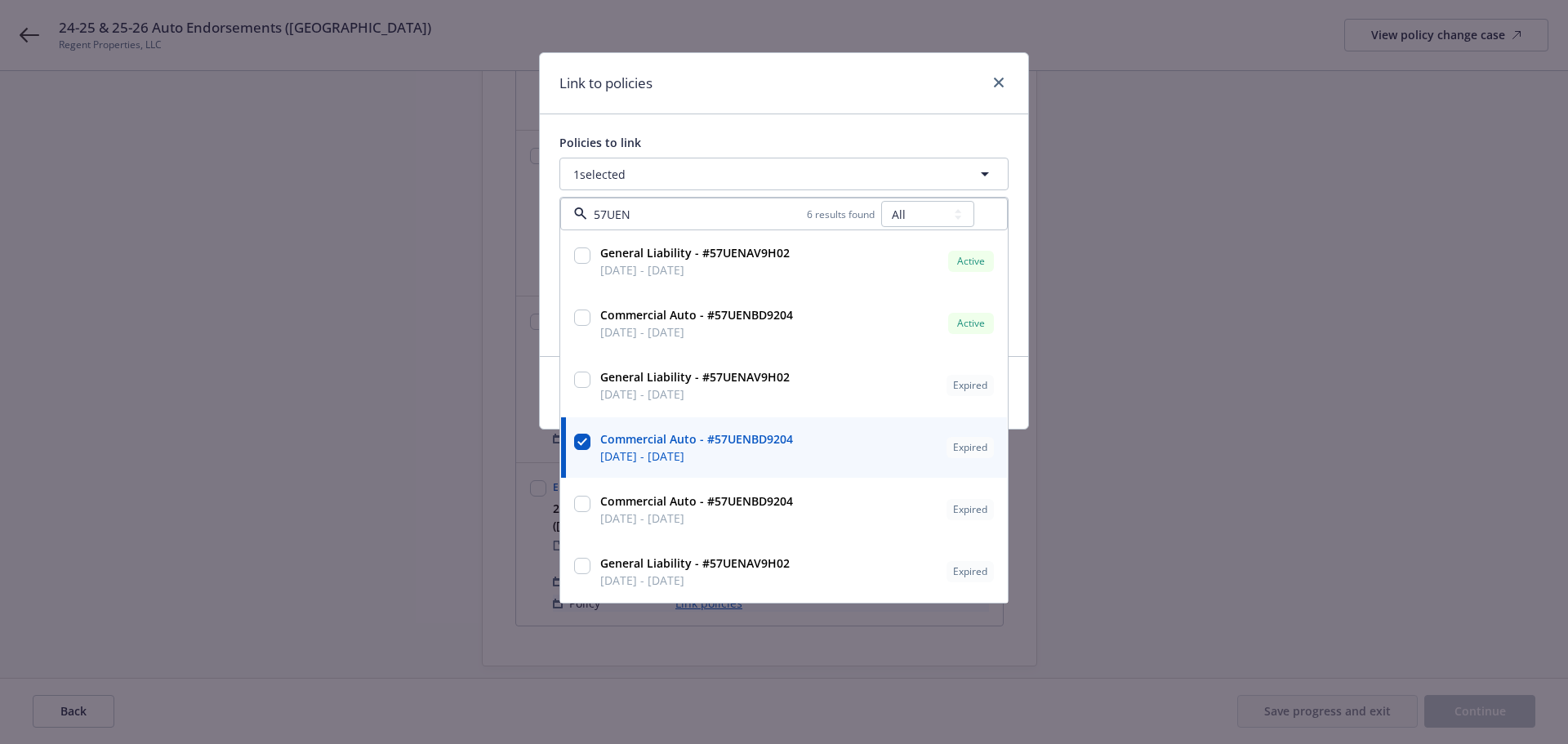
click at [768, 96] on div "Link to policies" at bounding box center [784, 83] width 488 height 61
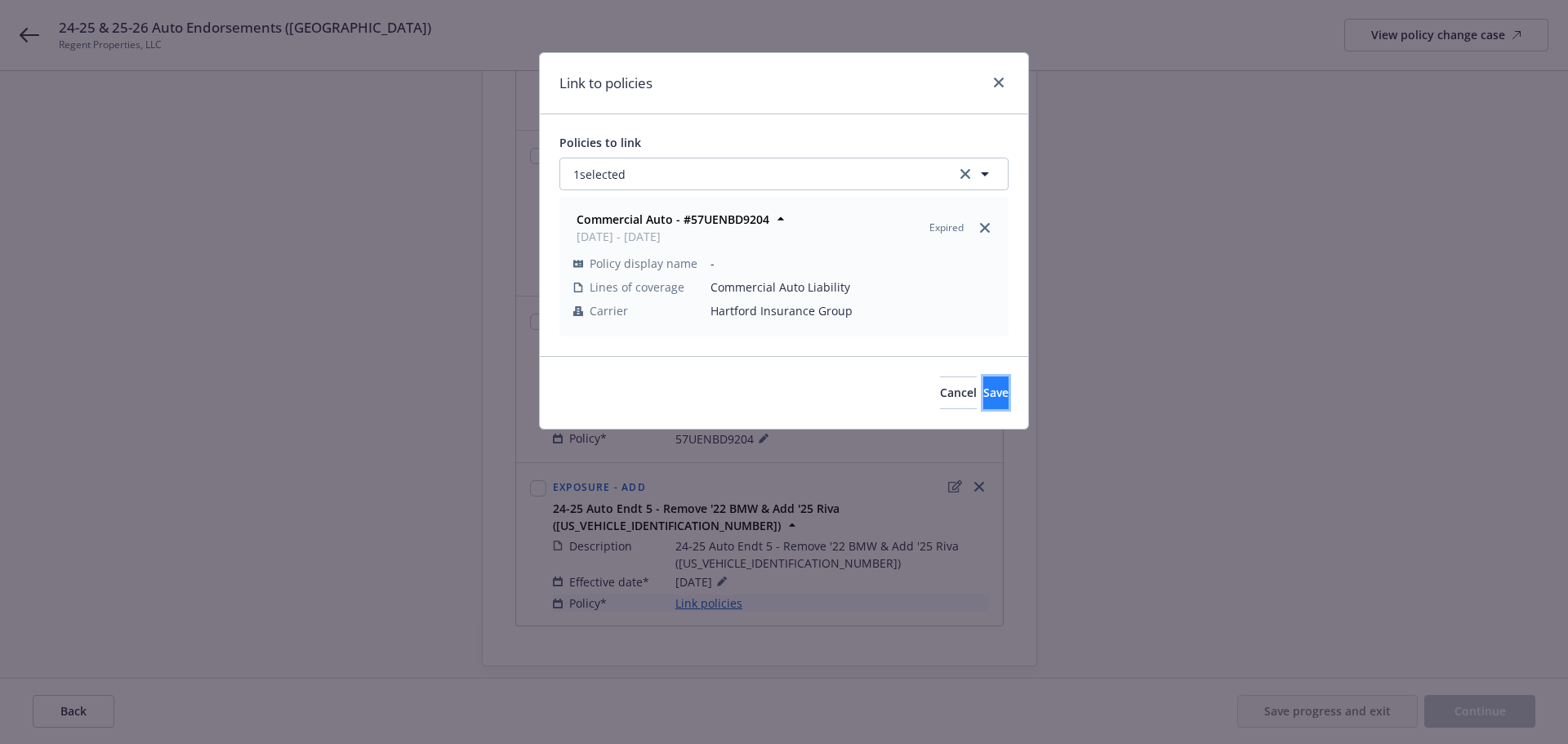
click at [983, 395] on button "Save" at bounding box center [995, 393] width 25 height 33
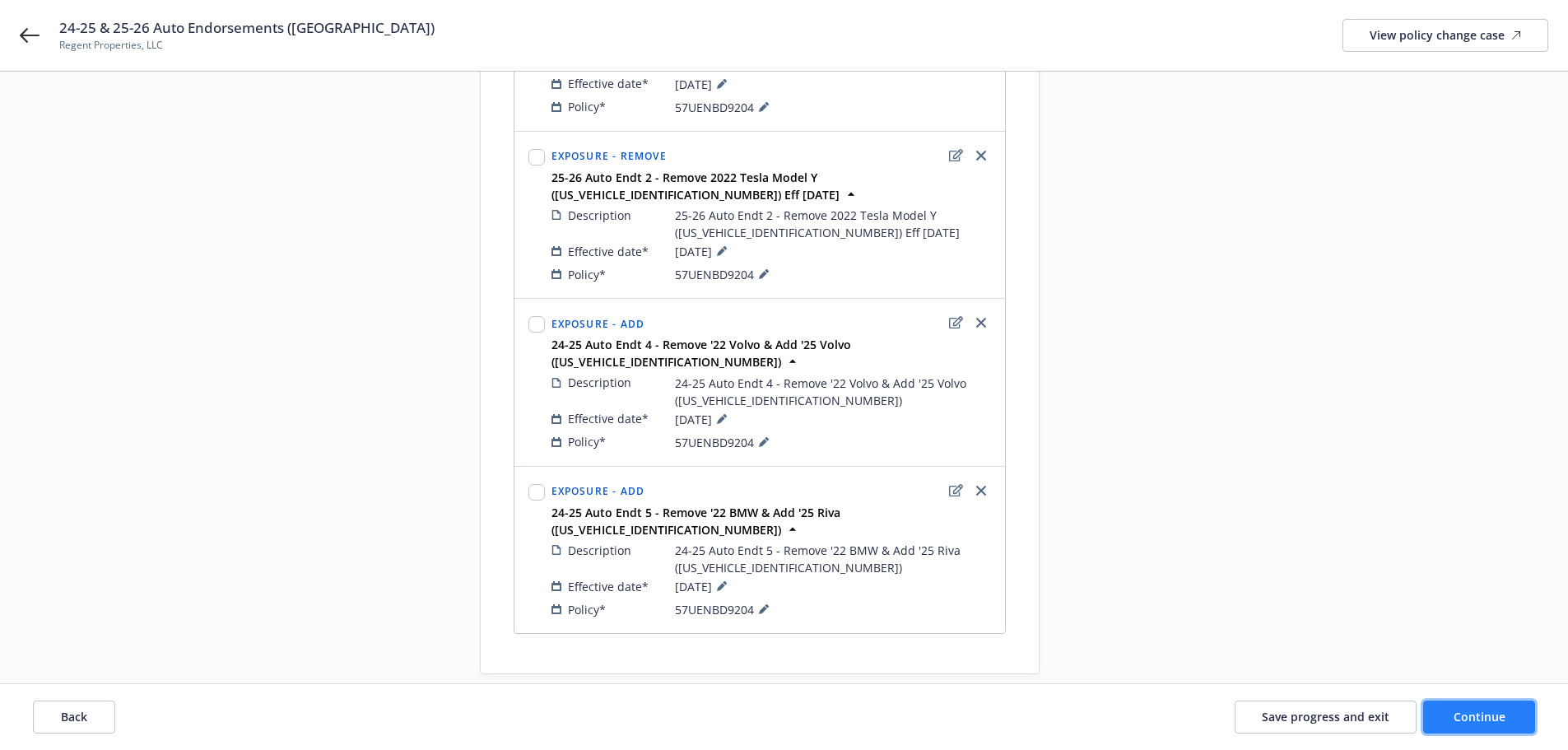
click at [1470, 709] on span "Continue" at bounding box center [1479, 717] width 51 height 16
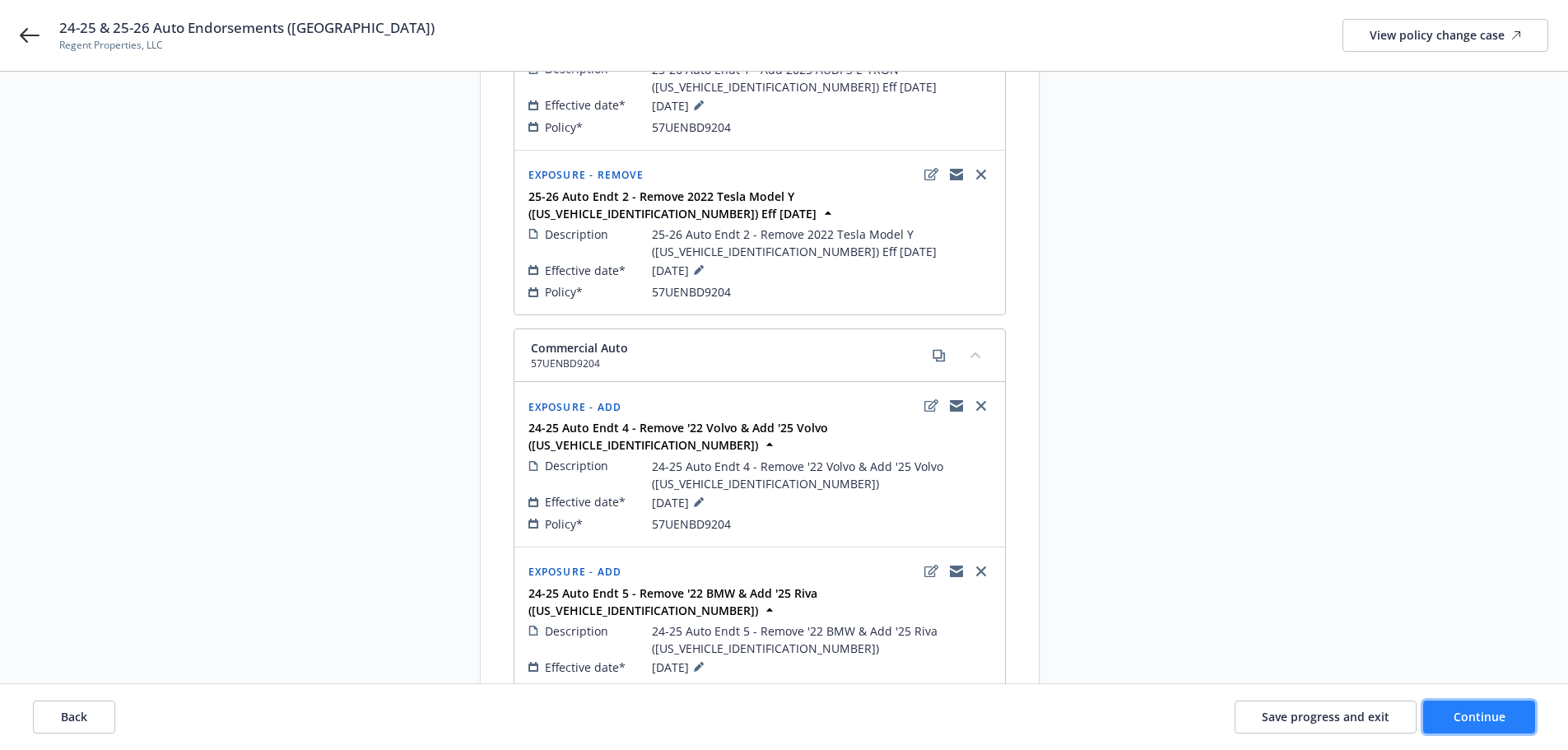
click at [1493, 709] on span "Continue" at bounding box center [1479, 717] width 51 height 16
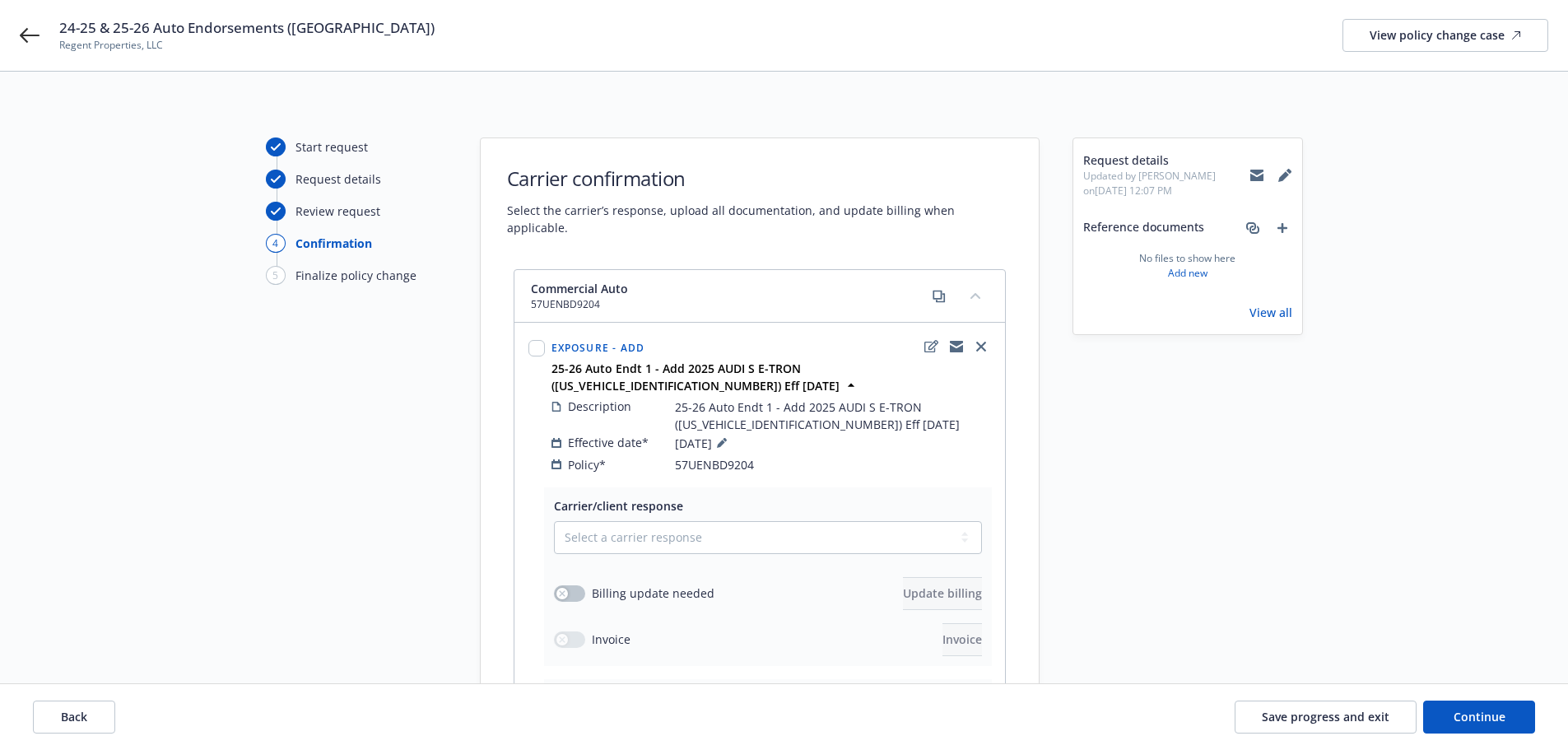
scroll to position [82, 0]
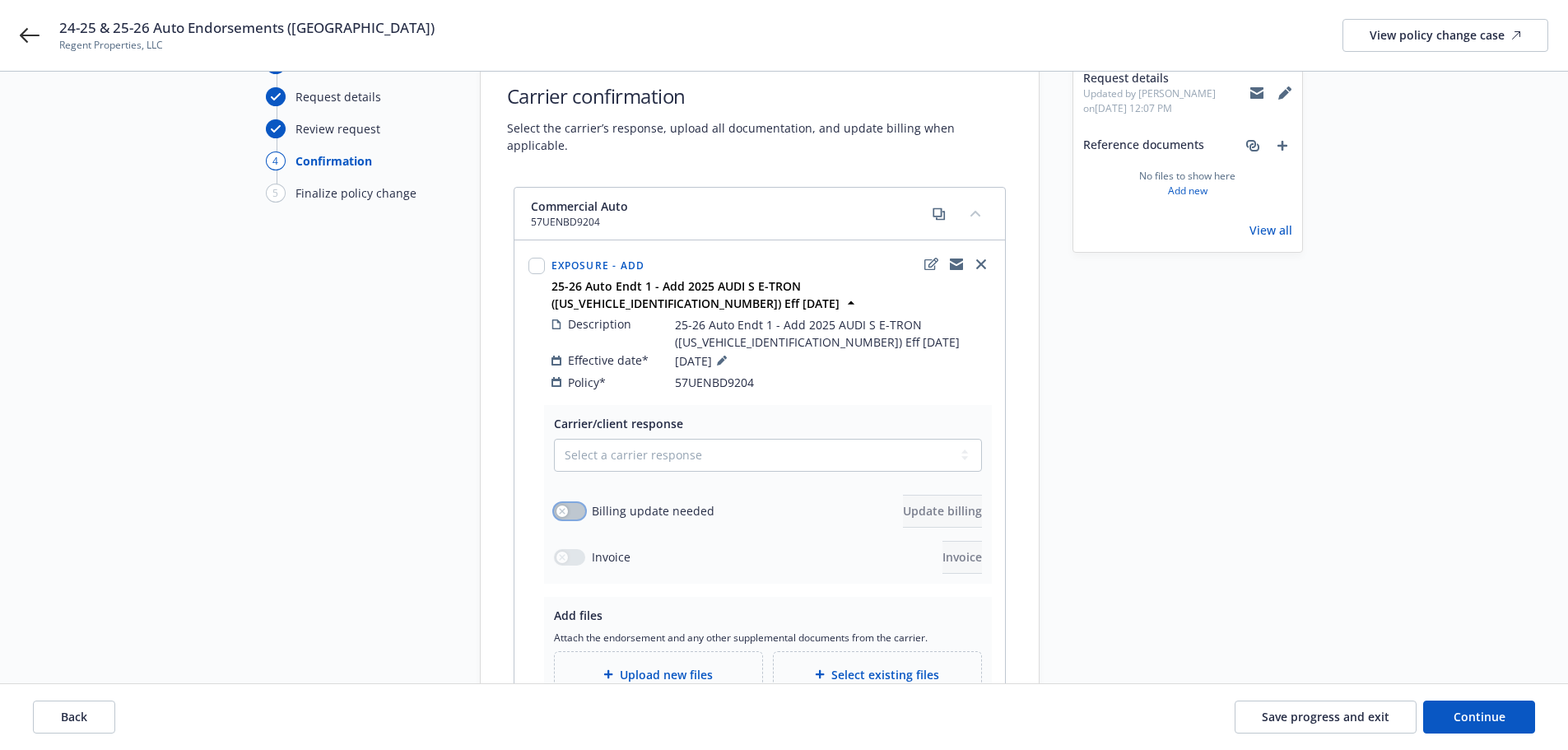
click at [570, 503] on button "button" at bounding box center [569, 511] width 31 height 17
click at [640, 439] on select "Select a carrier response Accepted Accepted with revision No endorsement needed…" at bounding box center [767, 455] width 428 height 33
click at [554, 439] on select "Select a carrier response Accepted Accepted with revision No endorsement needed…" at bounding box center [767, 455] width 428 height 33
click at [644, 665] on span "Upload new files" at bounding box center [666, 674] width 93 height 17
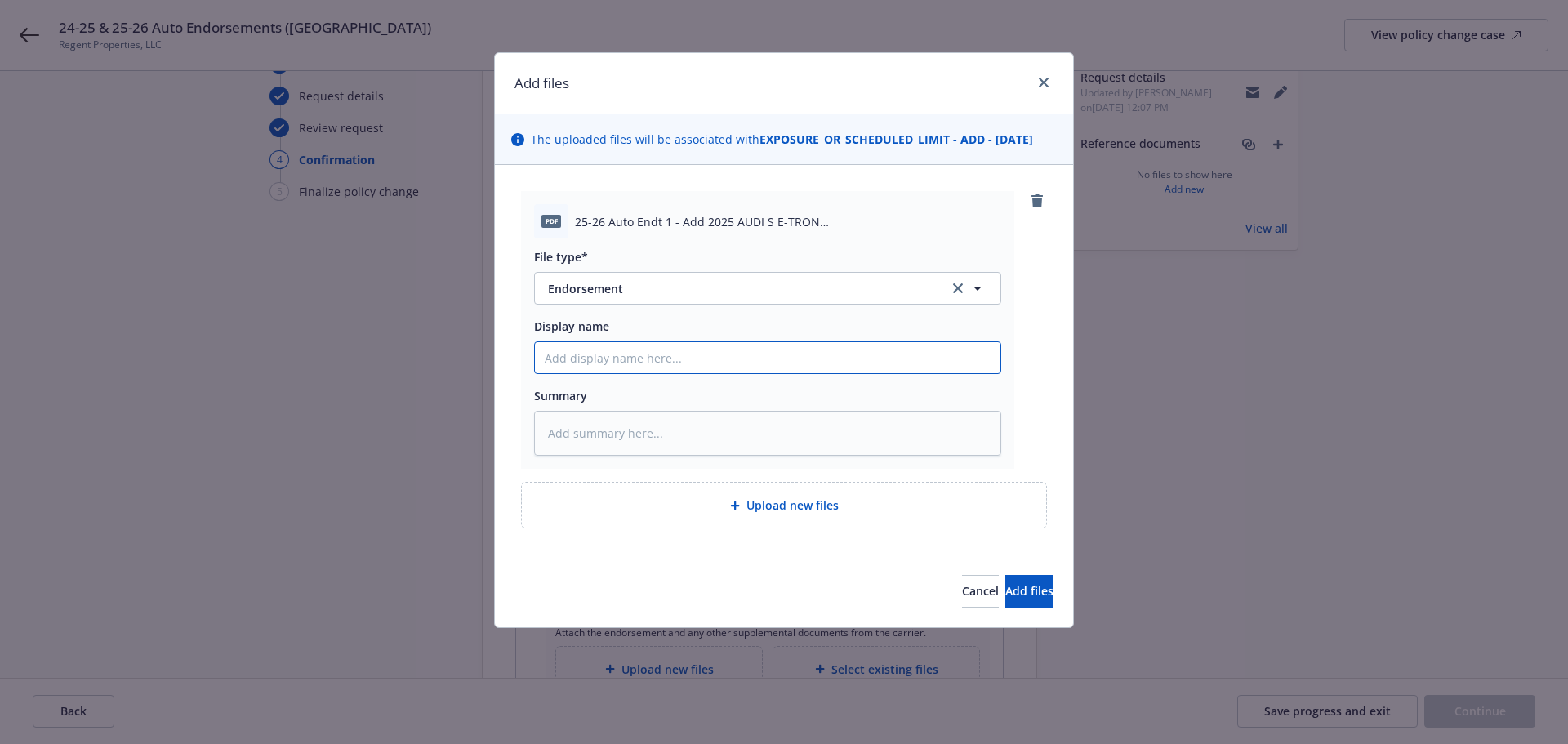
click at [791, 353] on input "Display name" at bounding box center [768, 357] width 466 height 31
click at [779, 356] on input "Display name" at bounding box center [768, 357] width 466 height 31
paste input "25-26 Auto Endt 1 - Add 2025 AUDI S E-TRON ([US_VEHICLE_IDENTIFICATION_NUMBER])…"
click at [1006, 588] on span "Add files" at bounding box center [1030, 591] width 48 height 16
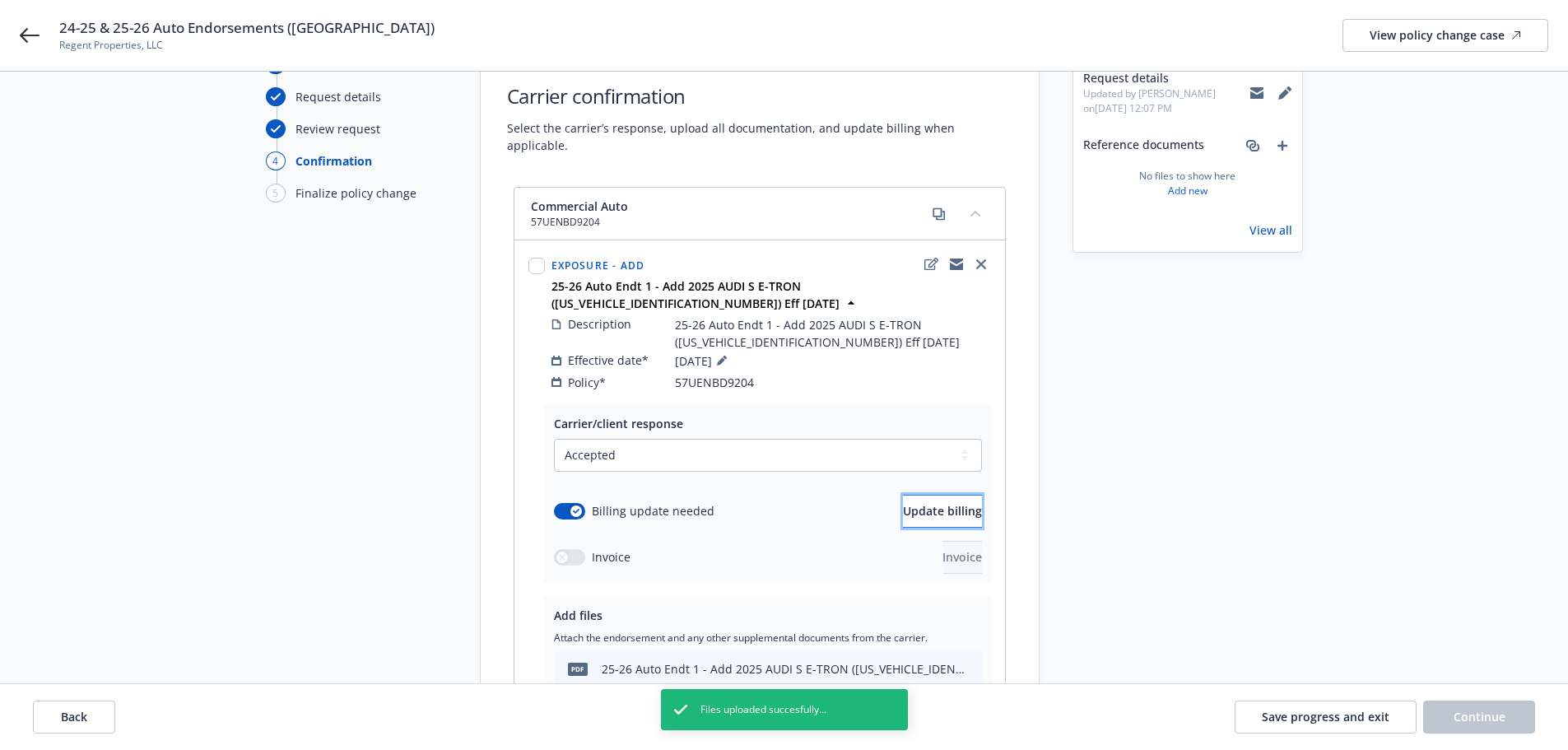
click at [903, 503] on span "Update billing" at bounding box center [942, 511] width 79 height 16
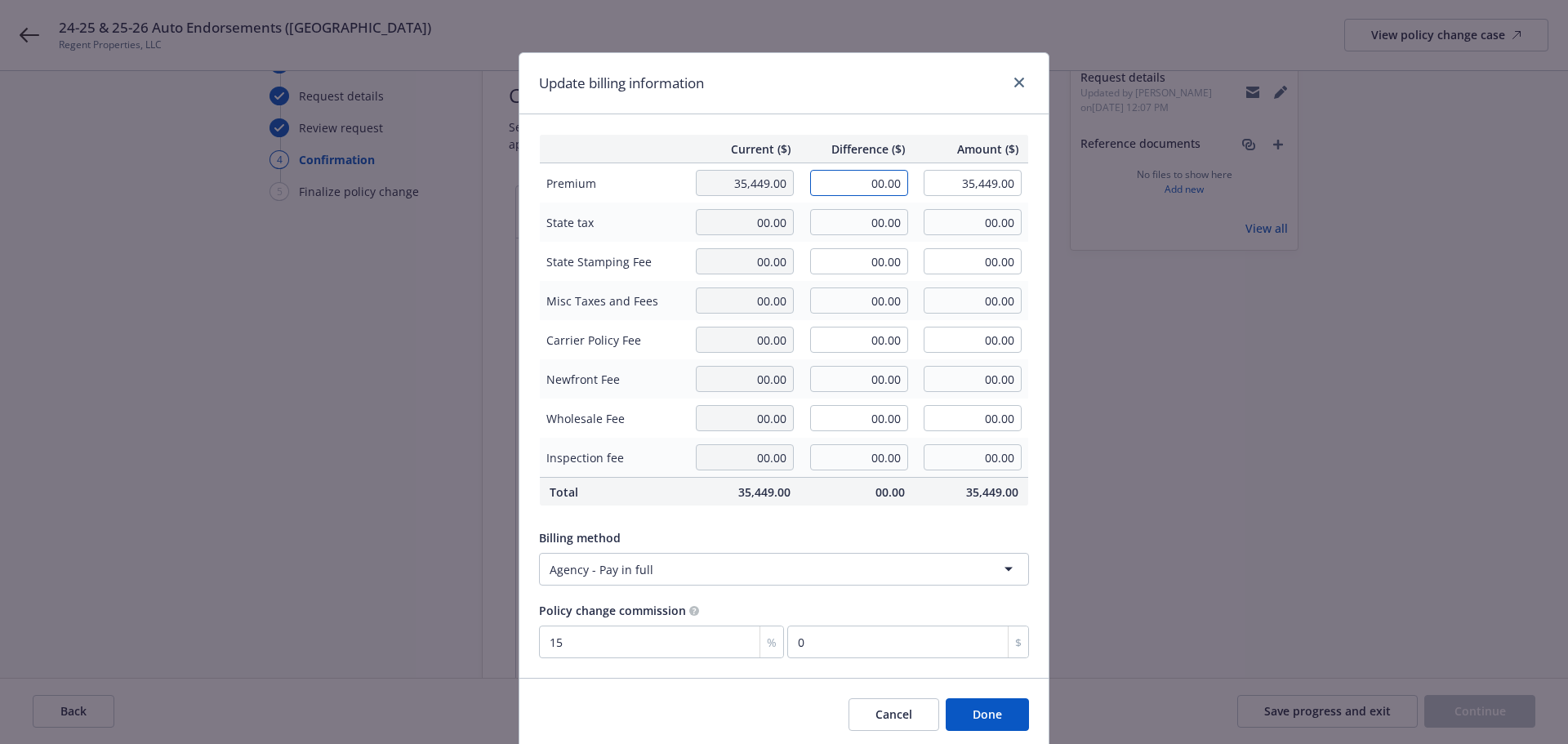
click at [854, 185] on input "00.00" at bounding box center [858, 183] width 98 height 26
click at [795, 106] on div "Update billing information" at bounding box center [784, 83] width 530 height 61
click at [984, 702] on button "Done" at bounding box center [987, 715] width 83 height 33
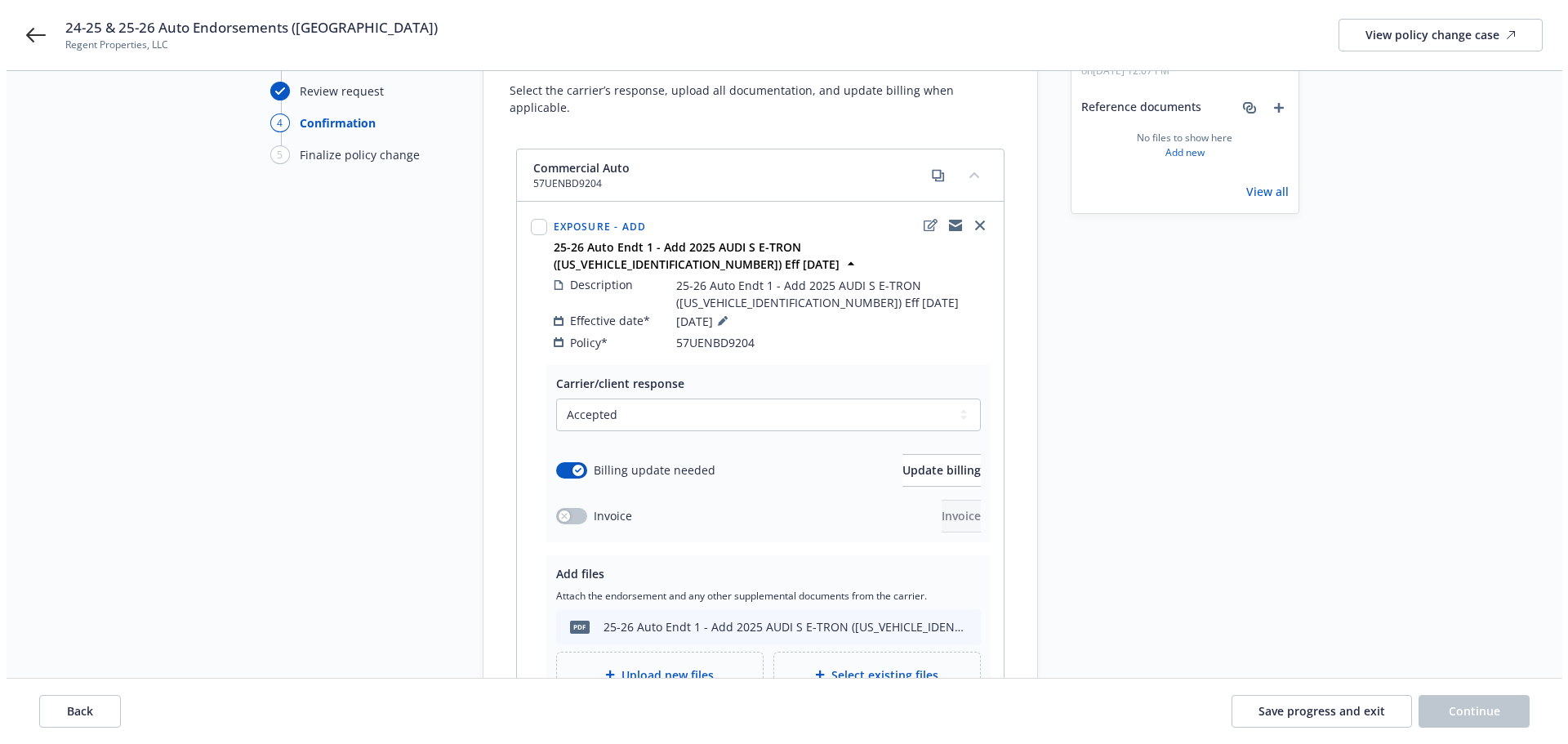
scroll to position [164, 0]
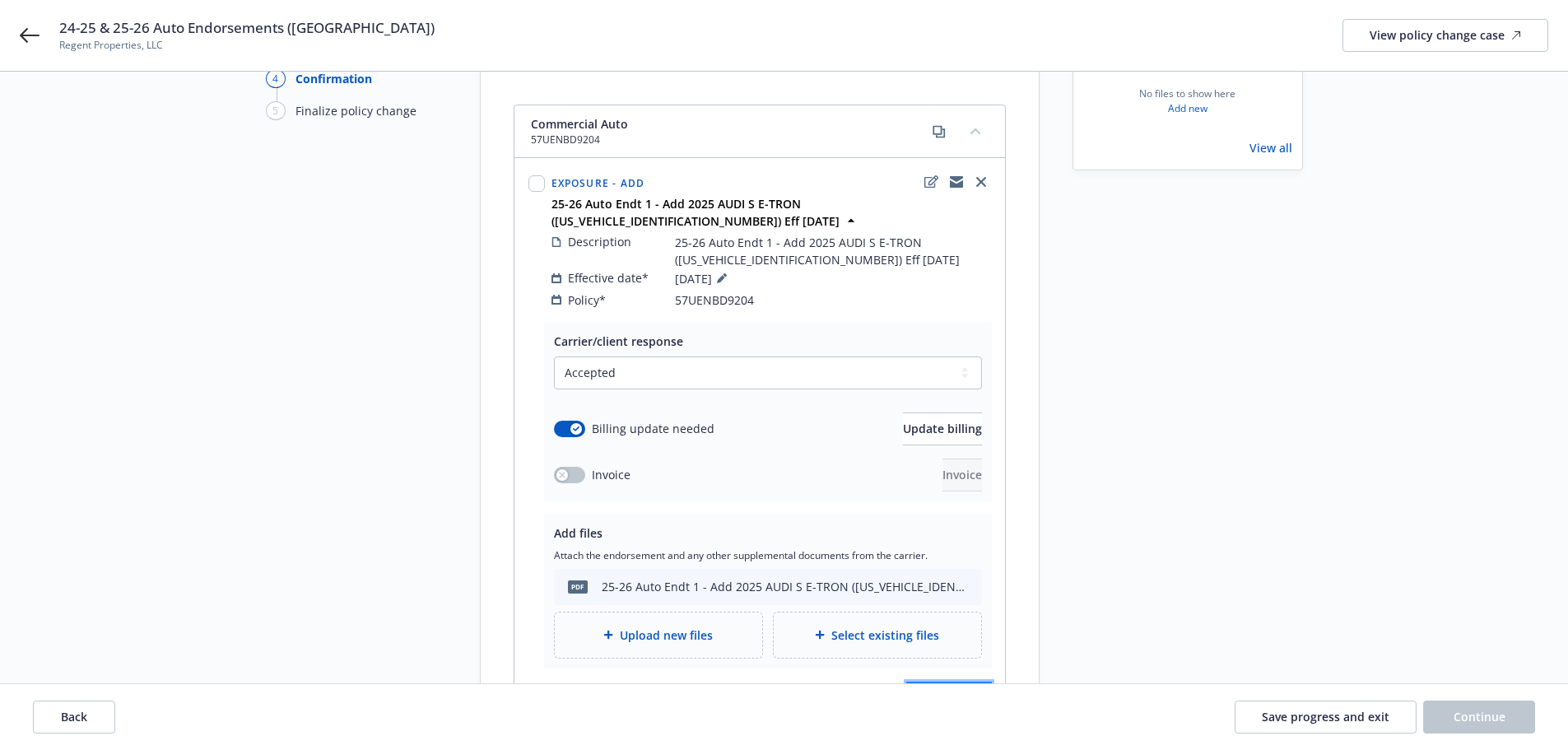
click at [910, 681] on button "Finalize change" at bounding box center [949, 698] width 85 height 33
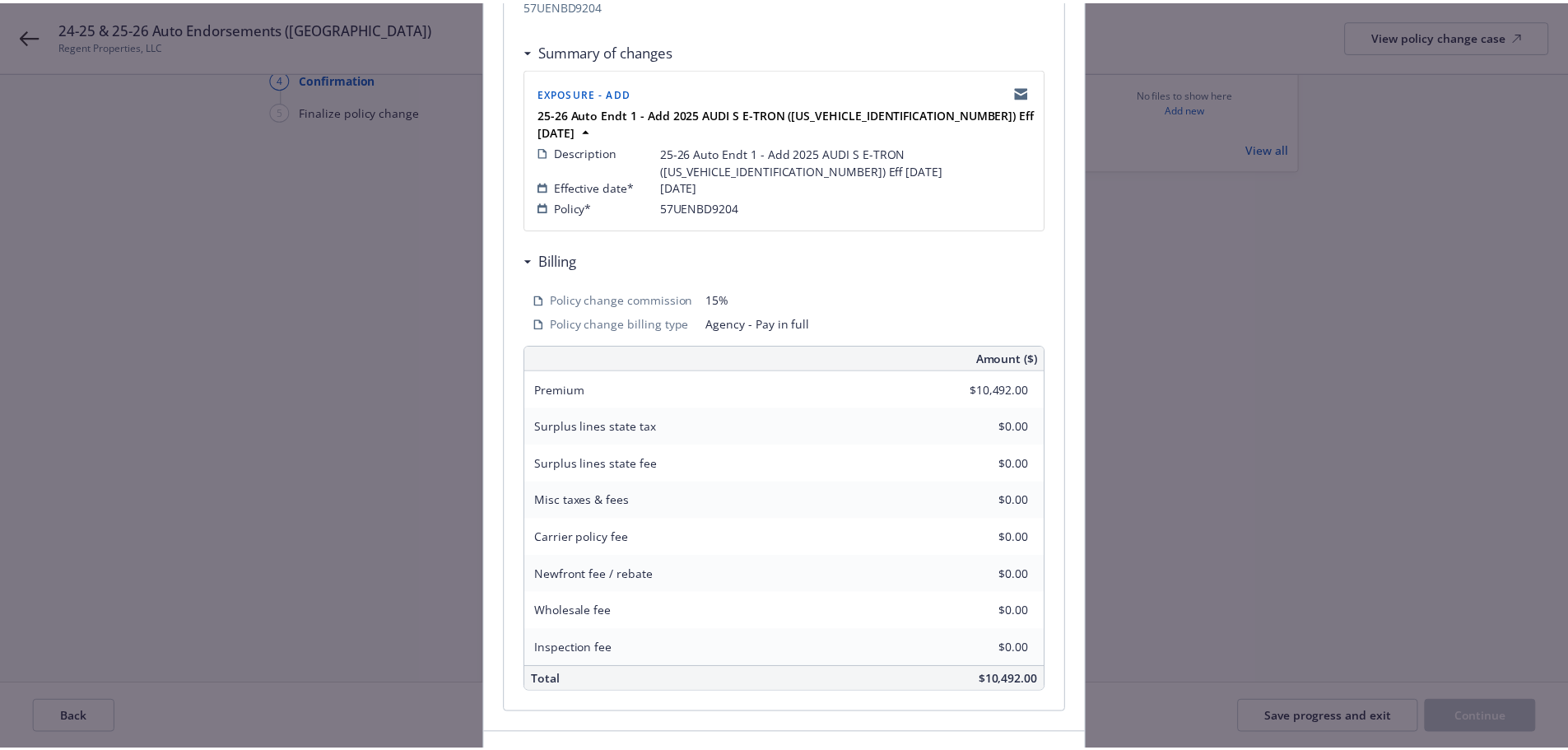
scroll to position [380, 0]
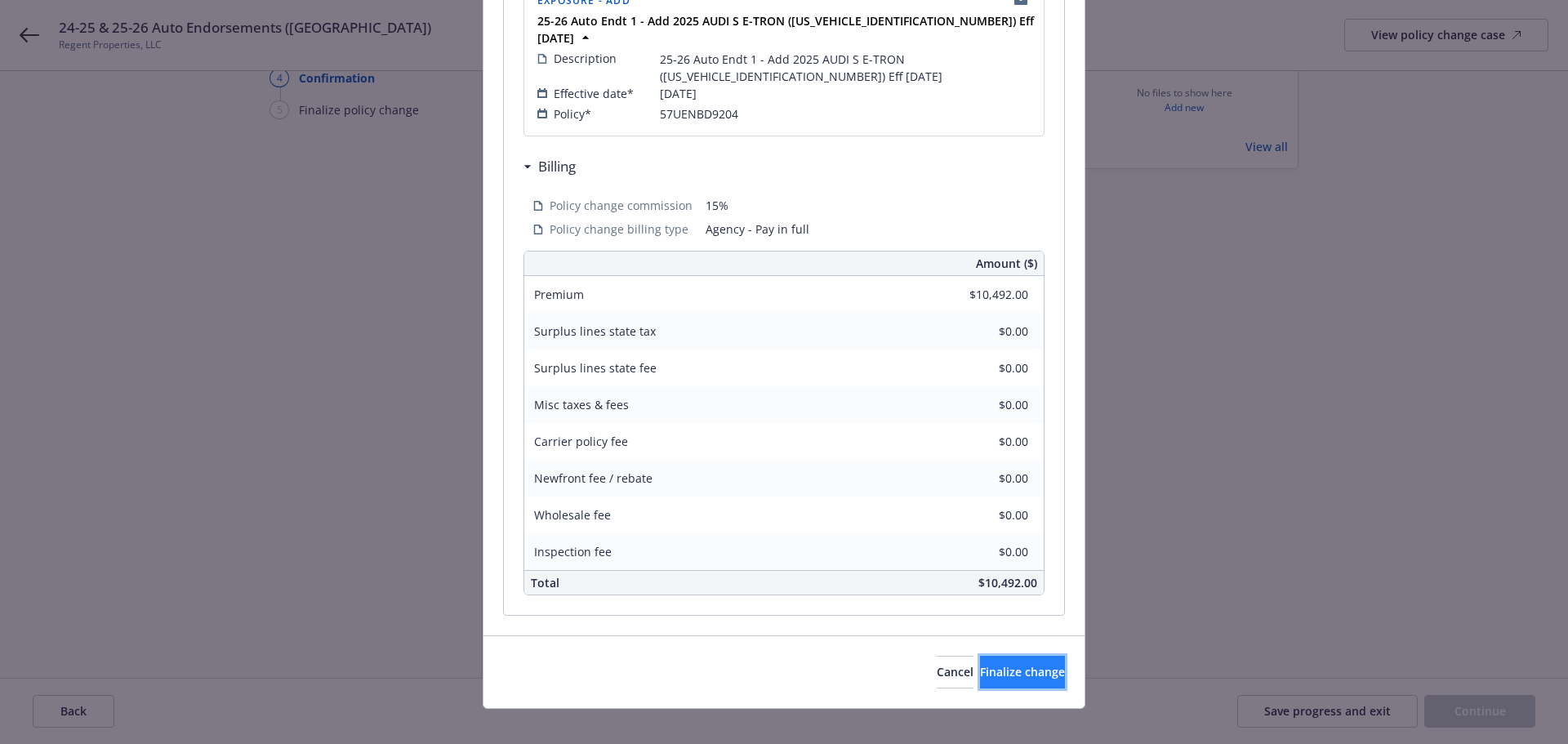
click at [997, 664] on span "Finalize change" at bounding box center [1022, 671] width 85 height 16
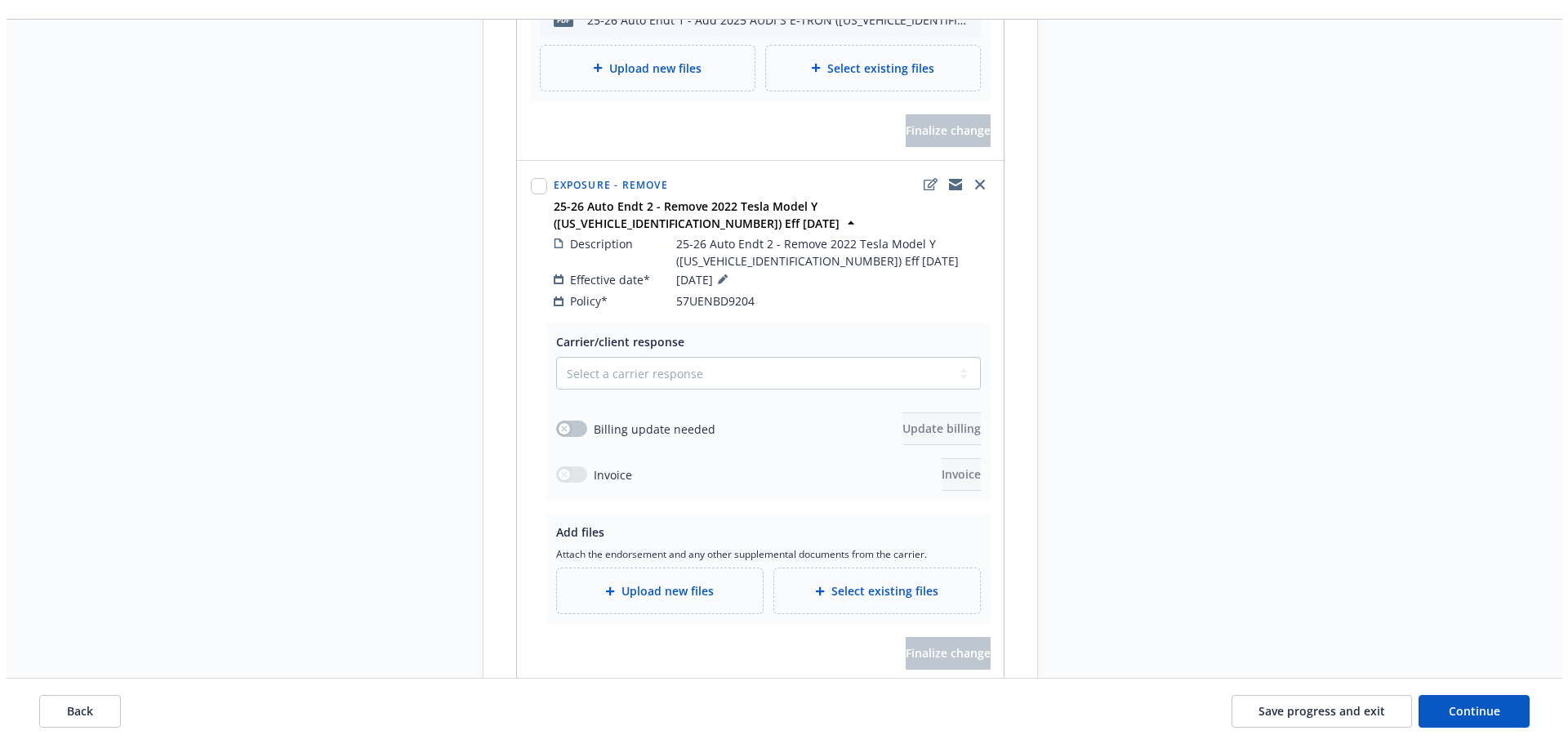
scroll to position [734, 0]
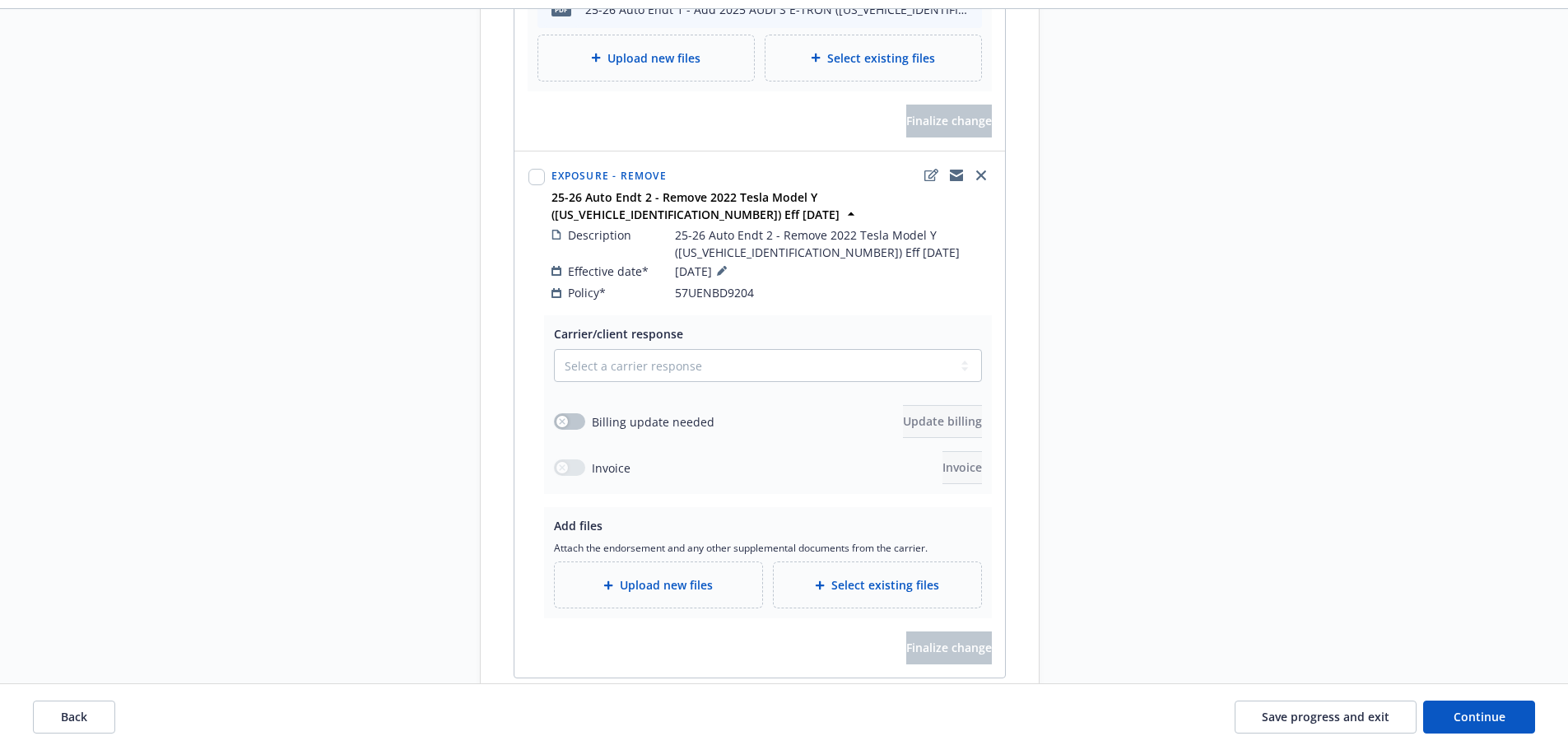
click at [638, 325] on div "Carrier/client response Select a carrier response Accepted Accepted with revisi…" at bounding box center [767, 405] width 428 height 159
click at [637, 349] on select "Select a carrier response Accepted Accepted with revision No endorsement needed…" at bounding box center [767, 365] width 428 height 33
click at [554, 349] on select "Select a carrier response Accepted Accepted with revision No endorsement needed…" at bounding box center [767, 365] width 428 height 33
click at [569, 413] on button "button" at bounding box center [569, 421] width 31 height 17
click at [631, 576] on span "Upload new files" at bounding box center [666, 585] width 93 height 17
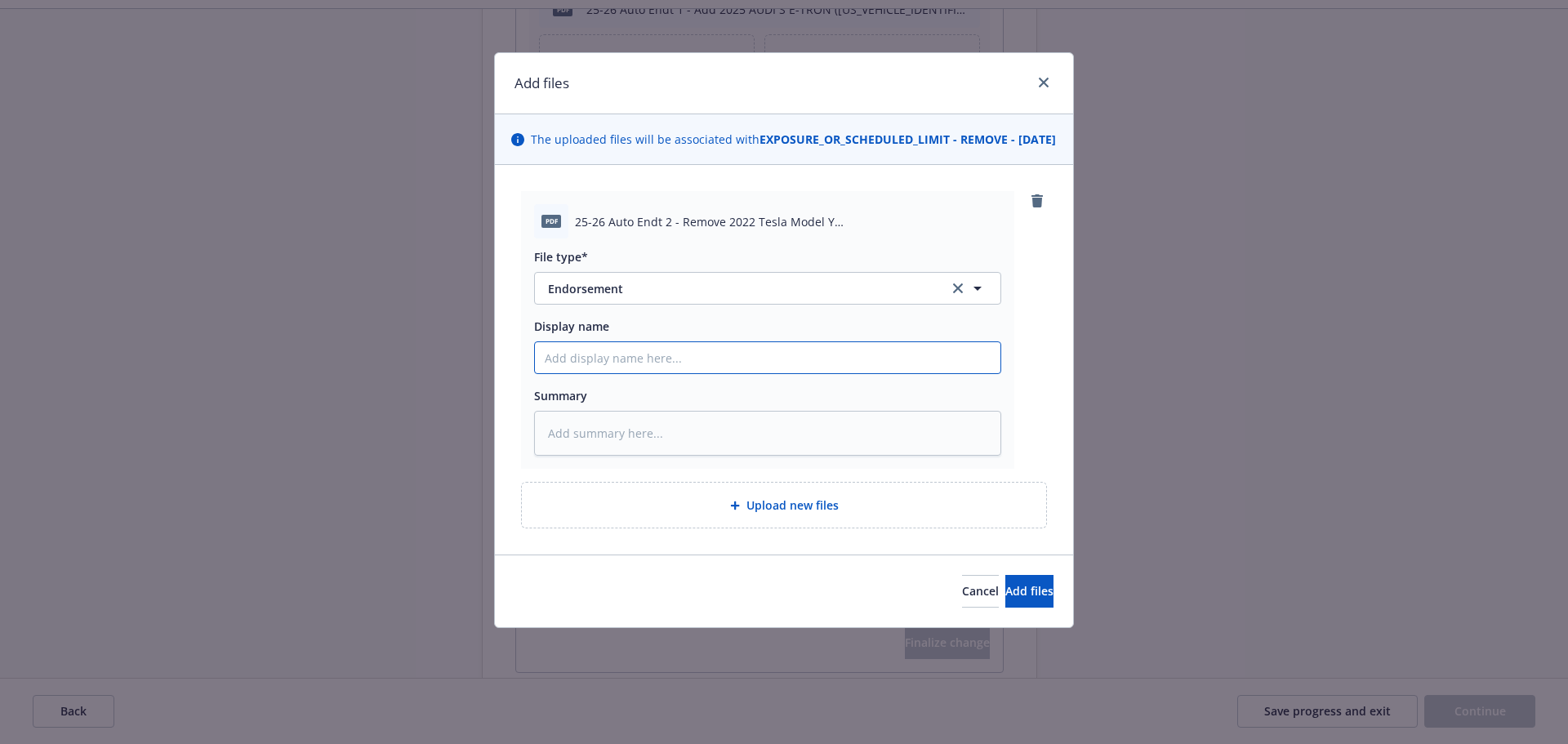
click at [780, 367] on input "Display name" at bounding box center [768, 357] width 466 height 31
paste input "25-26 Auto Endt 2 - Remove 2022 Tesla Model Y ([US_VEHICLE_IDENTIFICATION_NUMBE…"
click at [1027, 606] on button "Add files" at bounding box center [1030, 591] width 48 height 33
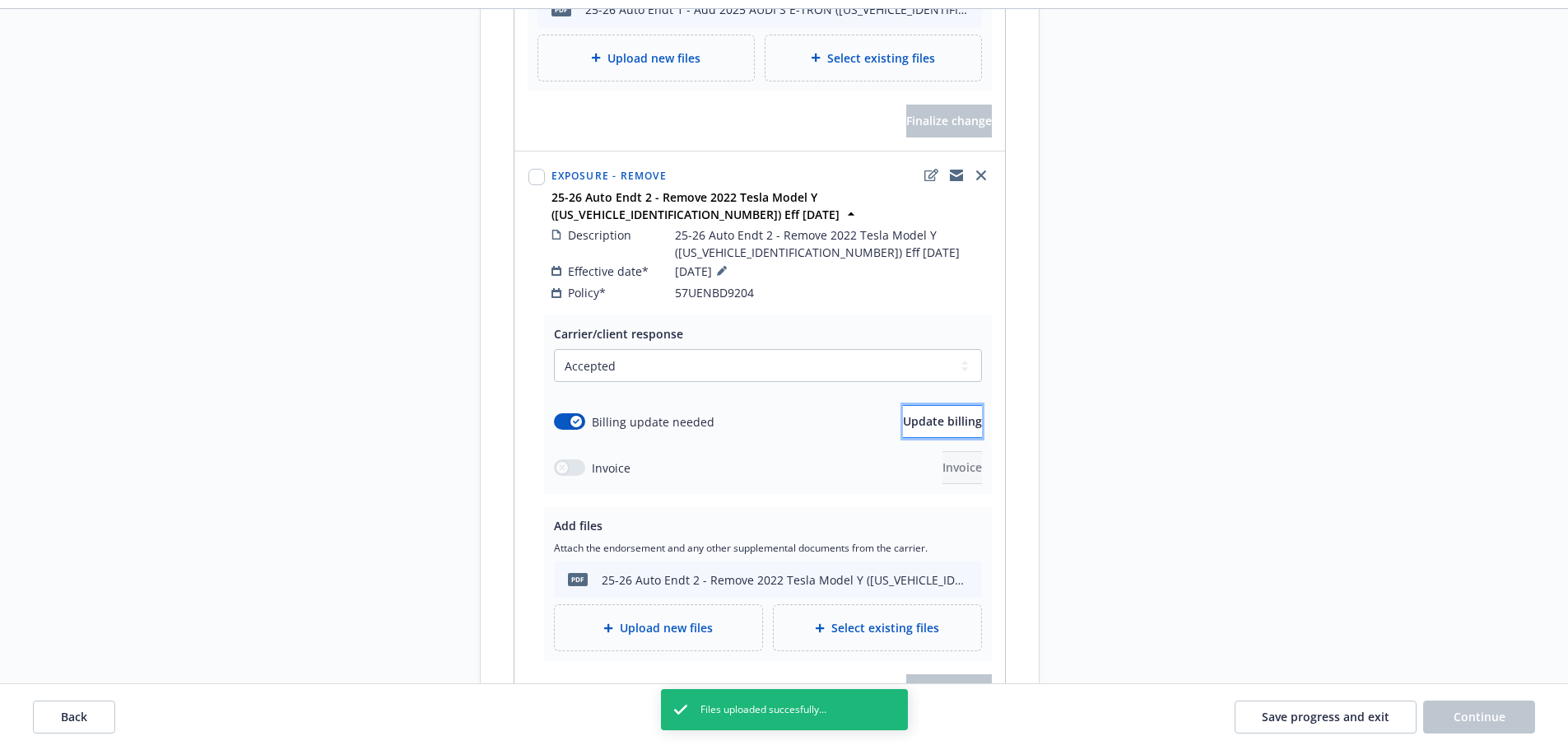
click at [907, 413] on span "Update billing" at bounding box center [942, 421] width 79 height 16
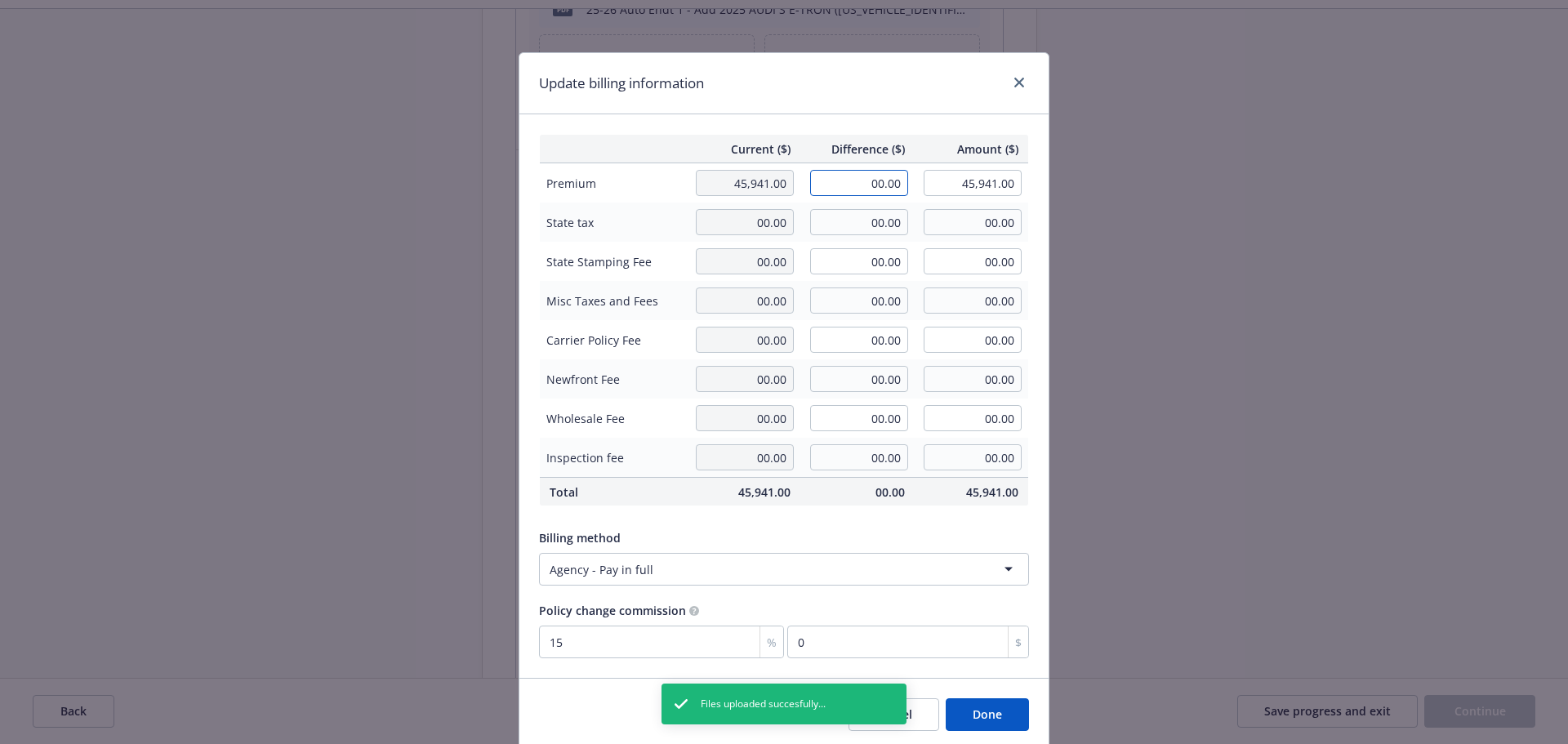
click at [873, 182] on input "00.00" at bounding box center [858, 183] width 98 height 26
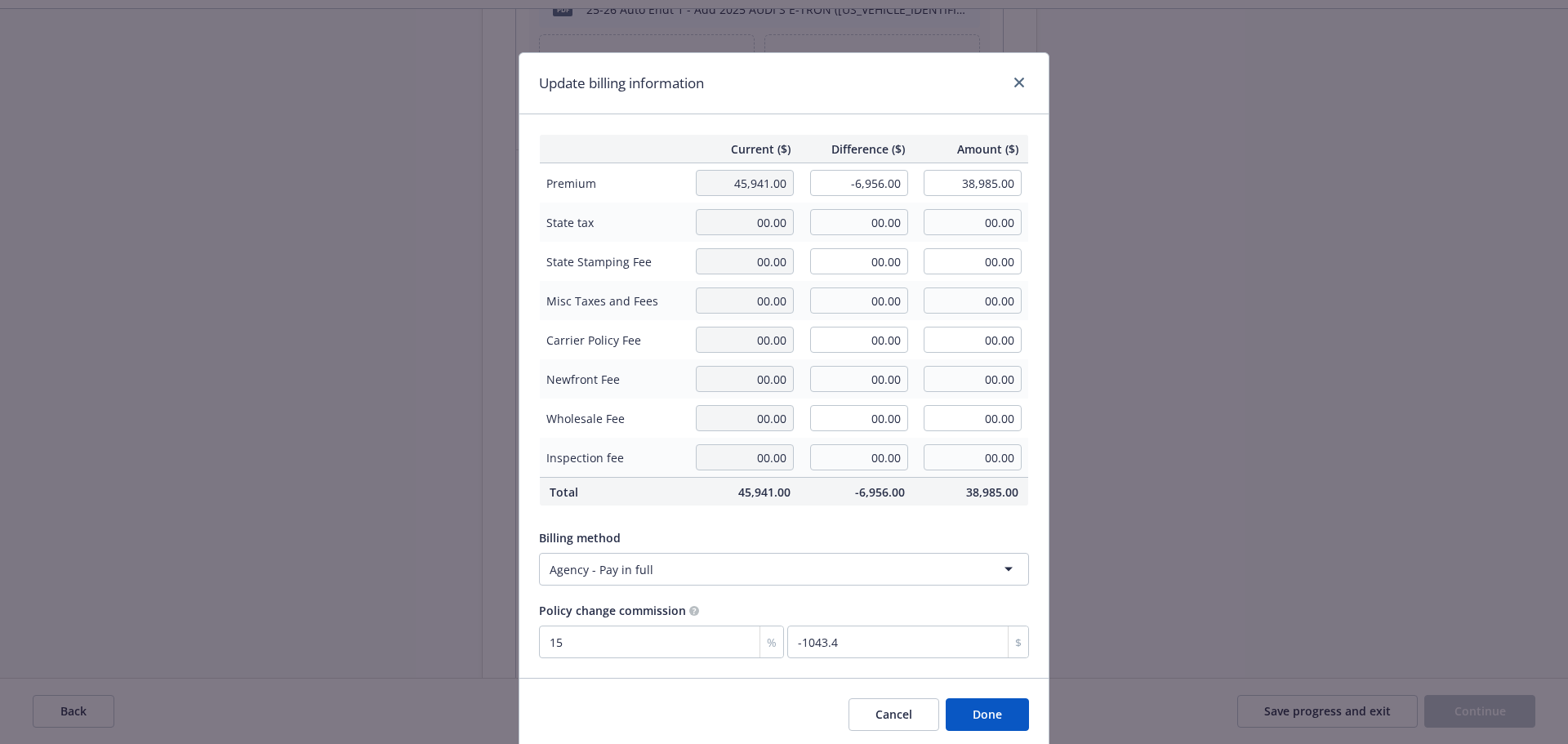
click at [866, 101] on div "Update billing information" at bounding box center [784, 83] width 530 height 61
click at [998, 715] on button "Done" at bounding box center [987, 715] width 83 height 33
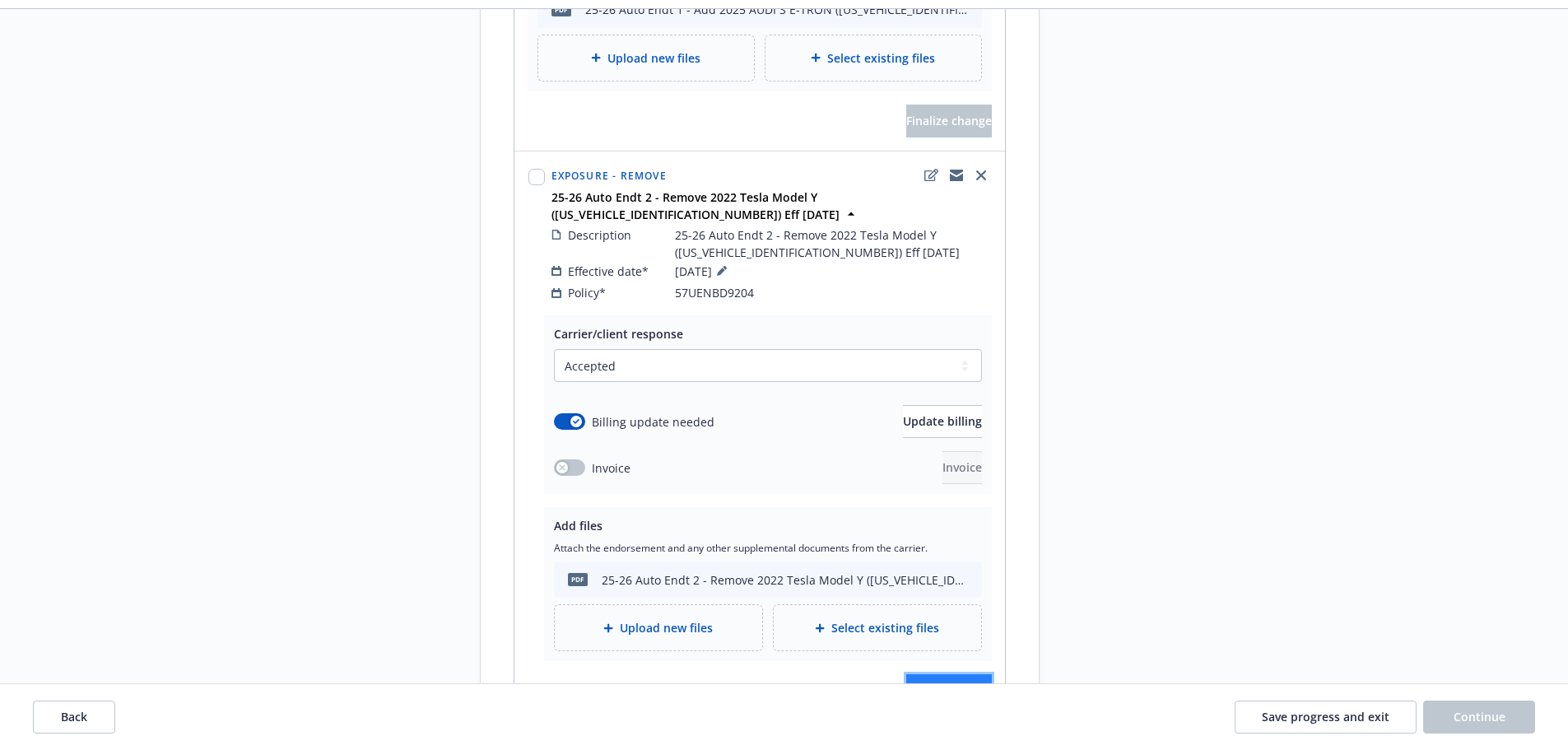
click at [931, 682] on span "Finalize change" at bounding box center [949, 690] width 85 height 16
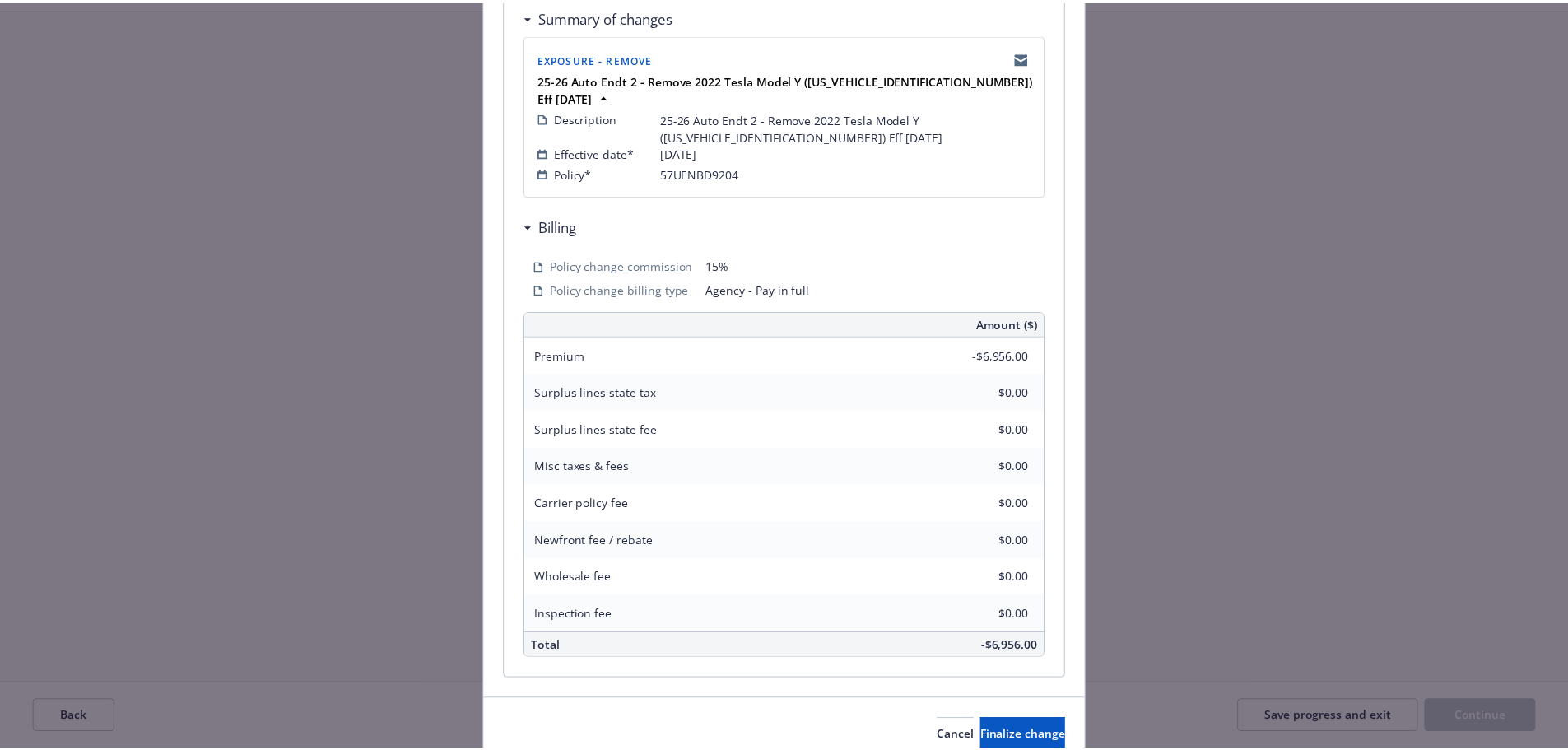
scroll to position [329, 0]
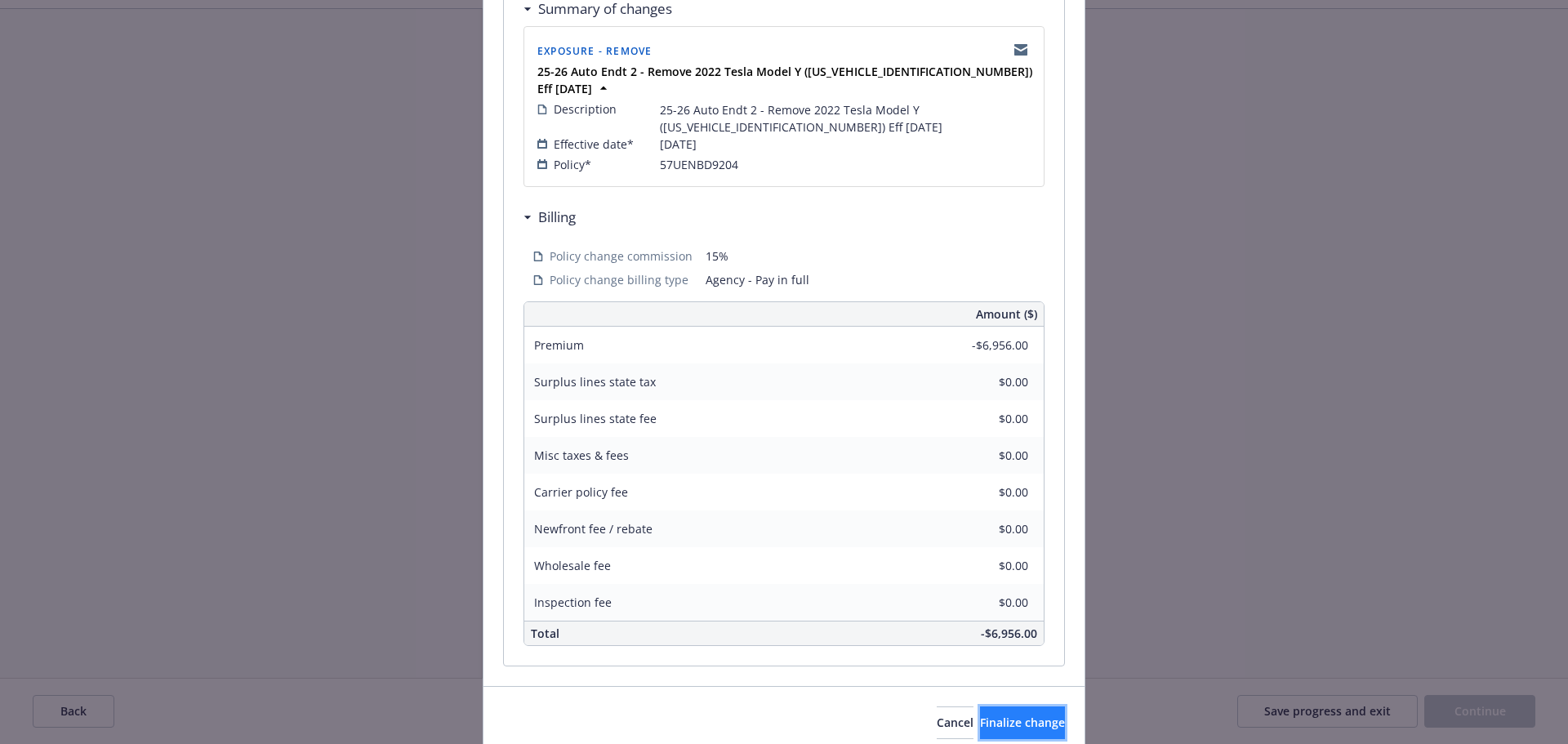
click at [1016, 715] on span "Finalize change" at bounding box center [1022, 722] width 85 height 16
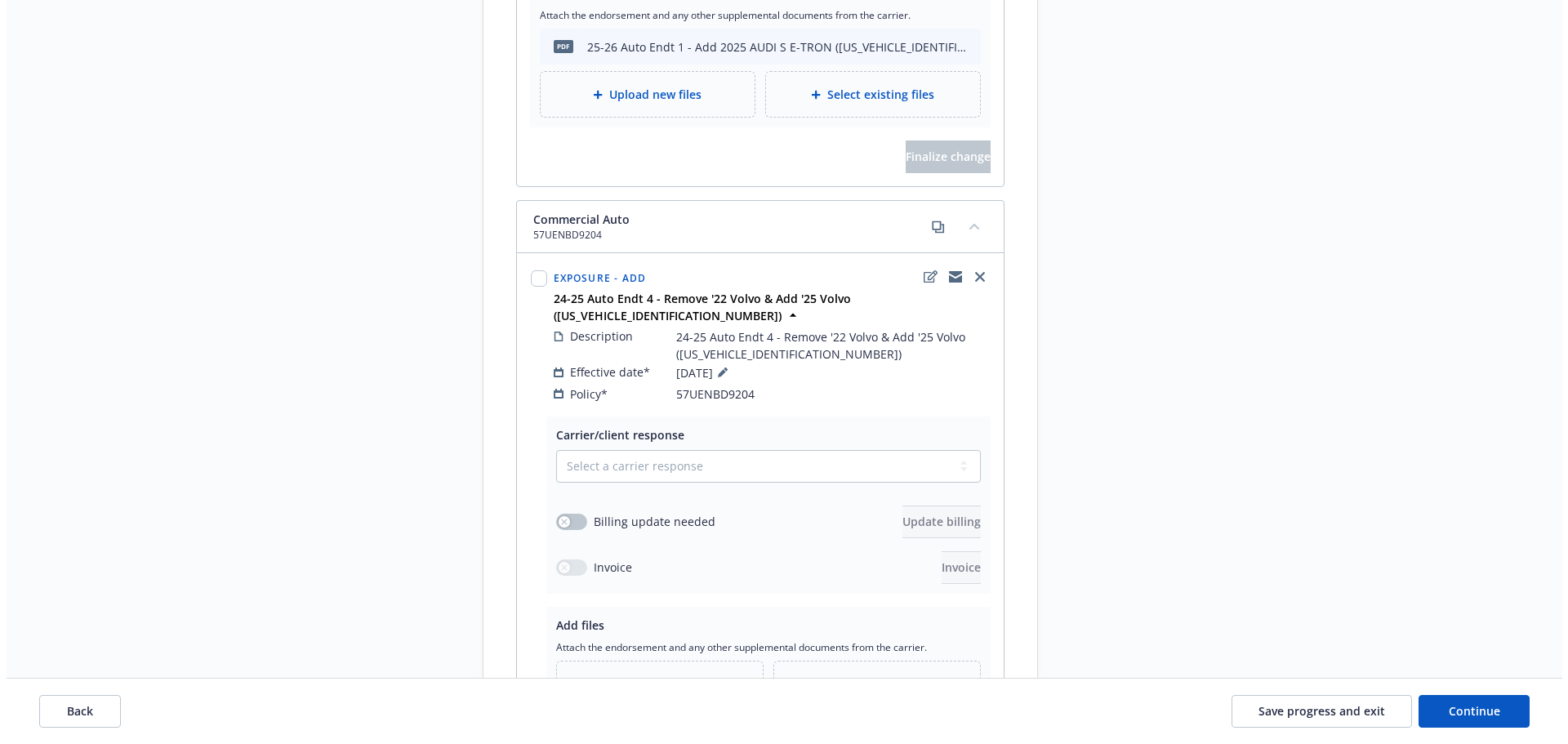
scroll to position [1306, 0]
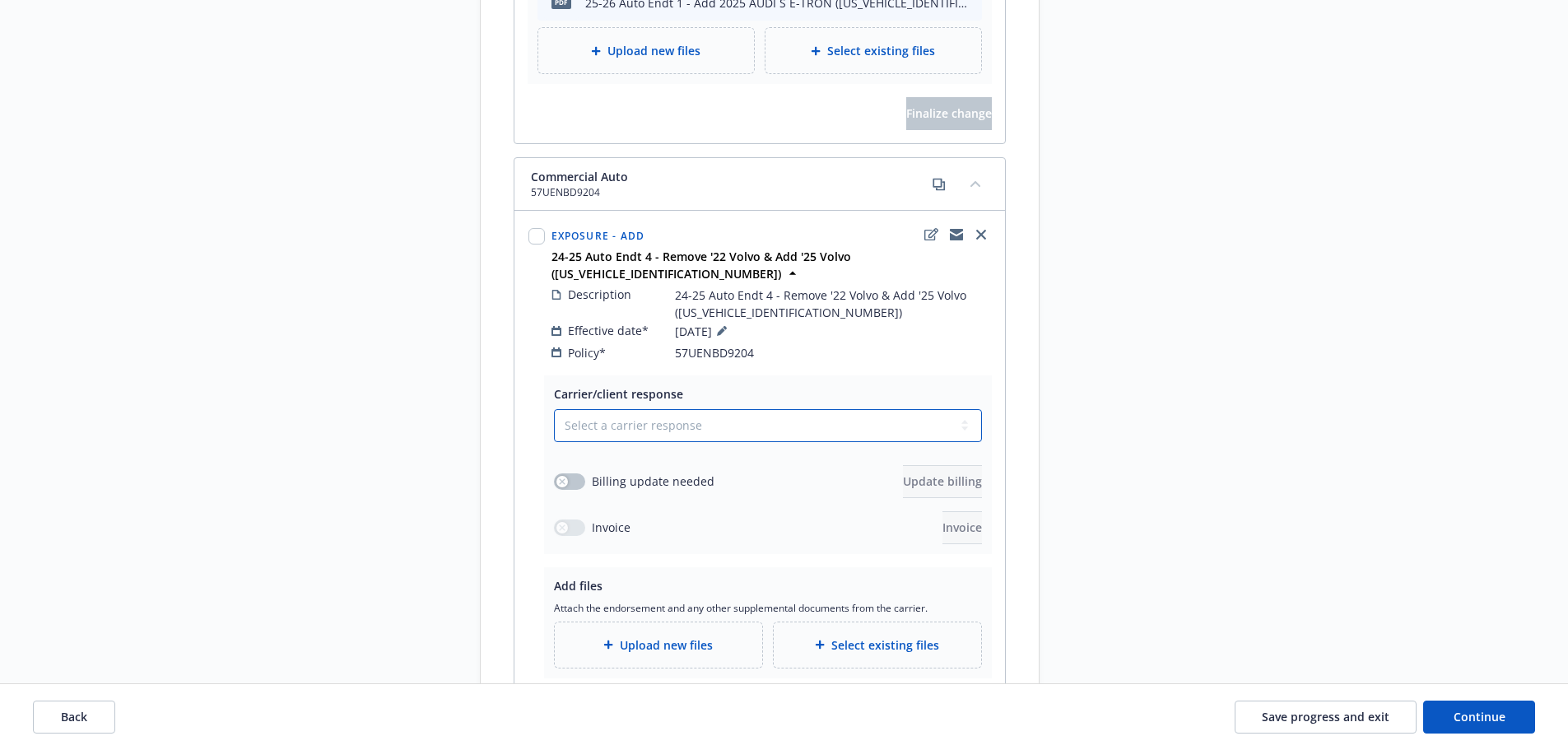
click at [629, 409] on select "Select a carrier response Accepted Accepted with revision No endorsement needed…" at bounding box center [767, 426] width 428 height 33
click at [554, 409] on select "Select a carrier response Accepted Accepted with revision No endorsement needed…" at bounding box center [767, 426] width 428 height 33
click at [575, 474] on button "button" at bounding box center [569, 481] width 31 height 17
click at [630, 636] on span "Upload new files" at bounding box center [666, 644] width 93 height 17
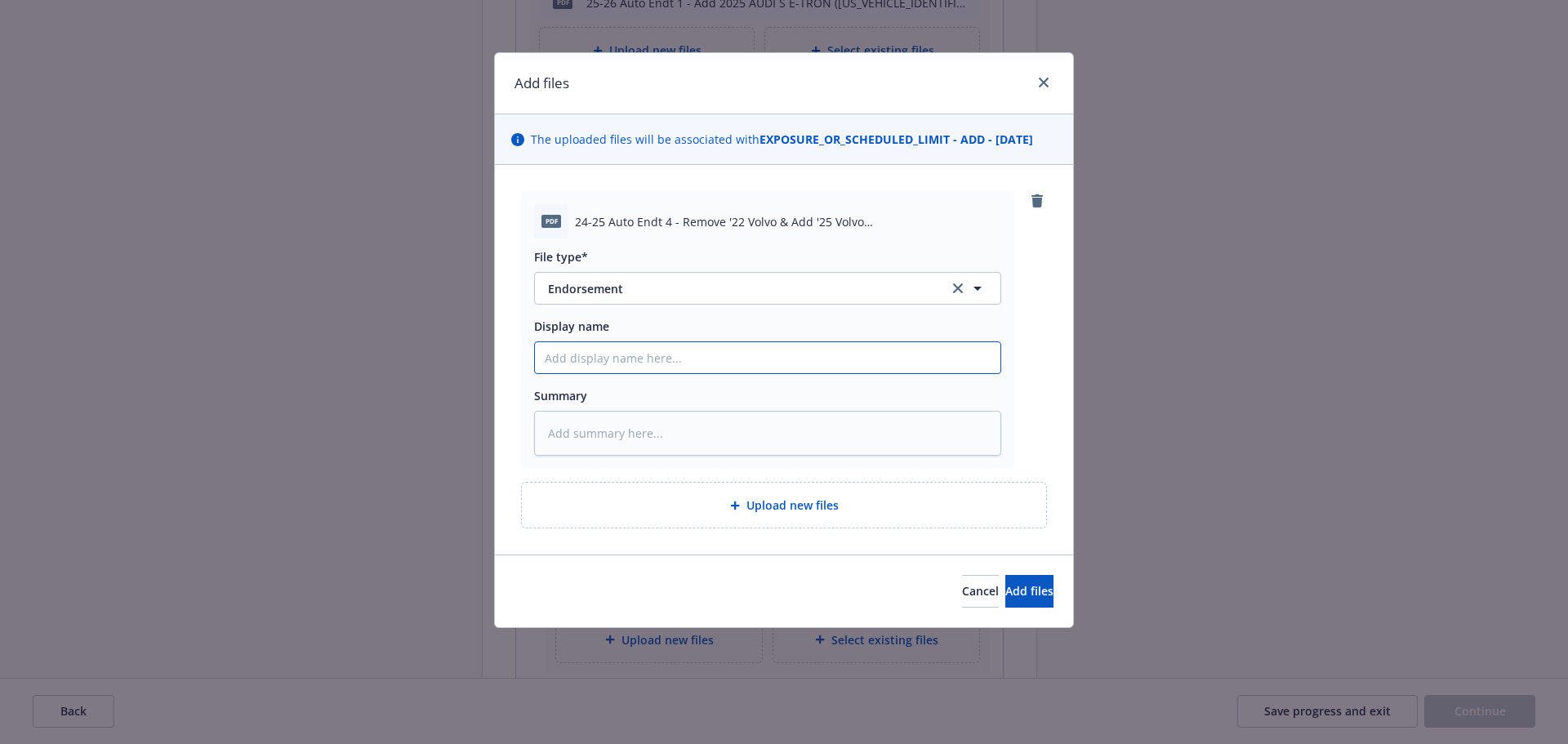
click at [796, 352] on input "Display name" at bounding box center [768, 357] width 466 height 31
paste input "24-25 Auto Endt 4 - Remove '22 Volvo & Add '25 Volvo ([US_VEHICLE_IDENTIFICATIO…"
click at [1006, 589] on span "Add files" at bounding box center [1030, 591] width 48 height 16
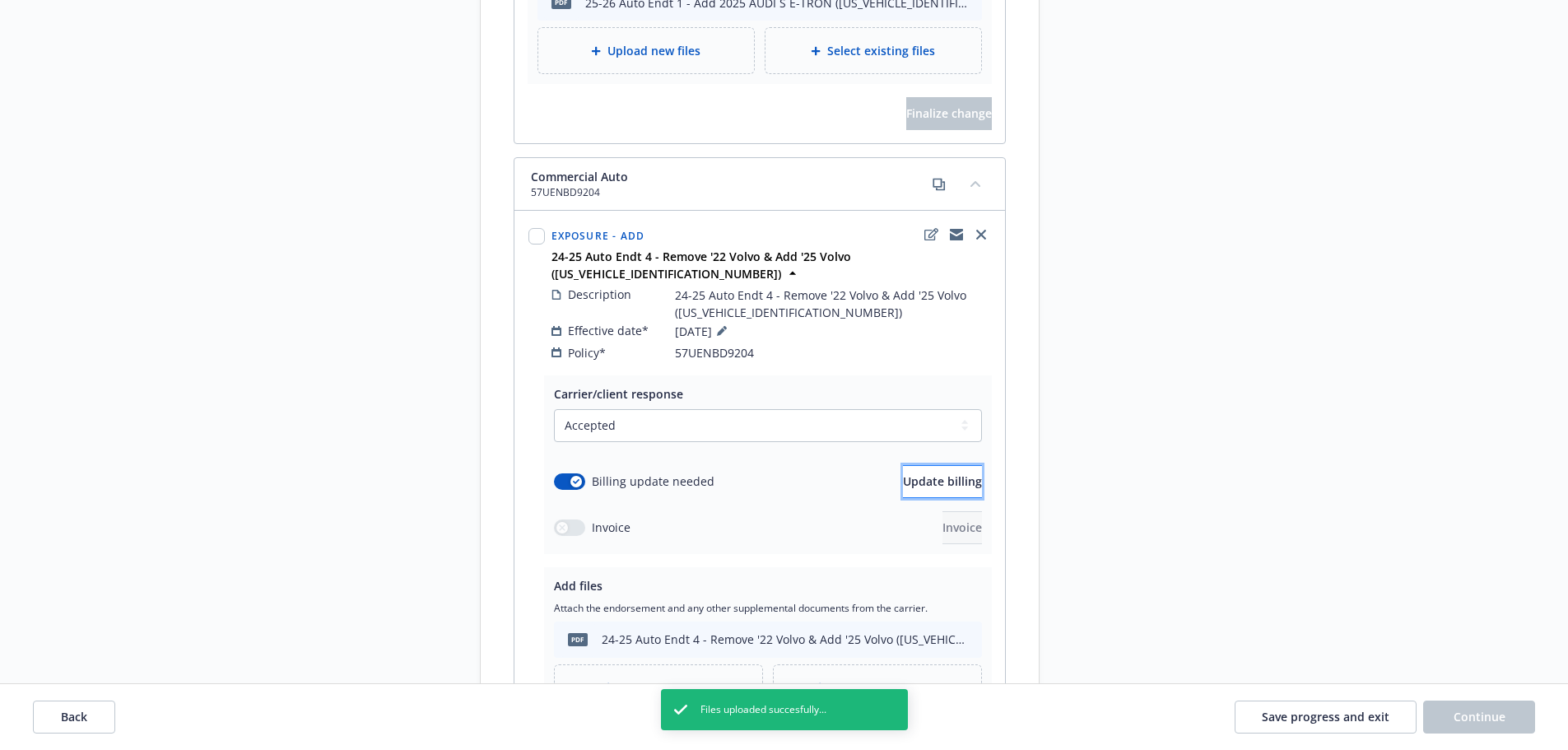
click at [903, 474] on span "Update billing" at bounding box center [942, 481] width 79 height 16
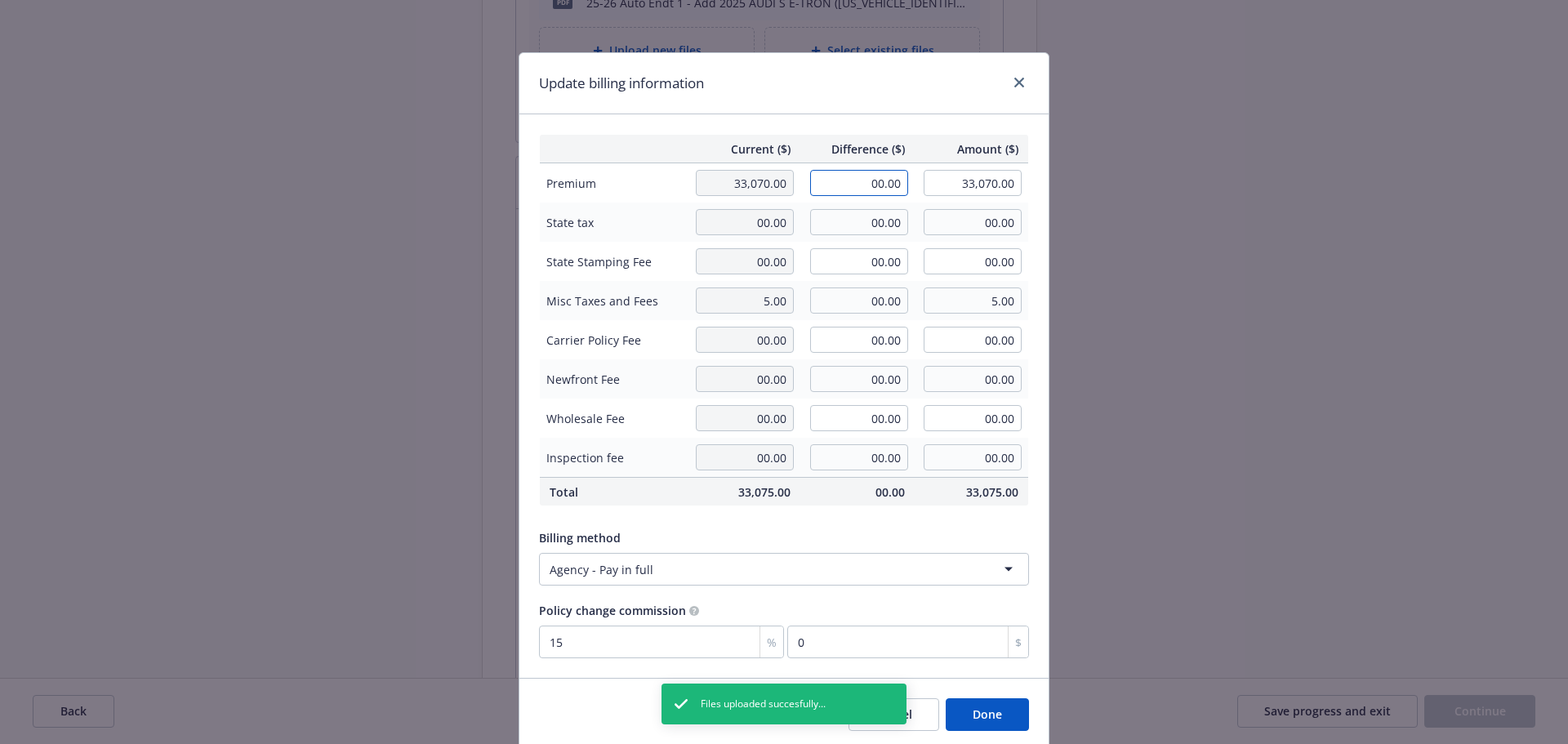
click at [829, 176] on input "00.00" at bounding box center [858, 183] width 98 height 26
click at [832, 94] on div "Update billing information" at bounding box center [784, 83] width 530 height 61
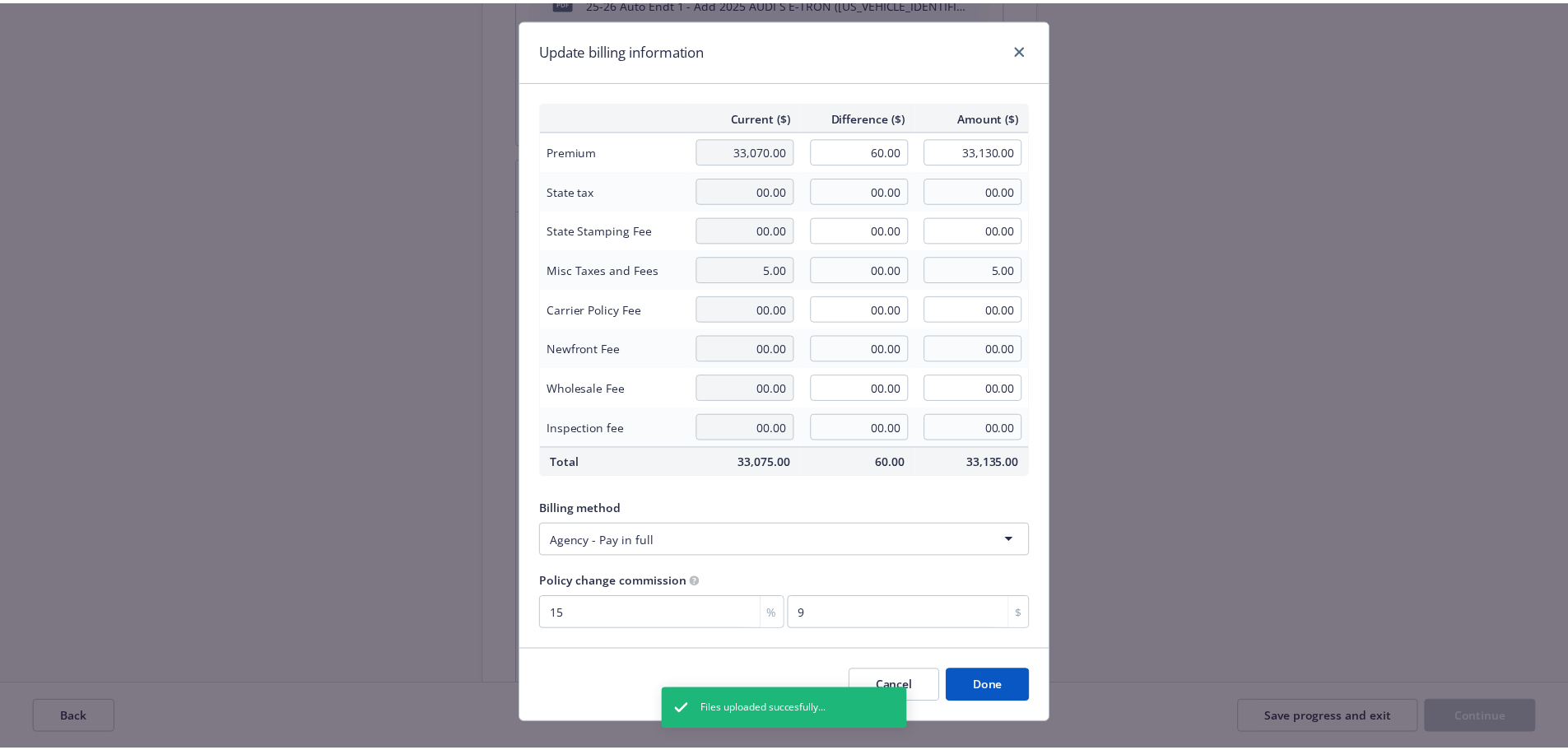
scroll to position [60, 0]
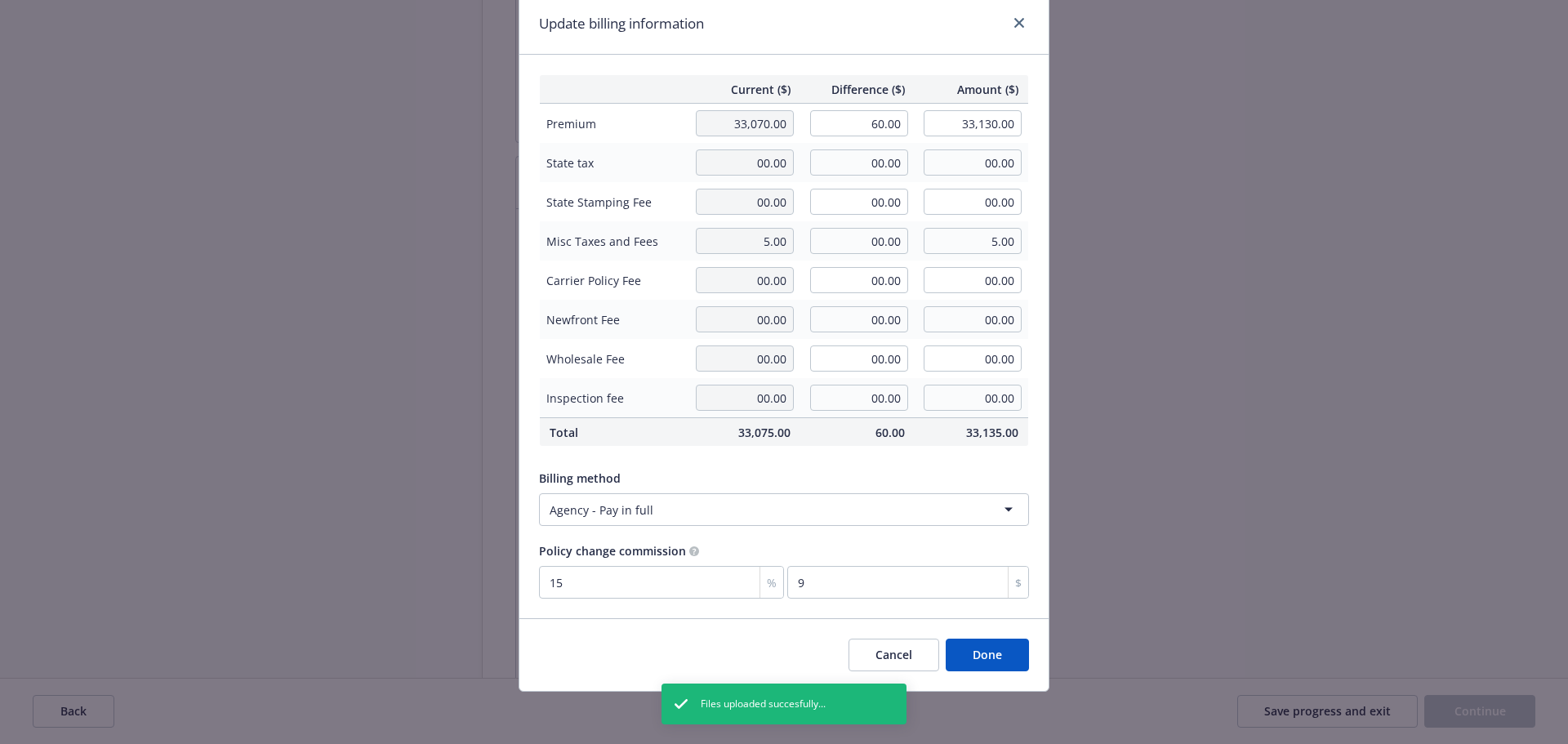
click at [991, 673] on div "Cancel Done" at bounding box center [784, 654] width 530 height 73
click at [983, 659] on button "Done" at bounding box center [987, 655] width 83 height 33
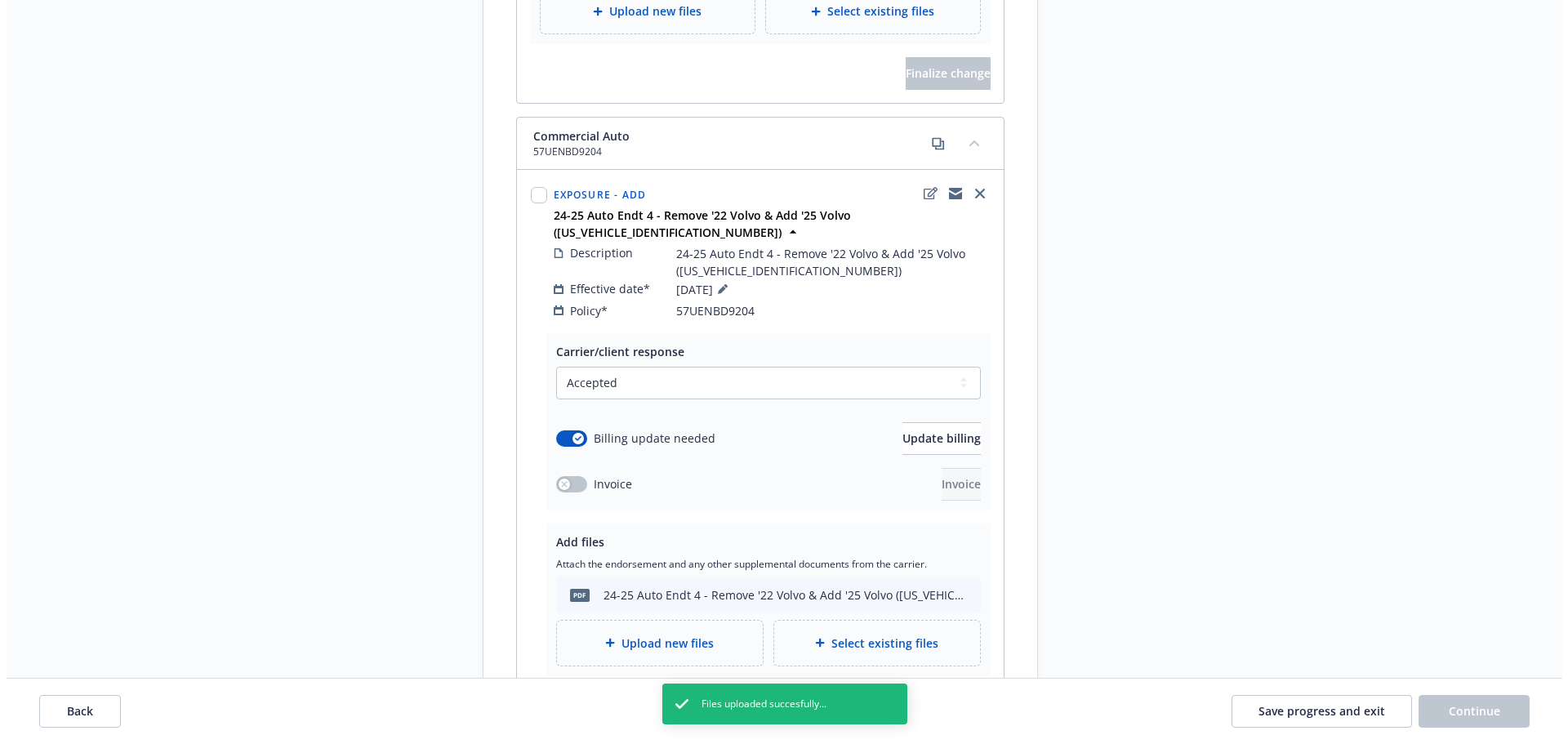
scroll to position [1388, 0]
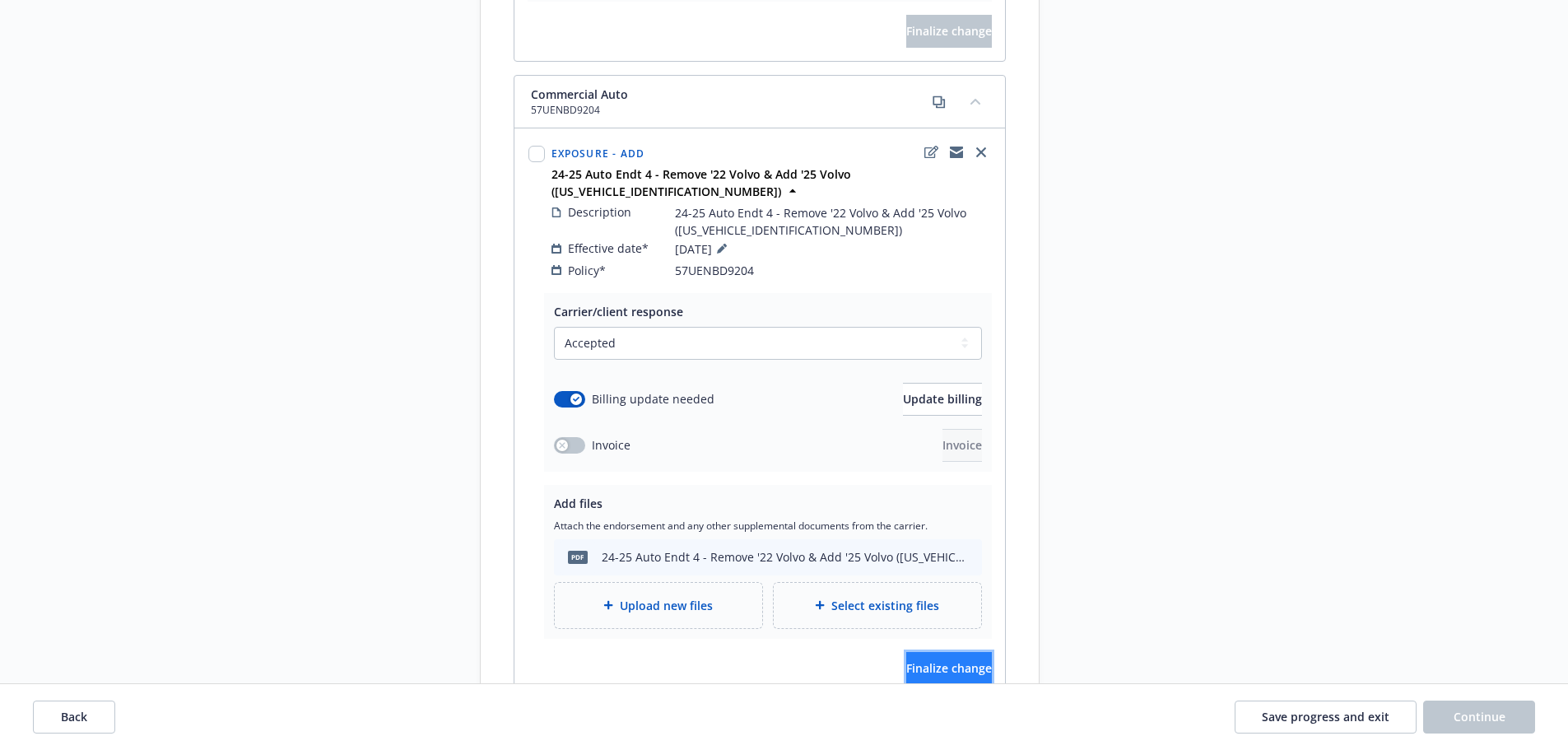
click at [975, 651] on button "Finalize change" at bounding box center [949, 668] width 85 height 33
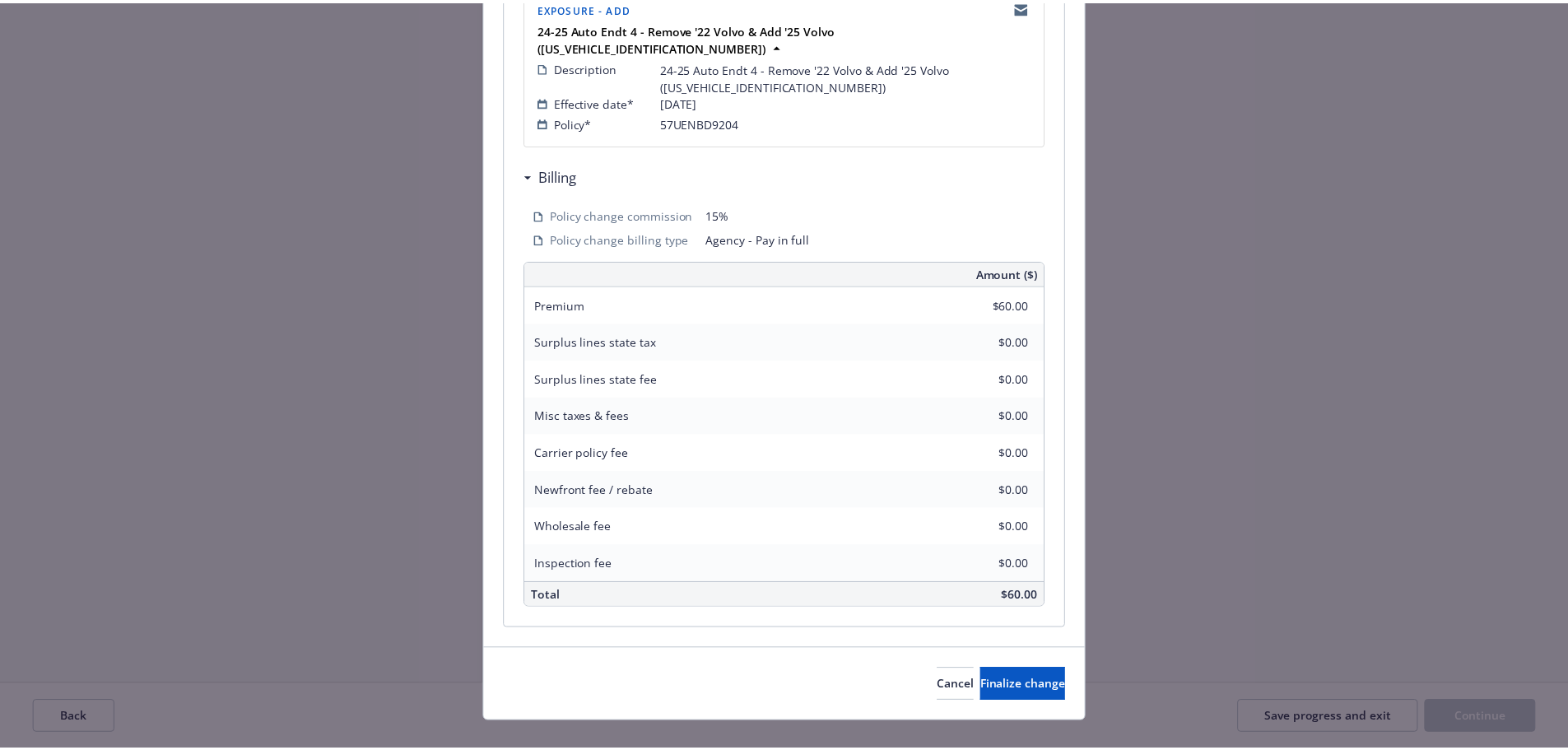
scroll to position [380, 0]
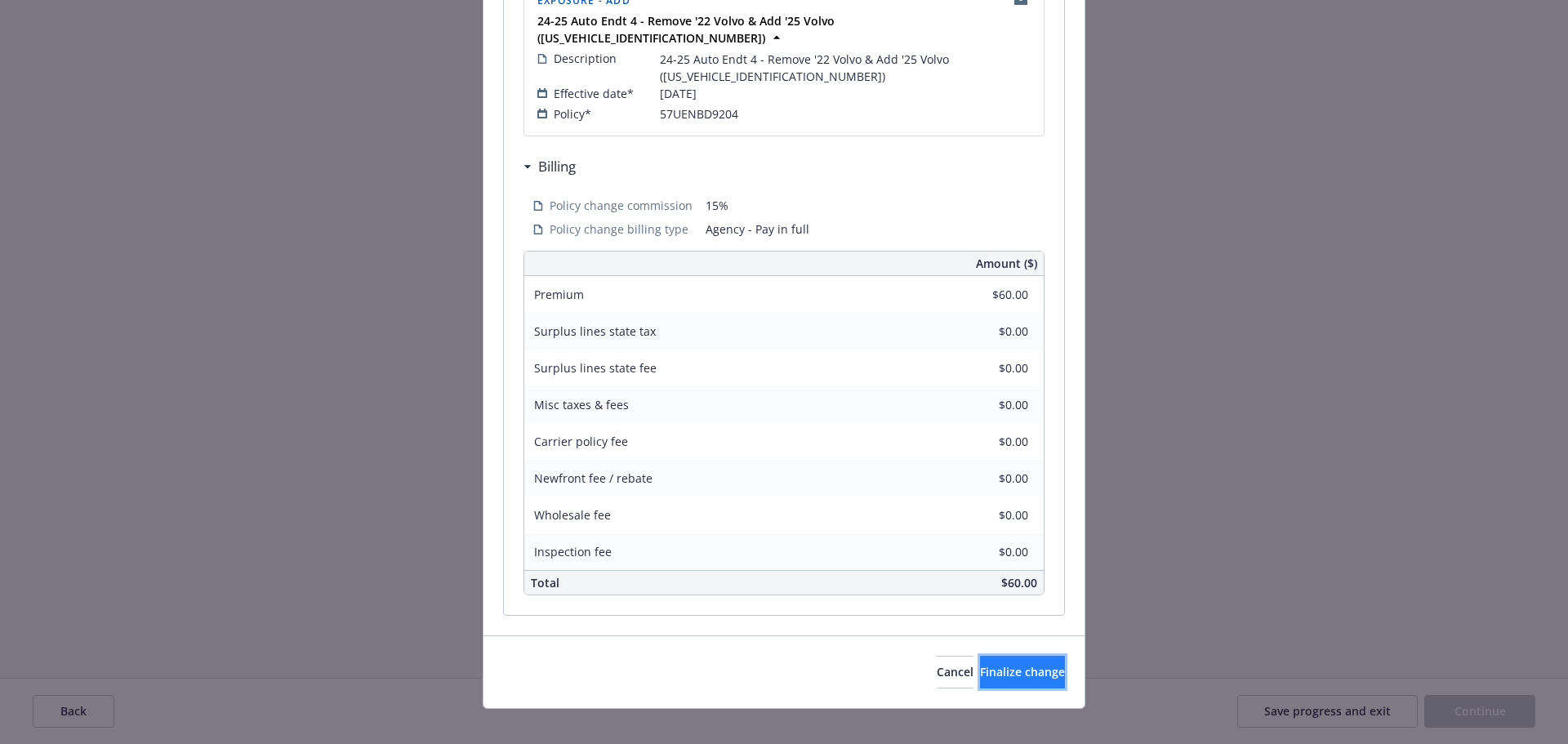
click at [980, 664] on span "Finalize change" at bounding box center [1022, 671] width 85 height 16
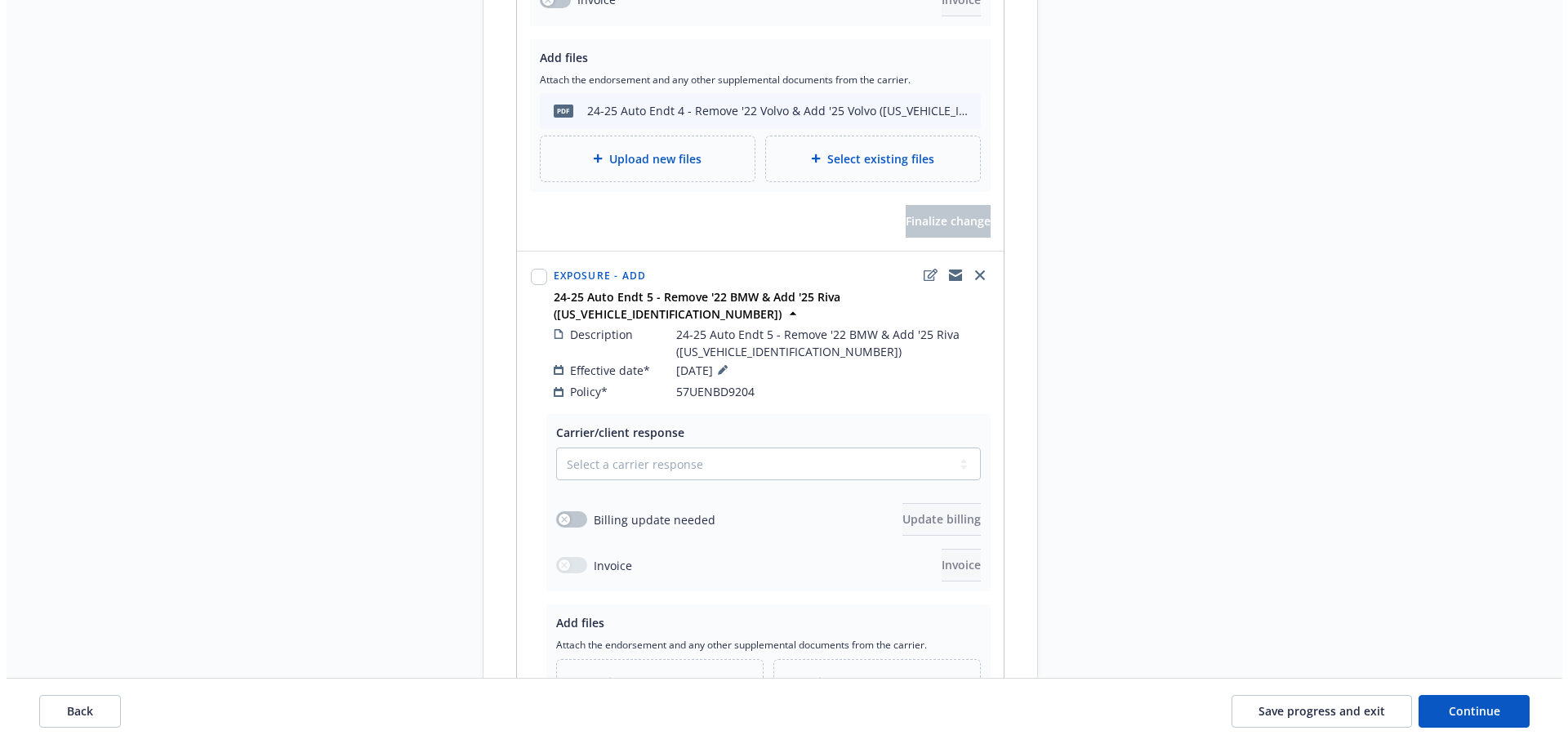
scroll to position [1878, 0]
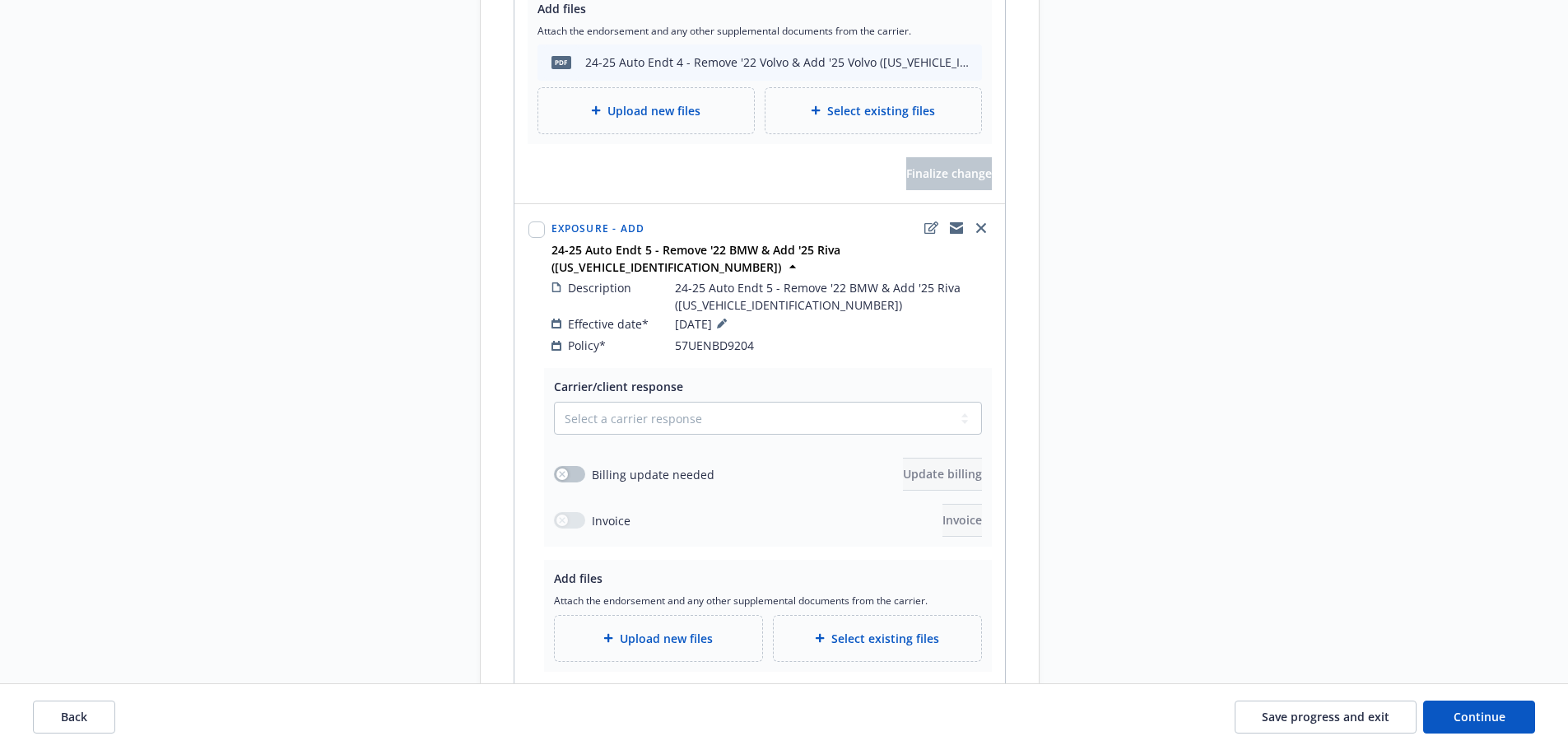
click at [632, 616] on div "Upload new files" at bounding box center [658, 638] width 208 height 45
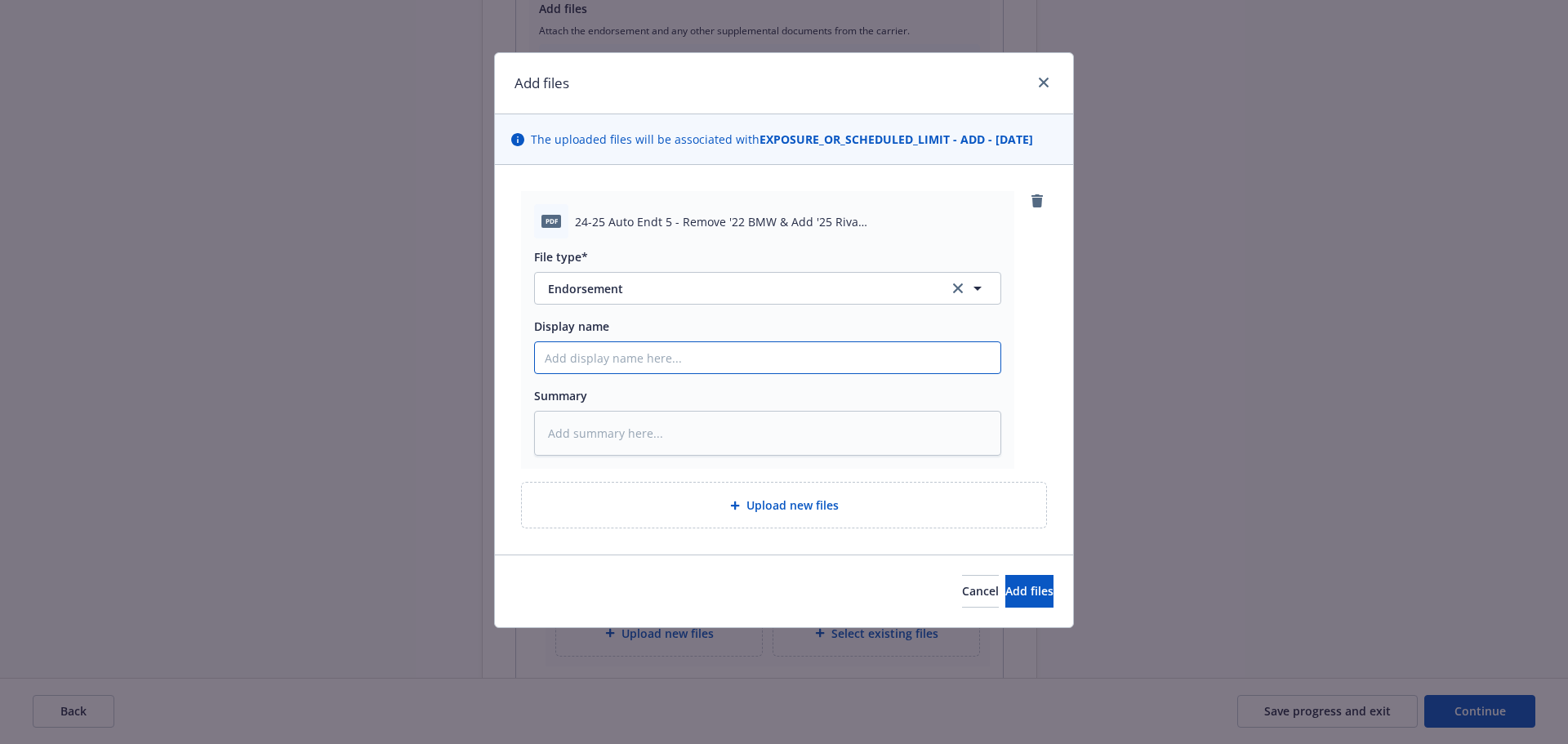
click at [676, 366] on input "Display name" at bounding box center [768, 357] width 466 height 31
paste input "24-25 Auto Endt 5 - Remove '22 BMW & Add '25 Riva ([US_VEHICLE_IDENTIFICATION_N…"
drag, startPoint x: 1011, startPoint y: 582, endPoint x: 976, endPoint y: 568, distance: 37.7
click at [1011, 583] on button "Add files" at bounding box center [1030, 591] width 48 height 33
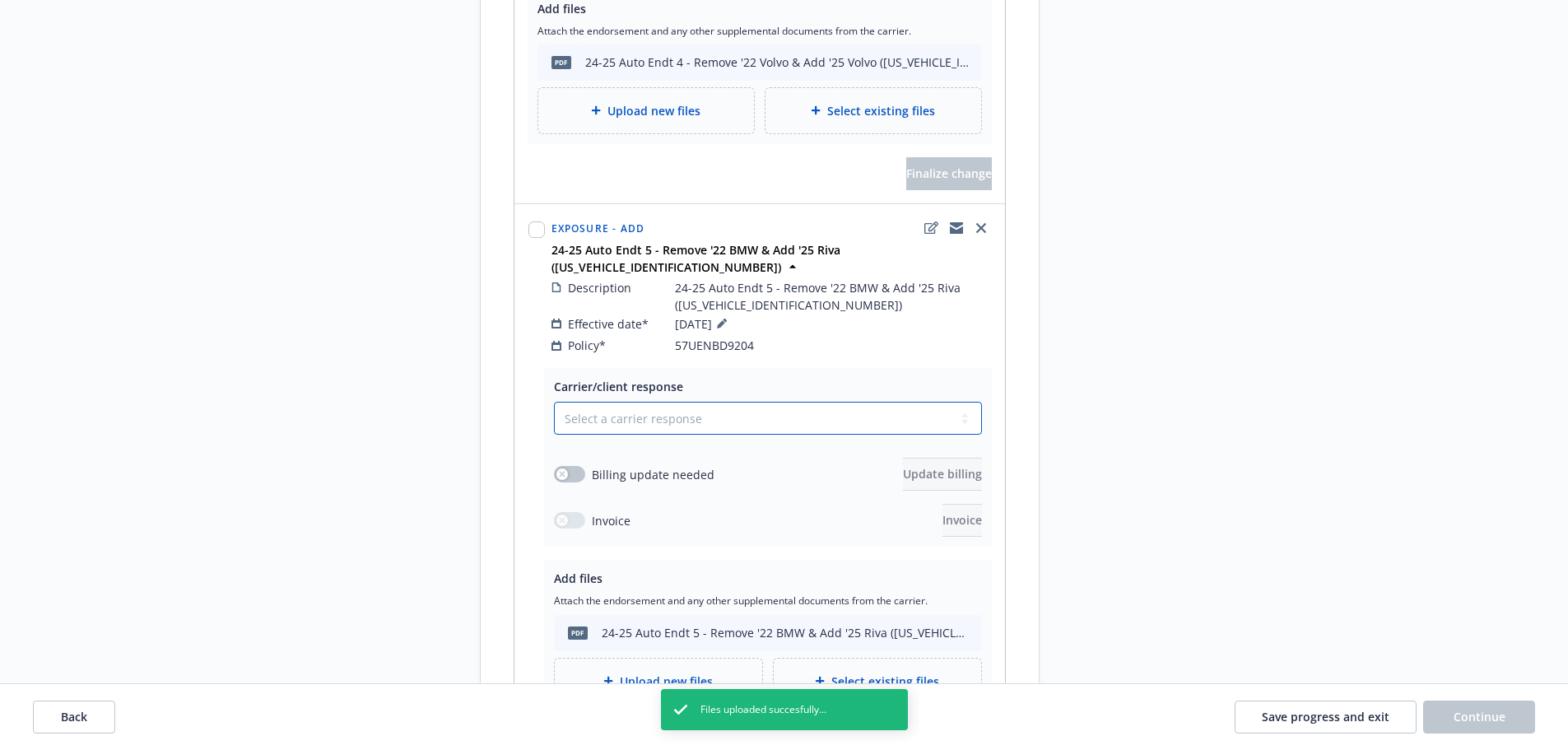
click at [685, 402] on select "Select a carrier response Accepted Accepted with revision No endorsement needed…" at bounding box center [767, 419] width 428 height 33
click at [569, 466] on button "button" at bounding box center [569, 474] width 31 height 17
click at [903, 466] on span "Update billing" at bounding box center [942, 474] width 79 height 16
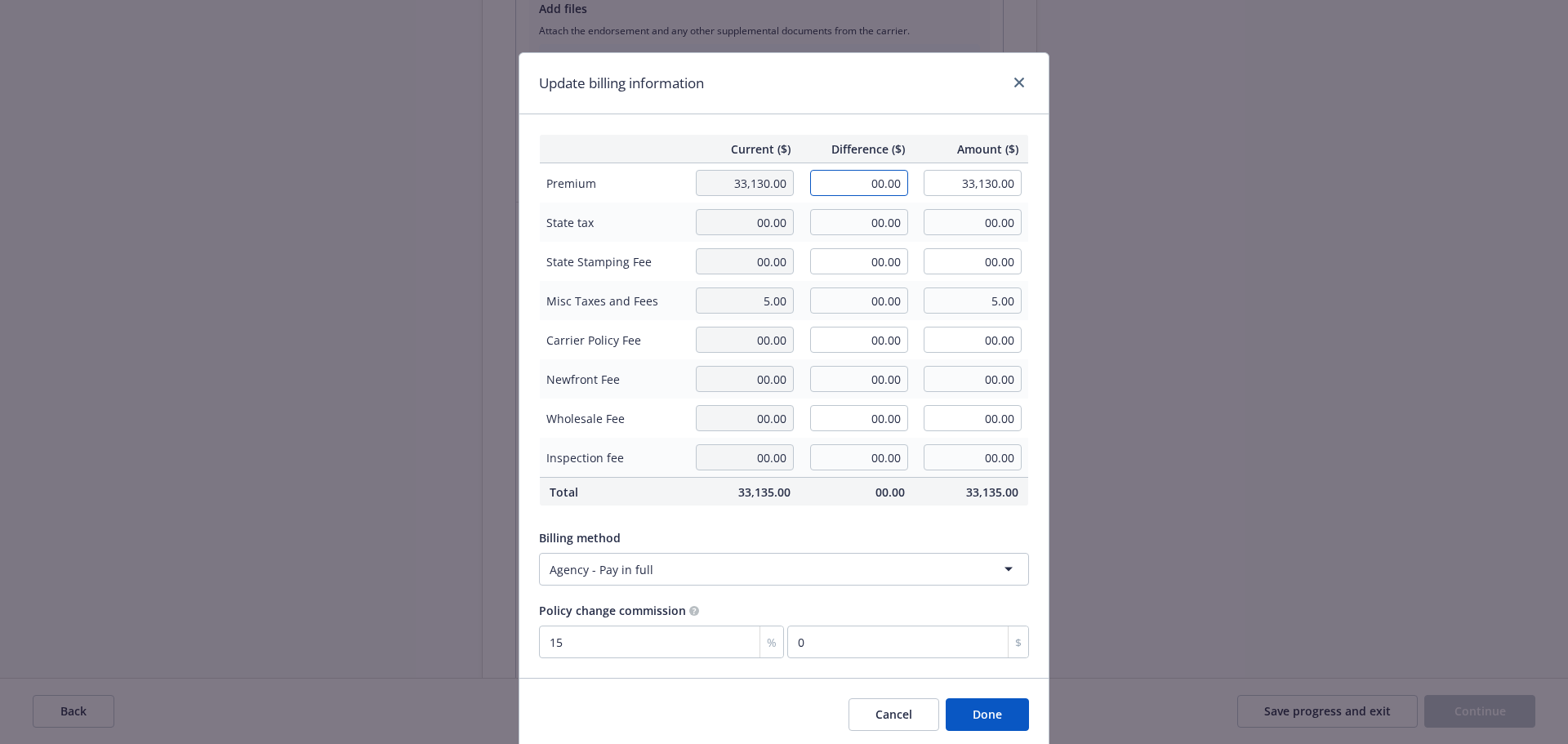
click at [847, 189] on input "00.00" at bounding box center [858, 183] width 98 height 26
click at [845, 55] on div "Update billing information" at bounding box center [784, 83] width 530 height 61
click at [982, 718] on button "Done" at bounding box center [987, 715] width 83 height 33
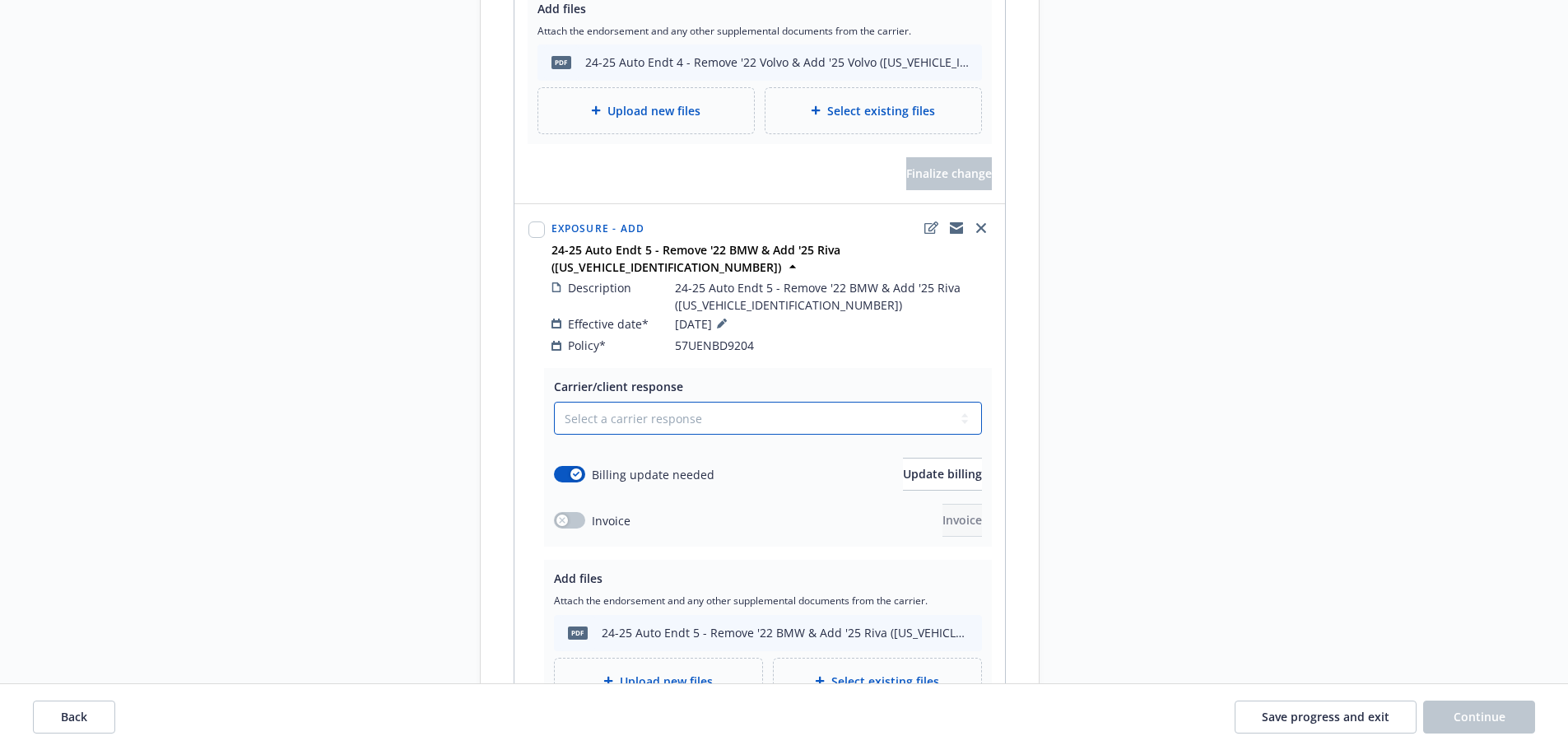
click at [706, 402] on select "Select a carrier response Accepted Accepted with revision No endorsement needed…" at bounding box center [767, 419] width 428 height 33
click at [554, 402] on select "Select a carrier response Accepted Accepted with revision No endorsement needed…" at bounding box center [767, 419] width 428 height 33
click at [906, 727] on button "Finalize change" at bounding box center [949, 744] width 85 height 33
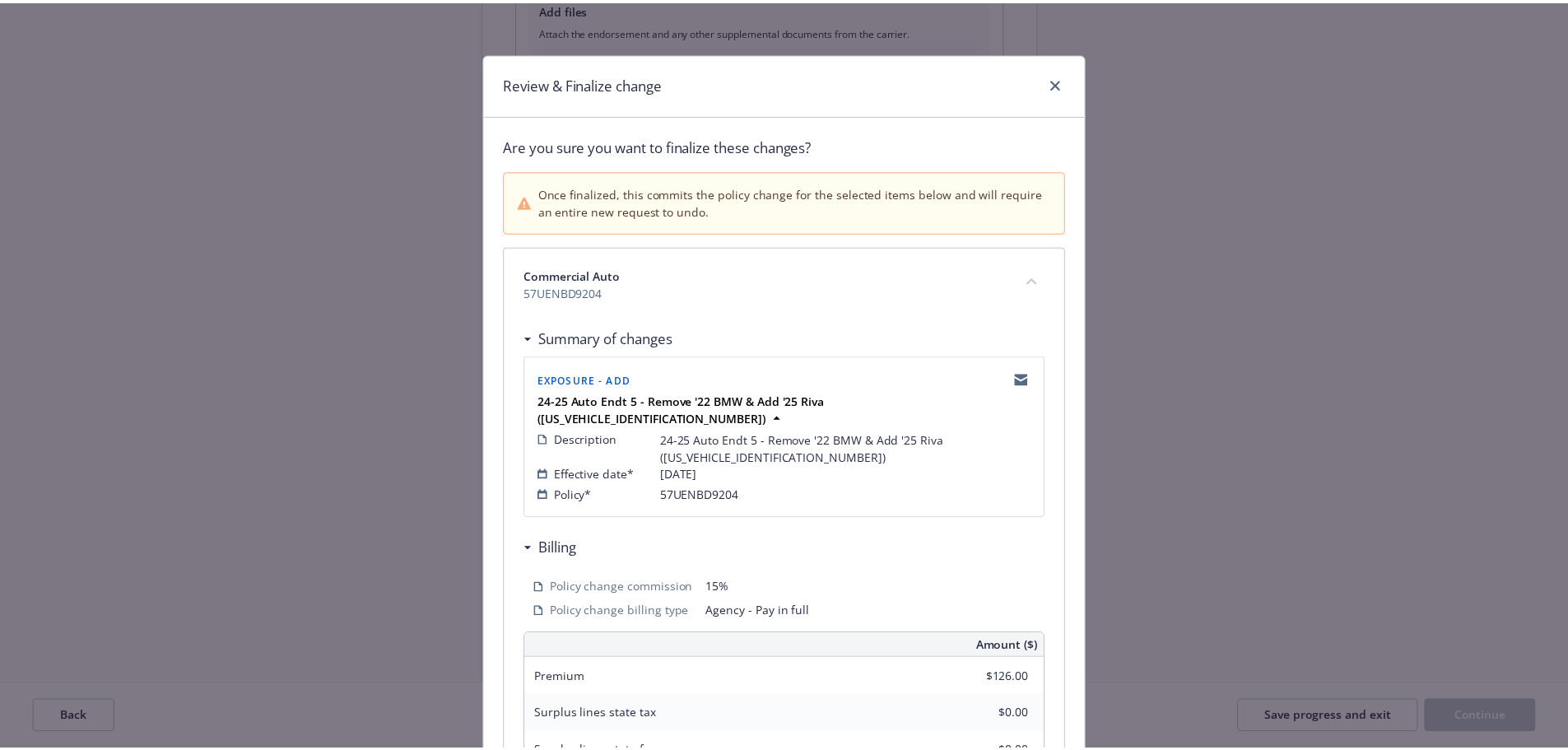
scroll to position [380, 0]
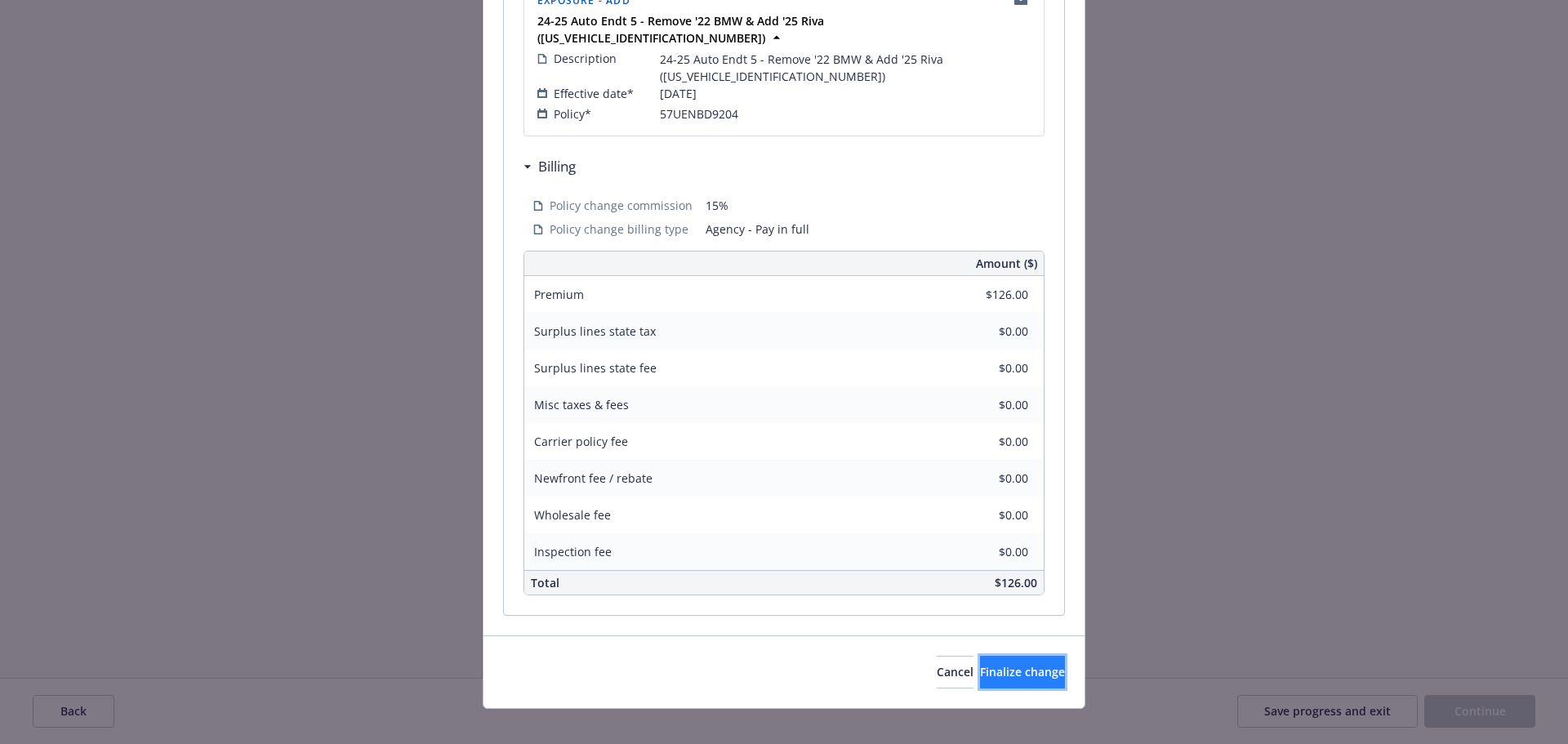
click at [994, 664] on span "Finalize change" at bounding box center [1022, 671] width 85 height 16
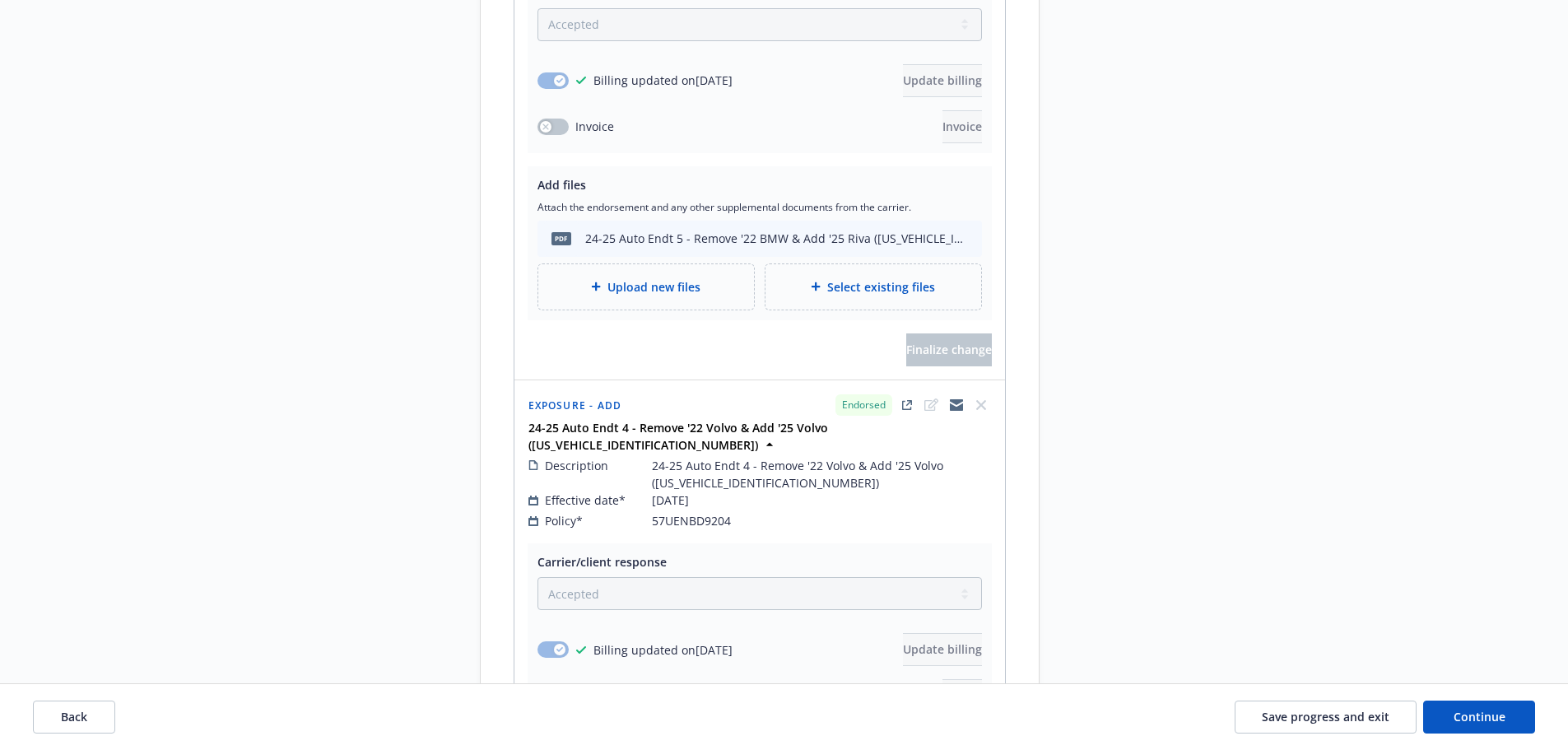
scroll to position [1975, 0]
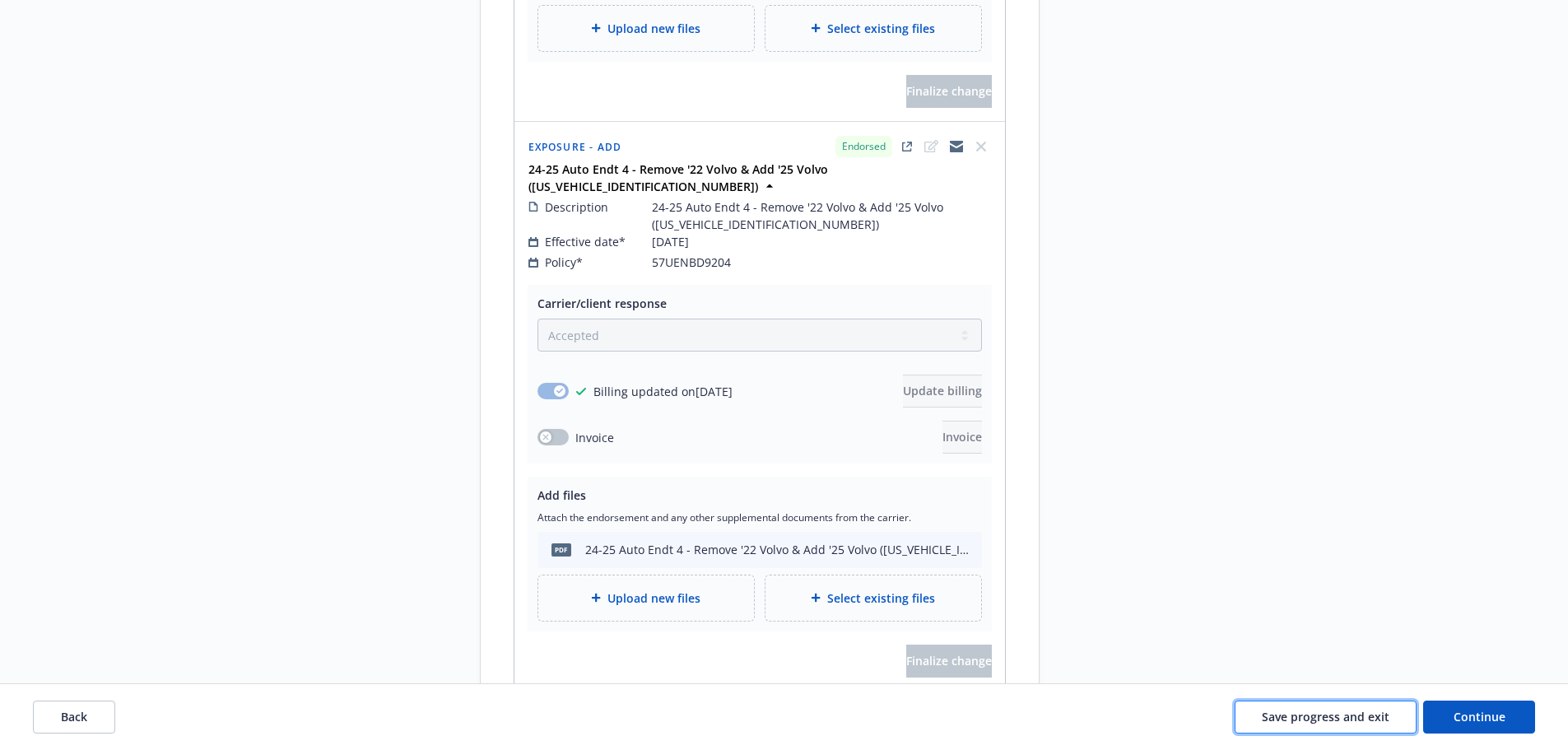
click at [1290, 713] on span "Save progress and exit" at bounding box center [1326, 717] width 127 height 16
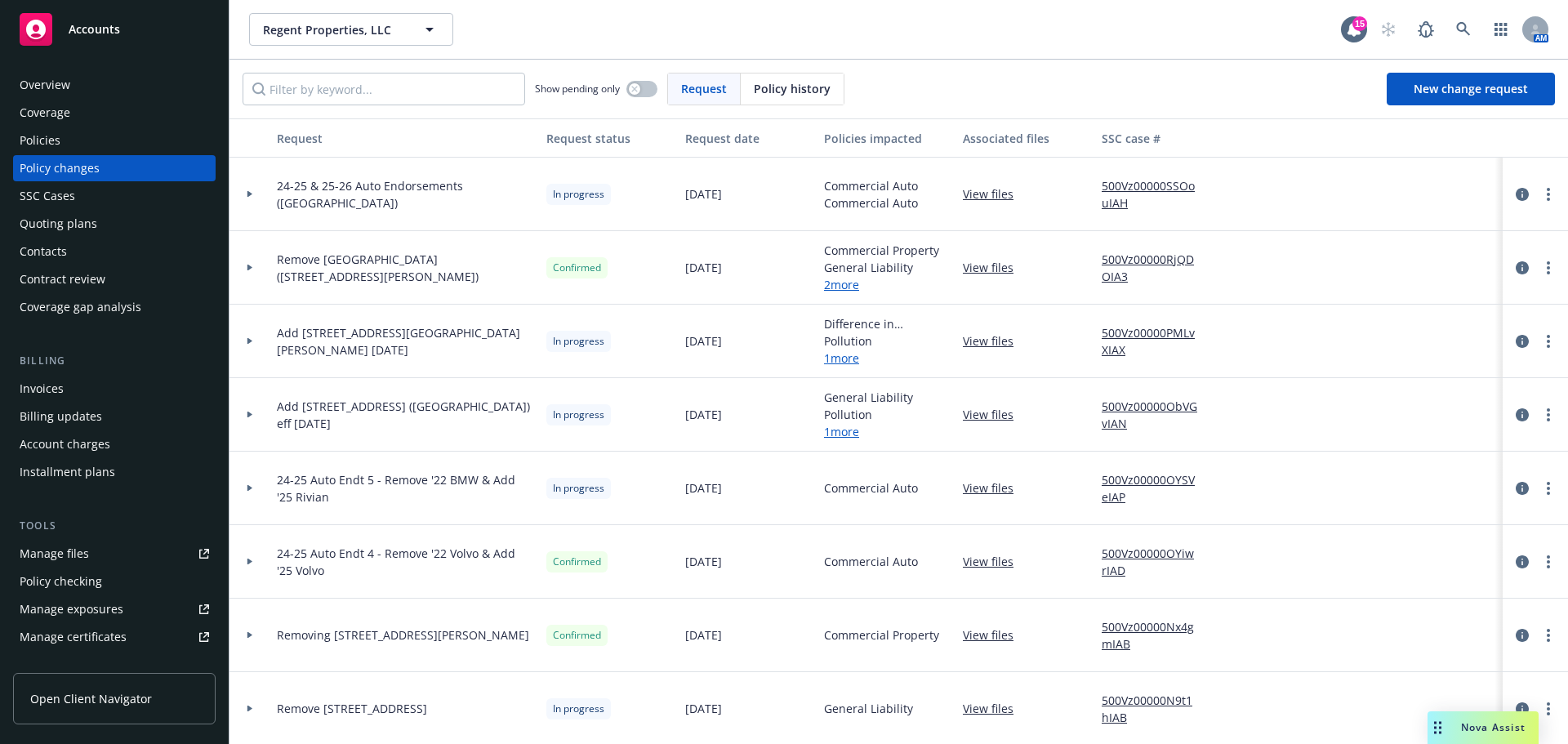
click at [53, 381] on div "Invoices" at bounding box center [42, 388] width 44 height 26
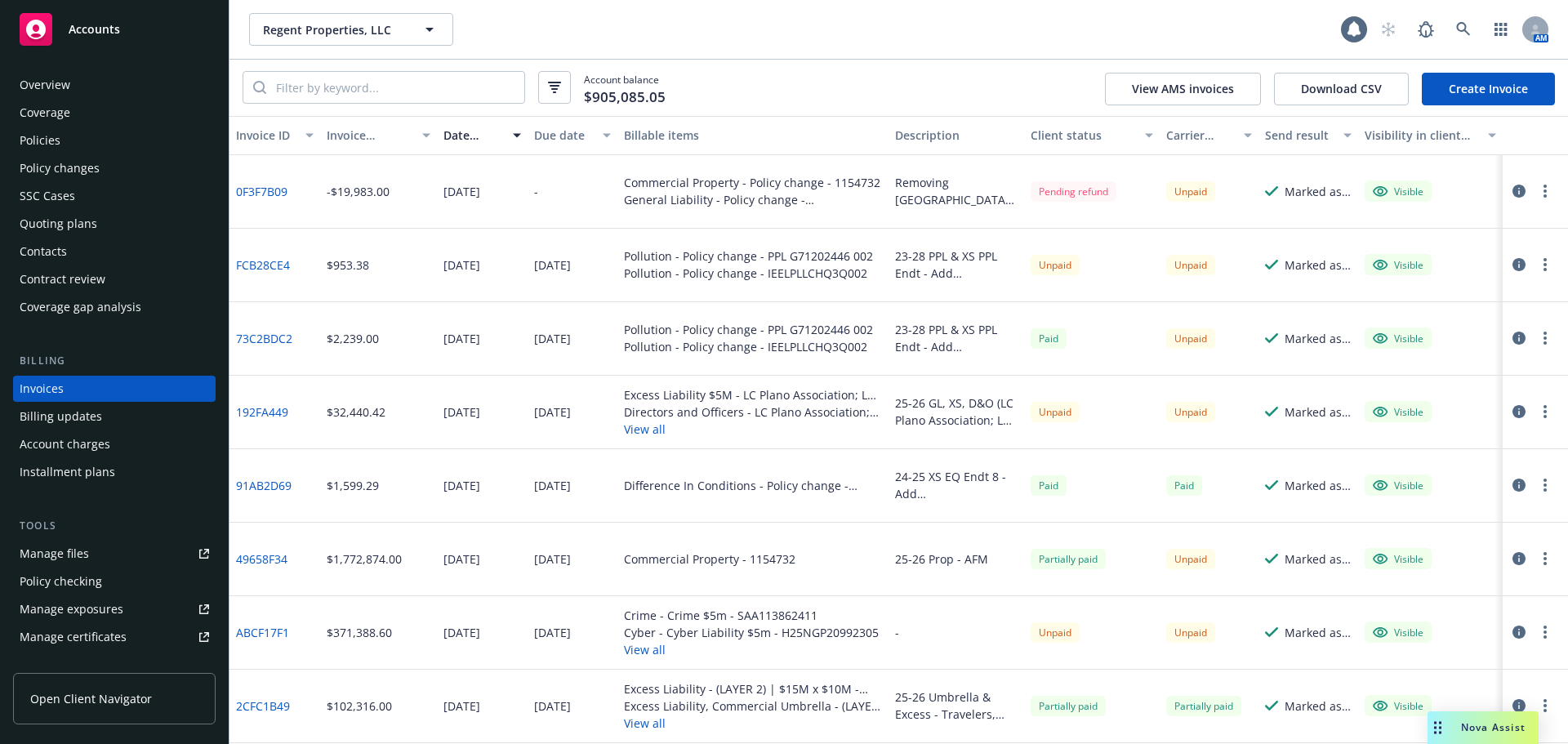
click at [1463, 85] on link "Create Invoice" at bounding box center [1488, 89] width 133 height 33
